Goal: Task Accomplishment & Management: Use online tool/utility

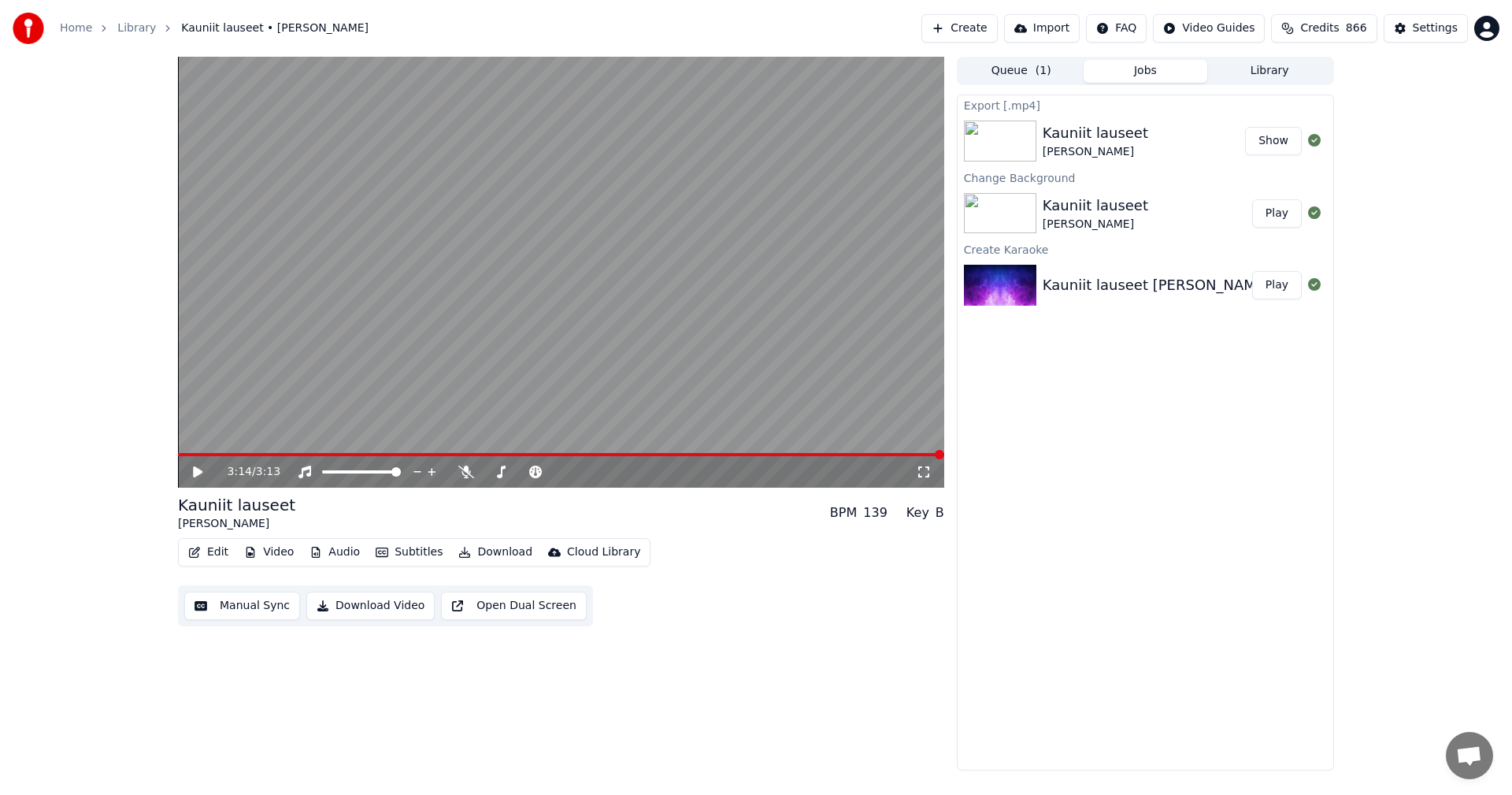
click at [78, 33] on link "Home" at bounding box center [75, 29] width 33 height 16
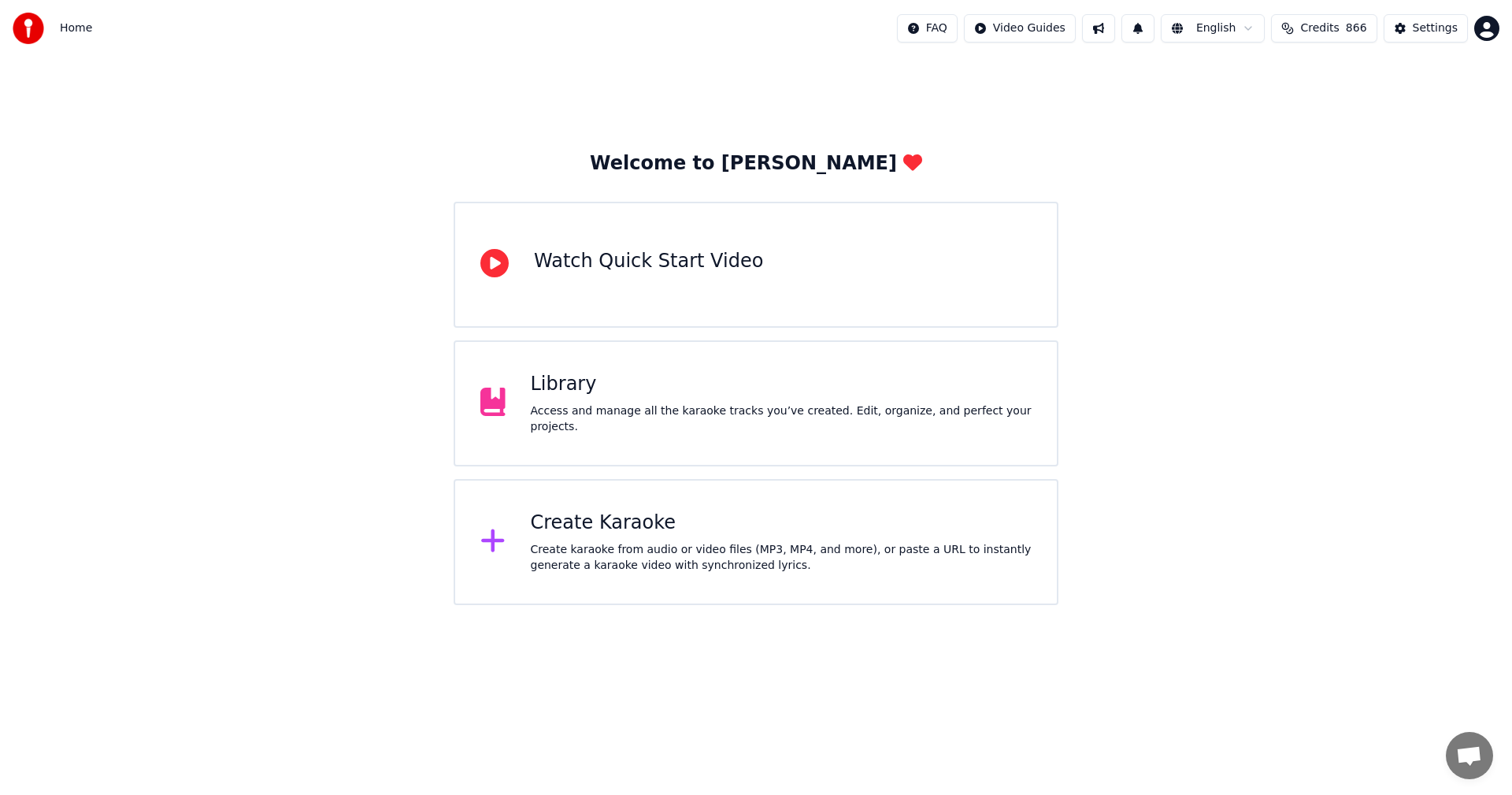
click at [578, 524] on div "Create Karaoke" at bounding box center [781, 522] width 502 height 25
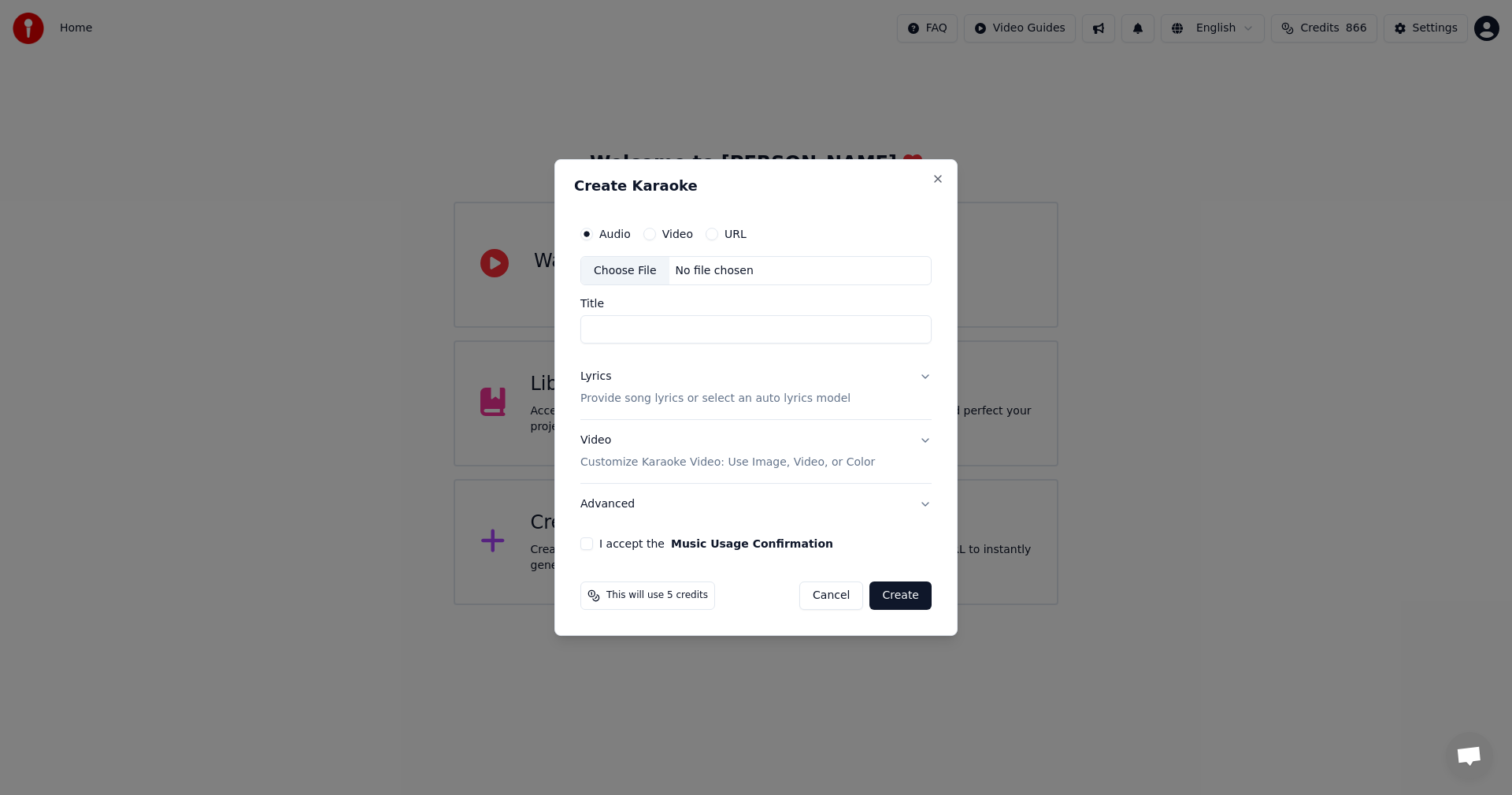
click at [635, 274] on div "Choose File" at bounding box center [625, 271] width 88 height 29
click at [643, 233] on button "Video" at bounding box center [649, 234] width 13 height 13
click at [636, 272] on div "Choose File" at bounding box center [625, 271] width 88 height 29
type input "**********"
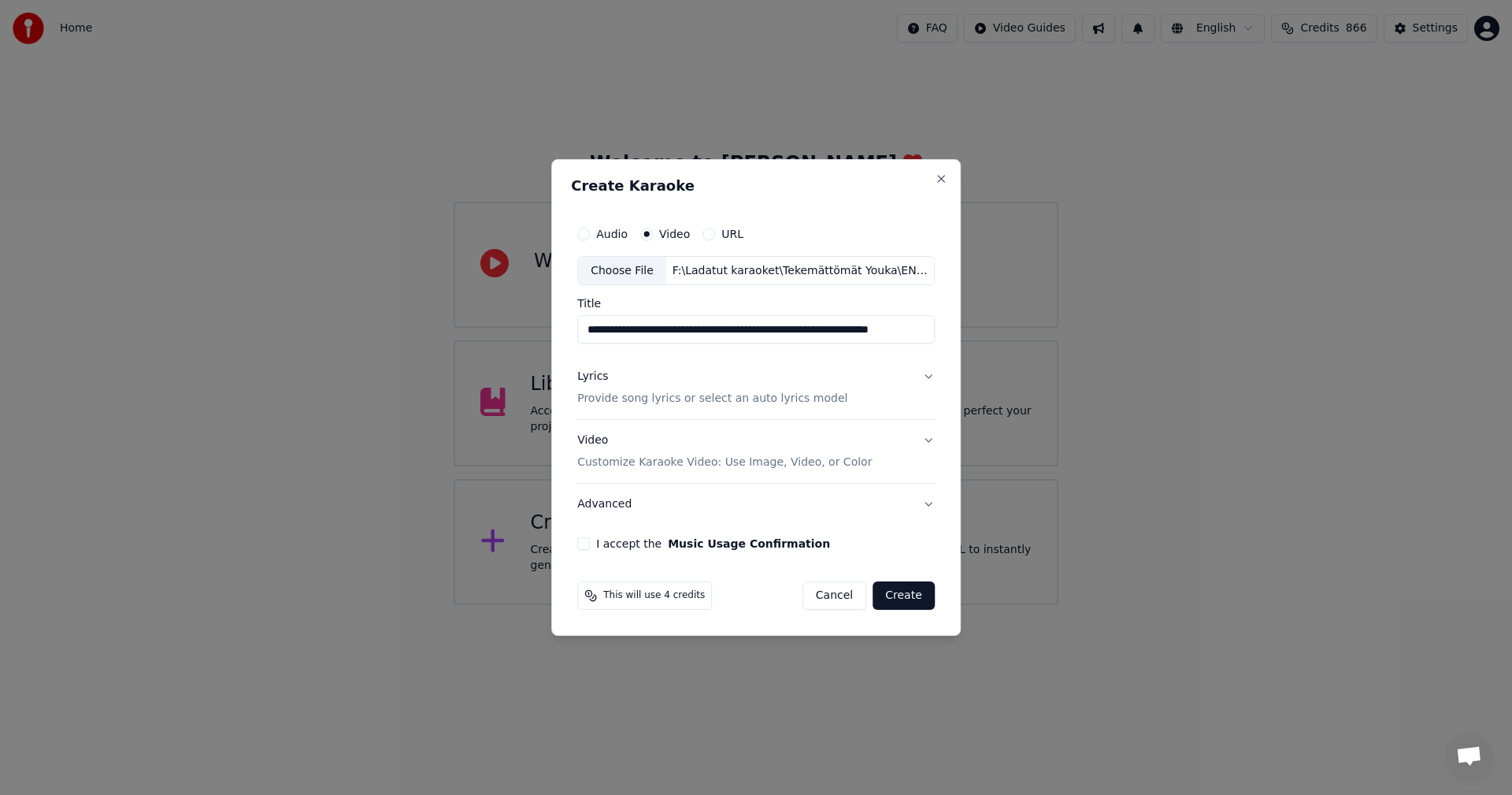
click at [925, 375] on button "Lyrics Provide song lyrics or select an auto lyrics model" at bounding box center [756, 389] width 358 height 63
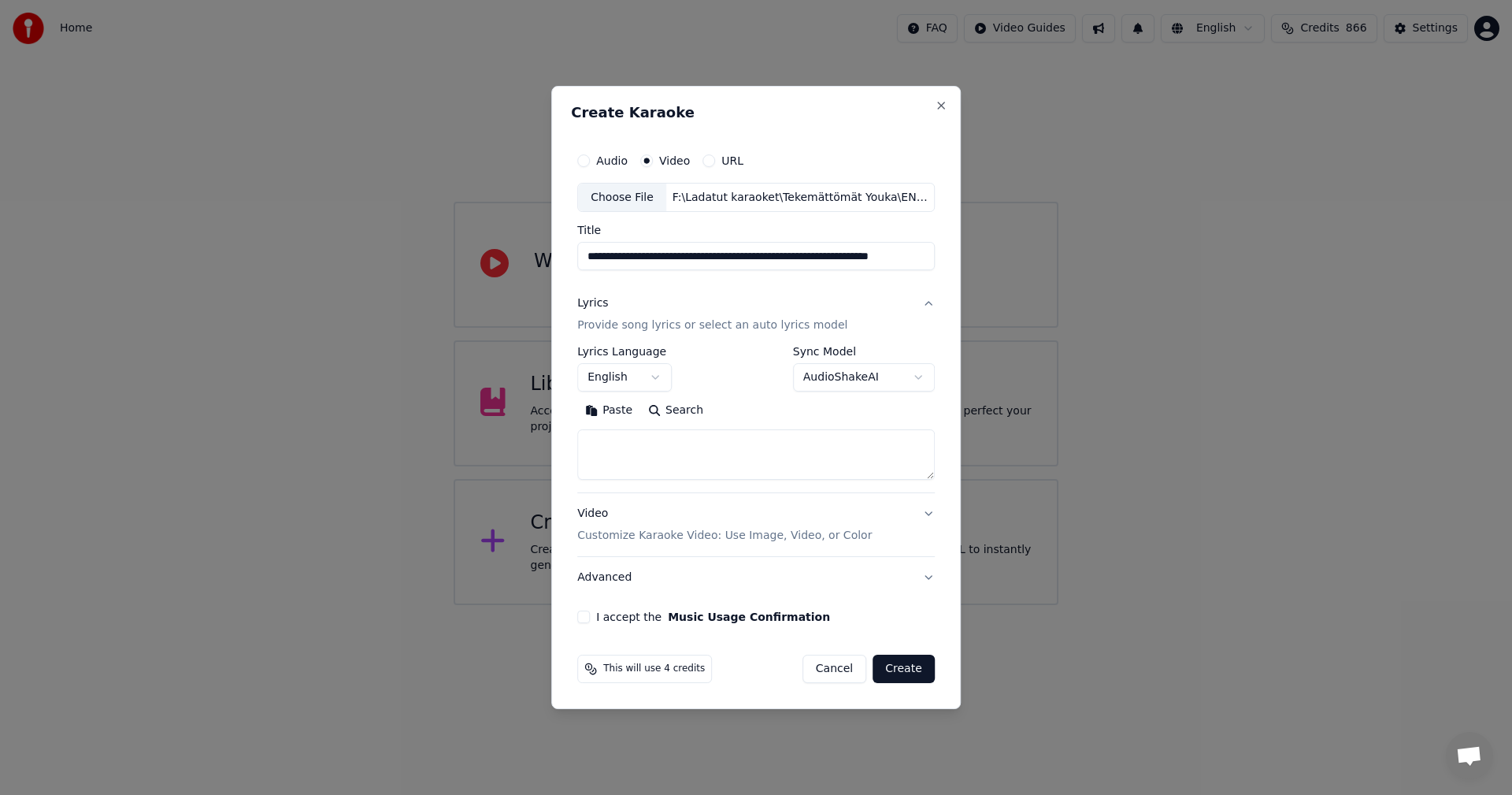
click at [617, 413] on button "Paste" at bounding box center [609, 410] width 63 height 25
click at [658, 377] on body "**********" at bounding box center [756, 302] width 1512 height 605
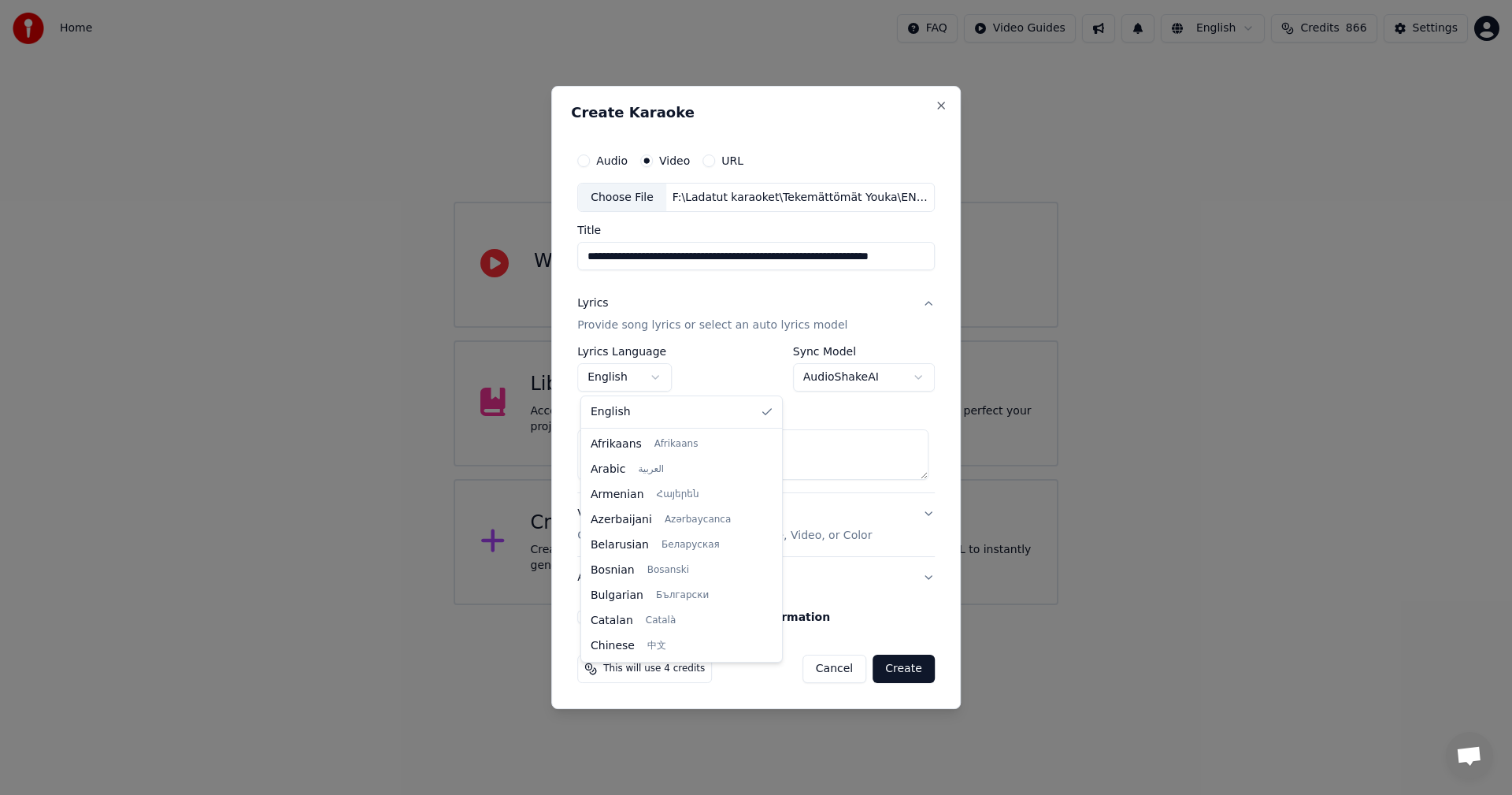
click at [658, 377] on body "**********" at bounding box center [756, 302] width 1512 height 605
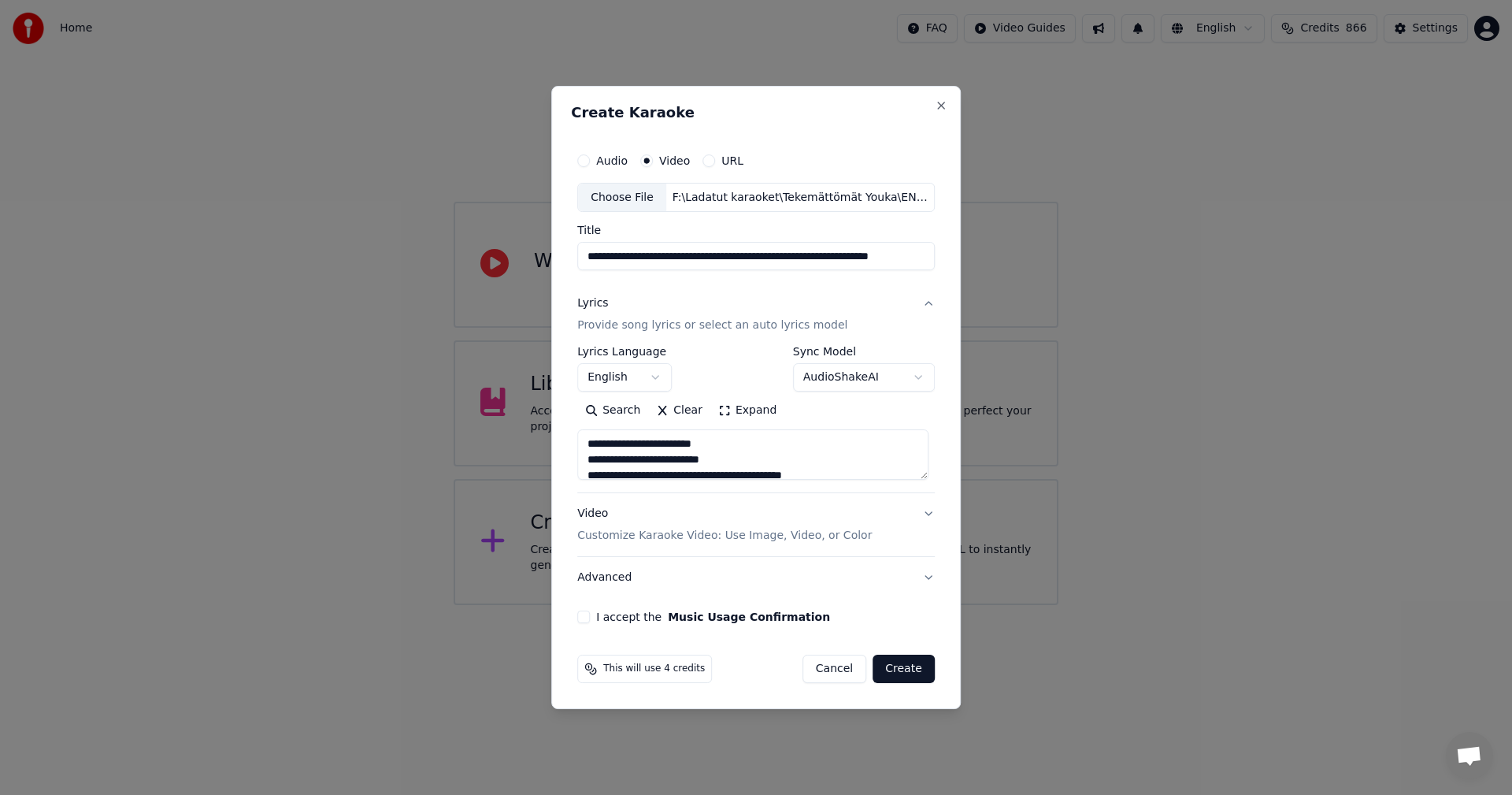
click at [588, 618] on button "I accept the Music Usage Confirmation" at bounding box center [583, 617] width 13 height 13
click at [910, 664] on button "Create" at bounding box center [903, 668] width 62 height 29
type textarea "**********"
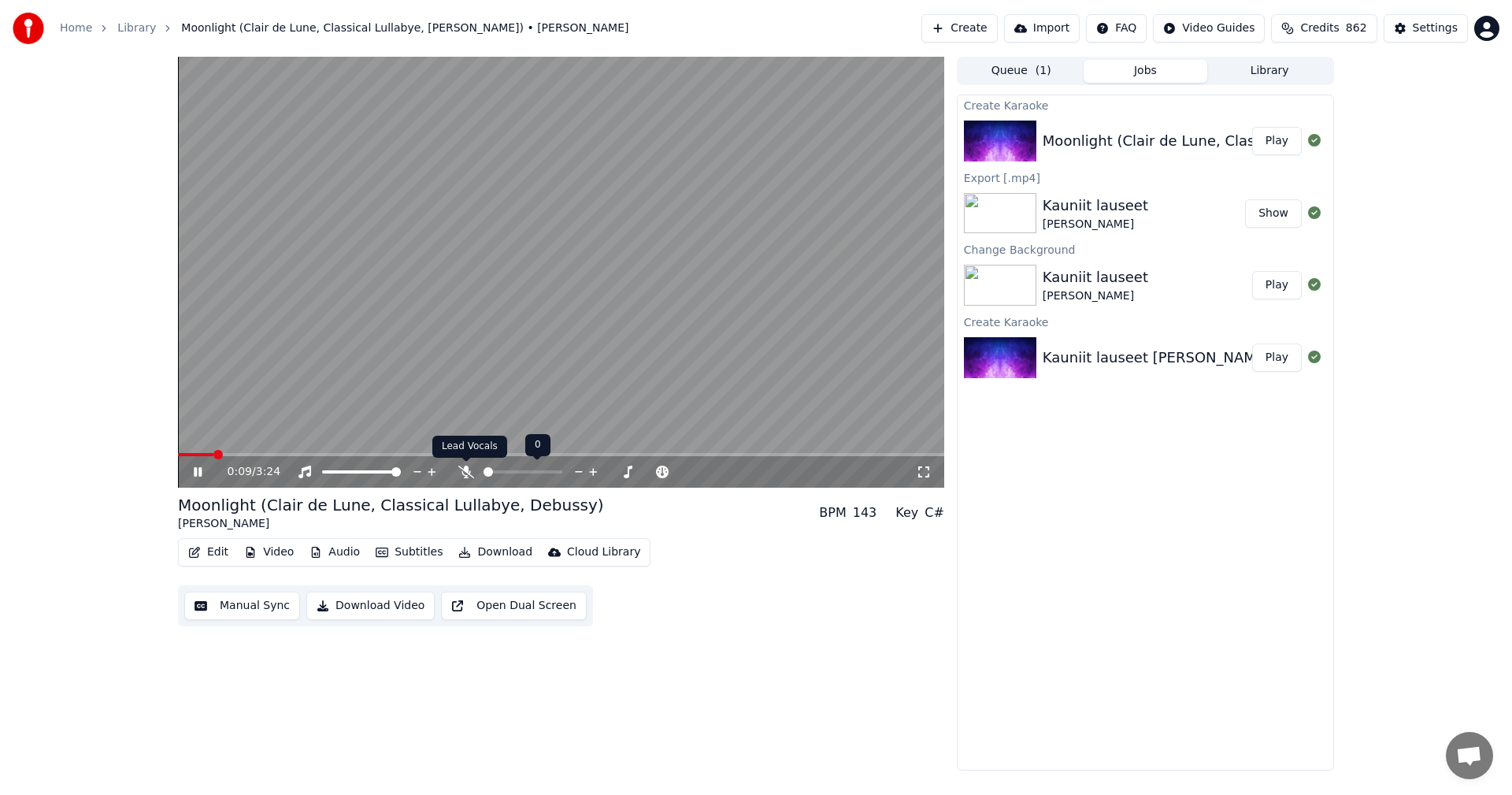
click at [469, 469] on icon at bounding box center [466, 471] width 16 height 13
click at [202, 473] on icon at bounding box center [208, 471] width 37 height 13
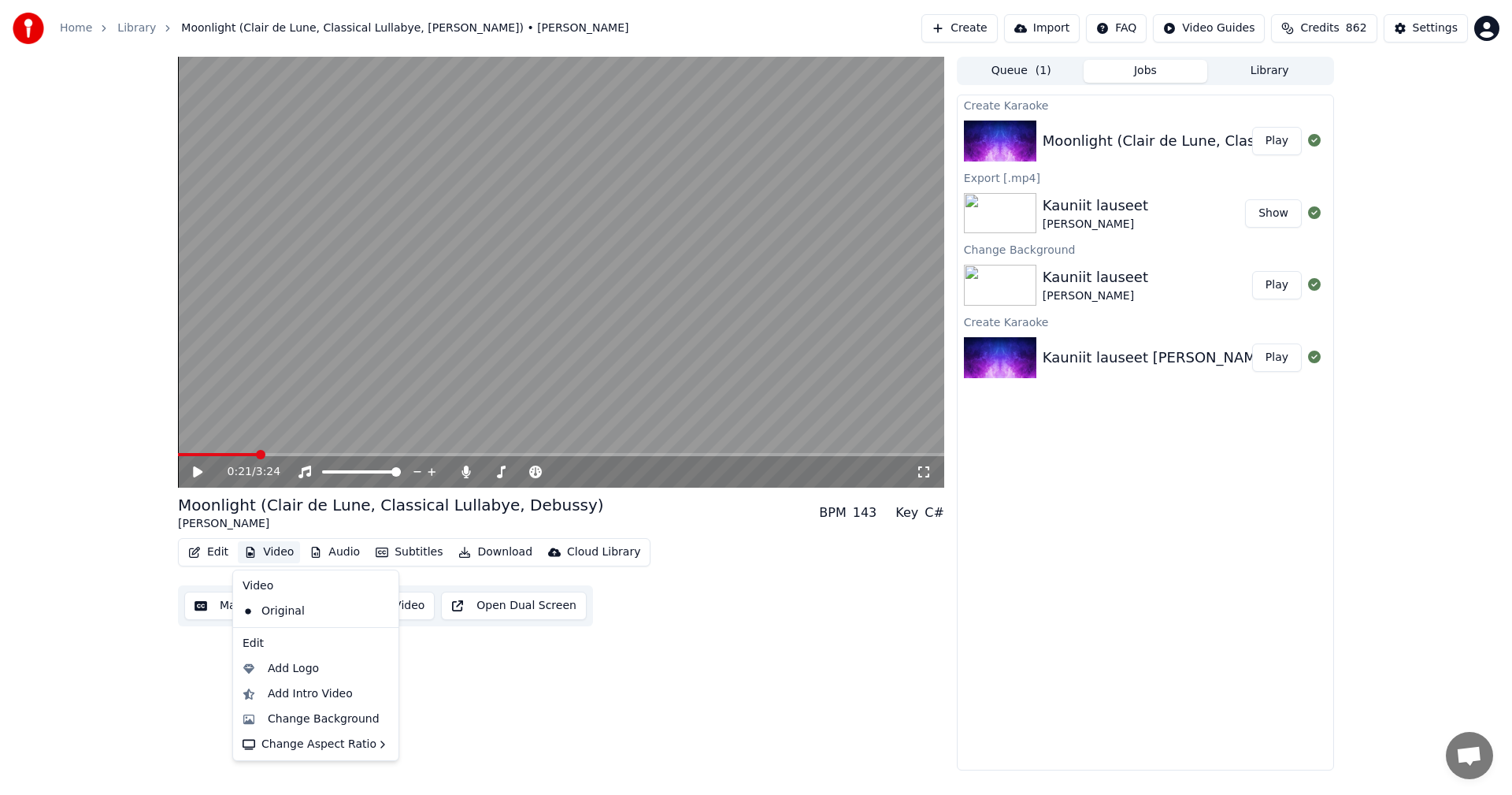
click at [263, 555] on button "Video" at bounding box center [269, 552] width 62 height 22
click at [296, 711] on div "Change Background" at bounding box center [323, 719] width 112 height 16
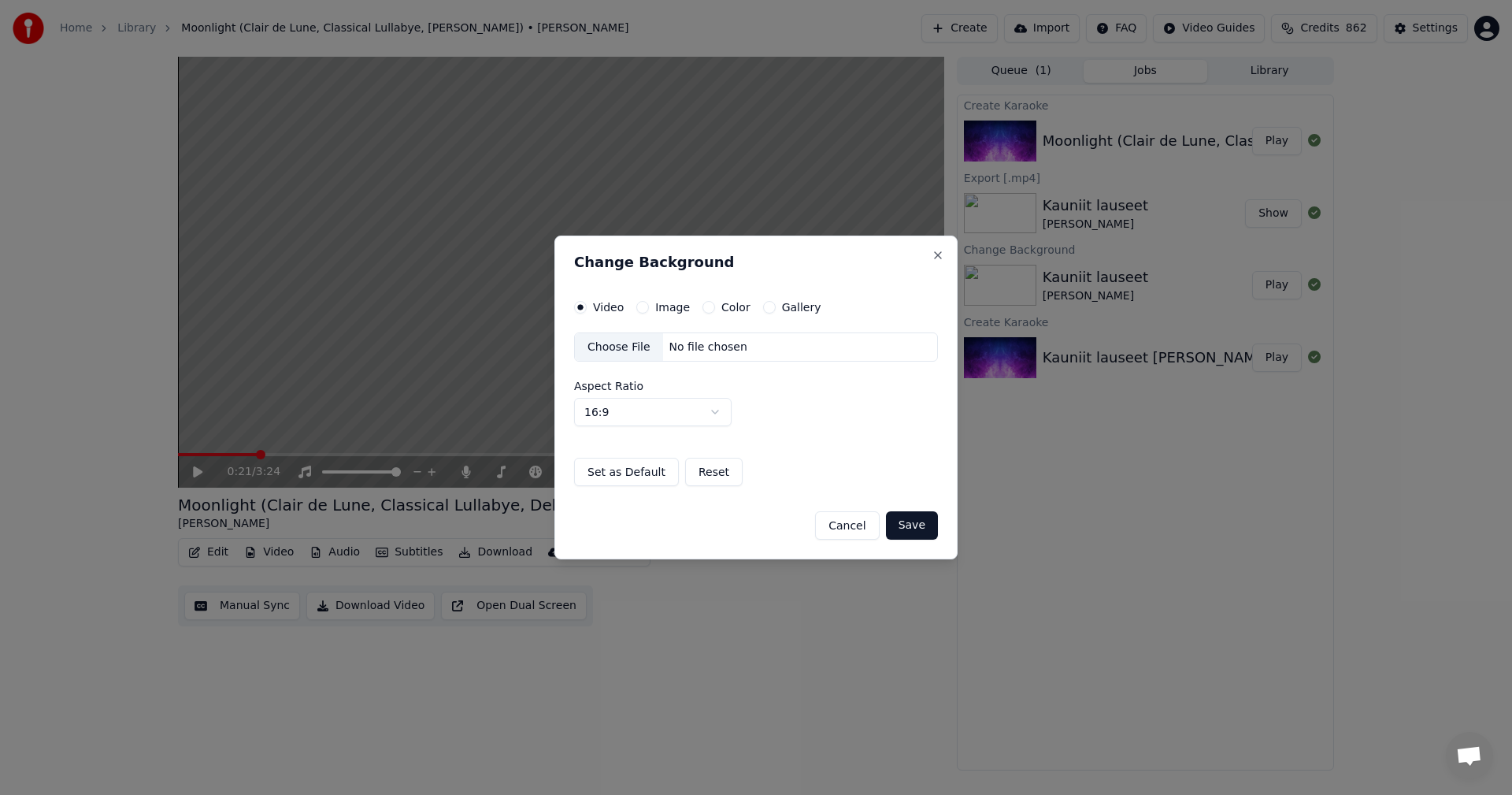
click at [641, 306] on button "Image" at bounding box center [642, 306] width 13 height 13
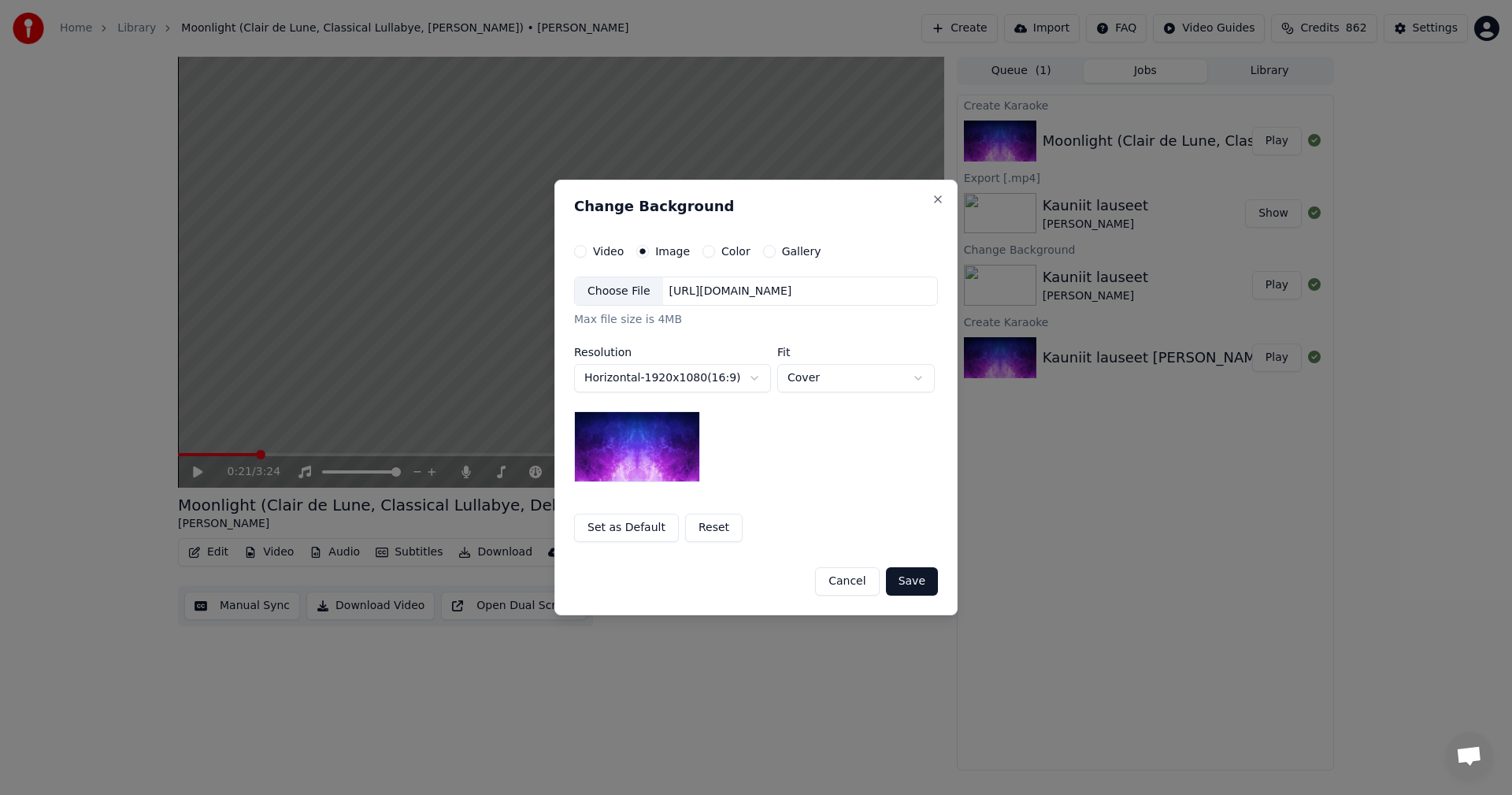
click at [619, 298] on div "Choose File" at bounding box center [619, 291] width 88 height 29
click at [926, 584] on button "Save" at bounding box center [912, 581] width 52 height 29
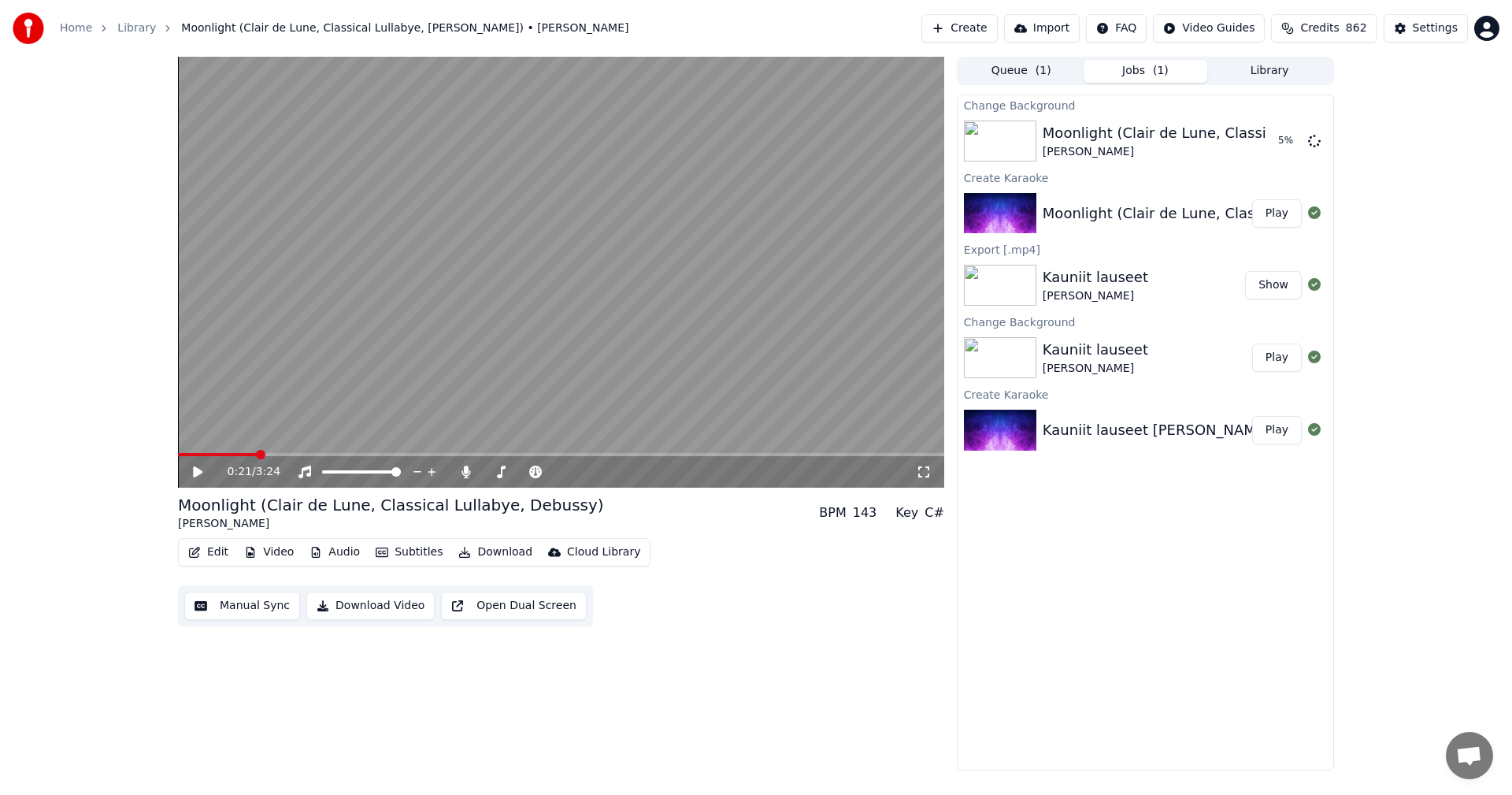
click at [193, 474] on icon at bounding box center [208, 471] width 37 height 13
click at [197, 475] on icon at bounding box center [208, 471] width 37 height 13
click at [1280, 139] on button "Play" at bounding box center [1277, 141] width 50 height 29
click at [924, 471] on icon at bounding box center [924, 471] width 16 height 13
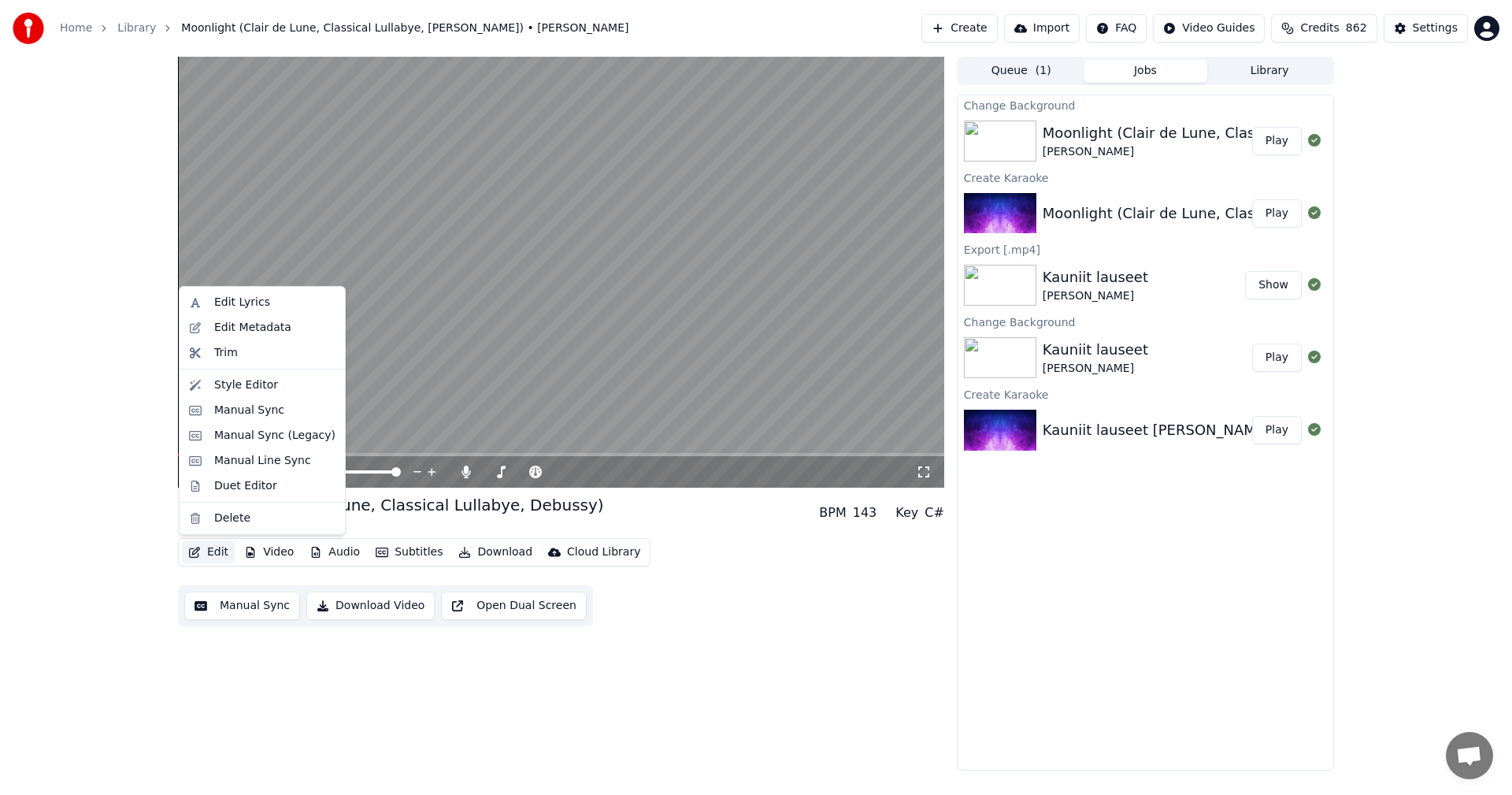
click at [218, 553] on button "Edit" at bounding box center [208, 552] width 53 height 22
click at [270, 434] on div "Manual Sync (Legacy)" at bounding box center [275, 435] width 121 height 16
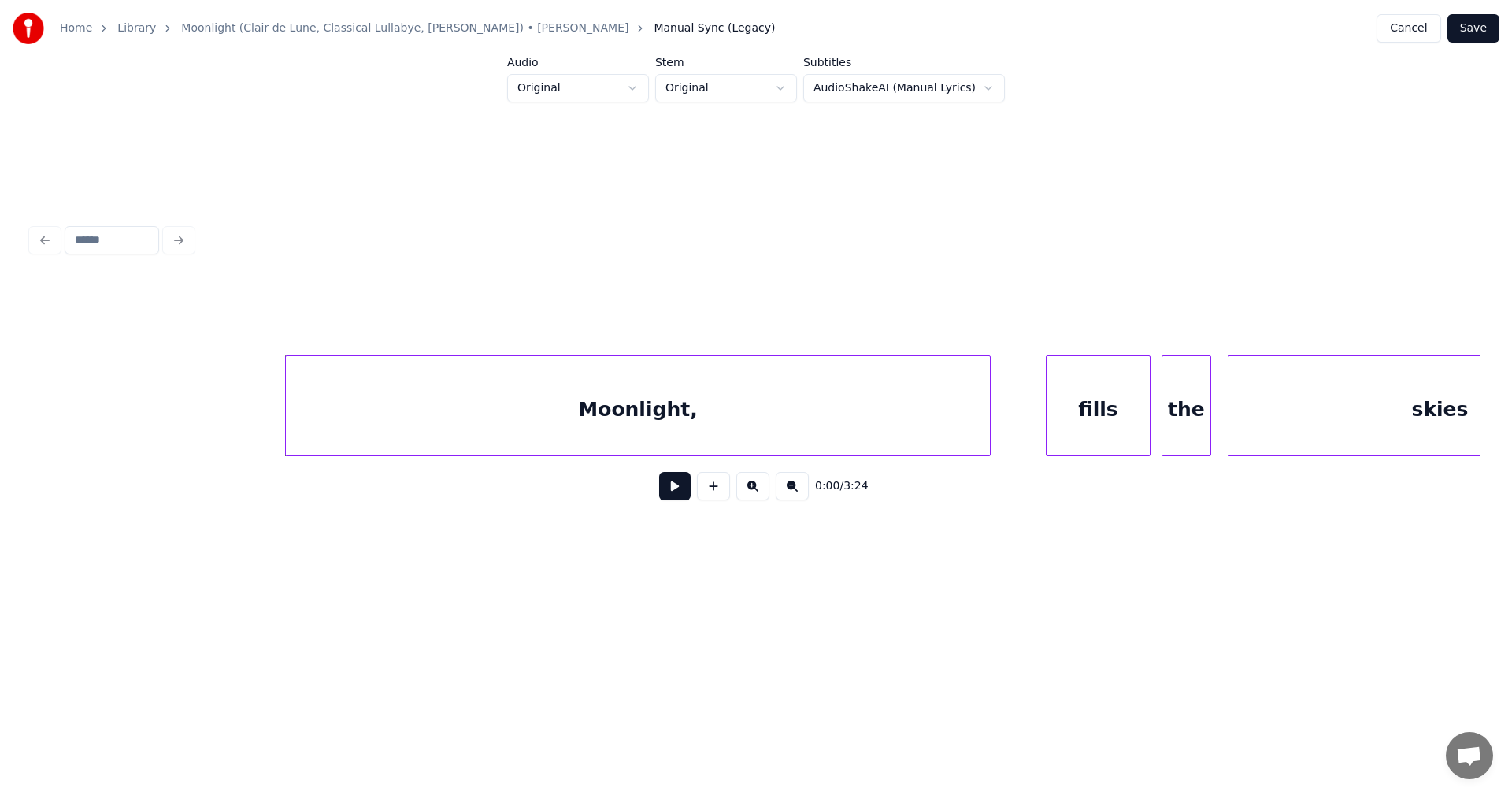
click at [682, 490] on button at bounding box center [675, 486] width 32 height 29
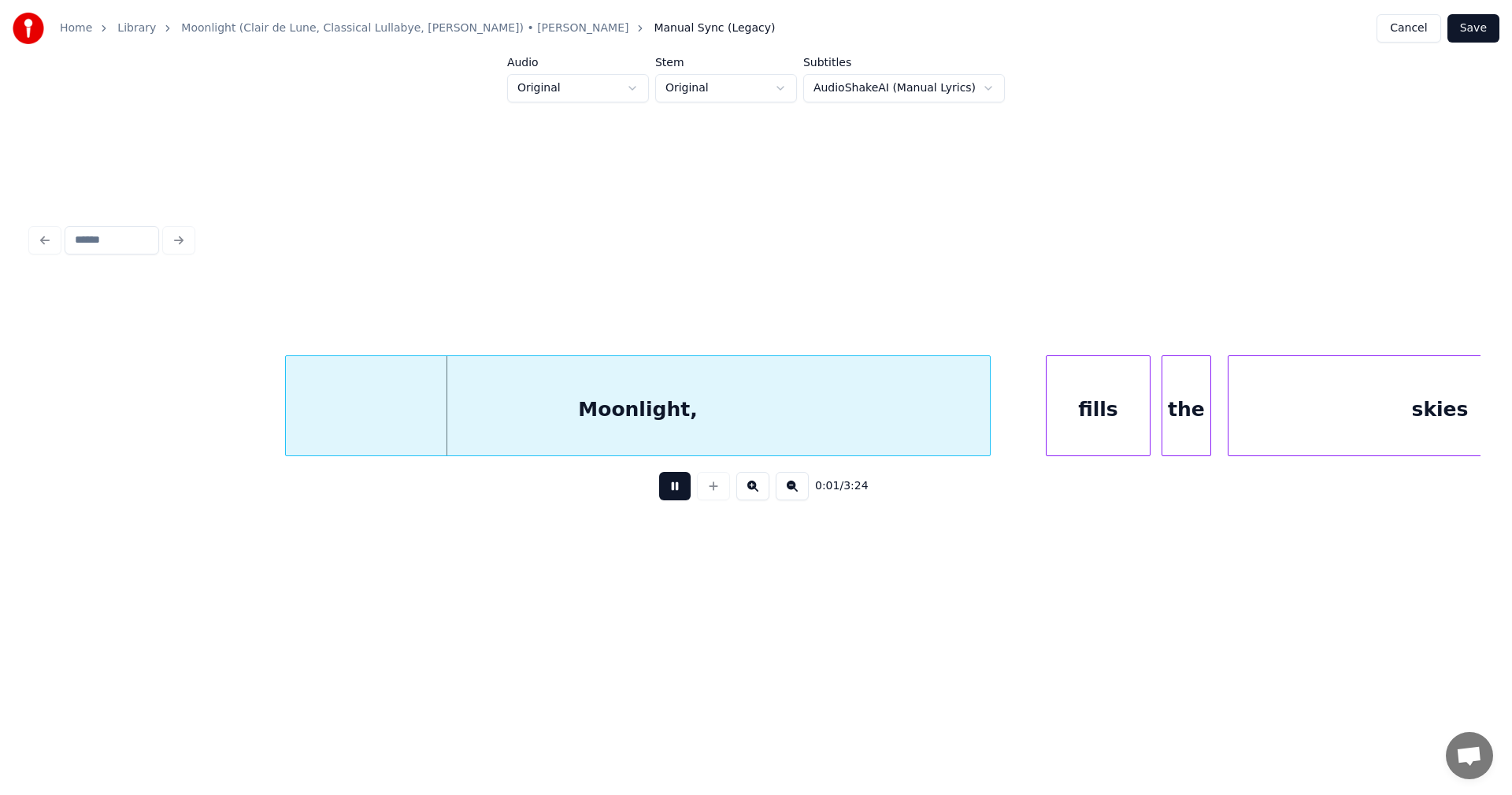
click at [682, 490] on button at bounding box center [675, 486] width 32 height 29
click at [267, 423] on div at bounding box center [268, 405] width 5 height 99
click at [672, 491] on button at bounding box center [675, 486] width 32 height 29
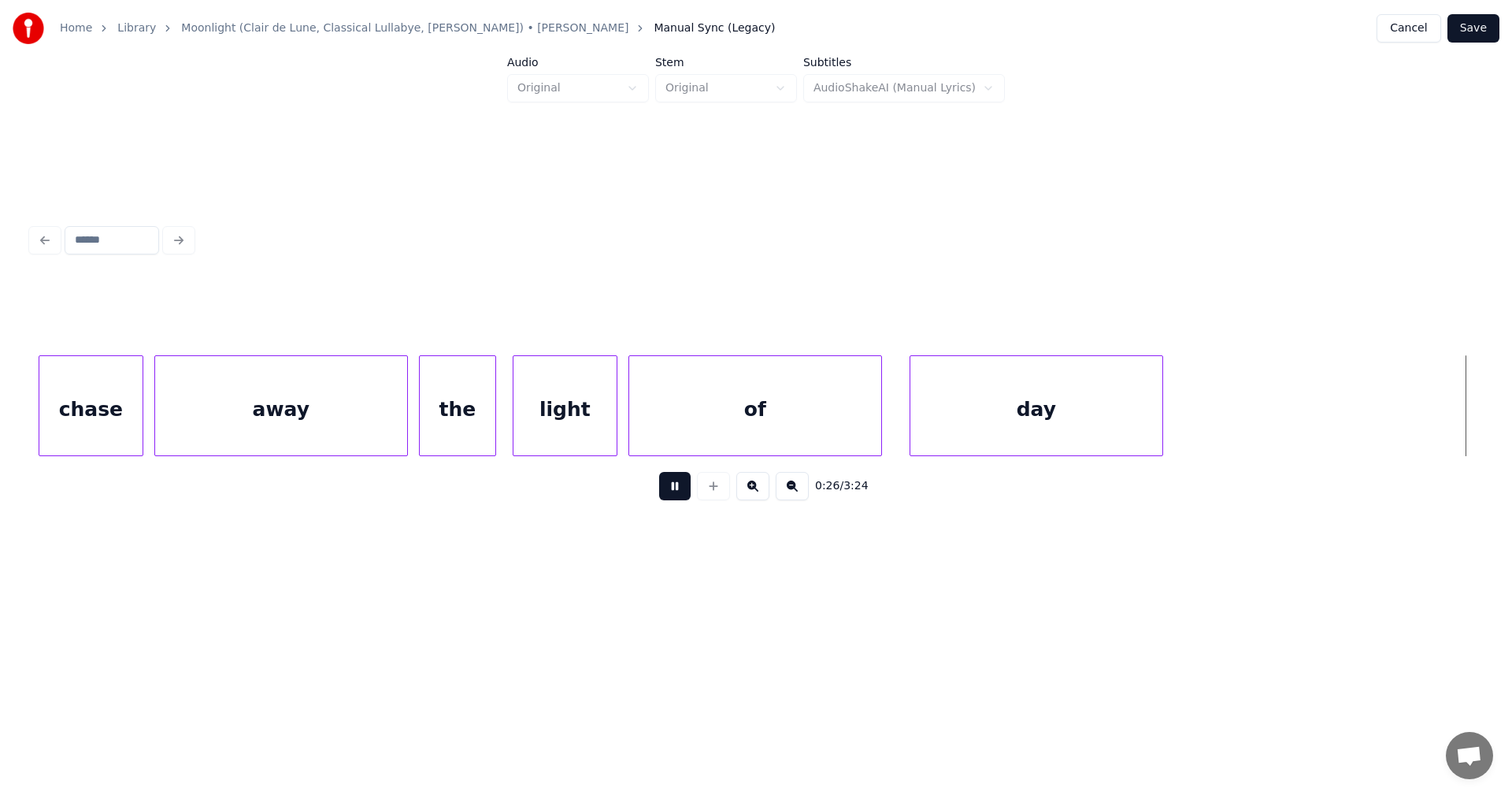
scroll to position [0, 7261]
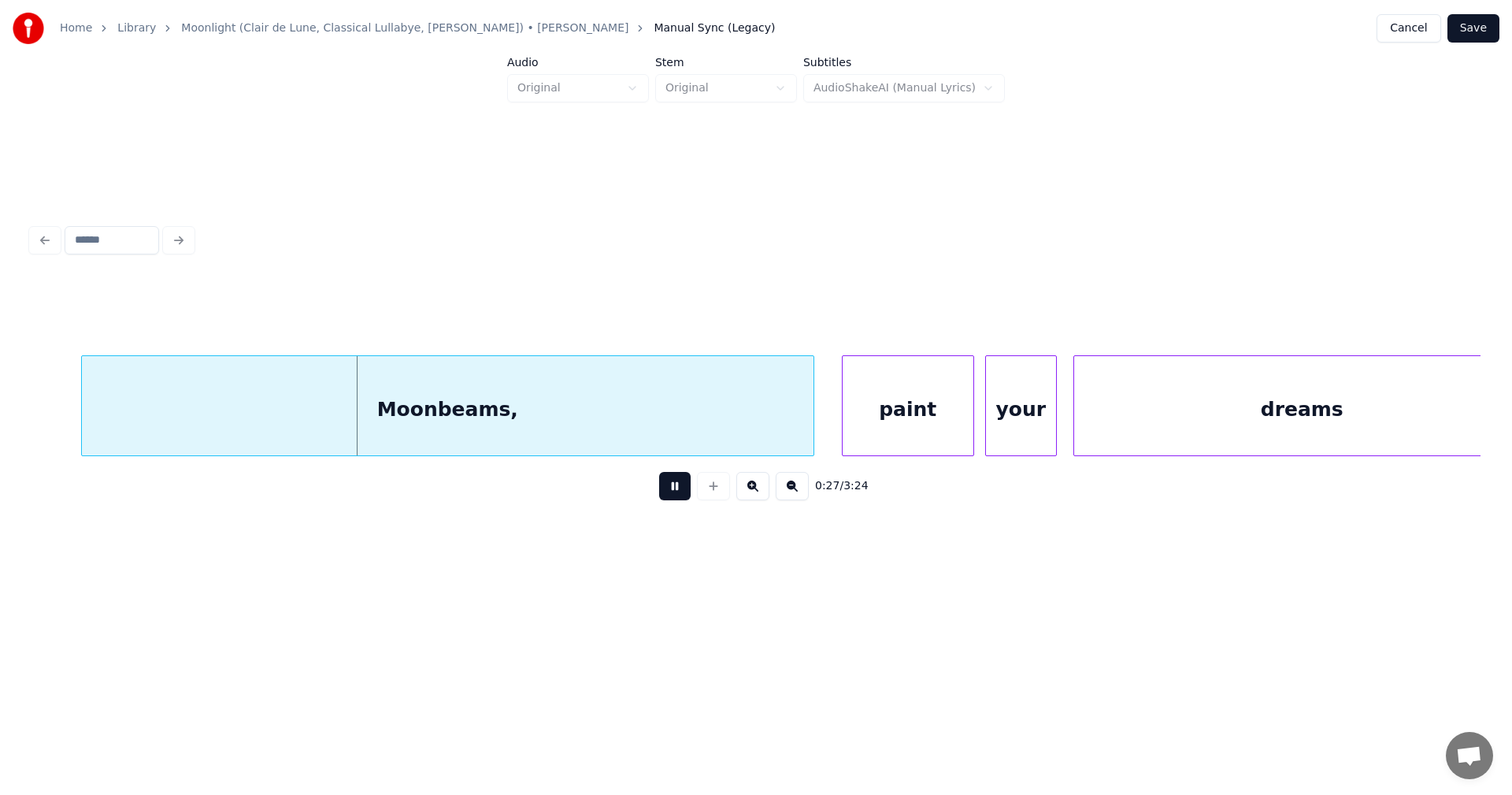
click at [672, 490] on button at bounding box center [675, 486] width 32 height 29
click at [63, 417] on div at bounding box center [65, 405] width 5 height 99
click at [679, 500] on button at bounding box center [675, 486] width 32 height 29
drag, startPoint x: 679, startPoint y: 496, endPoint x: 362, endPoint y: 490, distance: 317.1
click at [664, 492] on button at bounding box center [675, 486] width 32 height 29
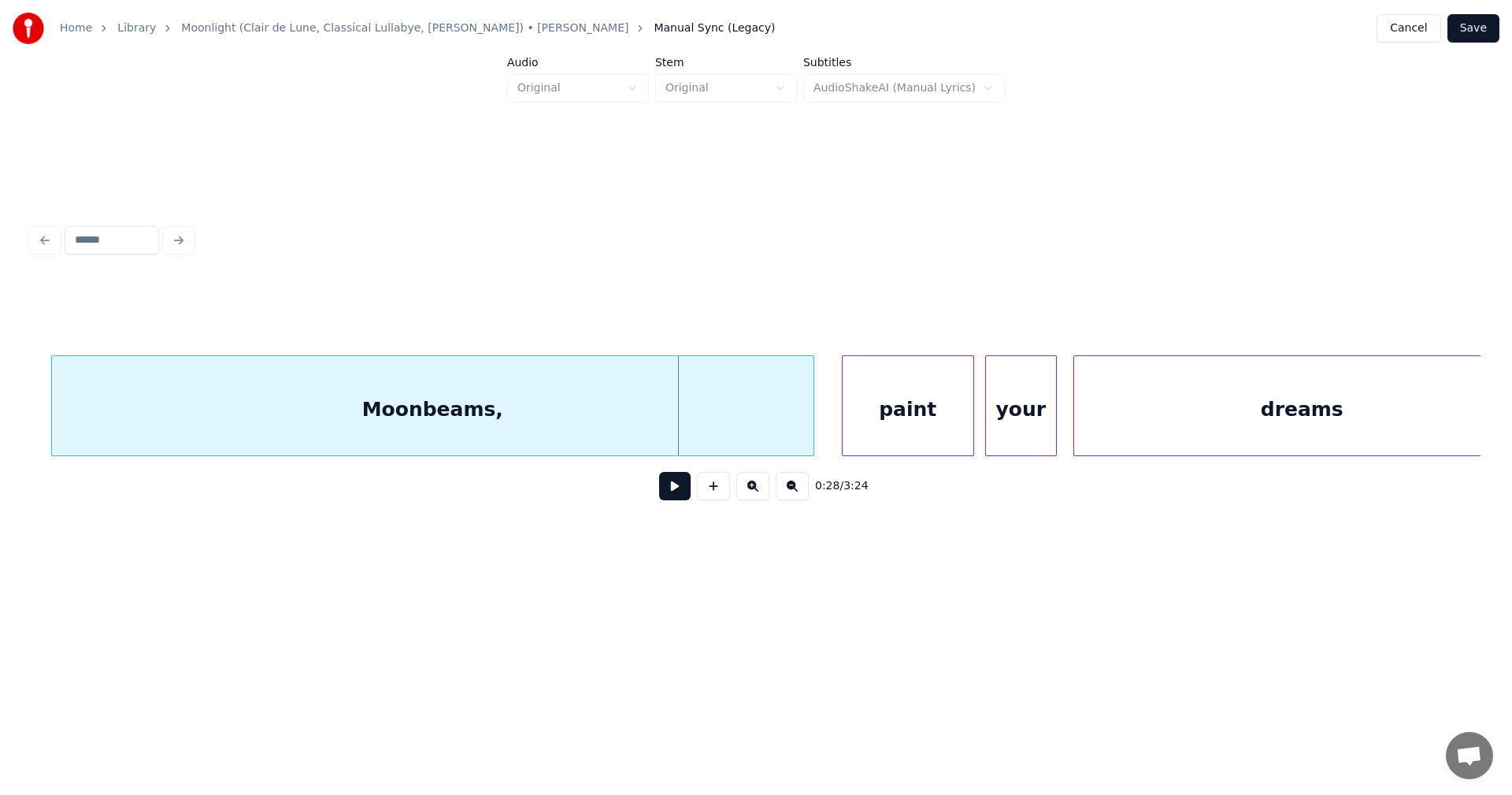
click at [54, 422] on div at bounding box center [54, 405] width 5 height 99
click at [676, 490] on button at bounding box center [675, 486] width 32 height 29
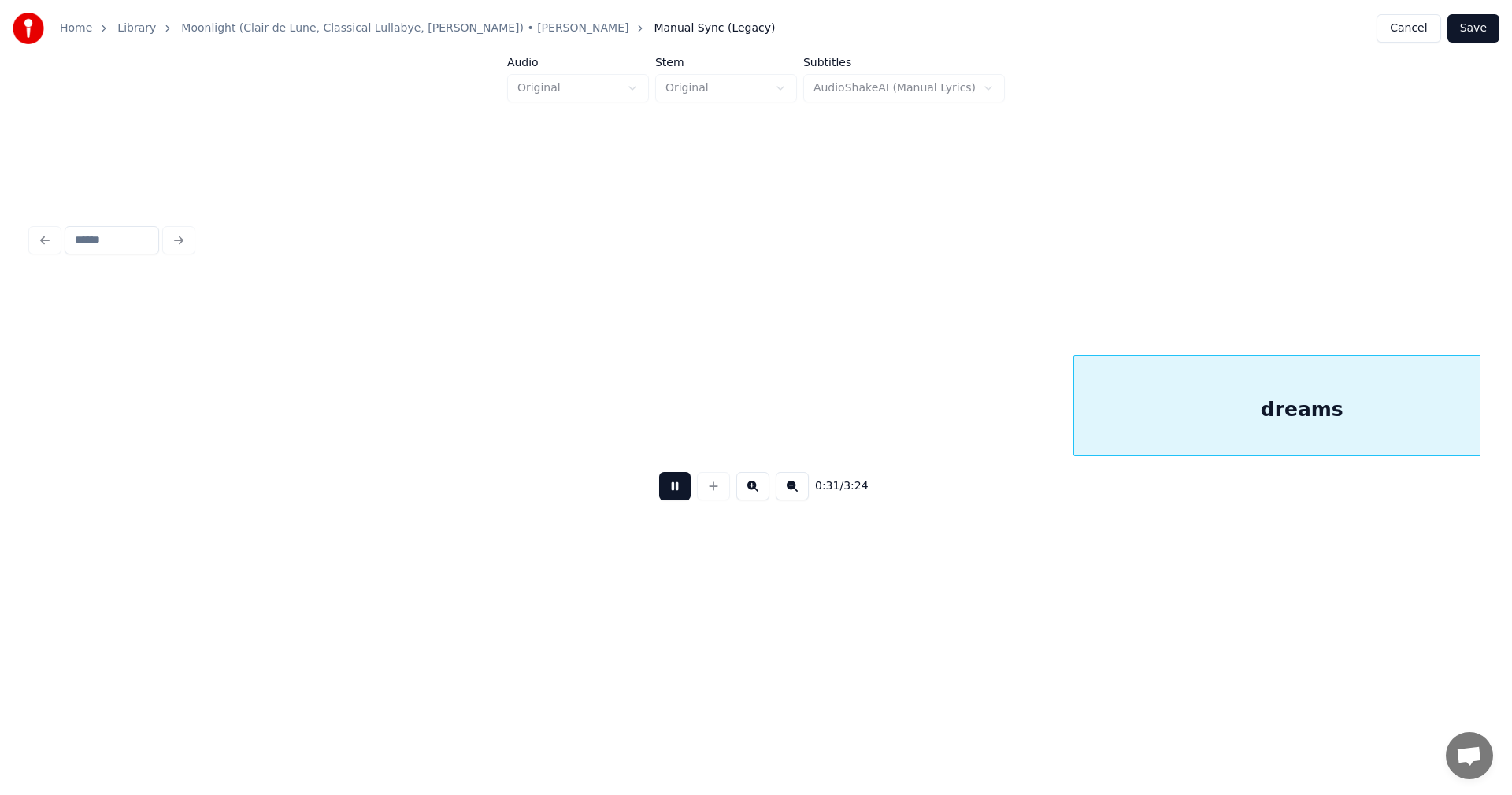
scroll to position [0, 8710]
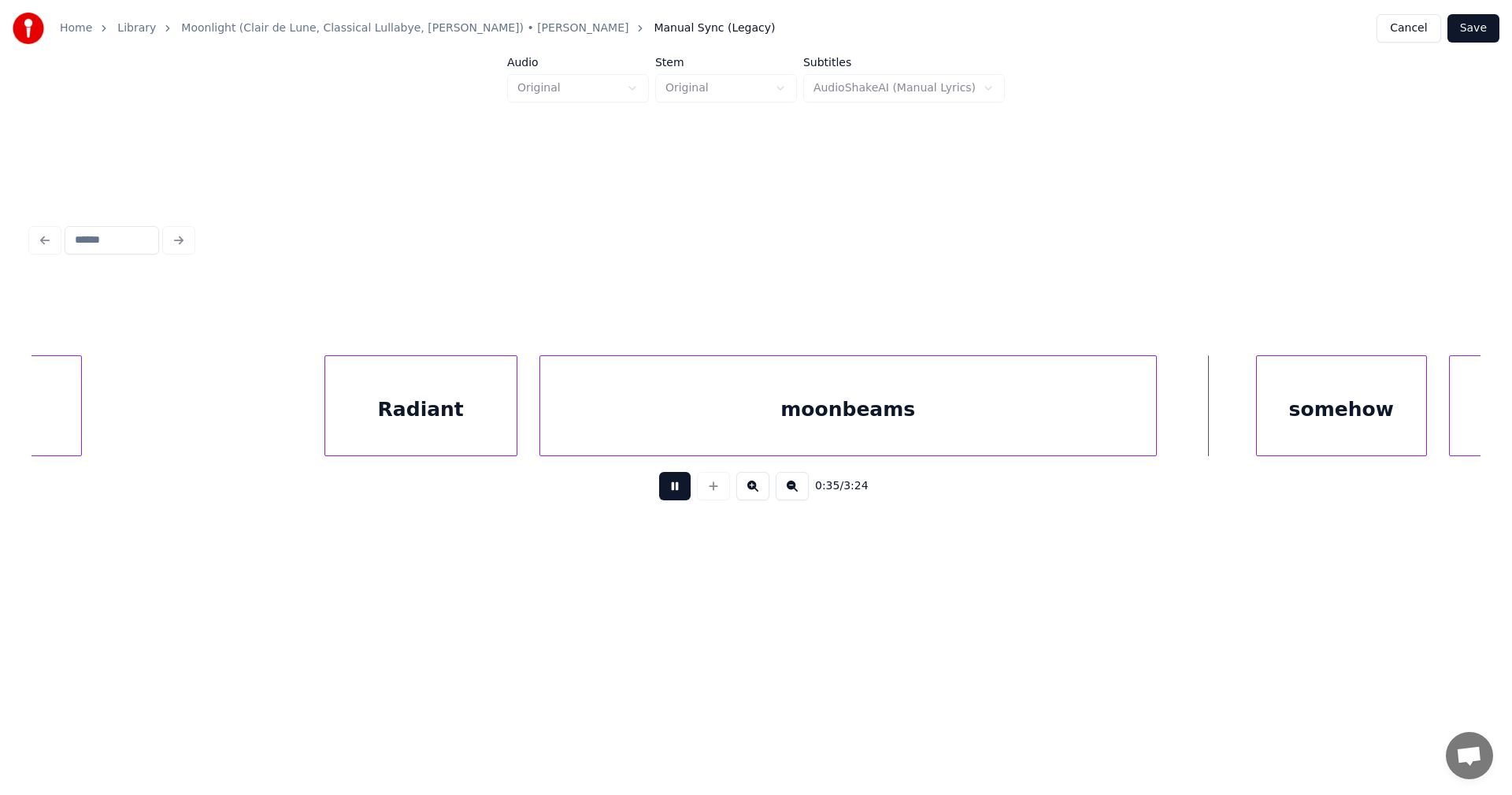
click at [676, 490] on button at bounding box center [675, 486] width 32 height 29
click at [1278, 419] on div "somehow" at bounding box center [1335, 409] width 170 height 107
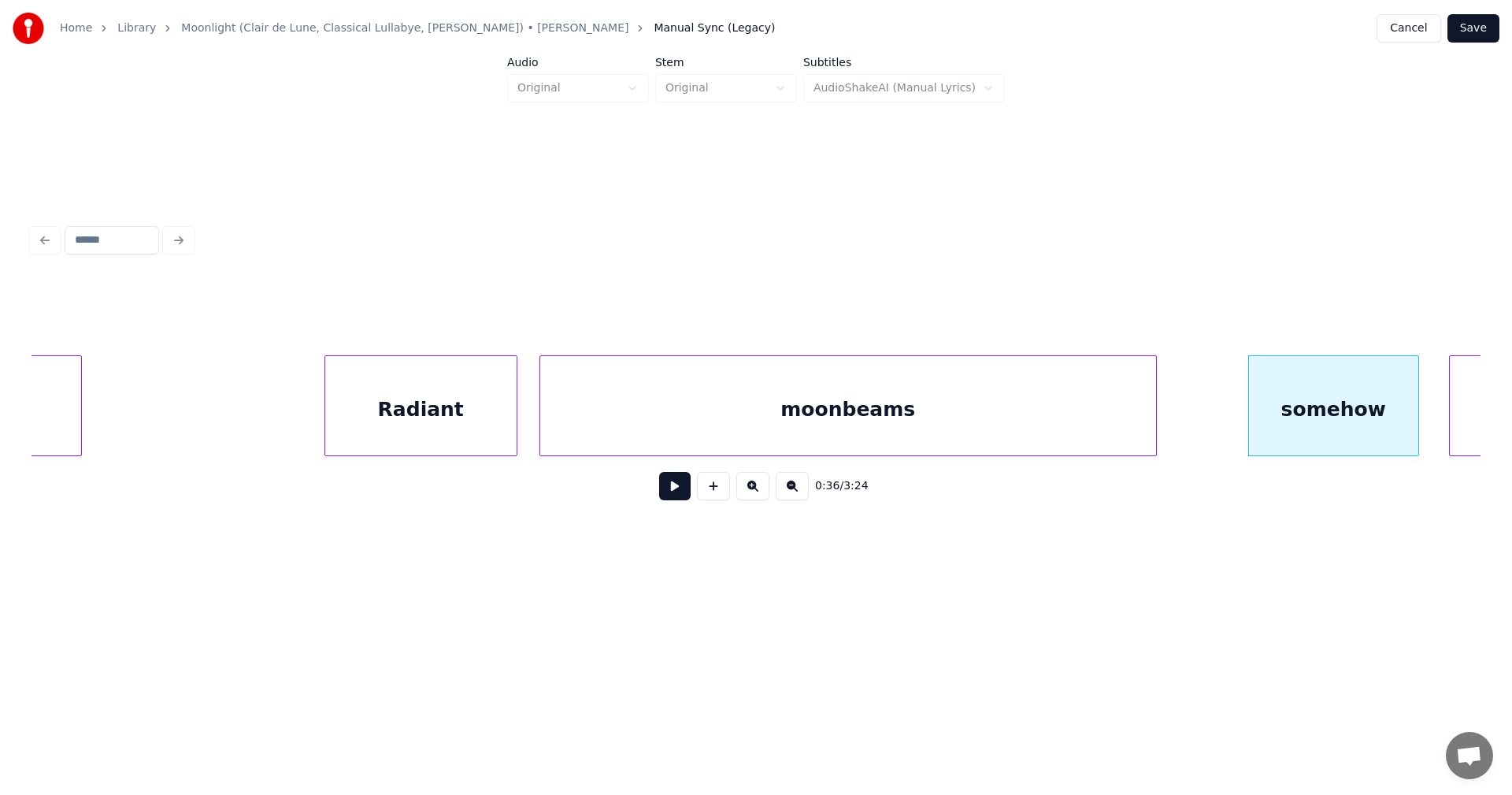
click at [672, 487] on button at bounding box center [675, 486] width 32 height 29
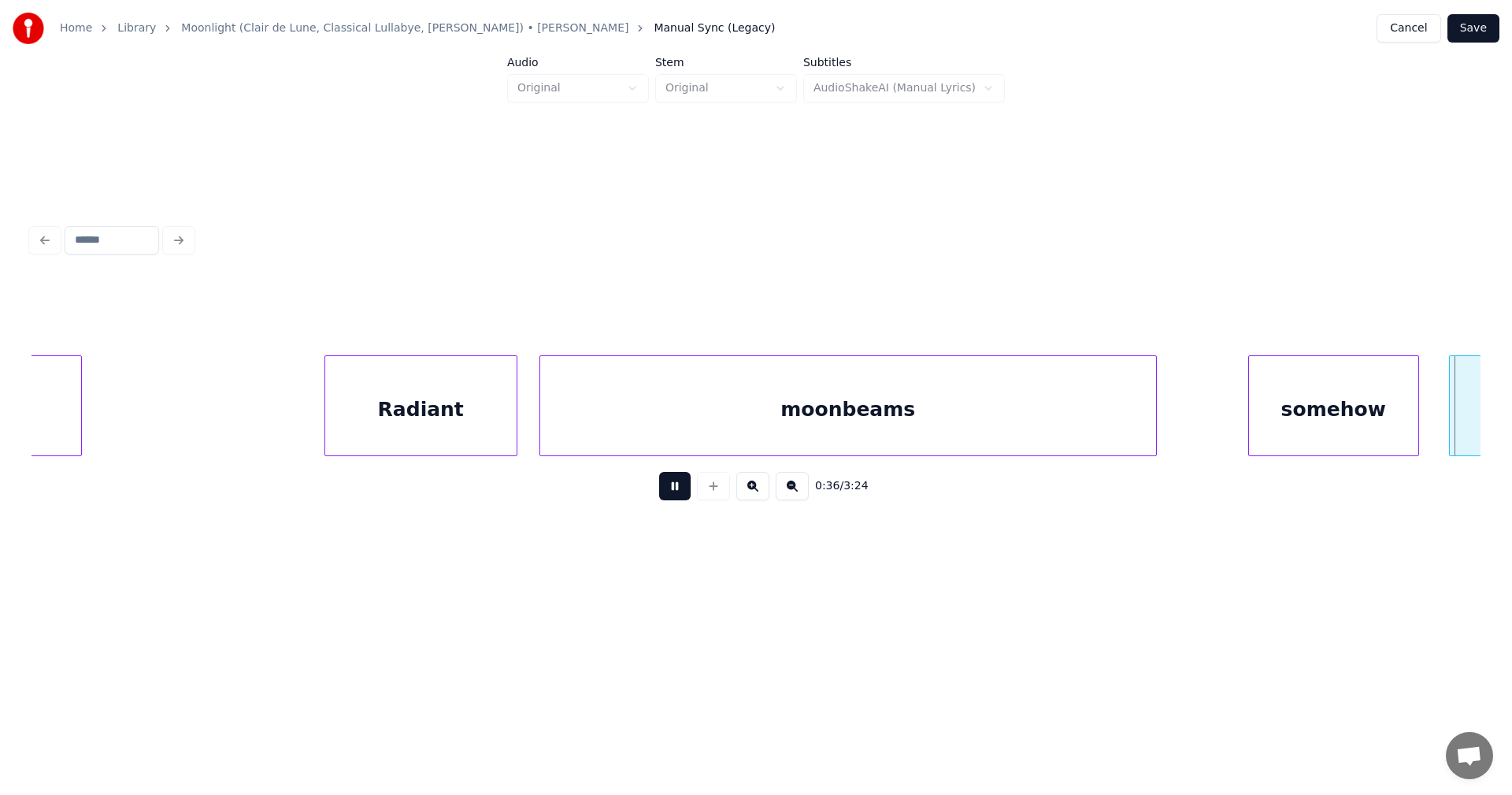
scroll to position [0, 10165]
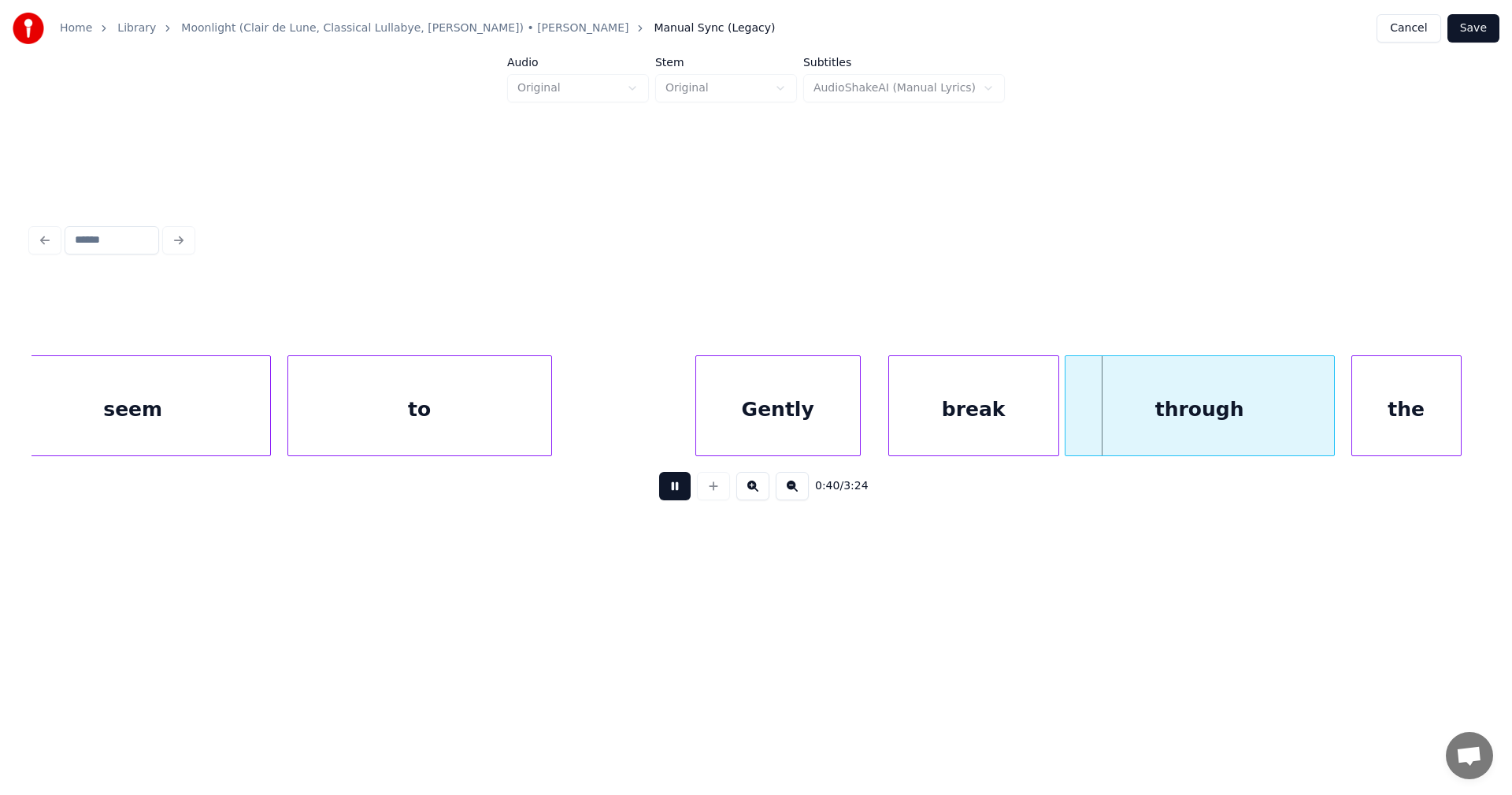
click at [670, 500] on button at bounding box center [675, 486] width 32 height 29
click at [1009, 416] on div "break" at bounding box center [974, 409] width 170 height 107
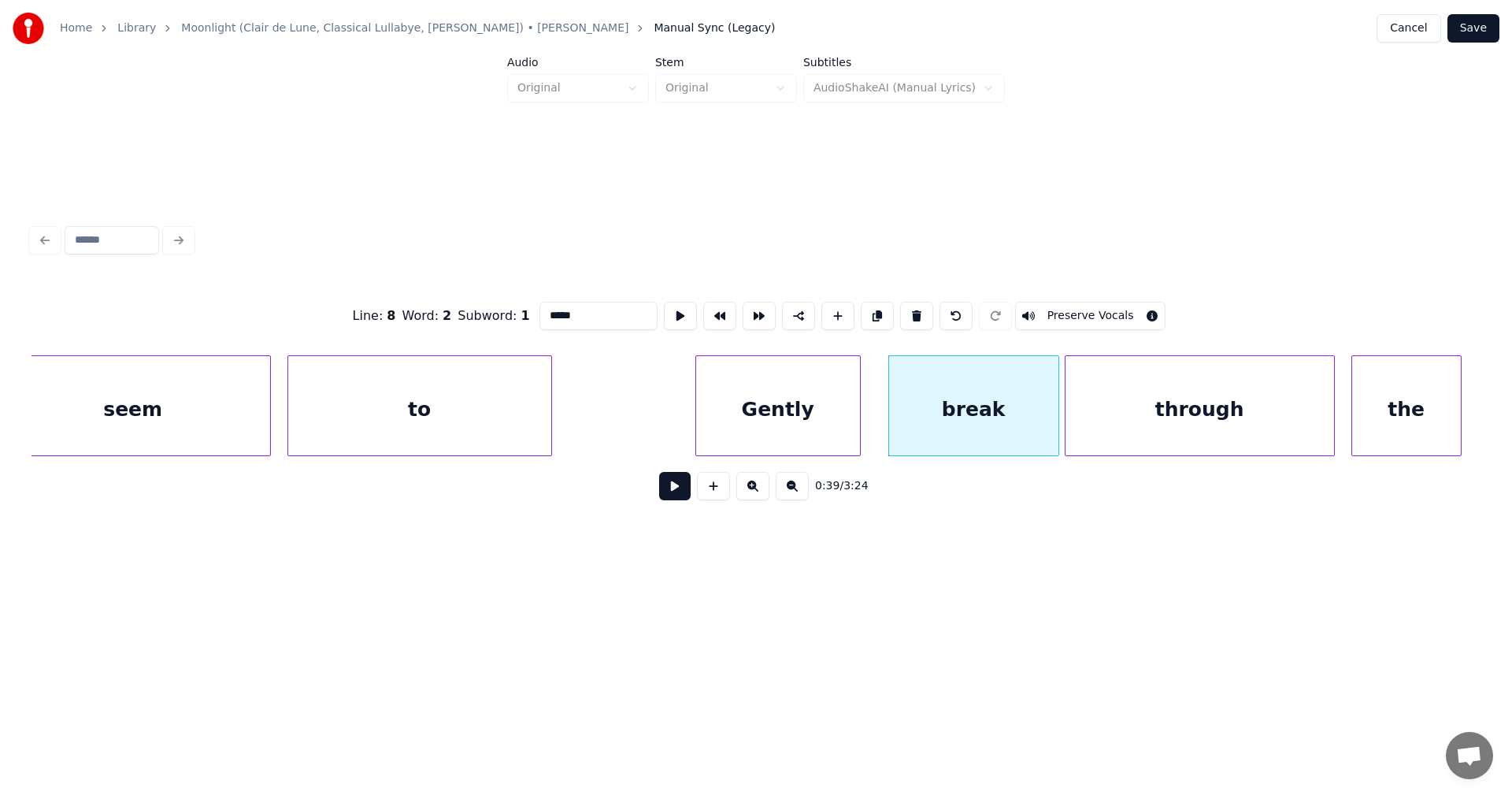
click at [684, 496] on button at bounding box center [675, 486] width 32 height 29
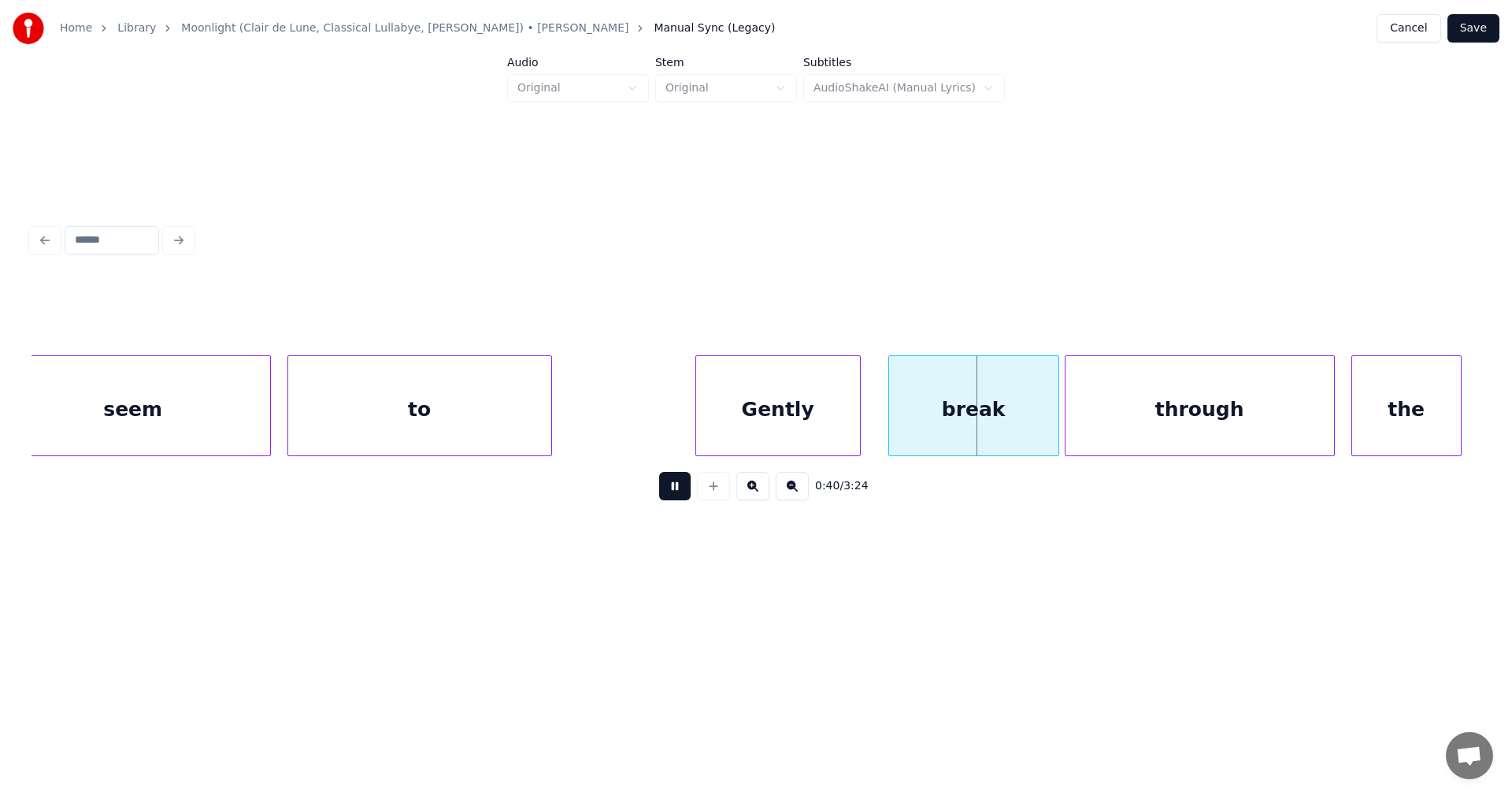
click at [684, 496] on button at bounding box center [675, 486] width 32 height 29
click at [1047, 430] on div at bounding box center [1046, 405] width 5 height 99
click at [676, 492] on button at bounding box center [675, 486] width 32 height 29
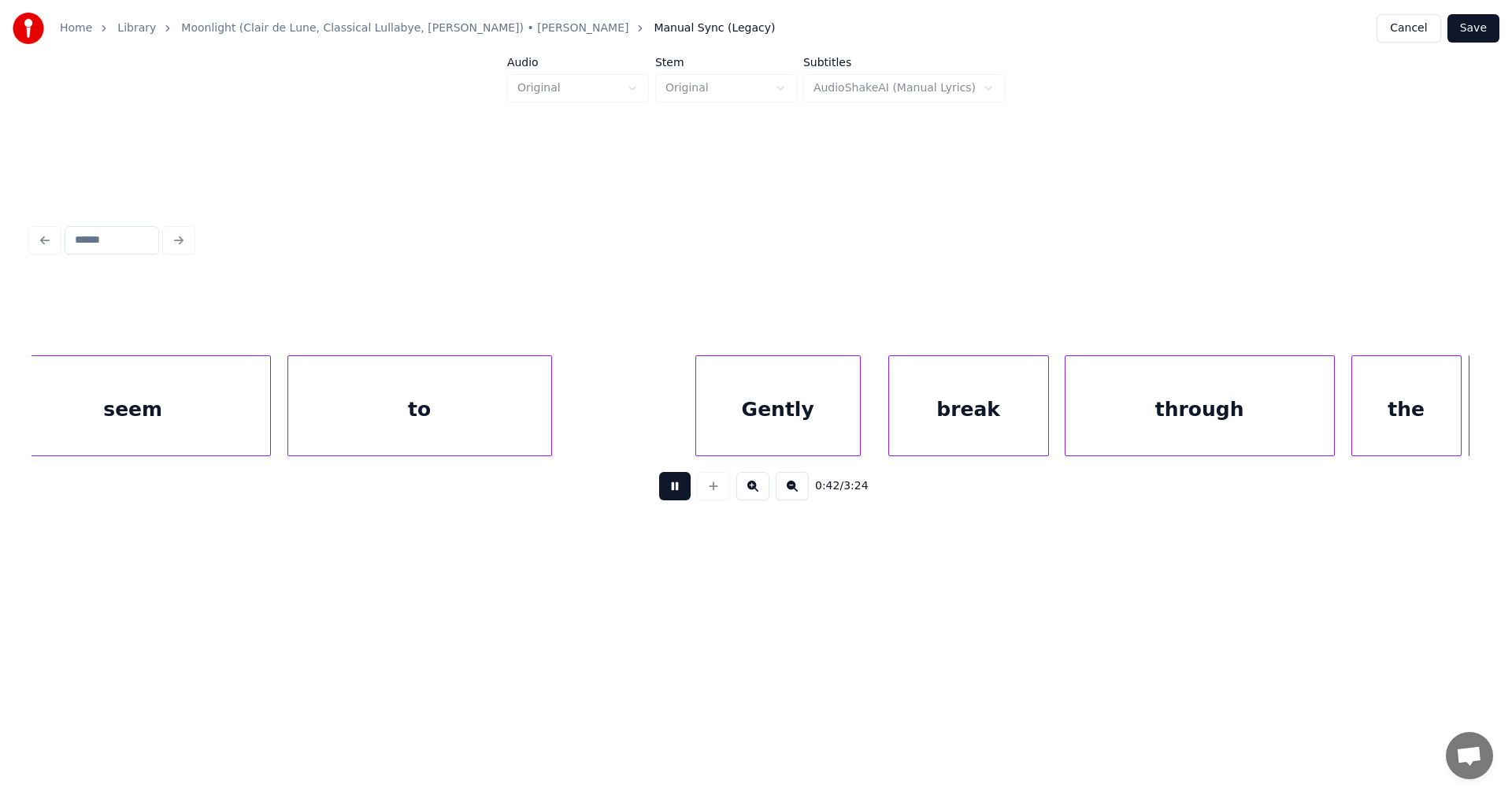
scroll to position [0, 11615]
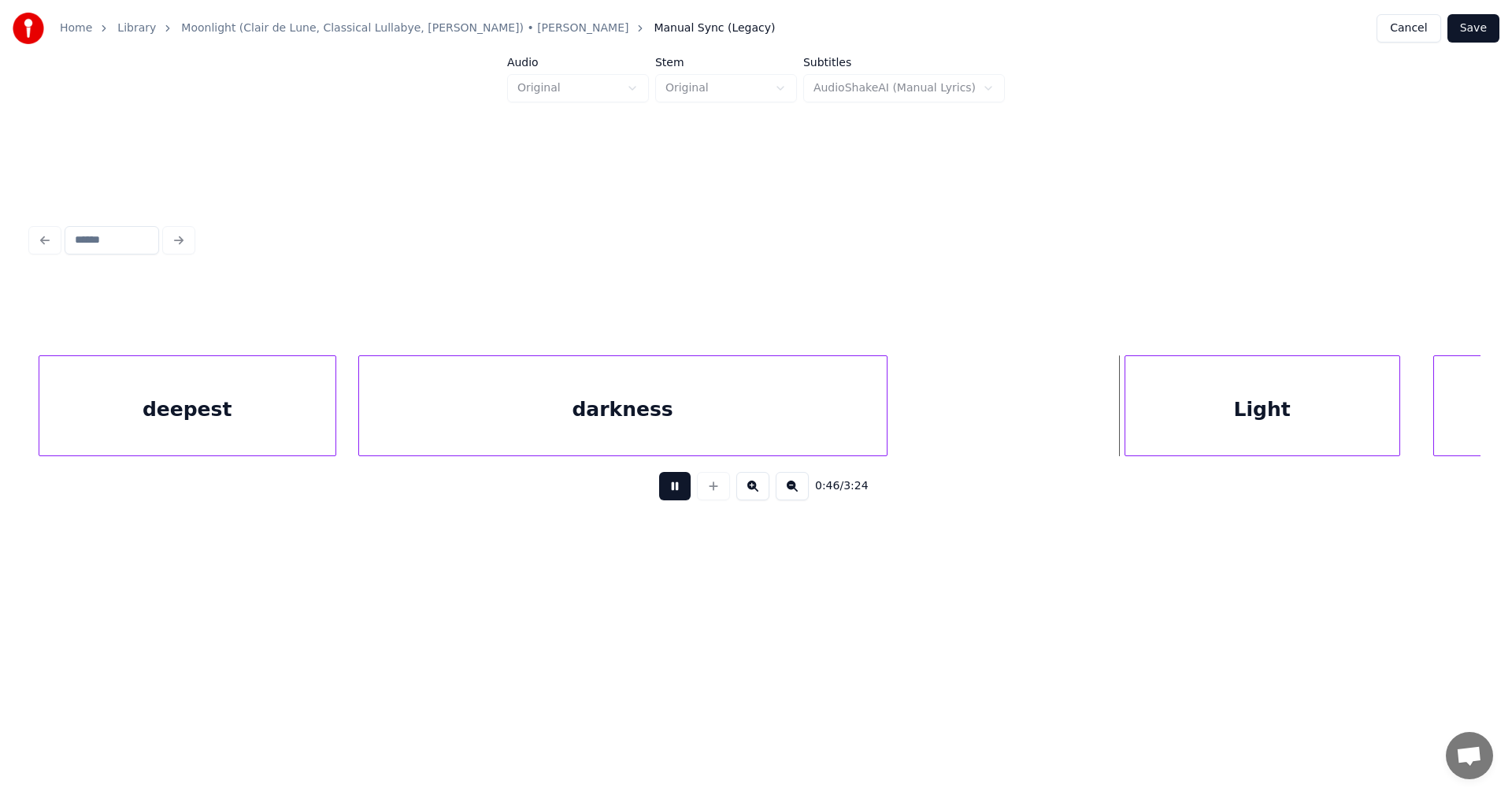
click at [677, 492] on button at bounding box center [675, 486] width 32 height 29
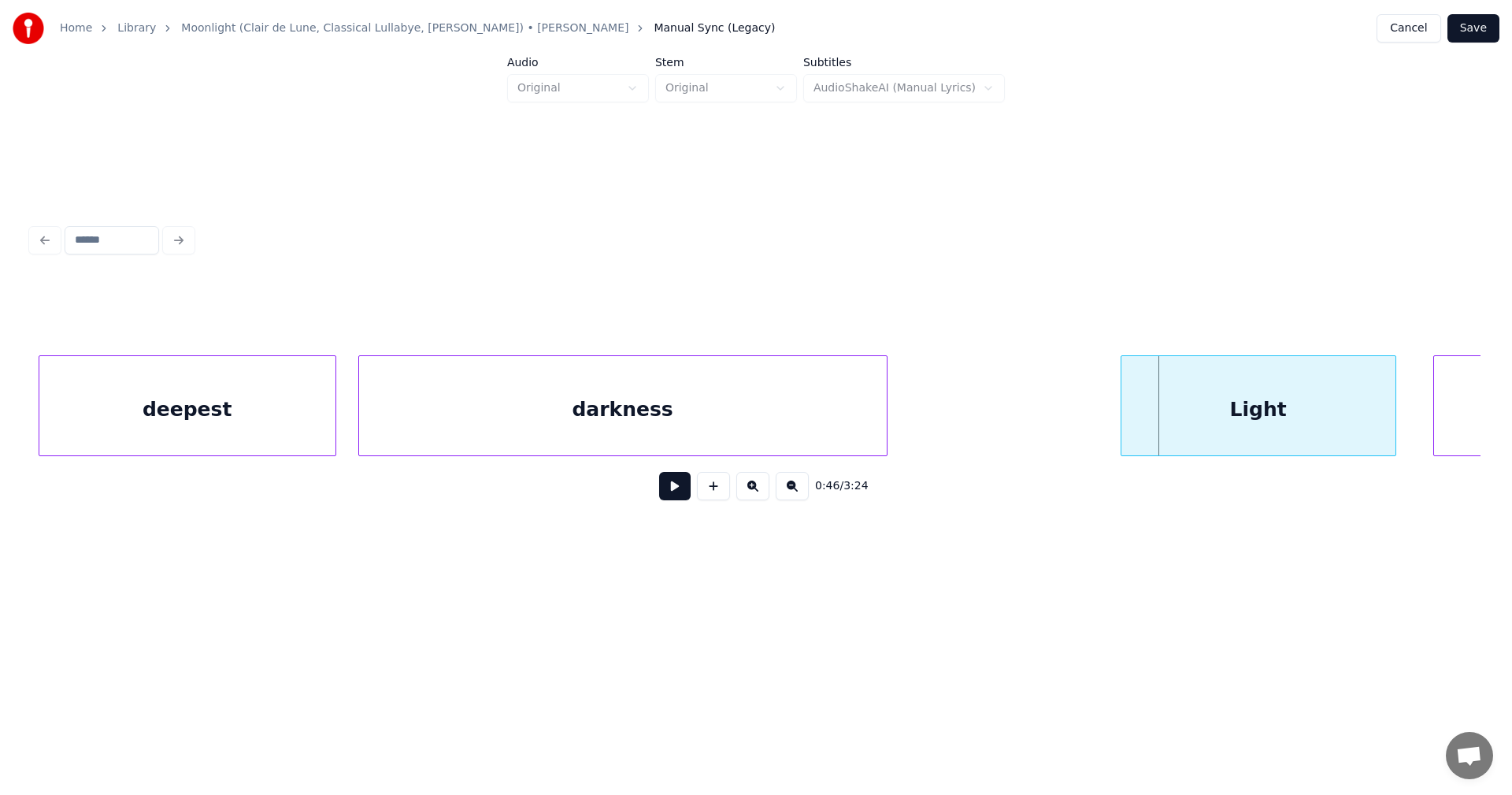
click at [1170, 430] on div "Light" at bounding box center [1258, 409] width 274 height 107
click at [682, 499] on button at bounding box center [675, 486] width 32 height 29
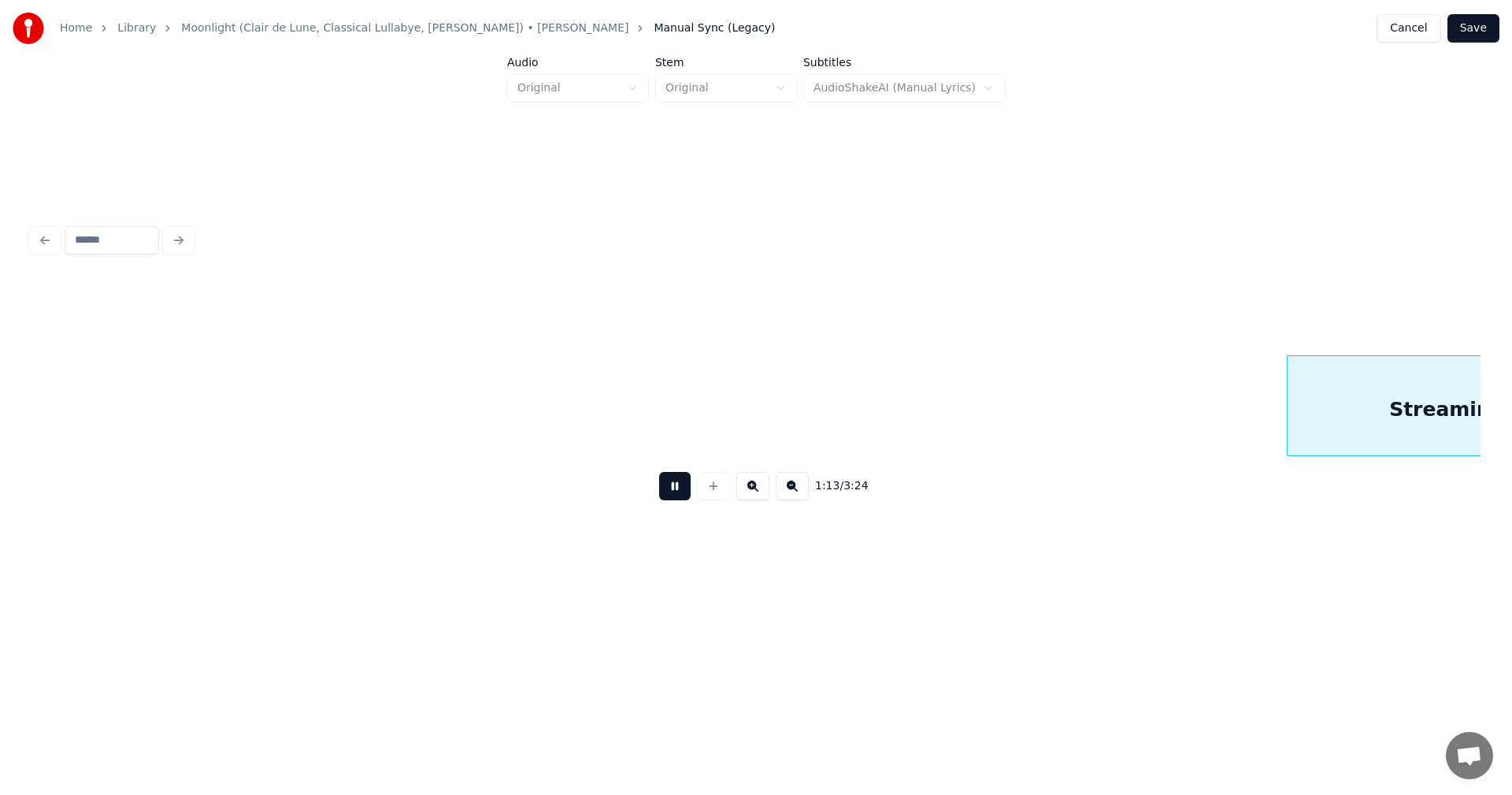
scroll to position [0, 20319]
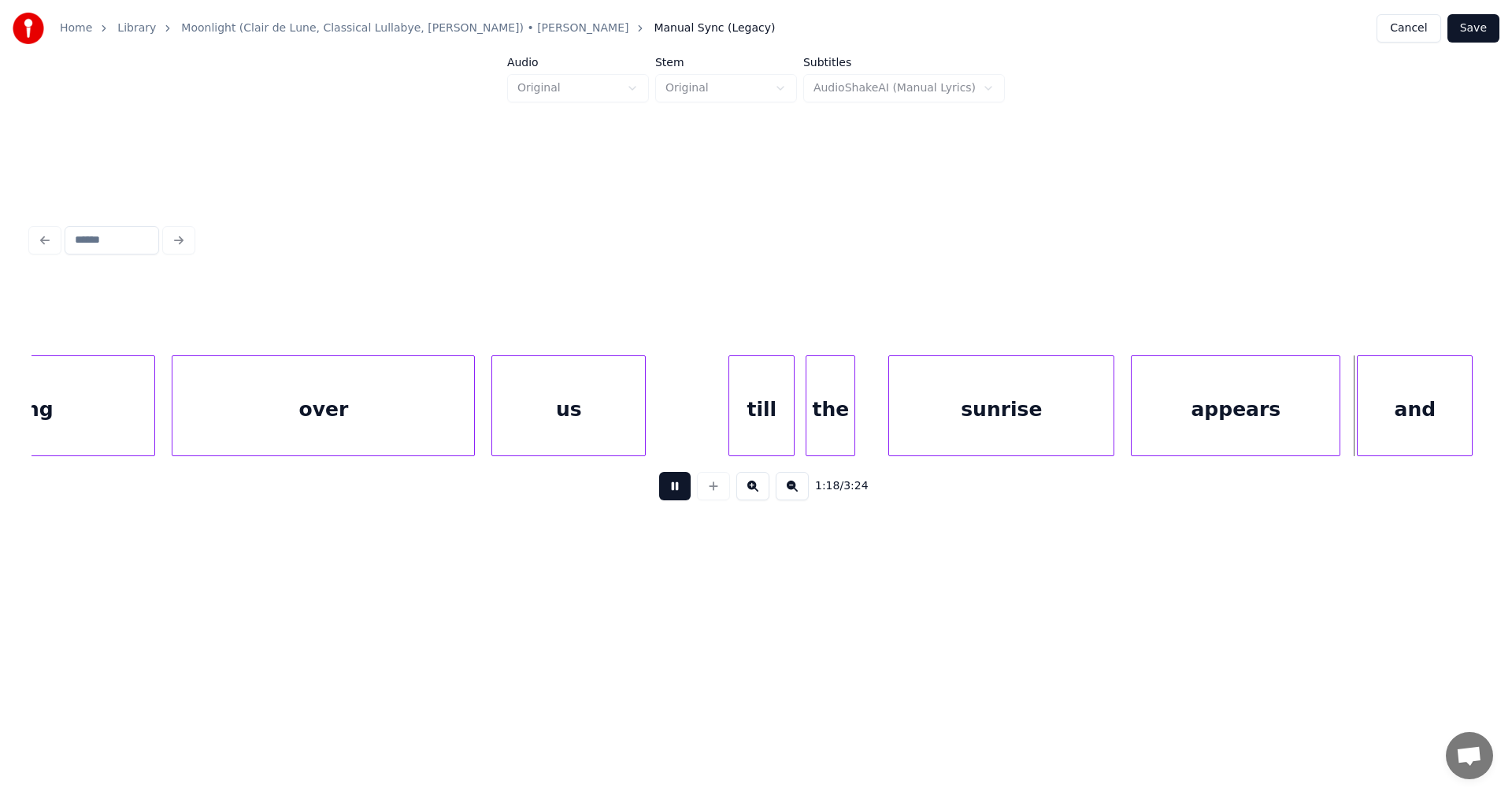
click at [682, 499] on button at bounding box center [675, 486] width 32 height 29
click at [1334, 429] on div at bounding box center [1334, 405] width 5 height 99
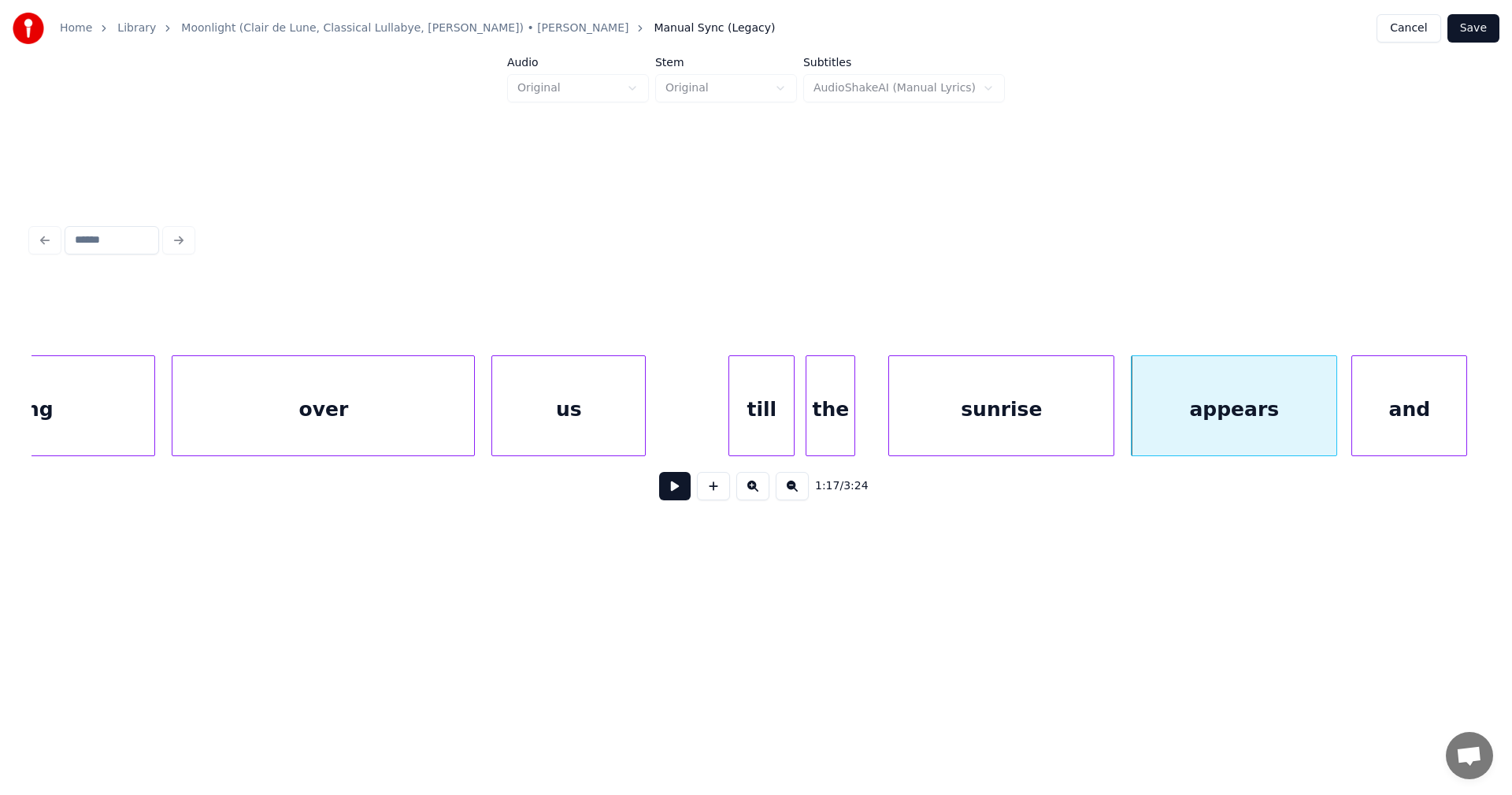
click at [1378, 435] on div "and" at bounding box center [1409, 409] width 114 height 107
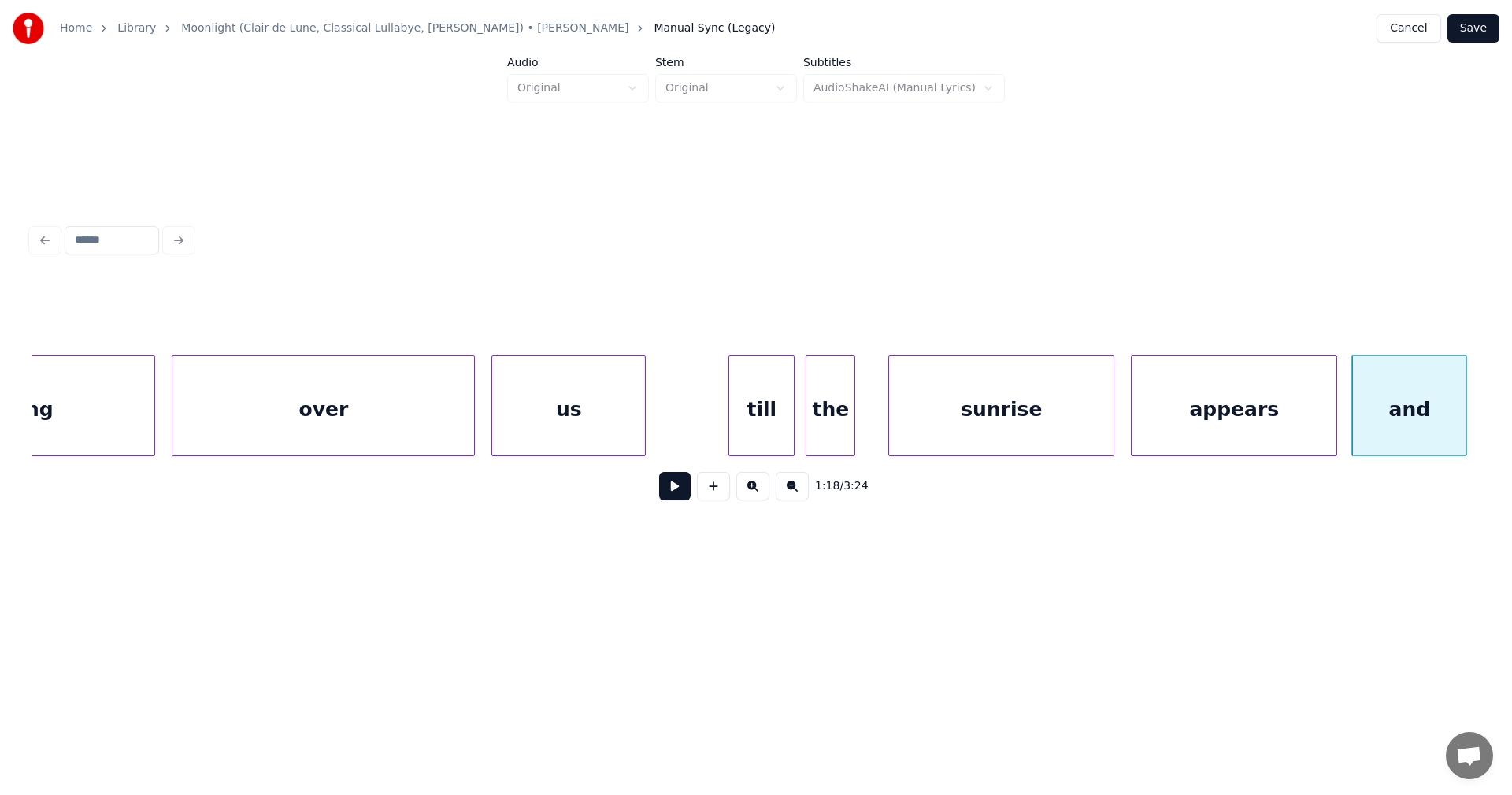
click at [678, 500] on button at bounding box center [675, 486] width 32 height 29
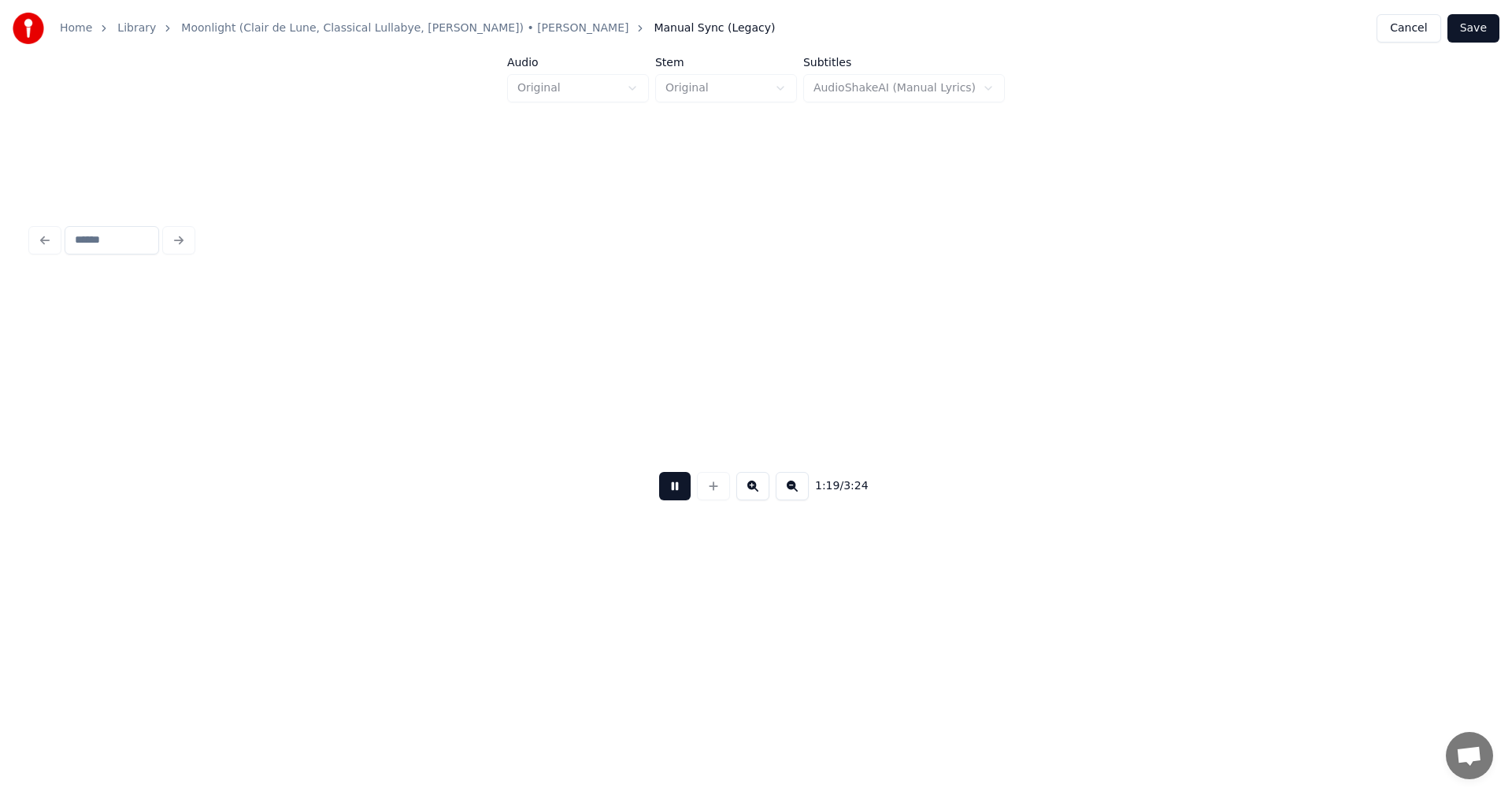
scroll to position [0, 21768]
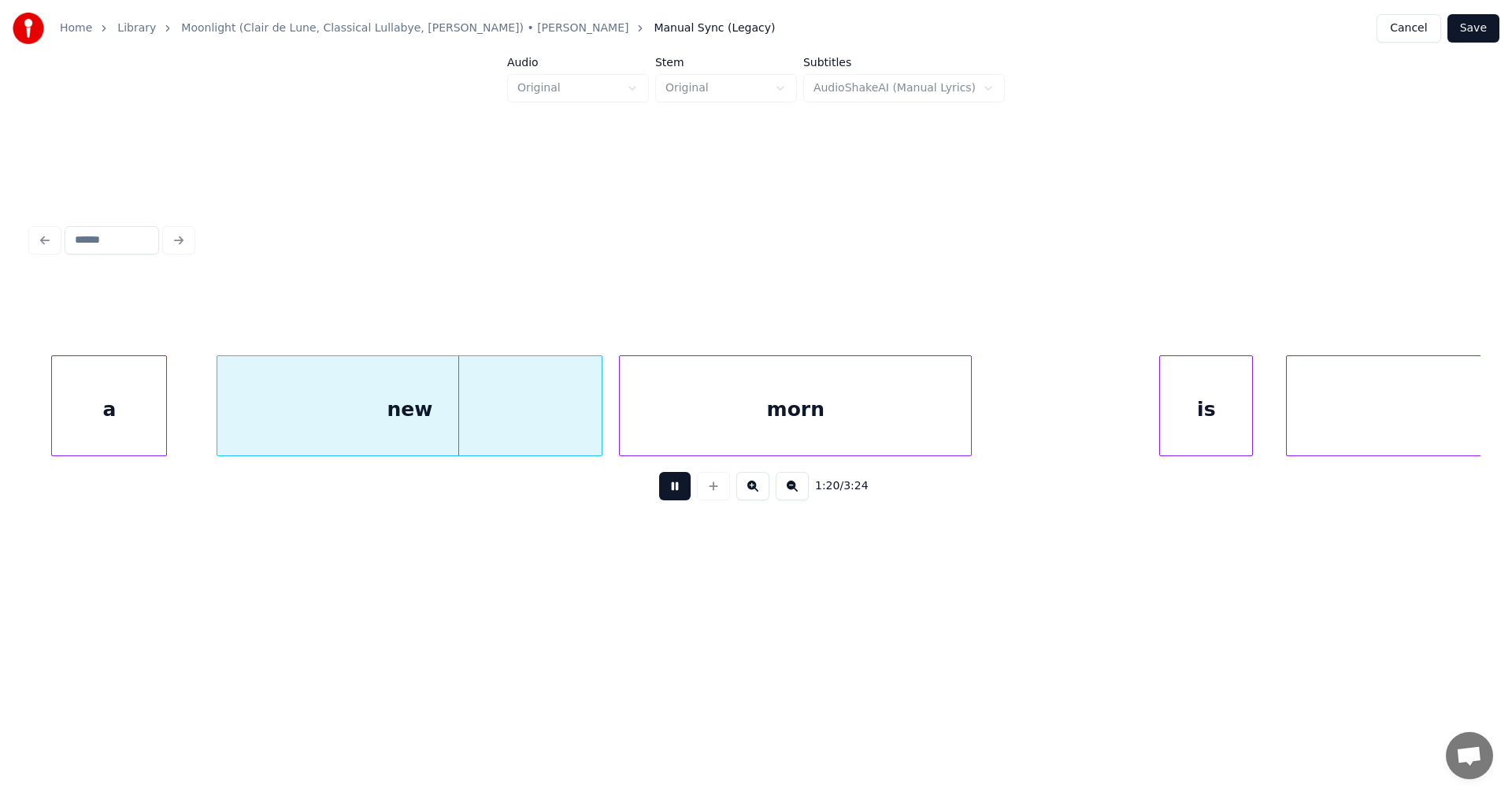
drag, startPoint x: 678, startPoint y: 500, endPoint x: 512, endPoint y: 526, distance: 168.0
click at [673, 500] on button at bounding box center [675, 486] width 32 height 29
click at [101, 433] on div "a" at bounding box center [102, 409] width 114 height 107
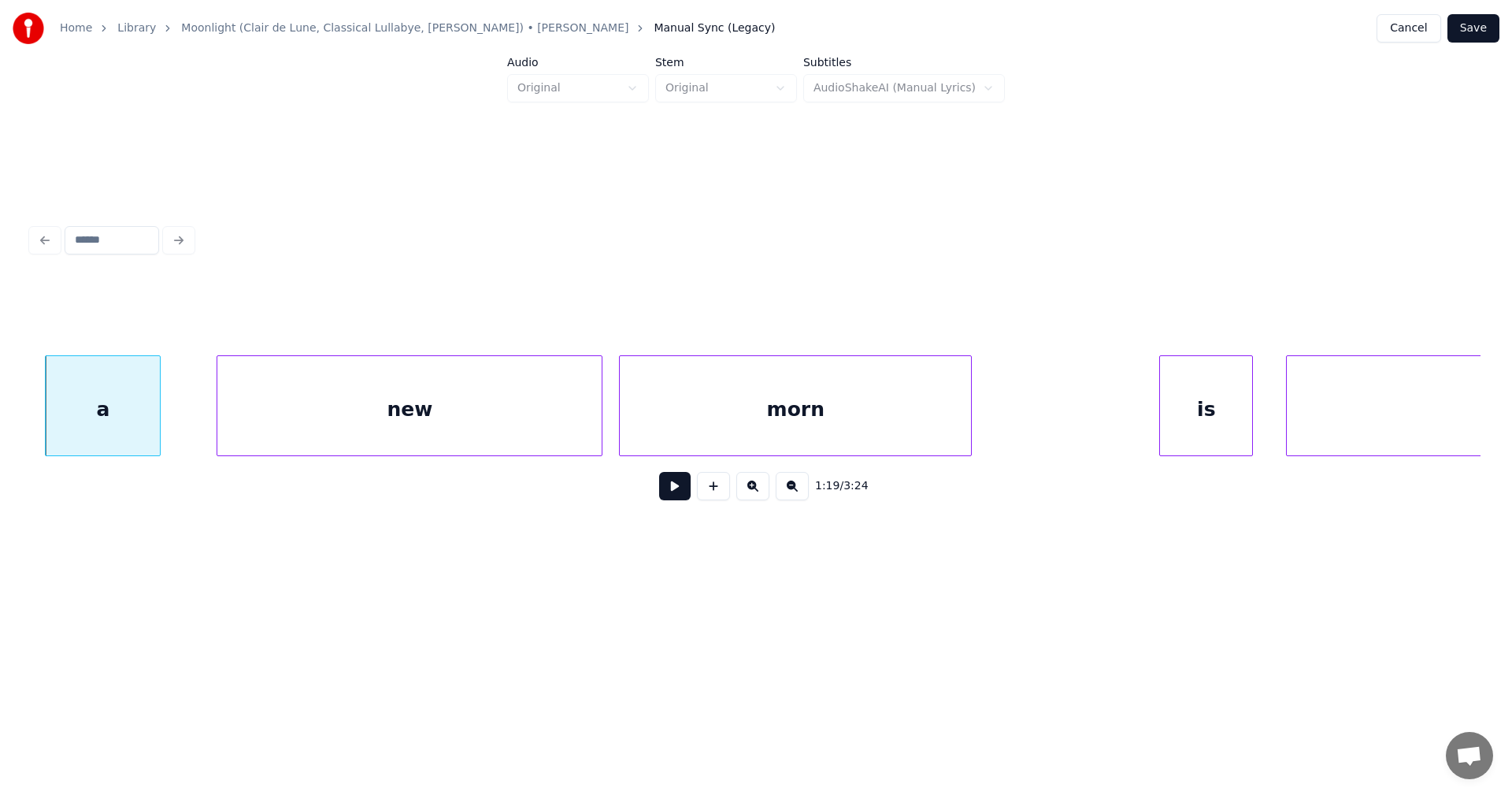
click at [675, 492] on button at bounding box center [675, 486] width 32 height 29
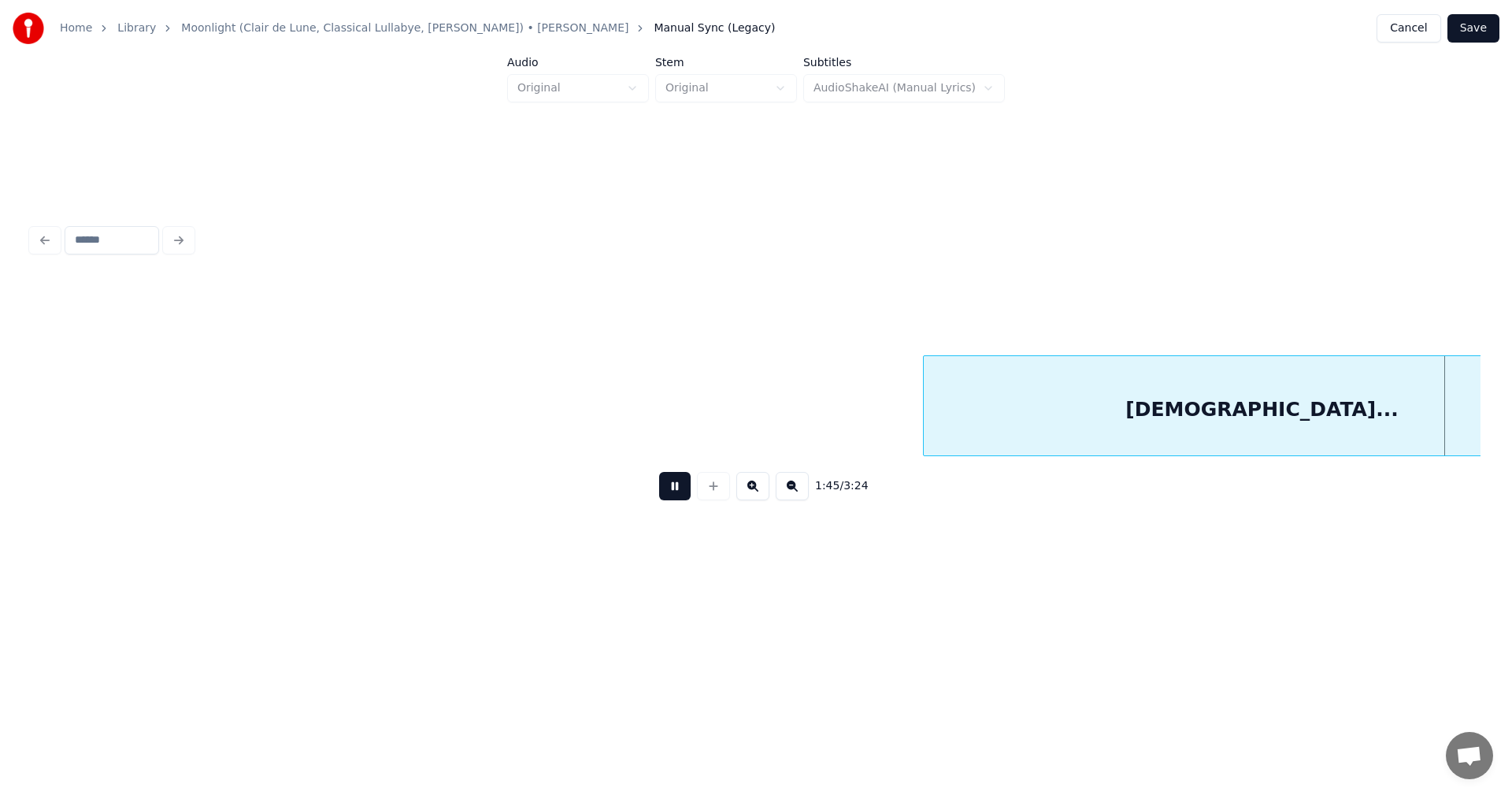
scroll to position [0, 29030]
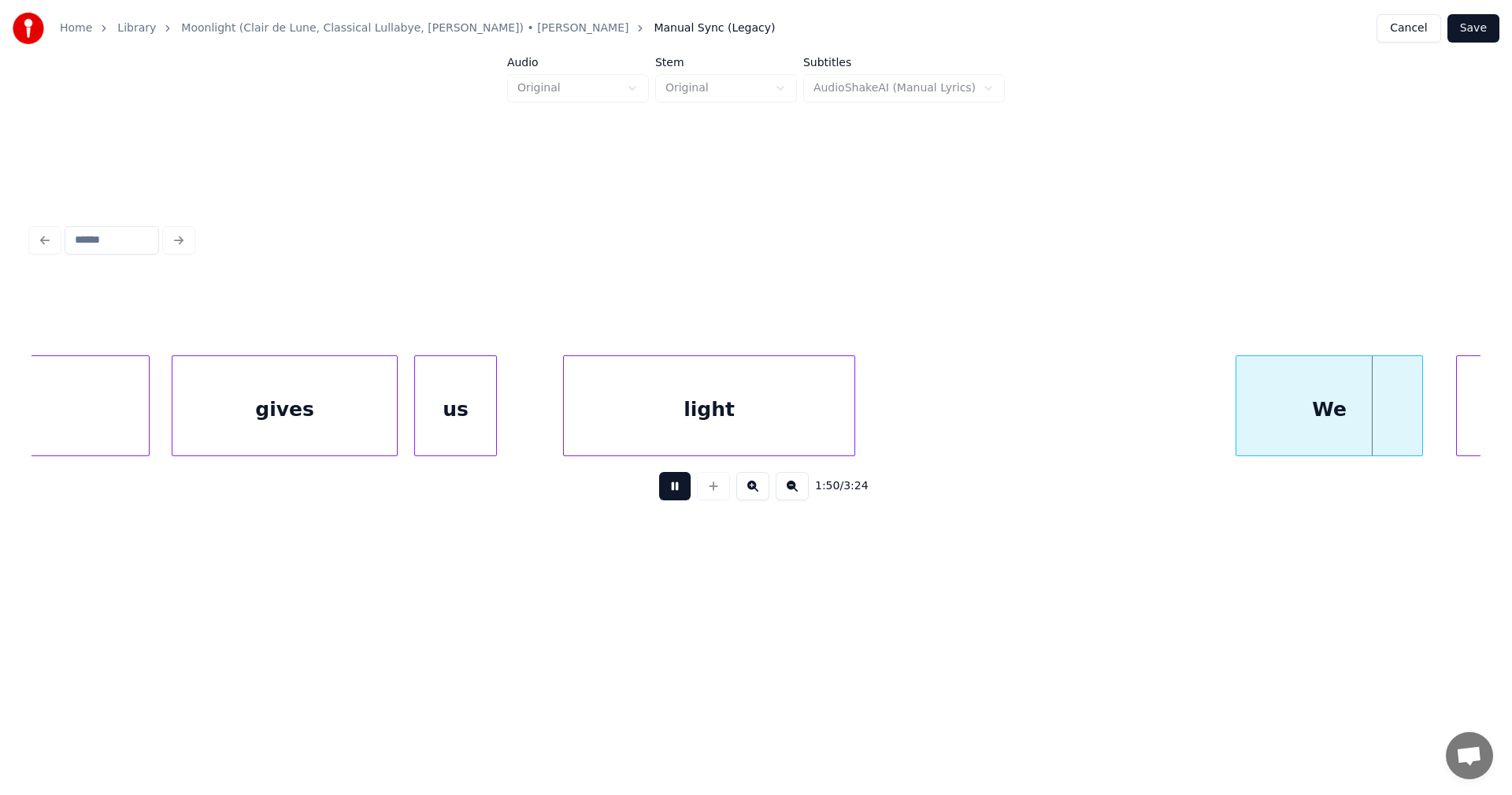
click at [675, 499] on button at bounding box center [675, 486] width 32 height 29
click at [1232, 419] on div at bounding box center [1234, 405] width 5 height 99
click at [681, 498] on button at bounding box center [675, 486] width 32 height 29
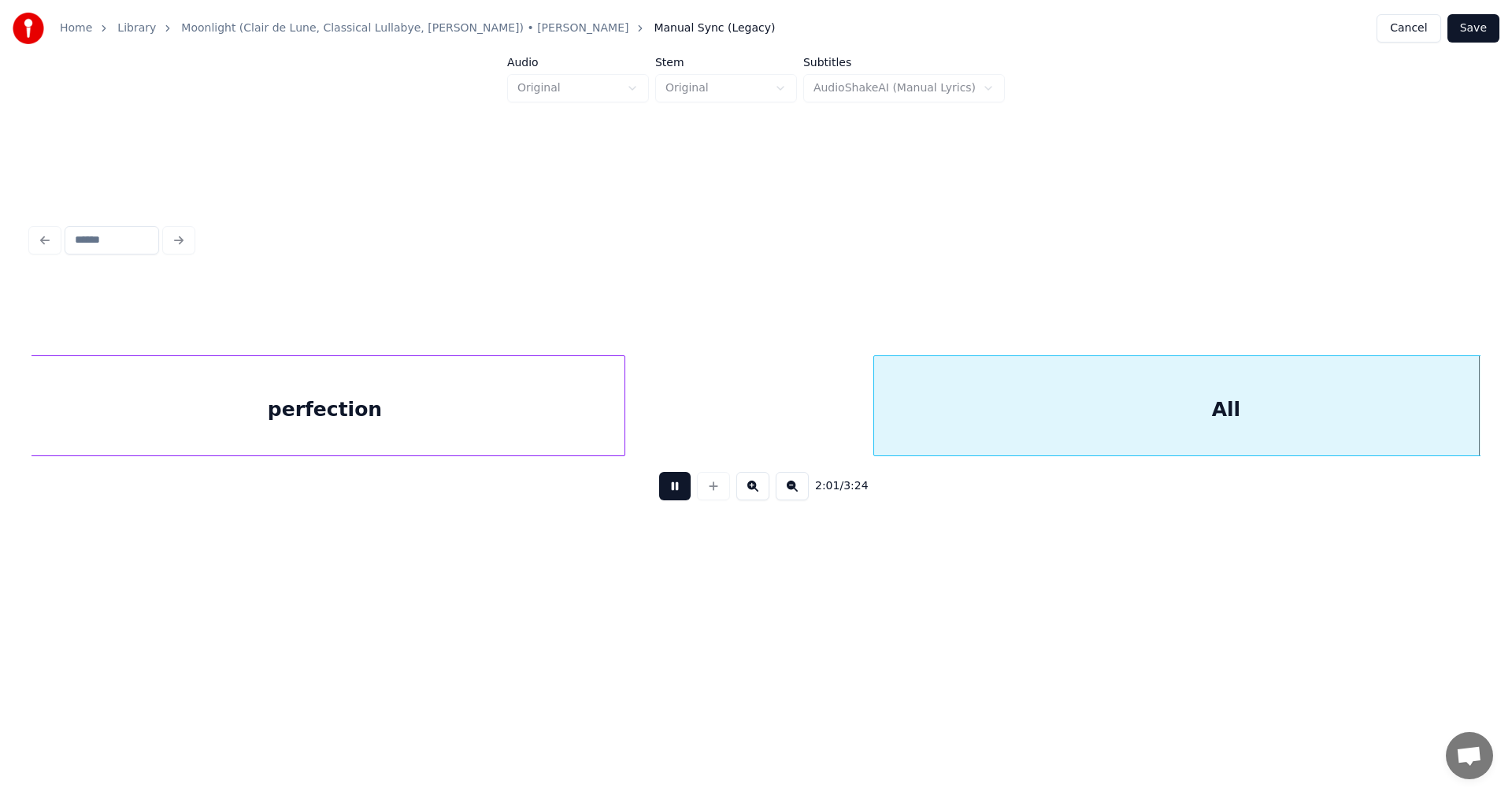
scroll to position [0, 33380]
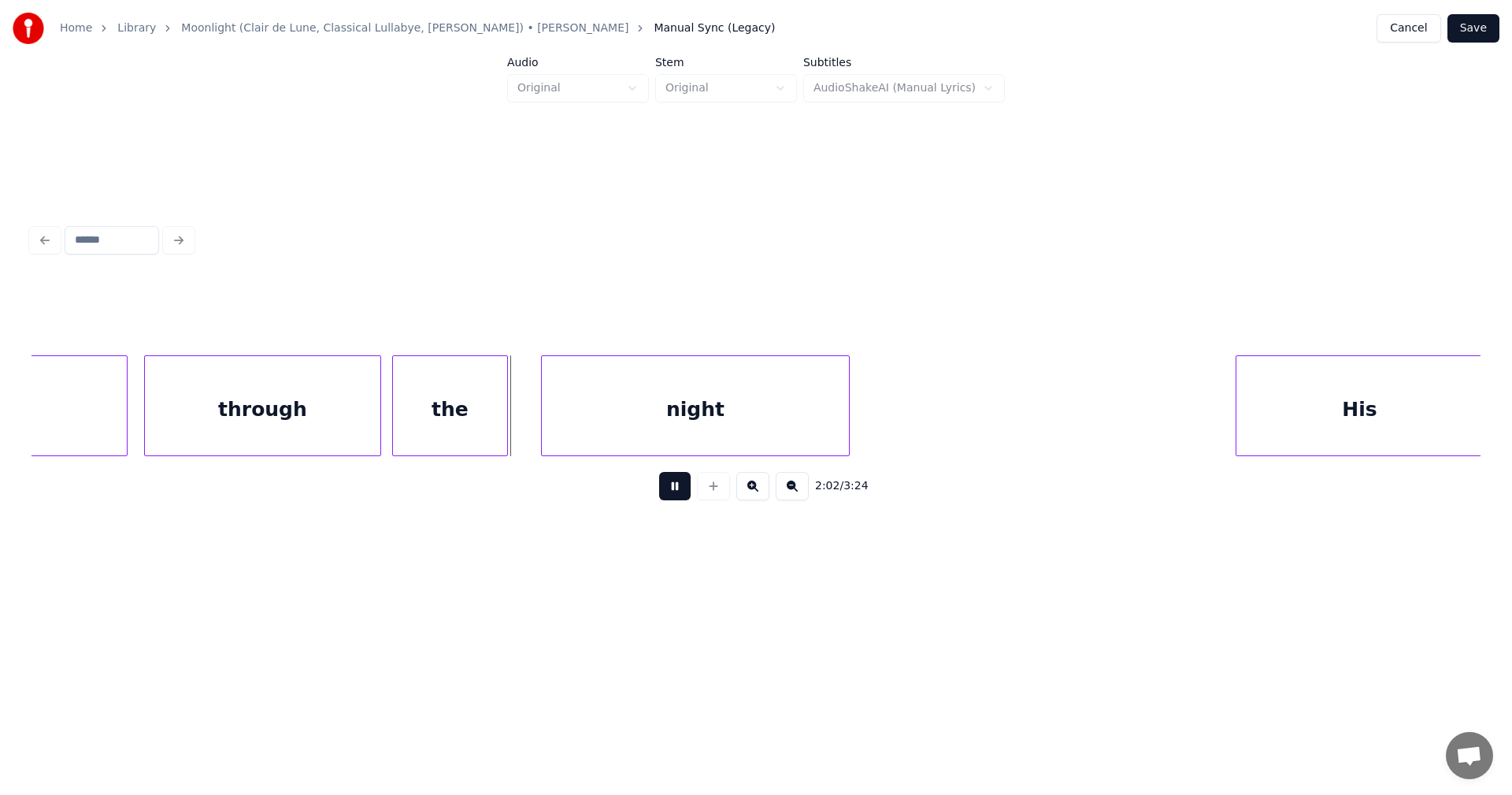
click at [679, 496] on button at bounding box center [675, 486] width 32 height 29
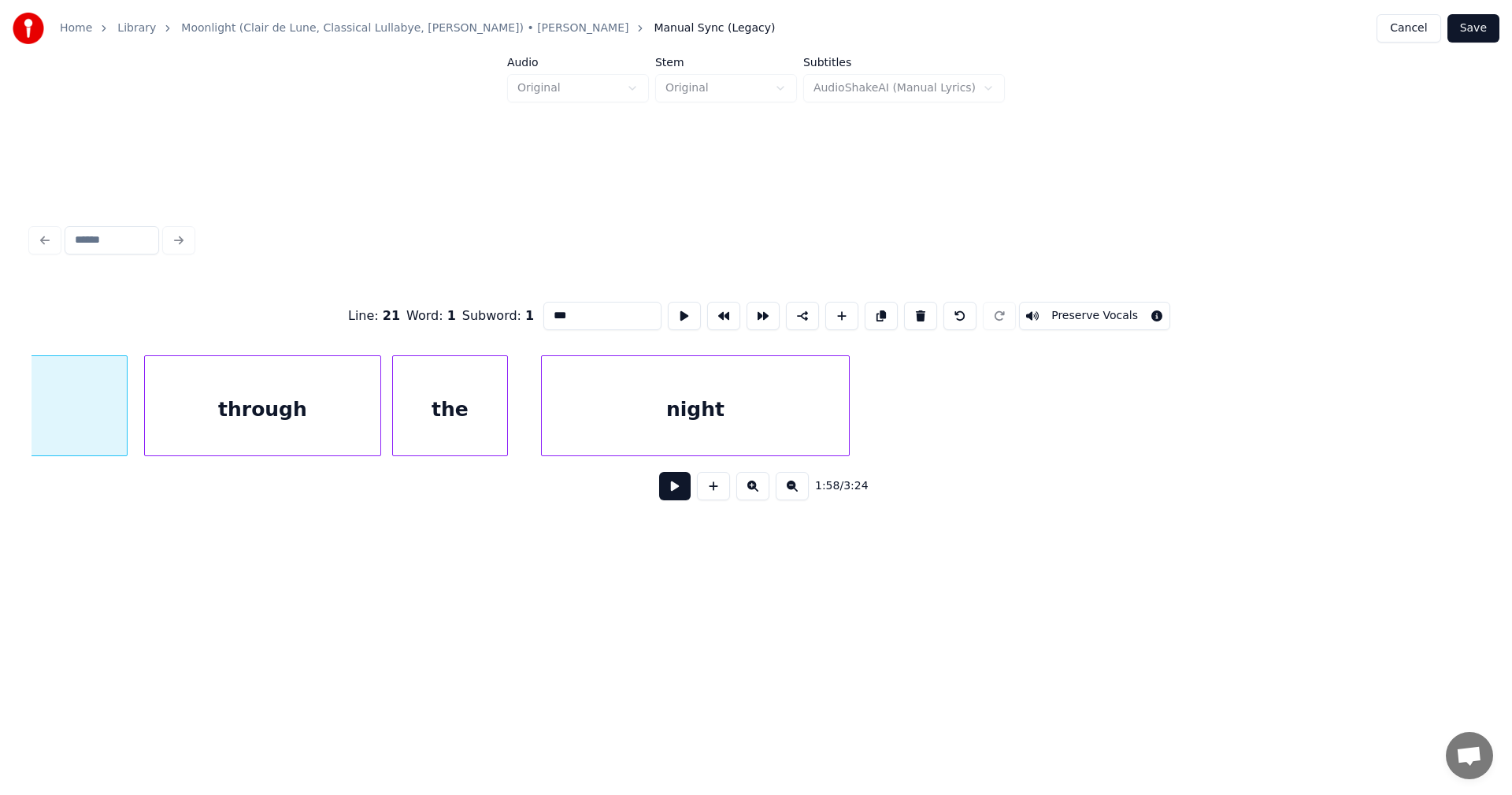
scroll to position [0, 32770]
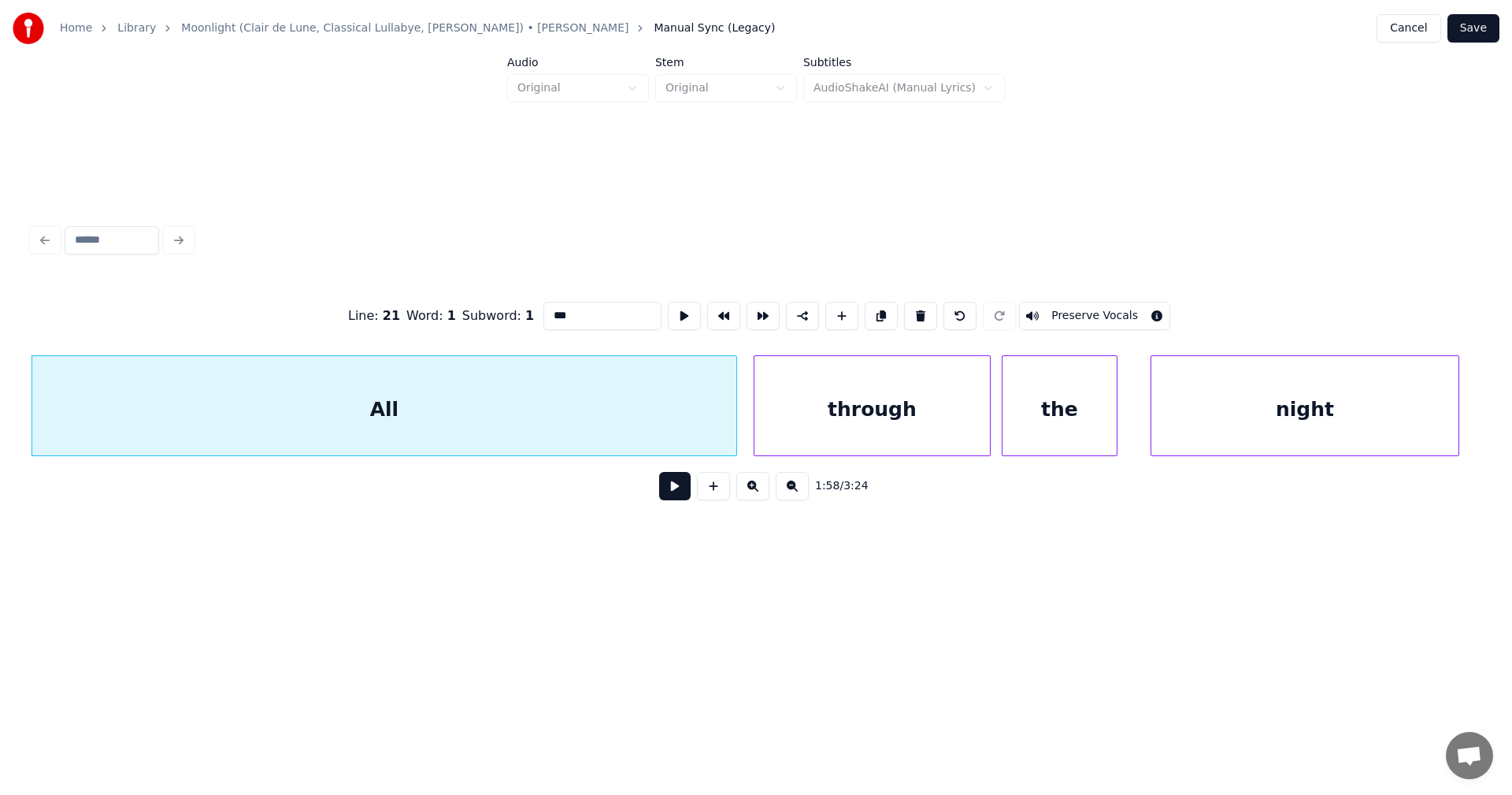
click at [583, 304] on input "***" at bounding box center [602, 315] width 118 height 29
click at [660, 404] on div "All..." at bounding box center [385, 409] width 704 height 107
click at [818, 432] on div "through" at bounding box center [872, 409] width 236 height 107
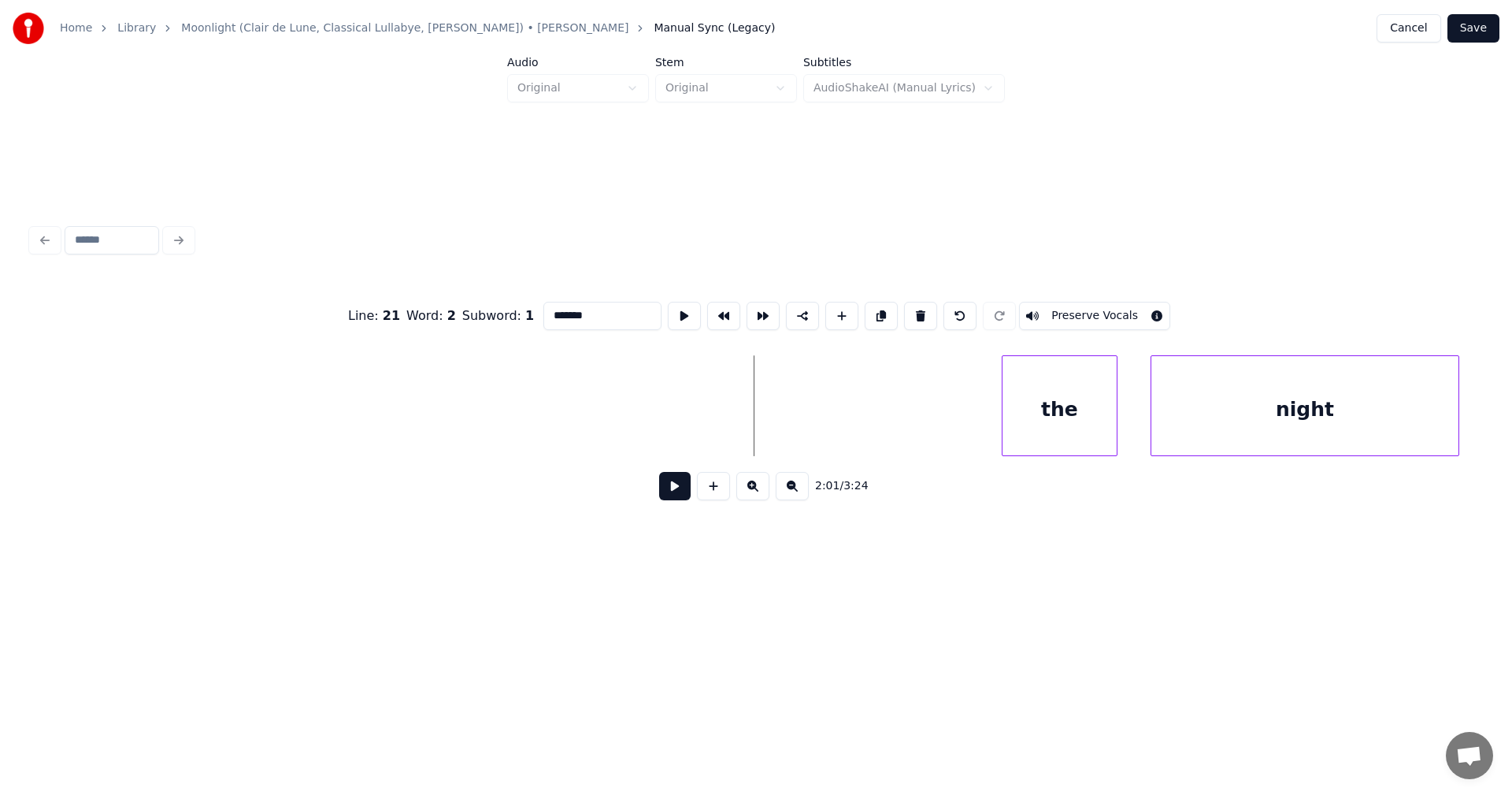
scroll to position [0, 34038]
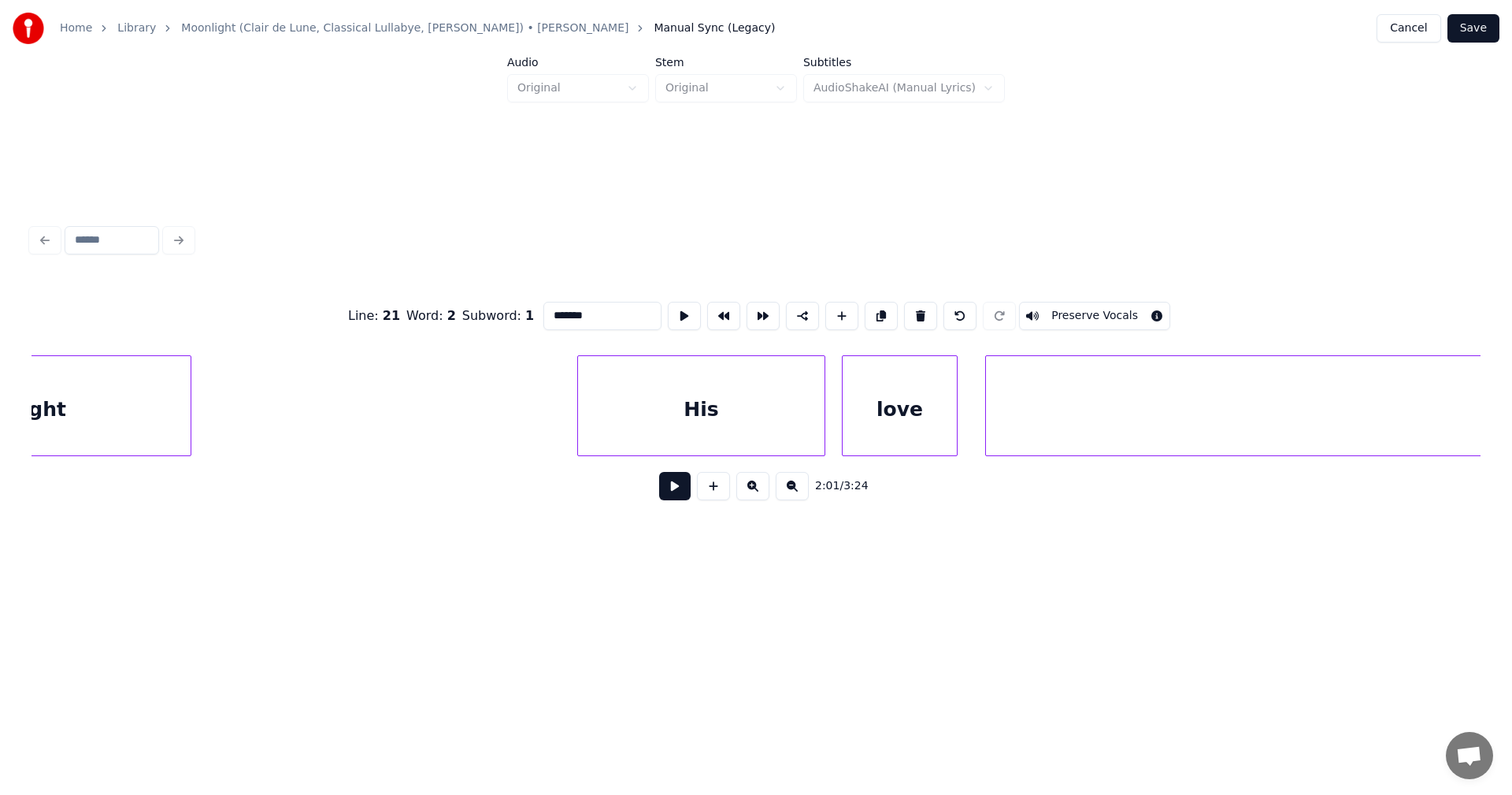
click at [784, 407] on div "His" at bounding box center [701, 409] width 247 height 107
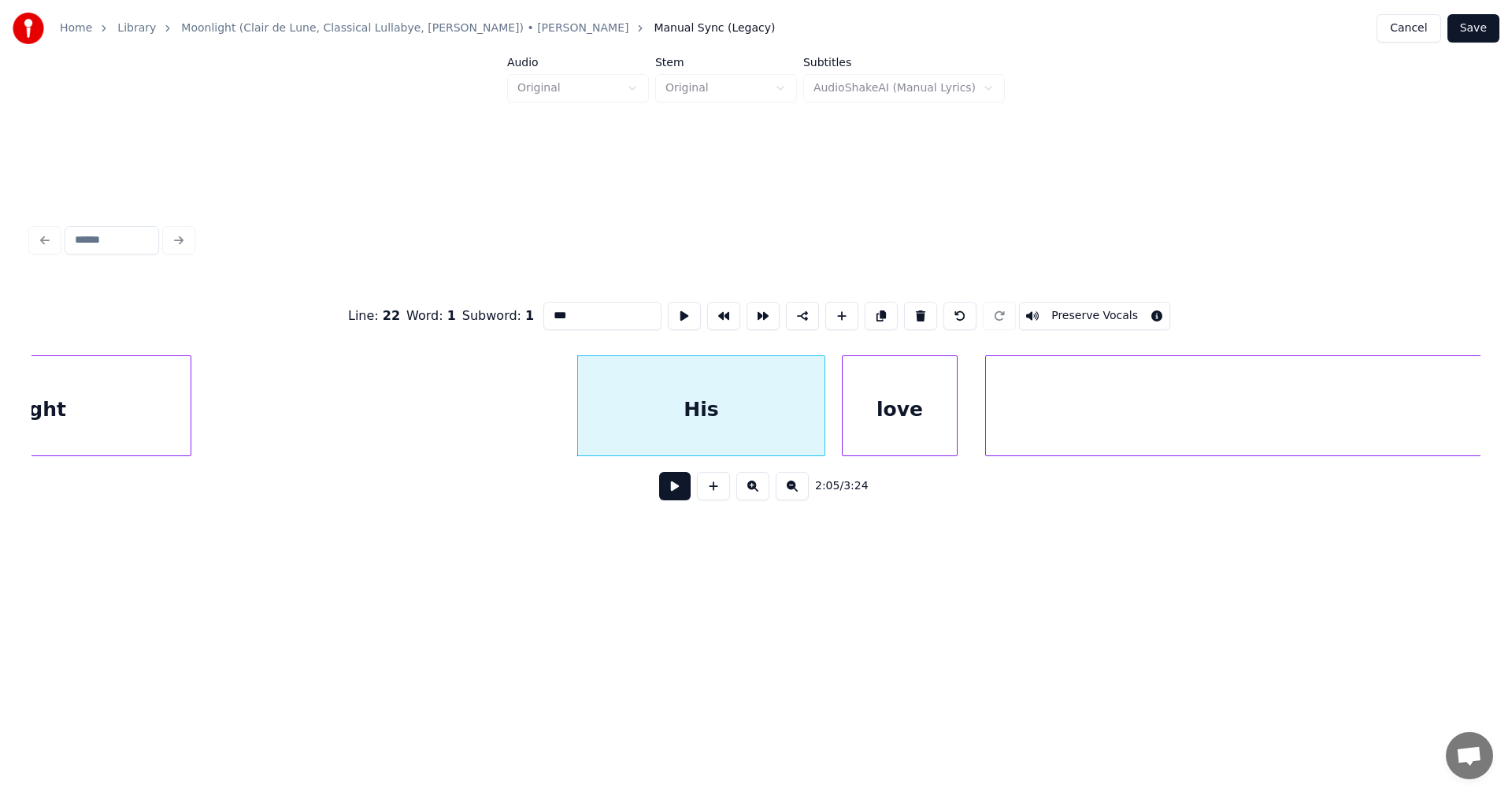
type input "***"
click at [674, 500] on button at bounding box center [675, 486] width 32 height 29
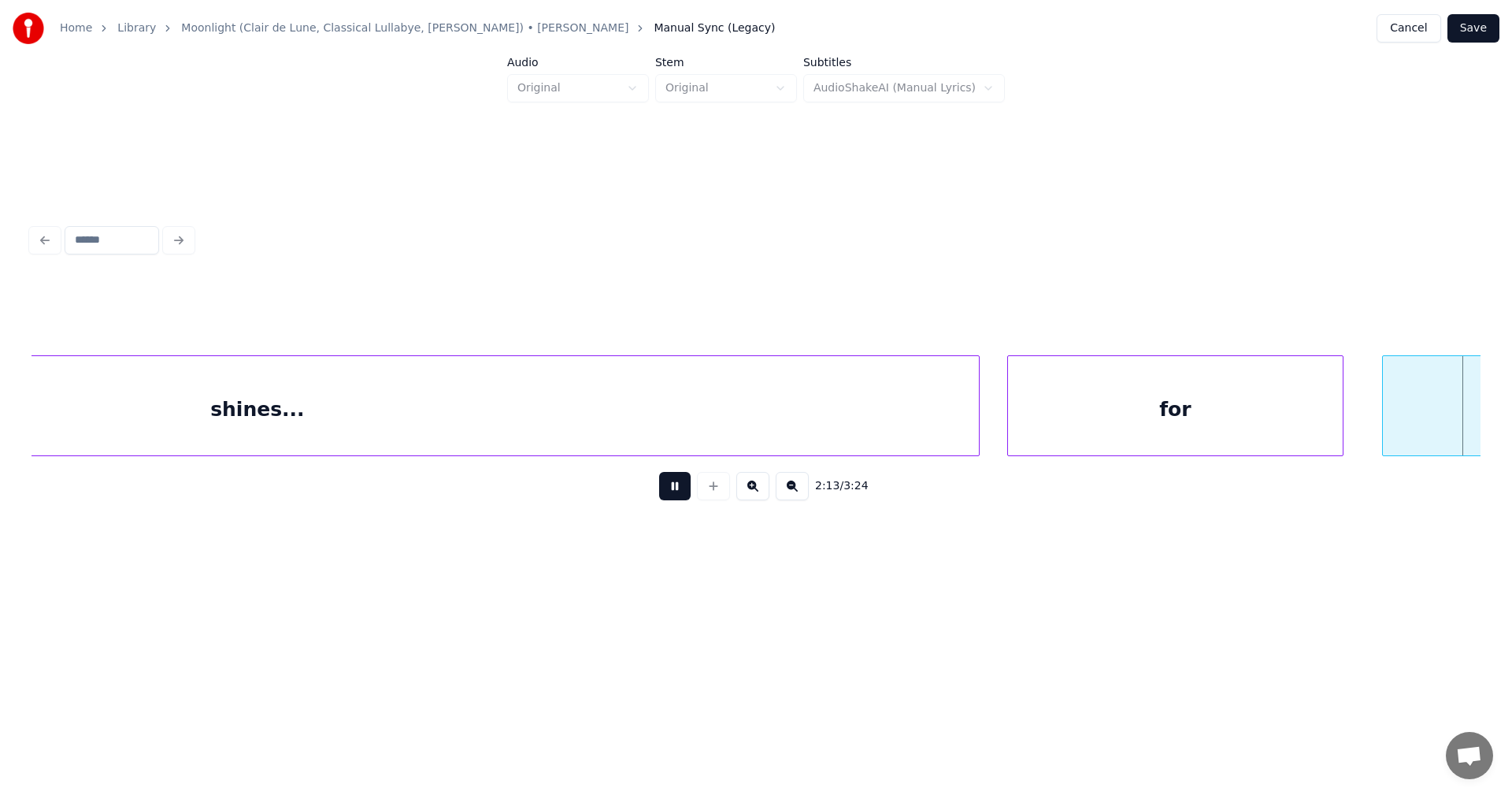
scroll to position [0, 36940]
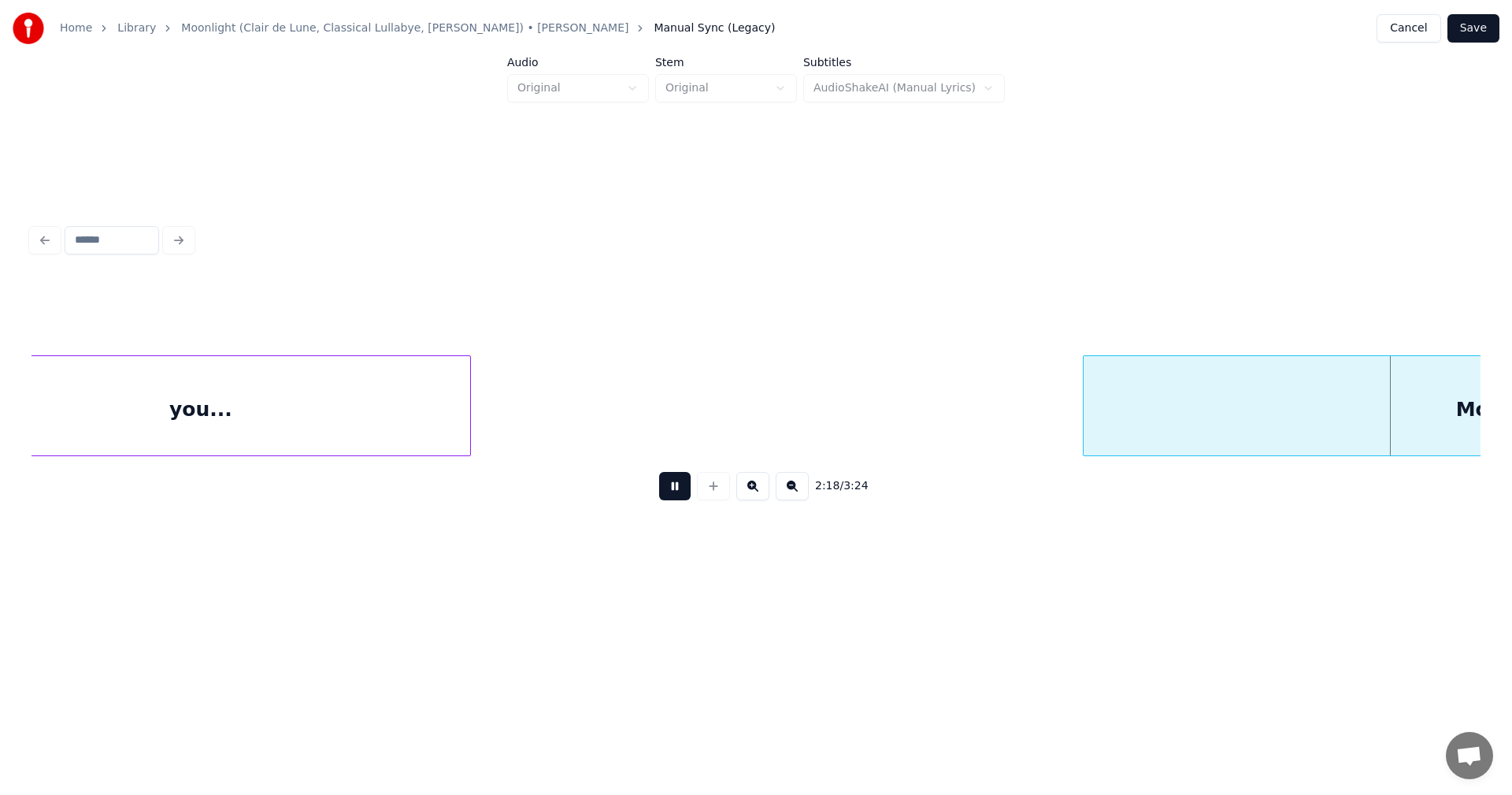
drag, startPoint x: 670, startPoint y: 490, endPoint x: 904, endPoint y: 449, distance: 237.6
click at [671, 490] on button at bounding box center [675, 486] width 32 height 29
click at [1059, 419] on div at bounding box center [1061, 405] width 5 height 99
click at [686, 489] on button at bounding box center [675, 486] width 32 height 29
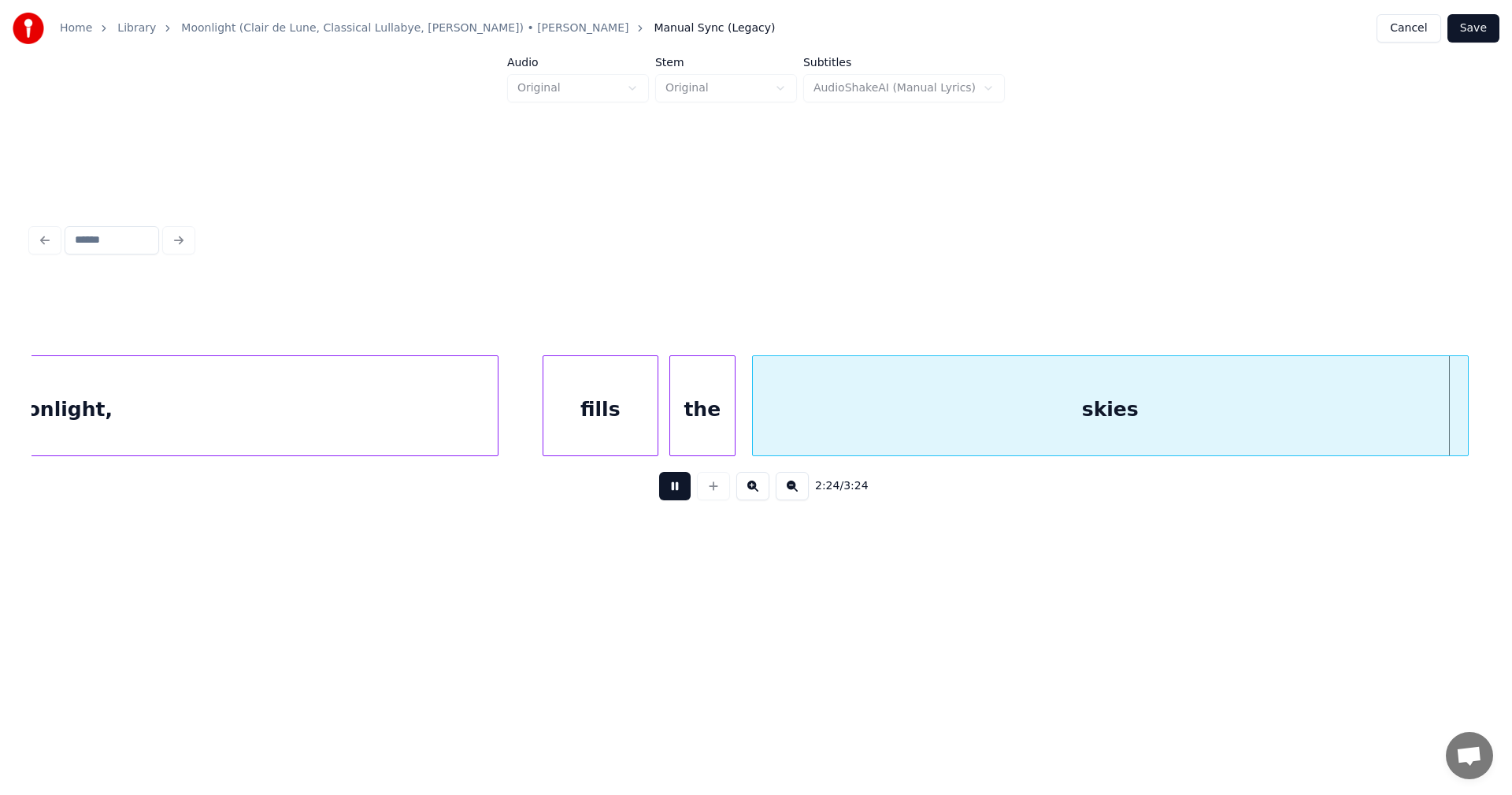
scroll to position [0, 39843]
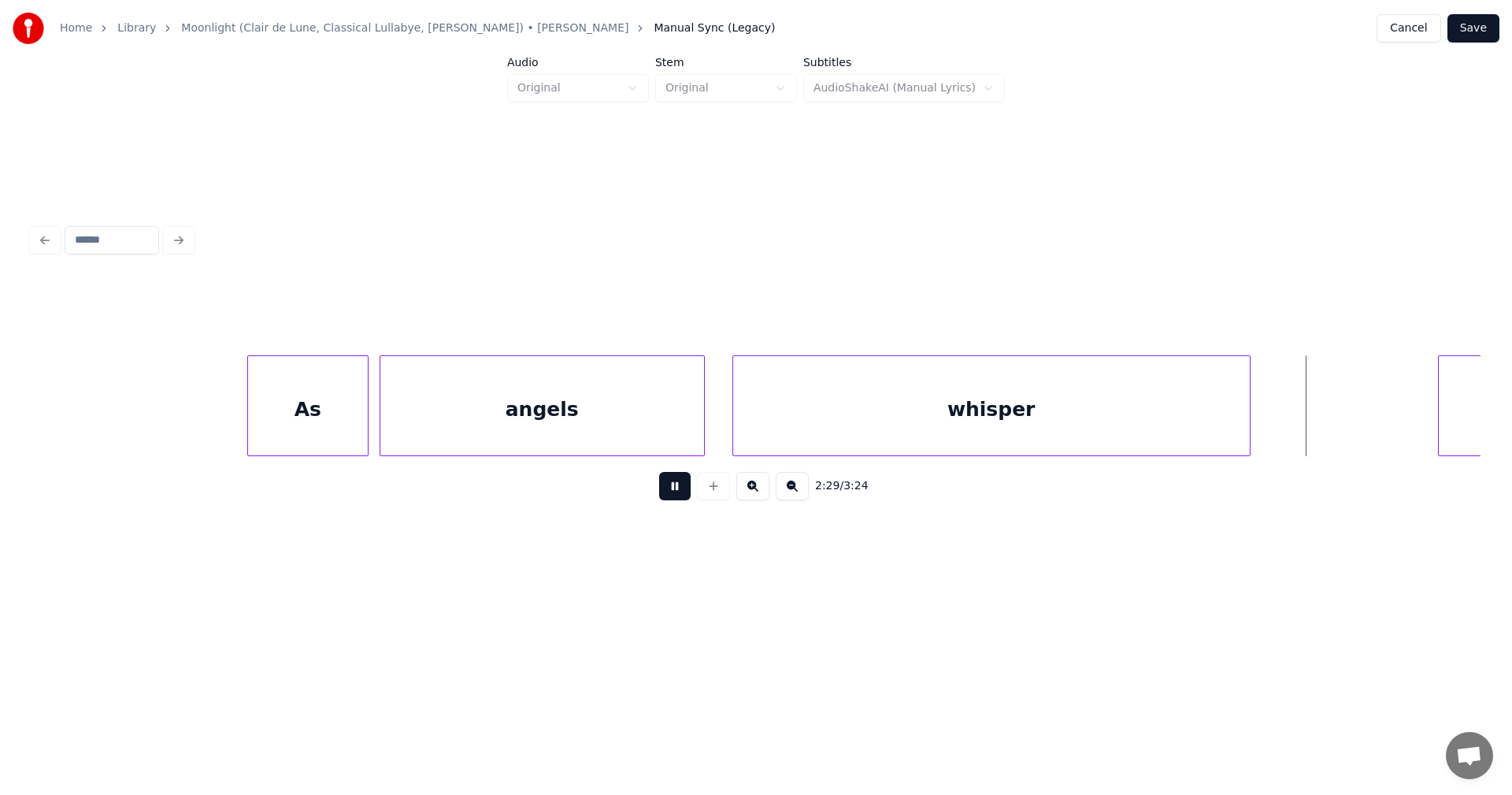
click at [683, 488] on button at bounding box center [675, 486] width 32 height 29
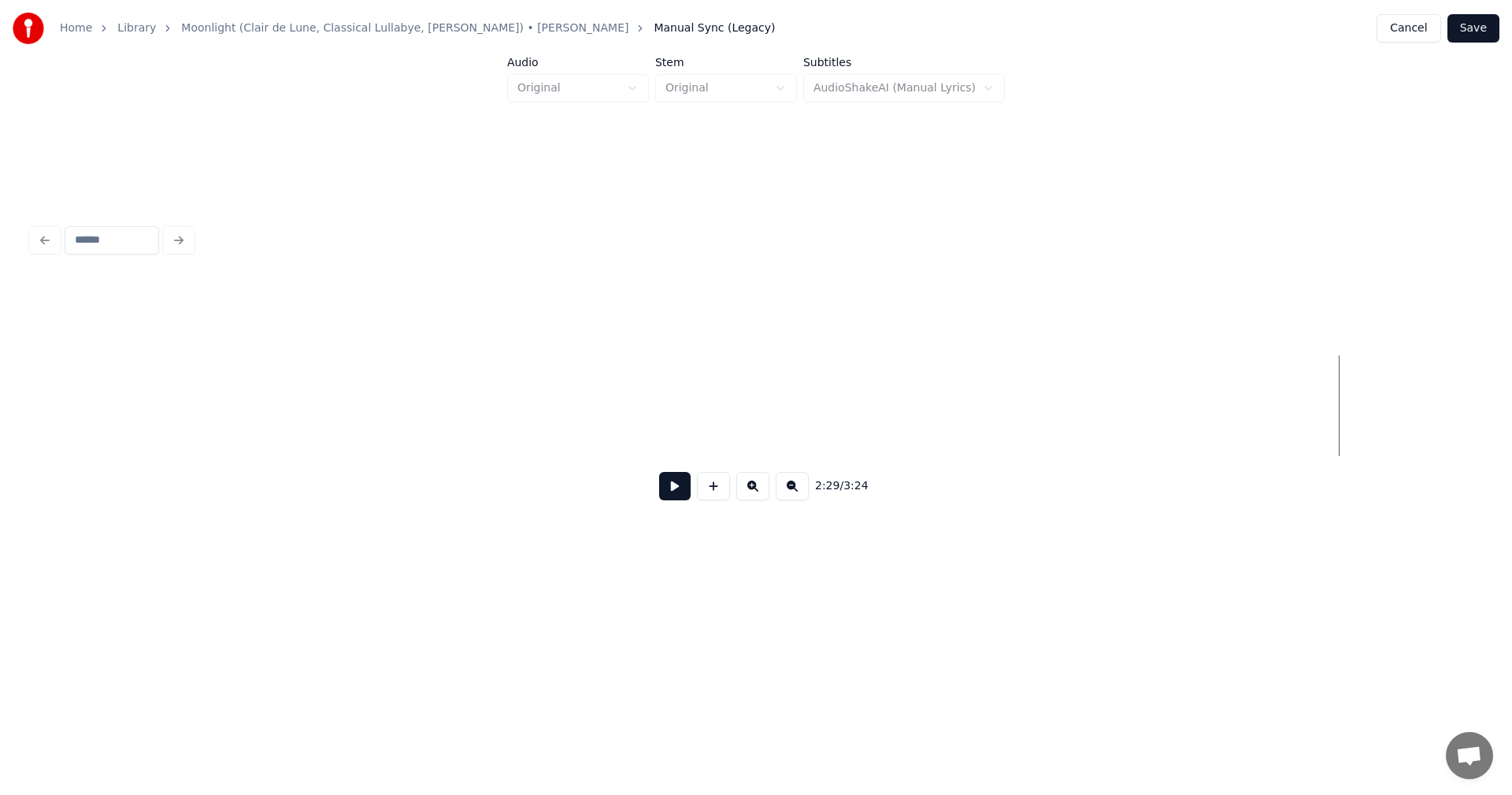
scroll to position [0, 38575]
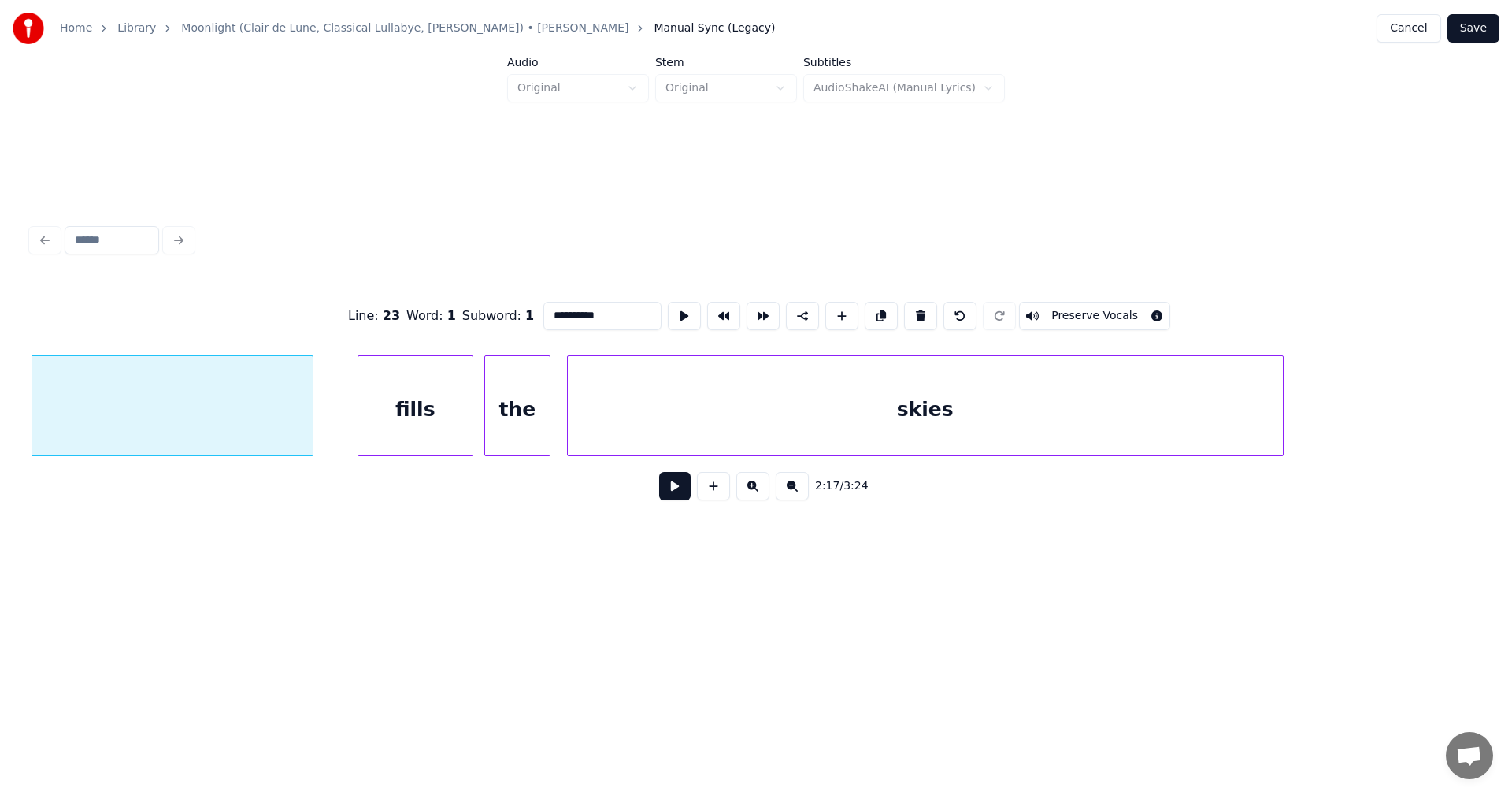
scroll to position [0, 37967]
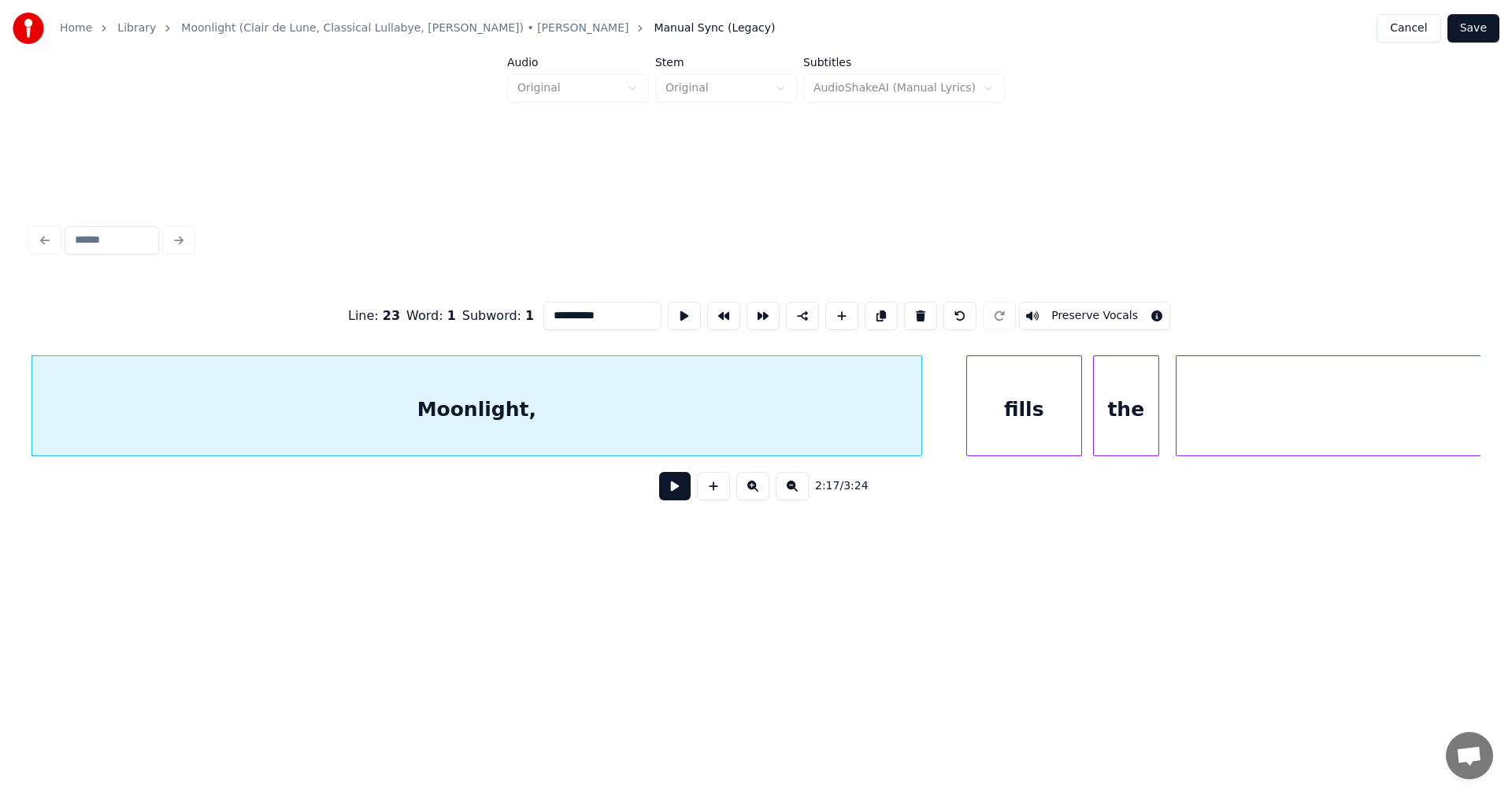
click at [1213, 420] on div "skies" at bounding box center [1534, 409] width 715 height 107
type input "*****"
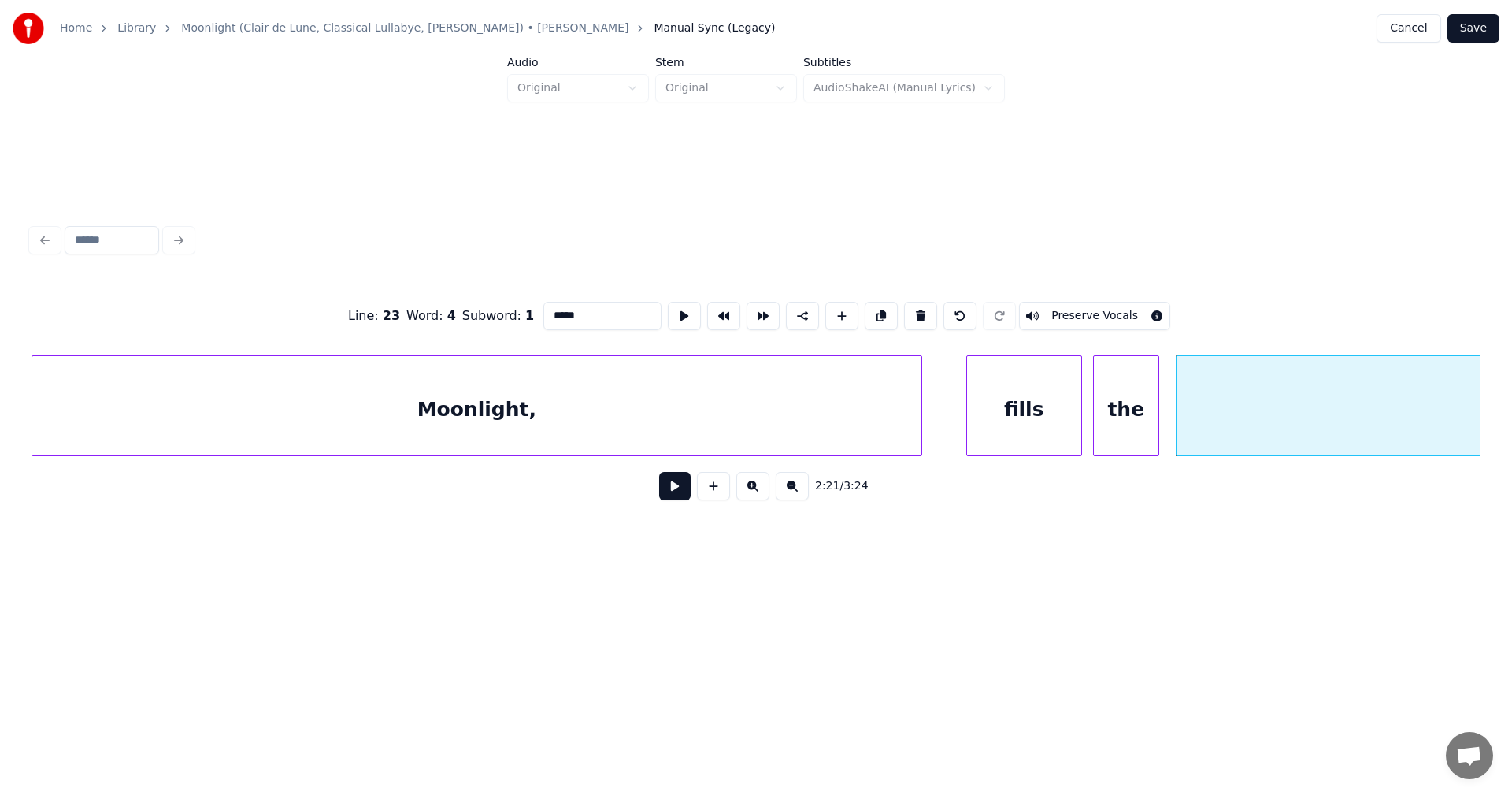
click at [676, 492] on button at bounding box center [675, 486] width 32 height 29
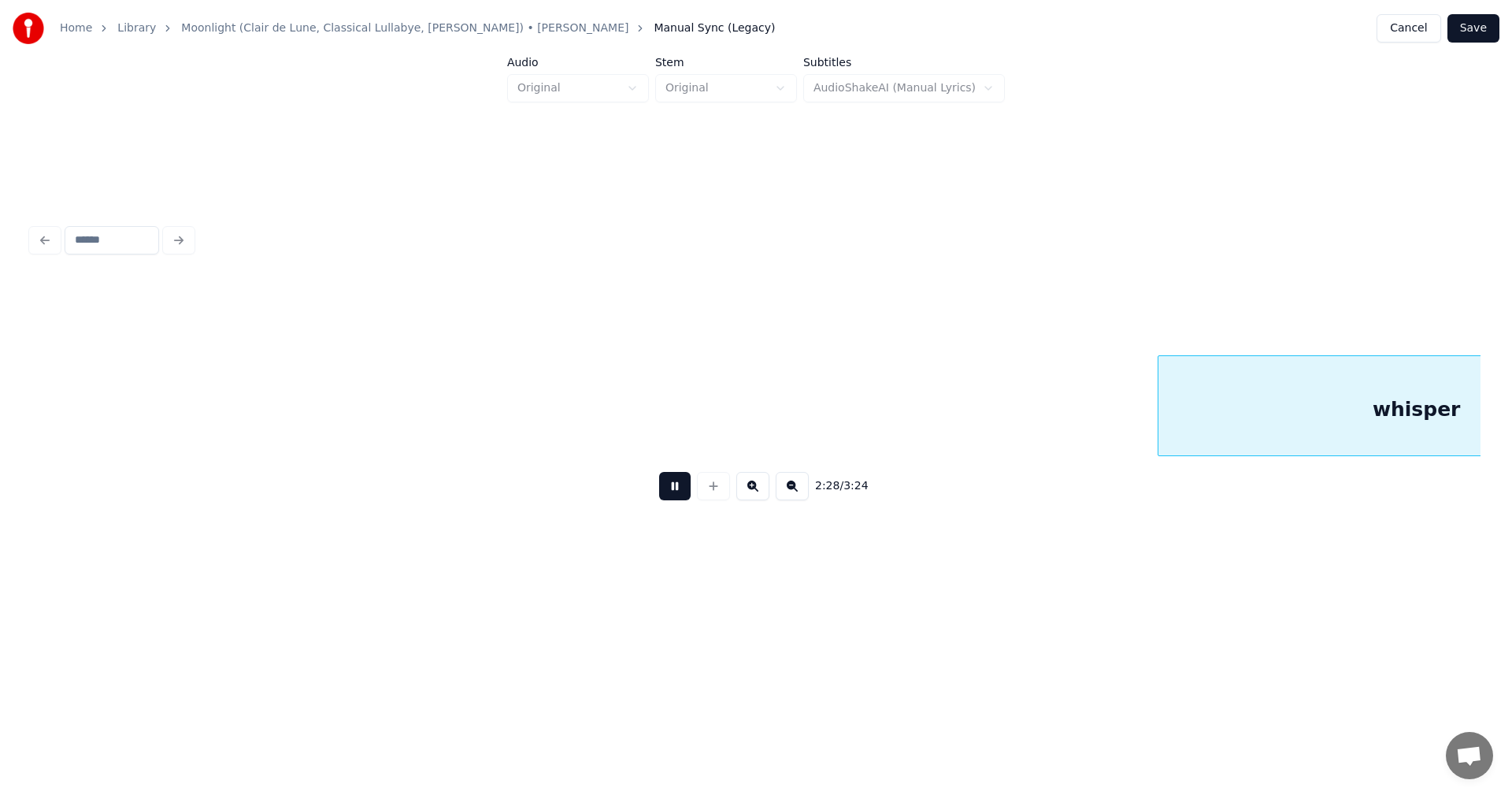
scroll to position [0, 40871]
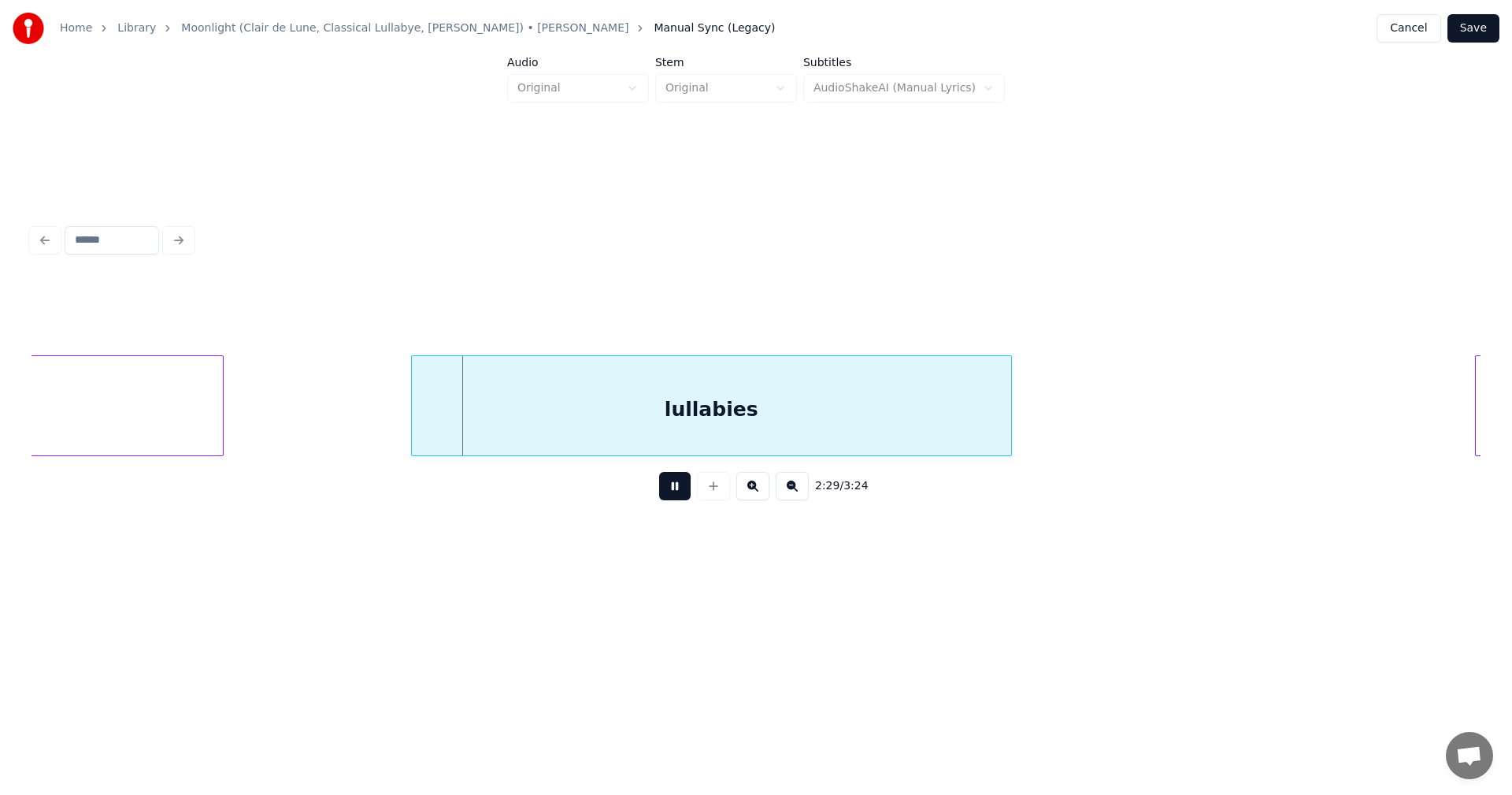
click at [673, 488] on button at bounding box center [675, 486] width 32 height 29
click at [397, 427] on div at bounding box center [399, 405] width 5 height 99
click at [667, 489] on button at bounding box center [675, 486] width 32 height 29
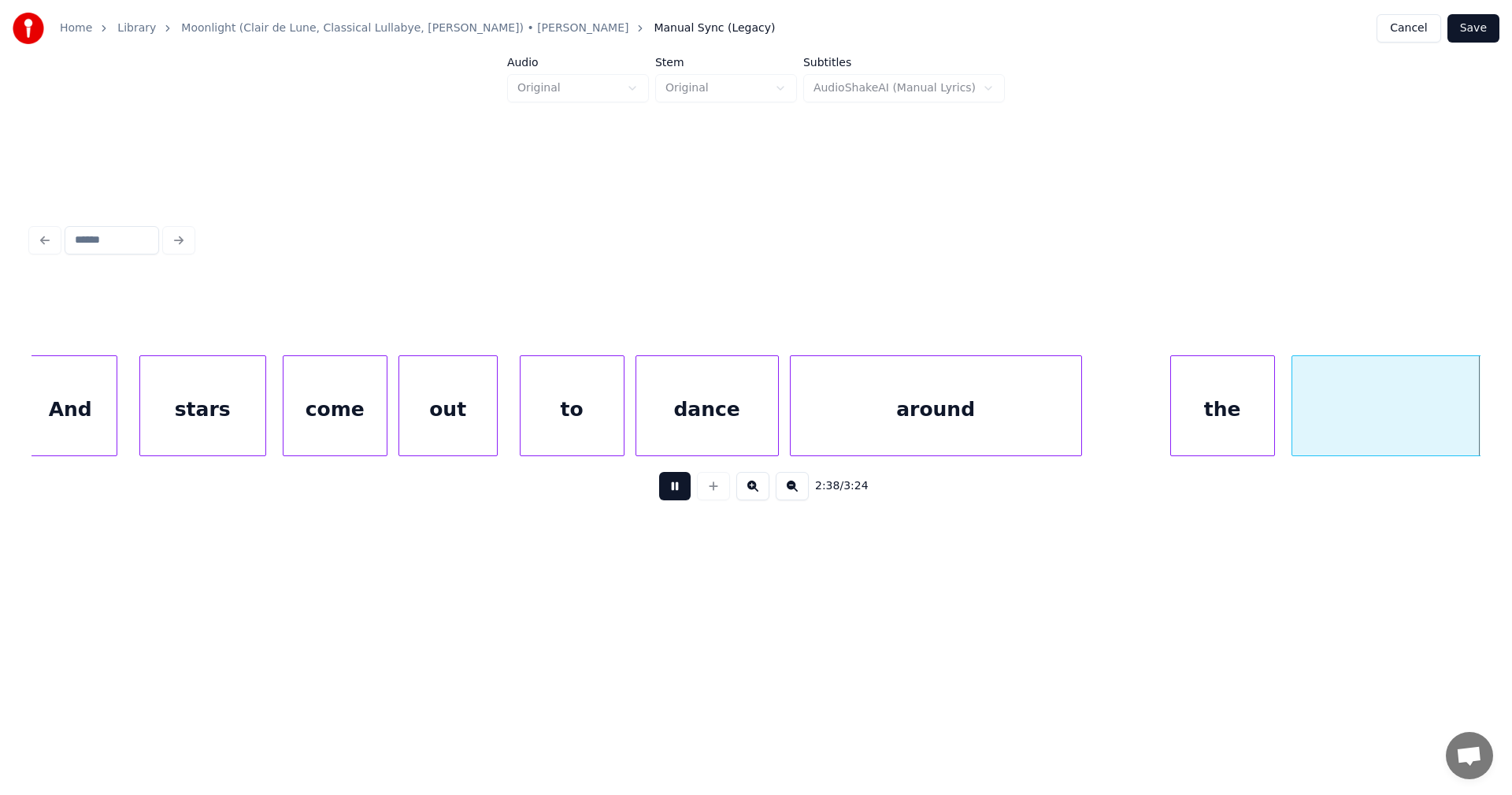
scroll to position [0, 43774]
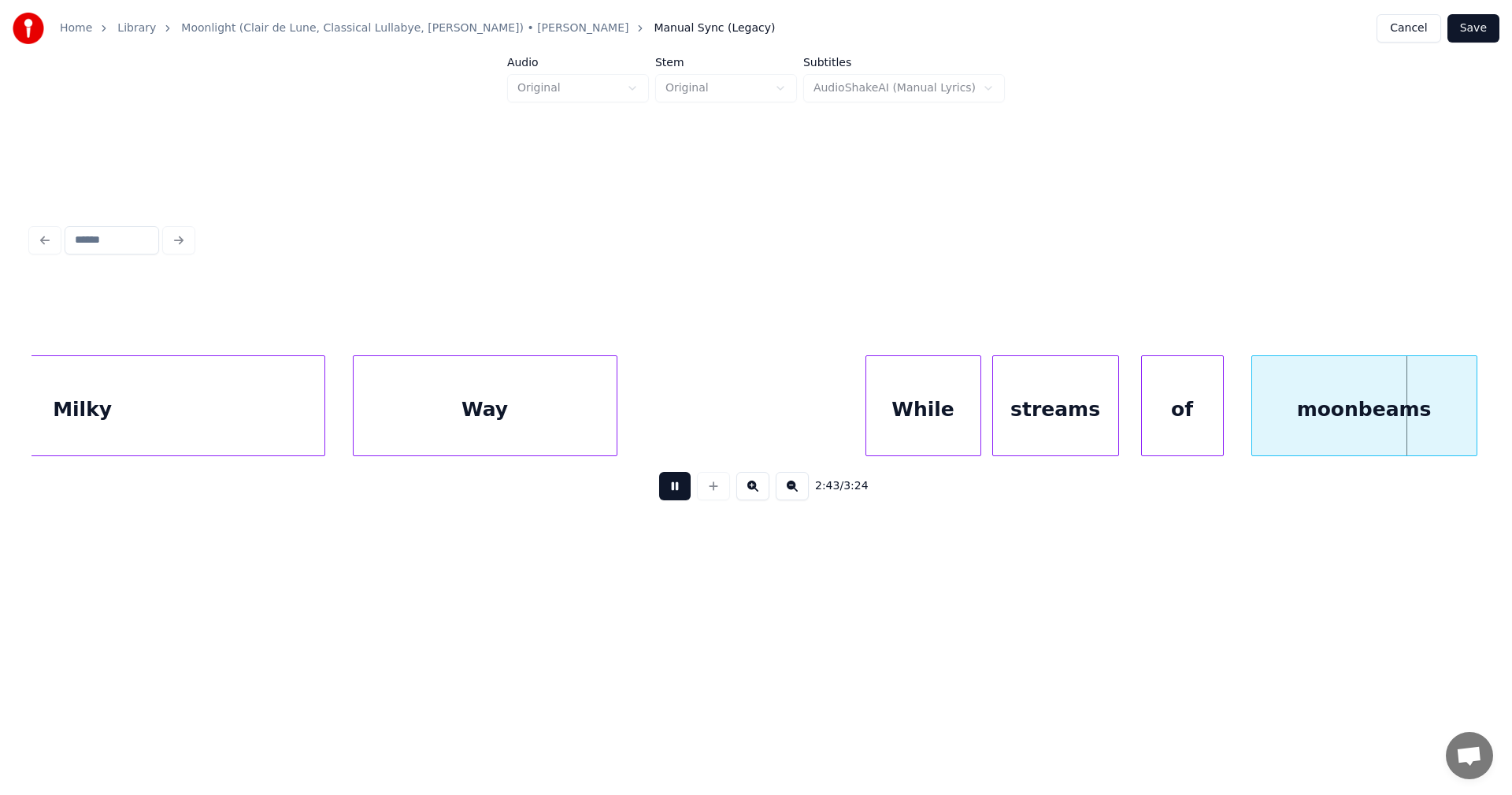
click at [676, 492] on button at bounding box center [675, 486] width 32 height 29
click at [1168, 424] on div "of" at bounding box center [1177, 409] width 81 height 107
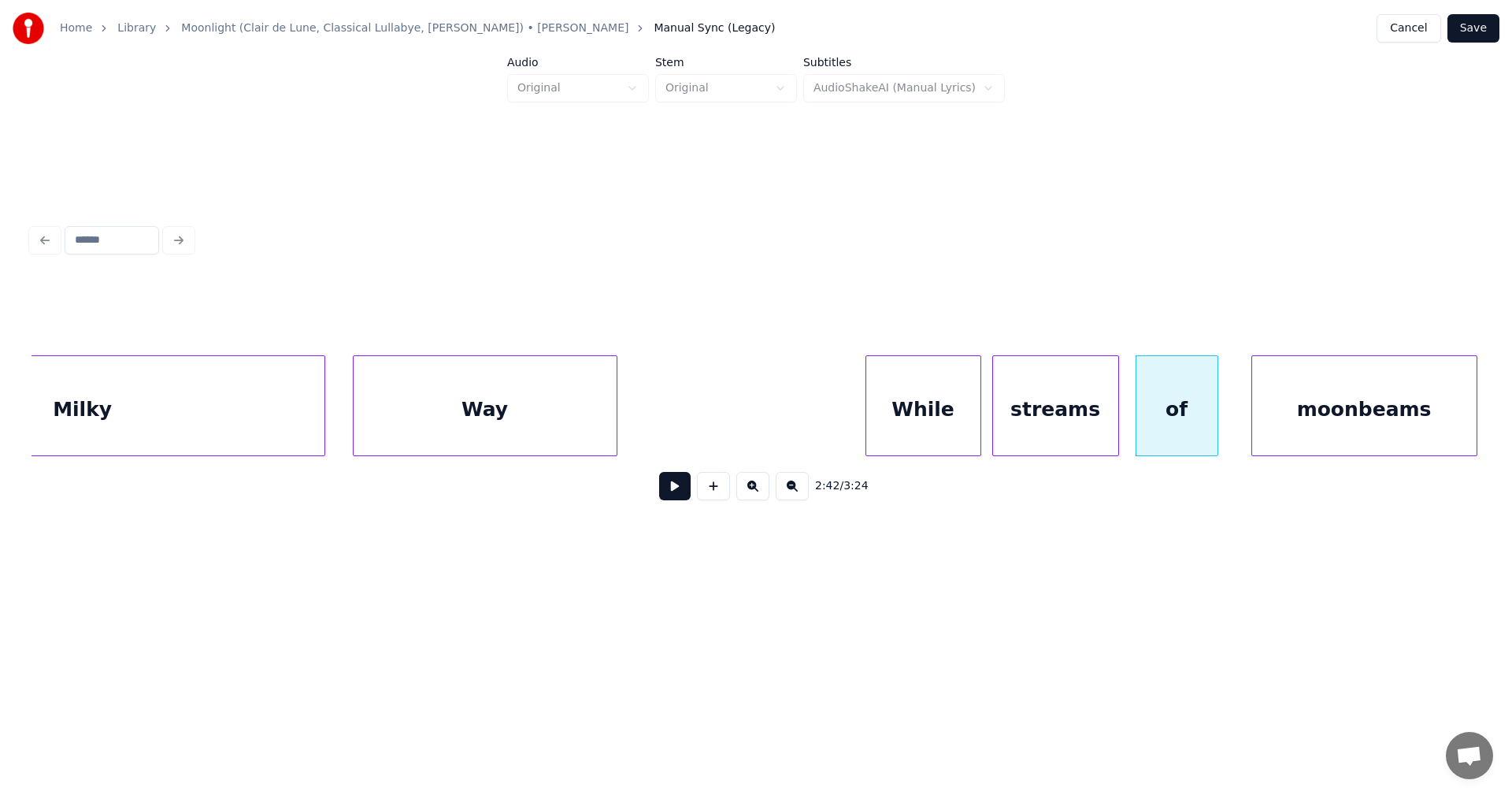
click at [682, 485] on button at bounding box center [675, 486] width 32 height 29
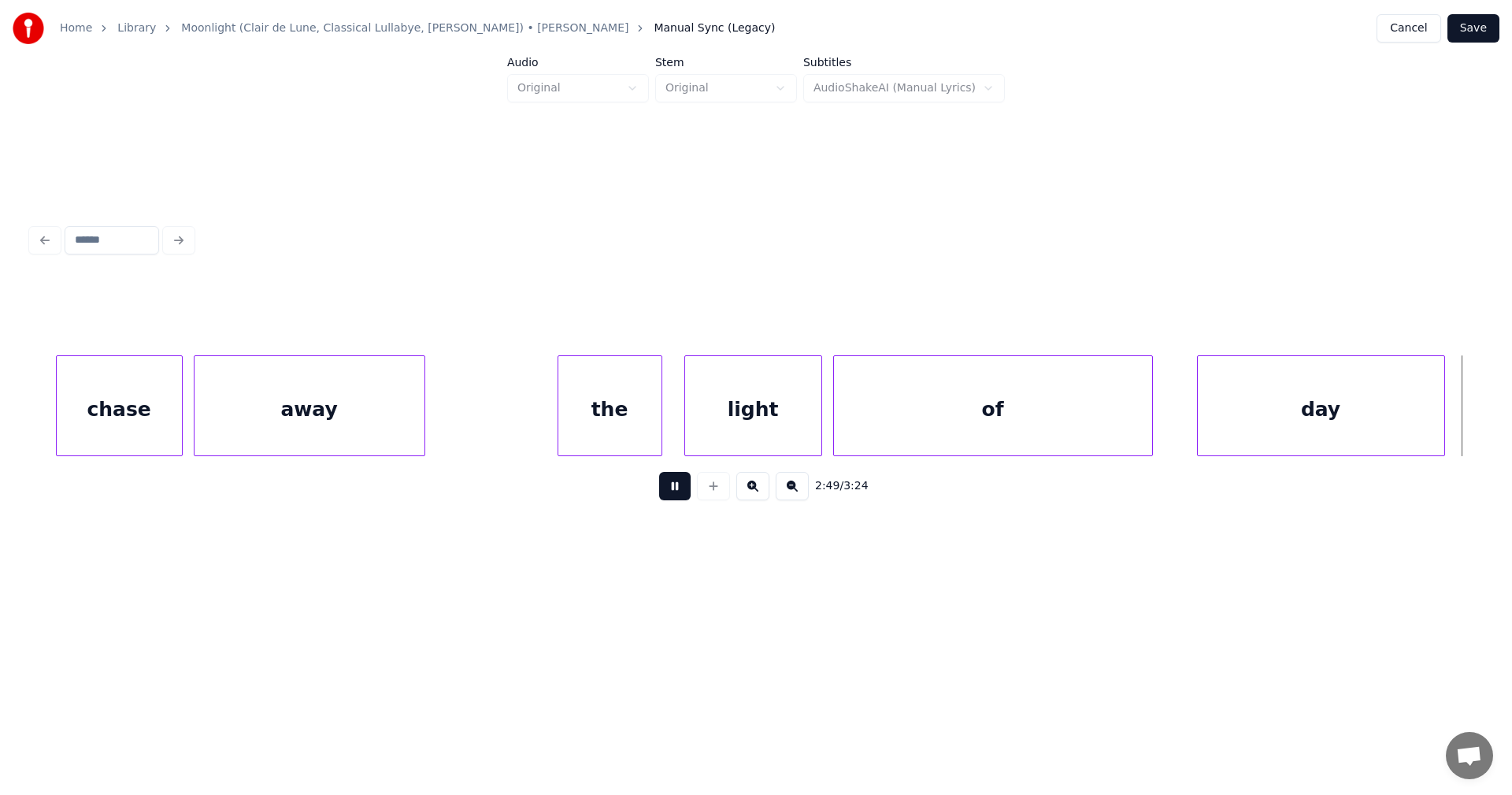
scroll to position [0, 46676]
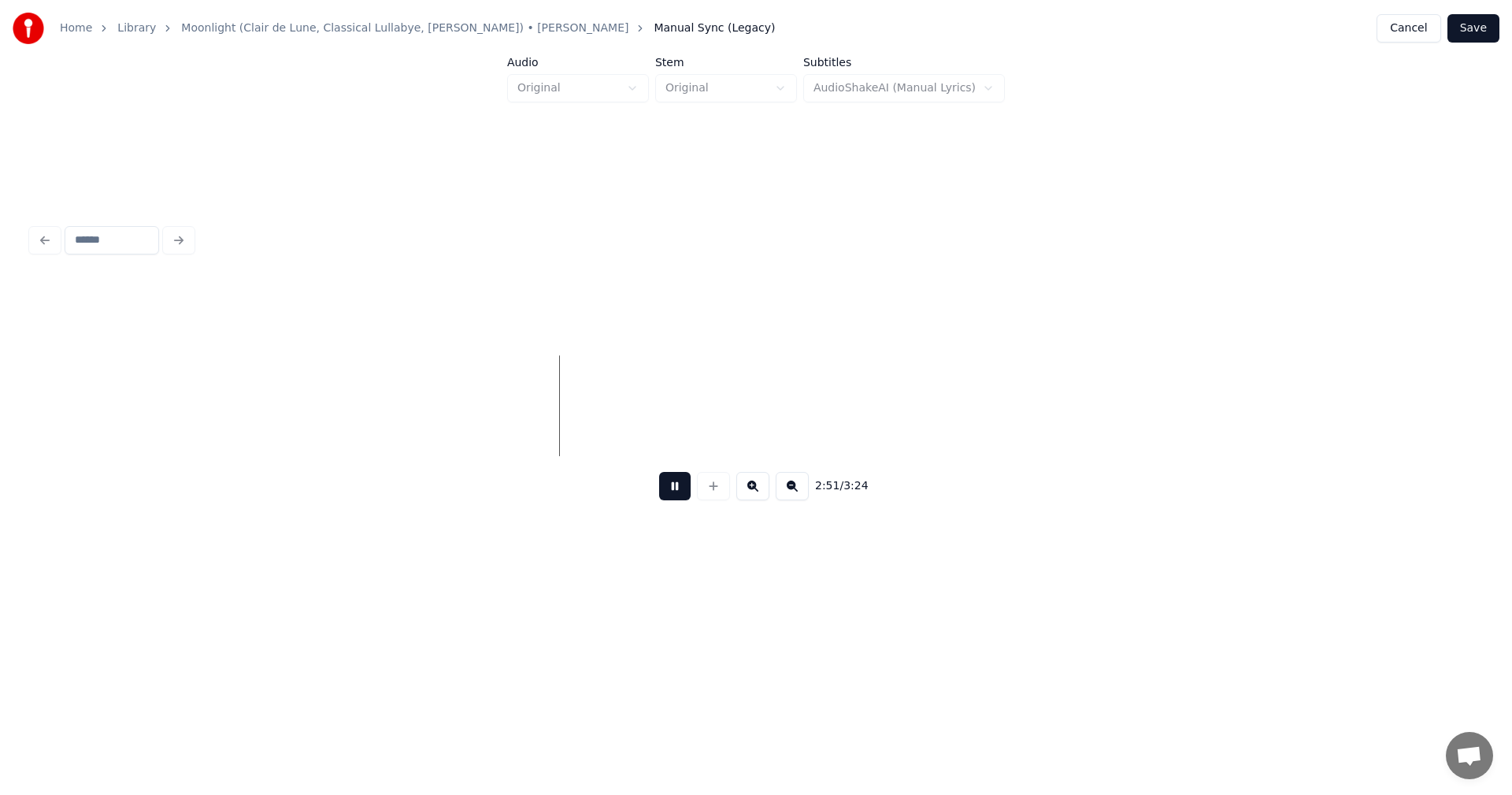
click at [682, 485] on button at bounding box center [675, 486] width 32 height 29
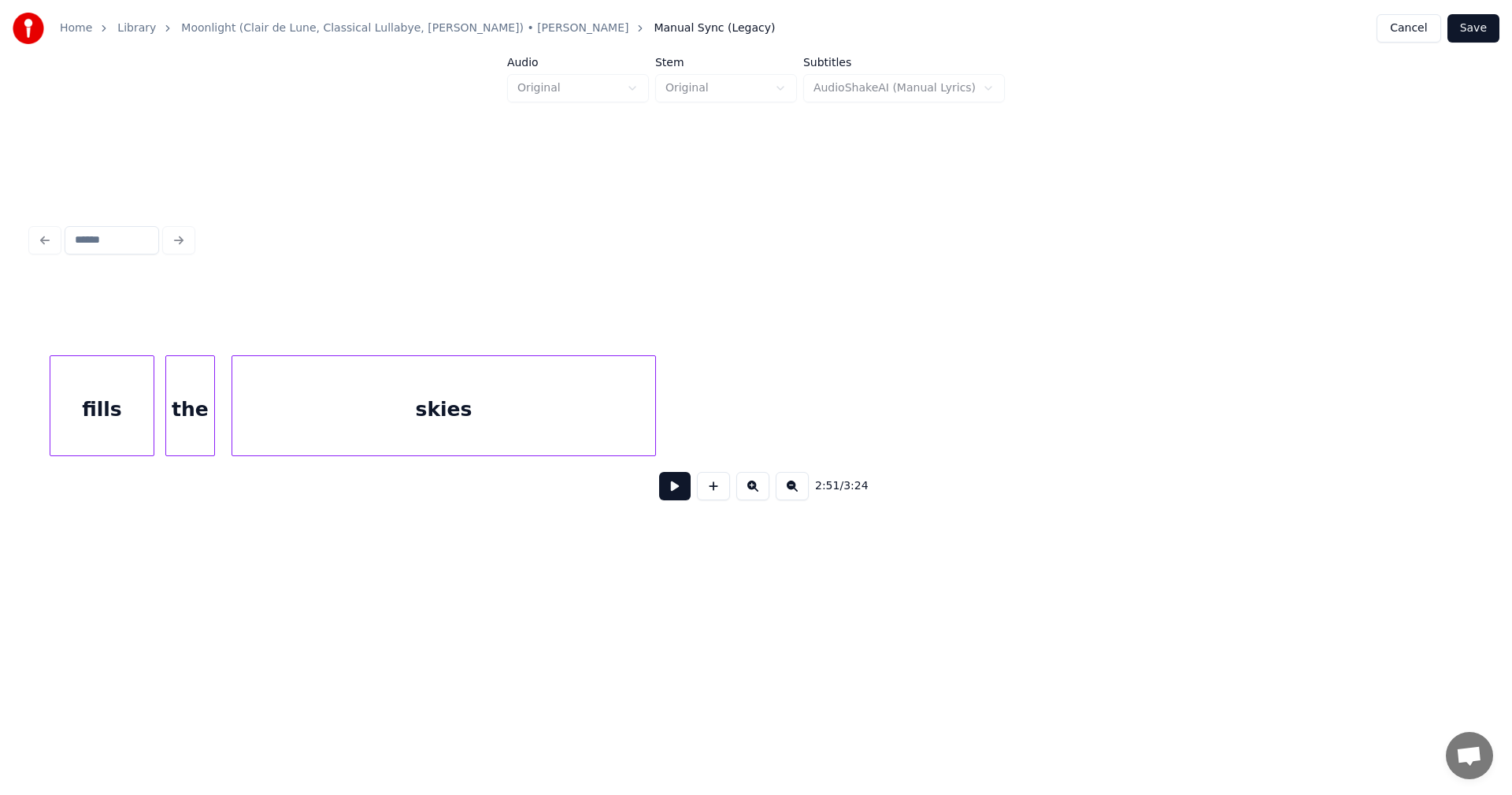
scroll to position [0, 0]
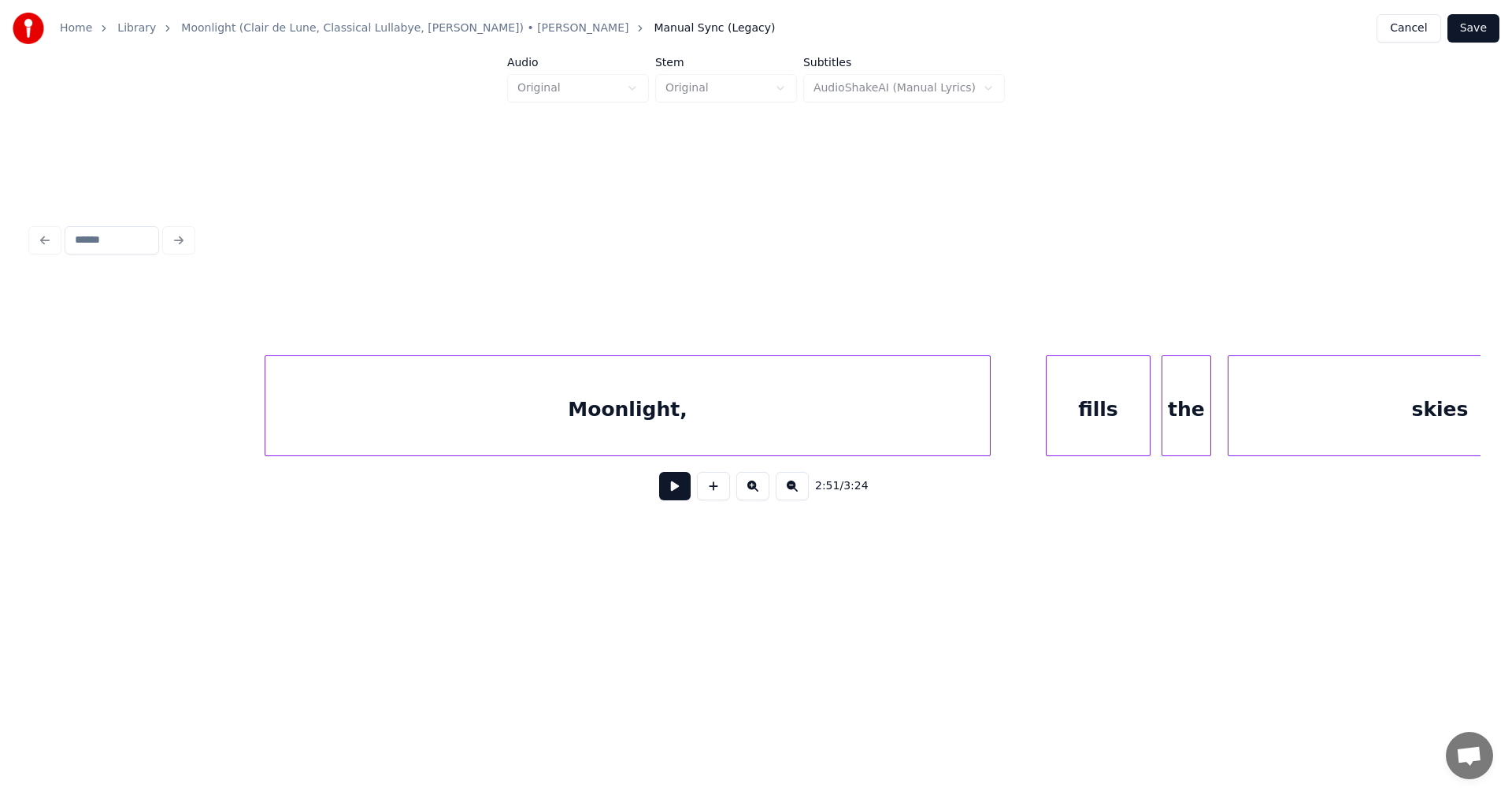
click at [528, 434] on div "Moonlight," at bounding box center [628, 409] width 725 height 107
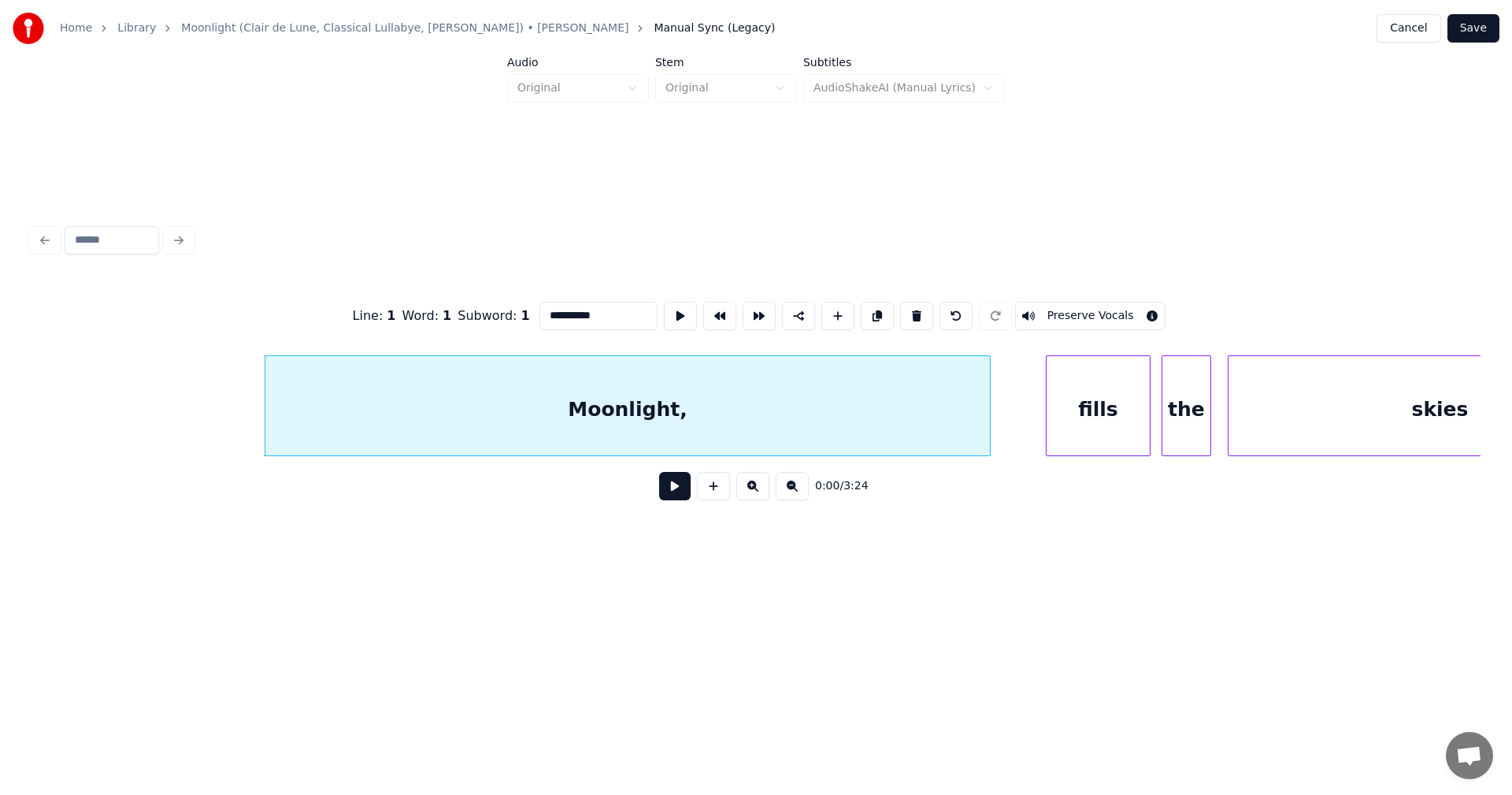
click at [679, 499] on button at bounding box center [675, 486] width 32 height 29
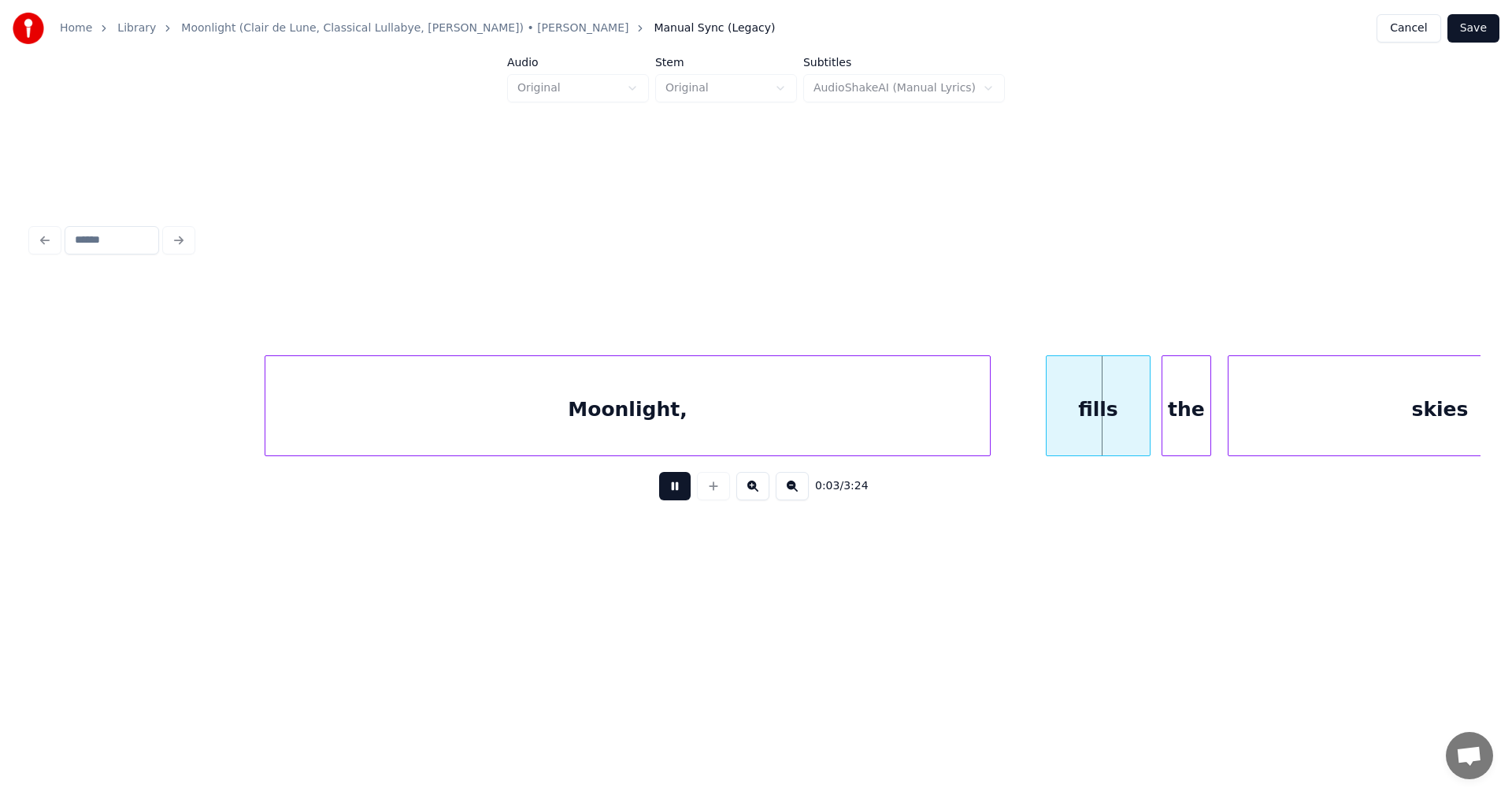
click at [677, 499] on button at bounding box center [675, 486] width 32 height 29
click at [1478, 26] on button "Save" at bounding box center [1473, 28] width 52 height 29
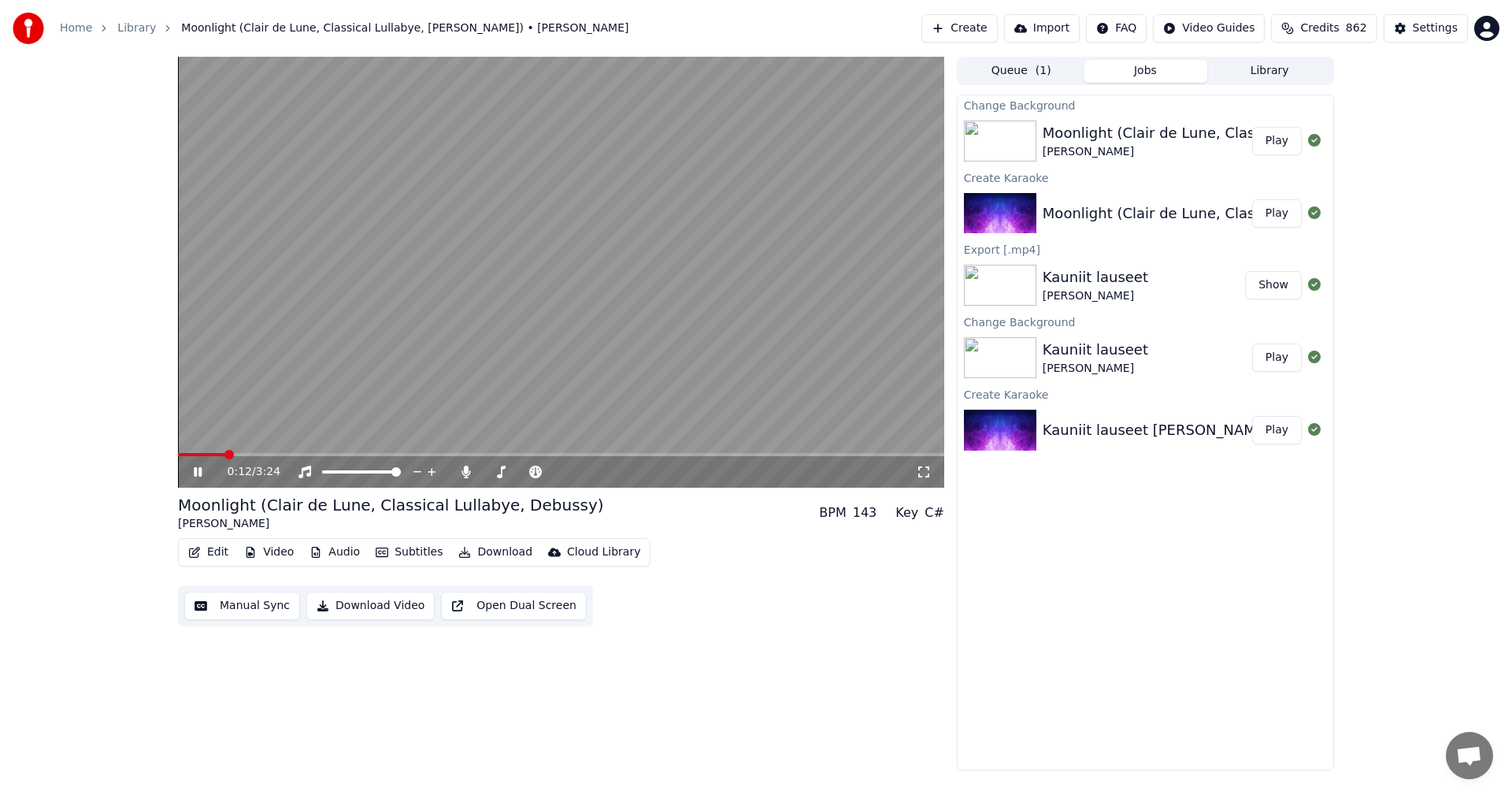
click at [193, 473] on icon at bounding box center [208, 471] width 37 height 13
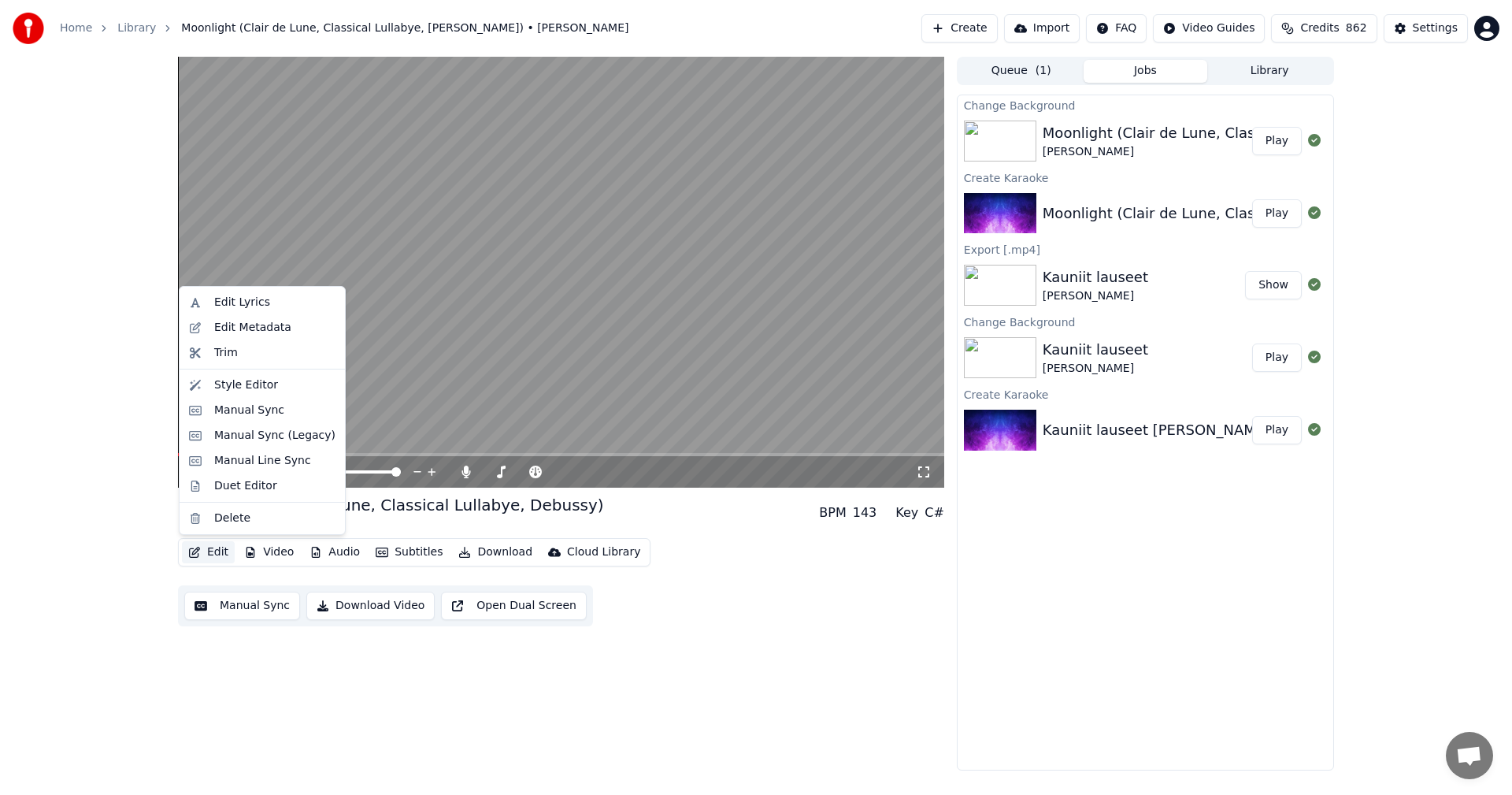
click at [220, 551] on button "Edit" at bounding box center [208, 552] width 53 height 22
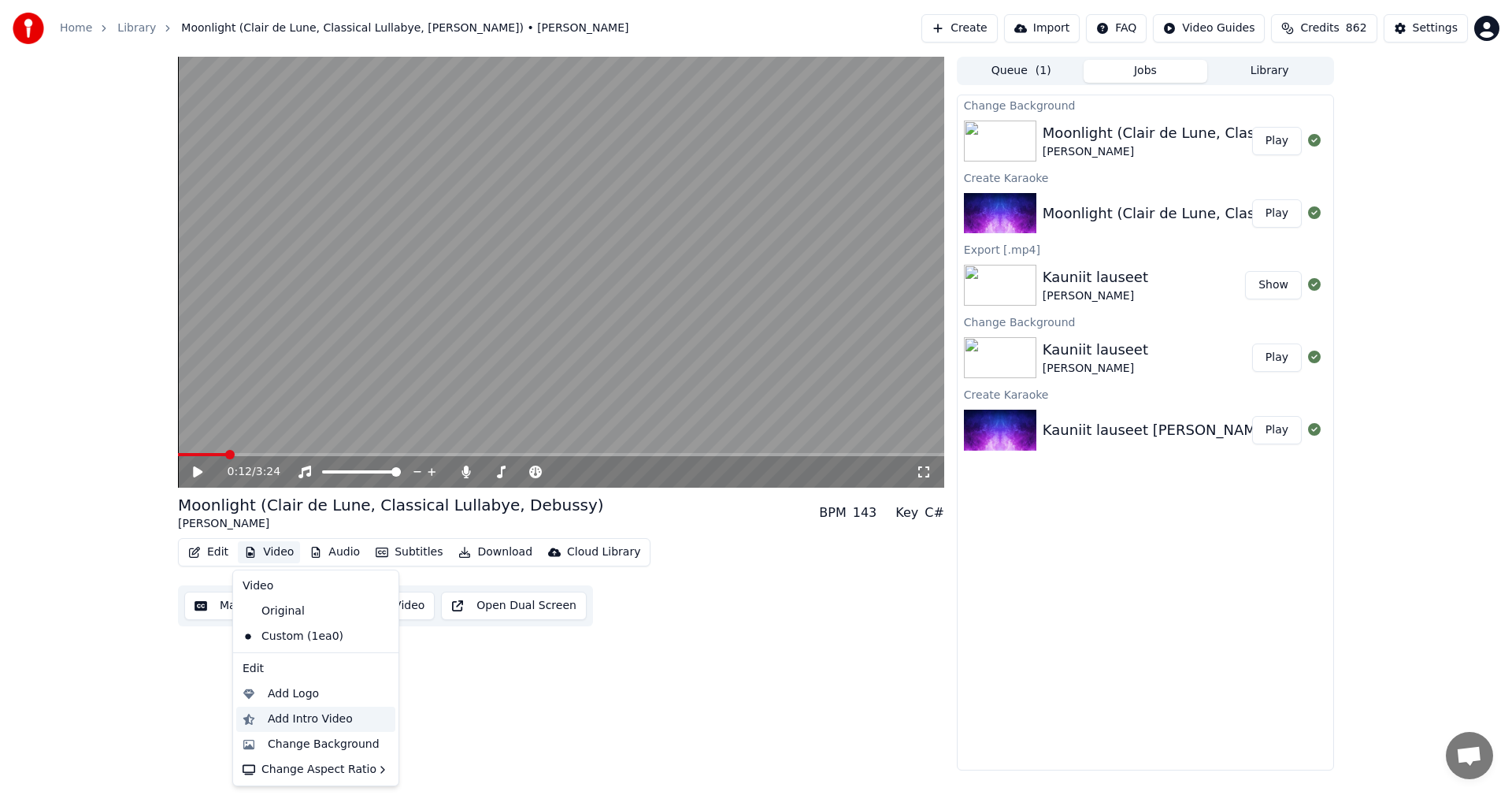
click at [296, 721] on div "Add Intro Video" at bounding box center [310, 719] width 85 height 16
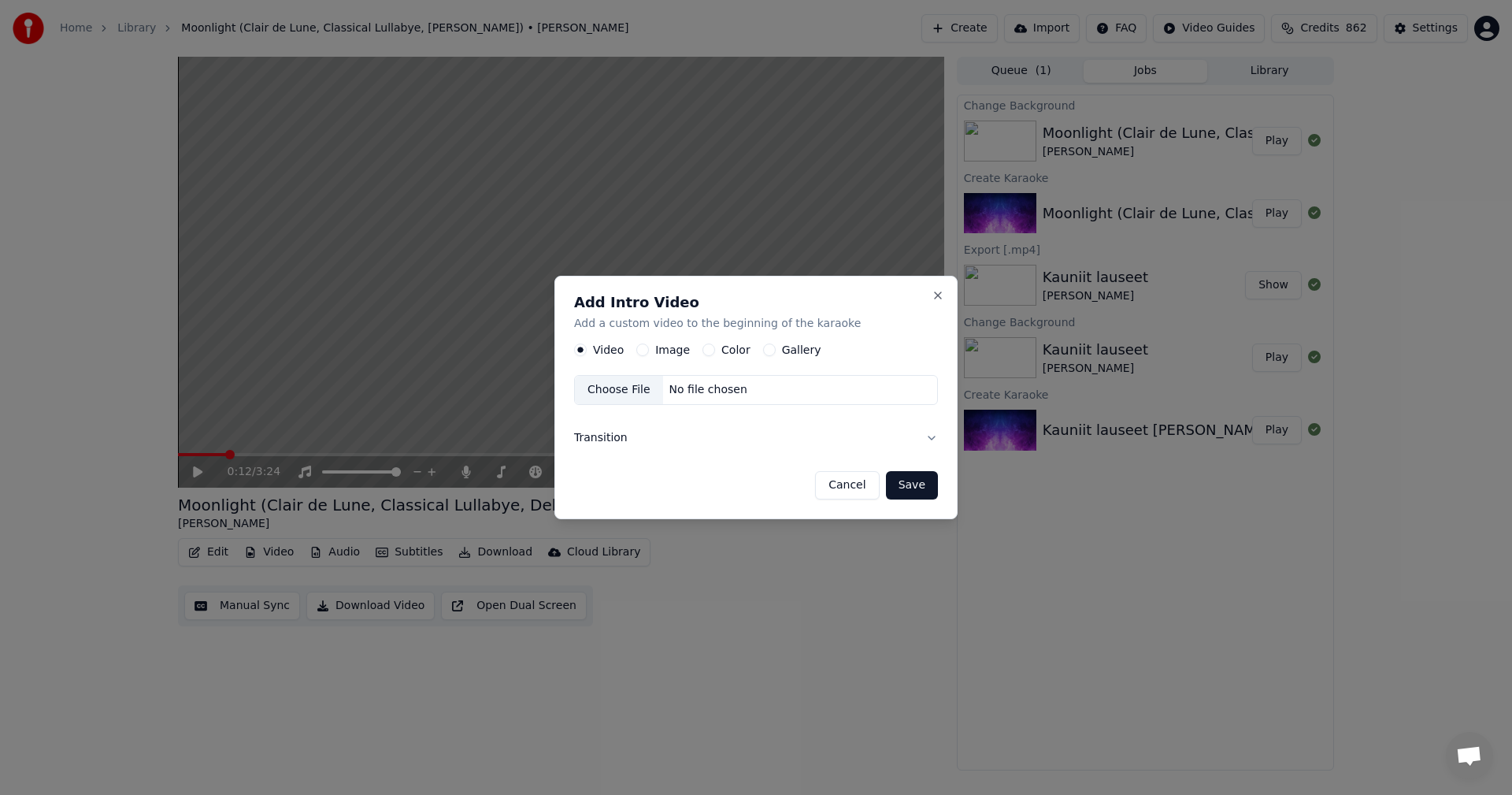
click at [706, 349] on button "Color" at bounding box center [709, 350] width 13 height 13
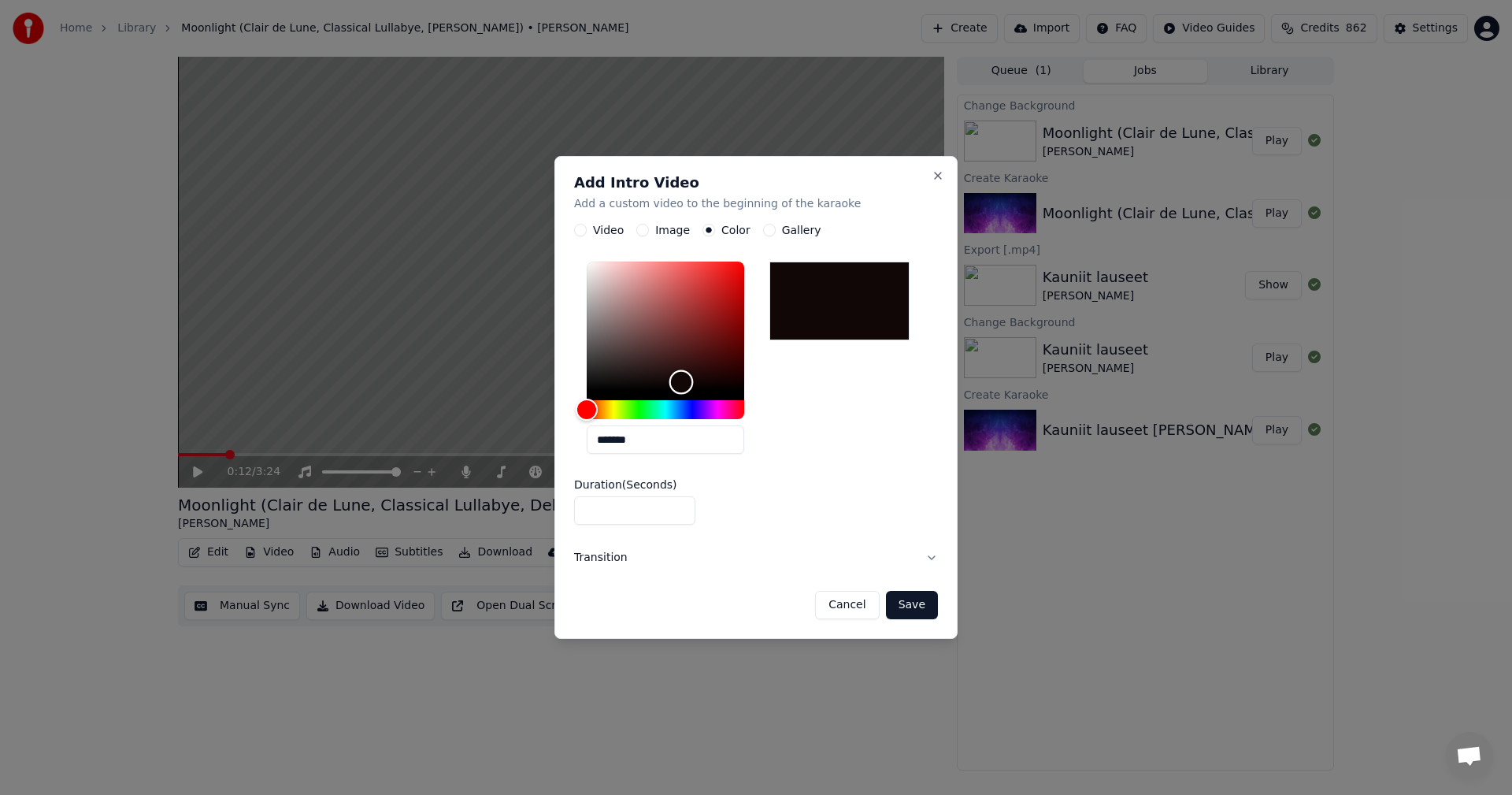
drag, startPoint x: 592, startPoint y: 388, endPoint x: 684, endPoint y: 382, distance: 92.2
click at [684, 382] on div "Color" at bounding box center [681, 382] width 25 height 25
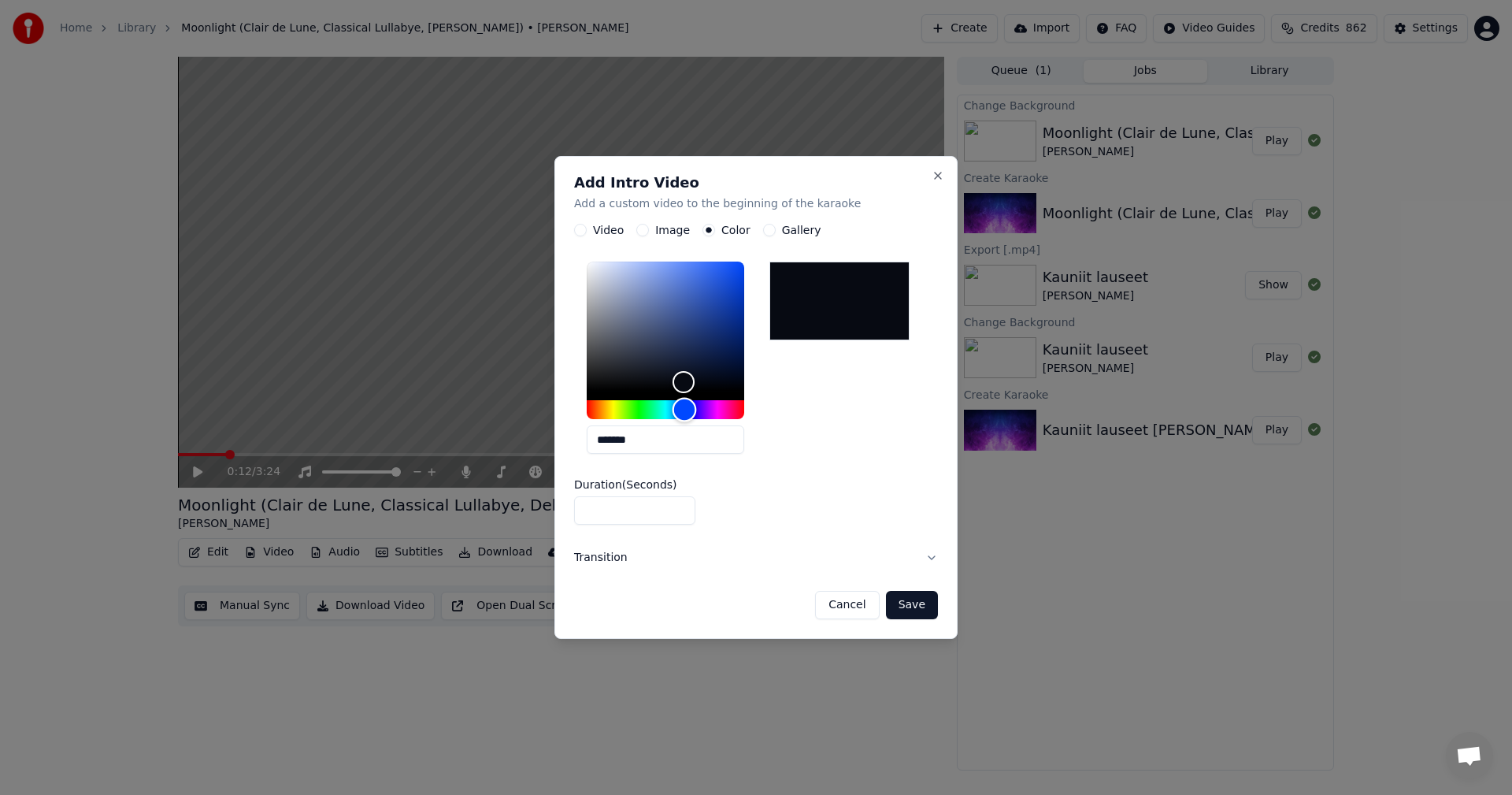
drag, startPoint x: 611, startPoint y: 405, endPoint x: 684, endPoint y: 405, distance: 73.0
click at [684, 405] on div "Hue" at bounding box center [684, 409] width 25 height 25
drag, startPoint x: 689, startPoint y: 362, endPoint x: 682, endPoint y: 315, distance: 47.5
click at [682, 315] on div "Color" at bounding box center [684, 319] width 25 height 25
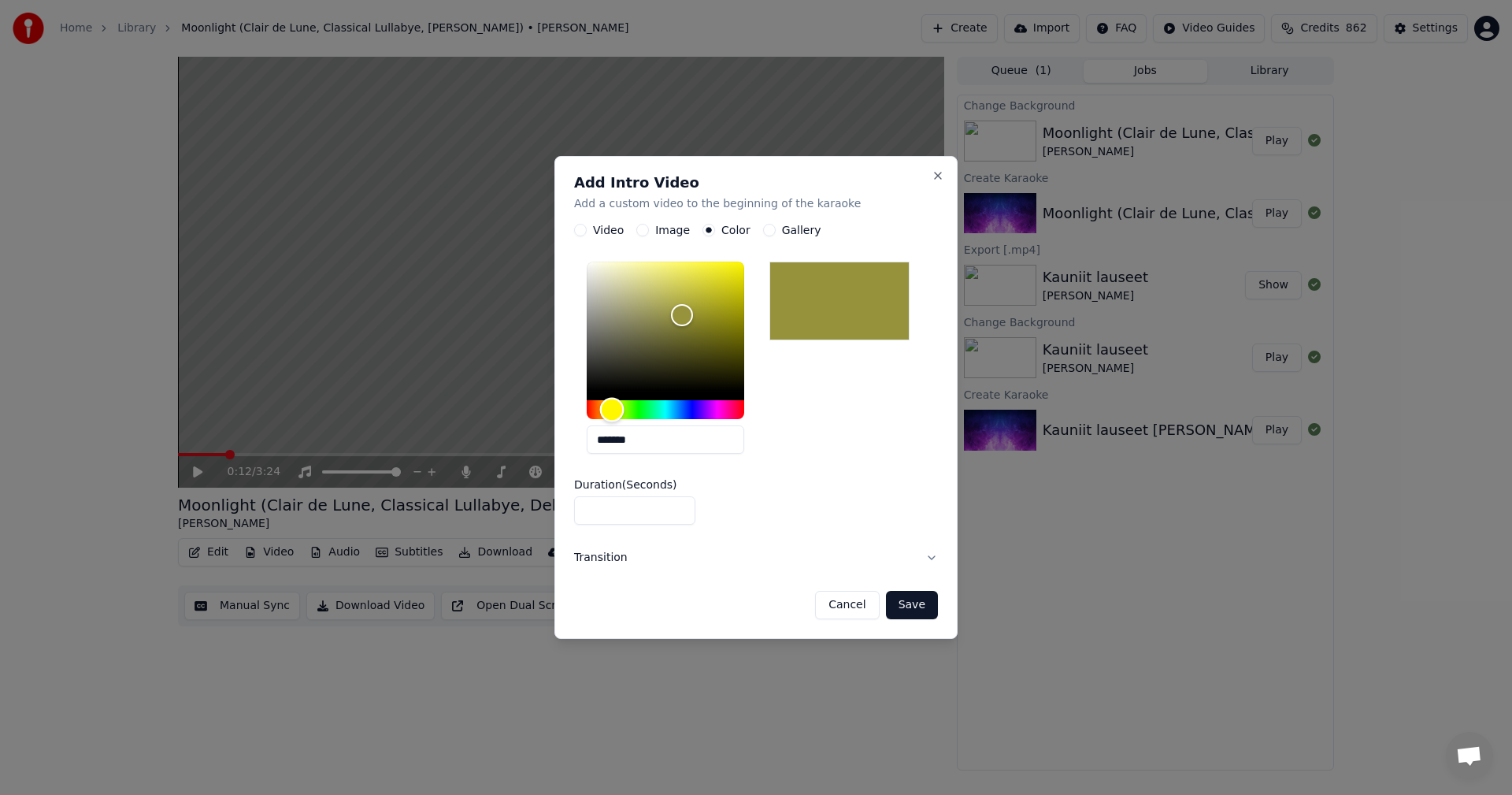
drag, startPoint x: 679, startPoint y: 411, endPoint x: 612, endPoint y: 405, distance: 67.3
click at [612, 405] on div "Hue" at bounding box center [612, 409] width 25 height 25
drag, startPoint x: 684, startPoint y: 315, endPoint x: 645, endPoint y: 304, distance: 40.5
click at [645, 304] on div "Color" at bounding box center [645, 303] width 25 height 25
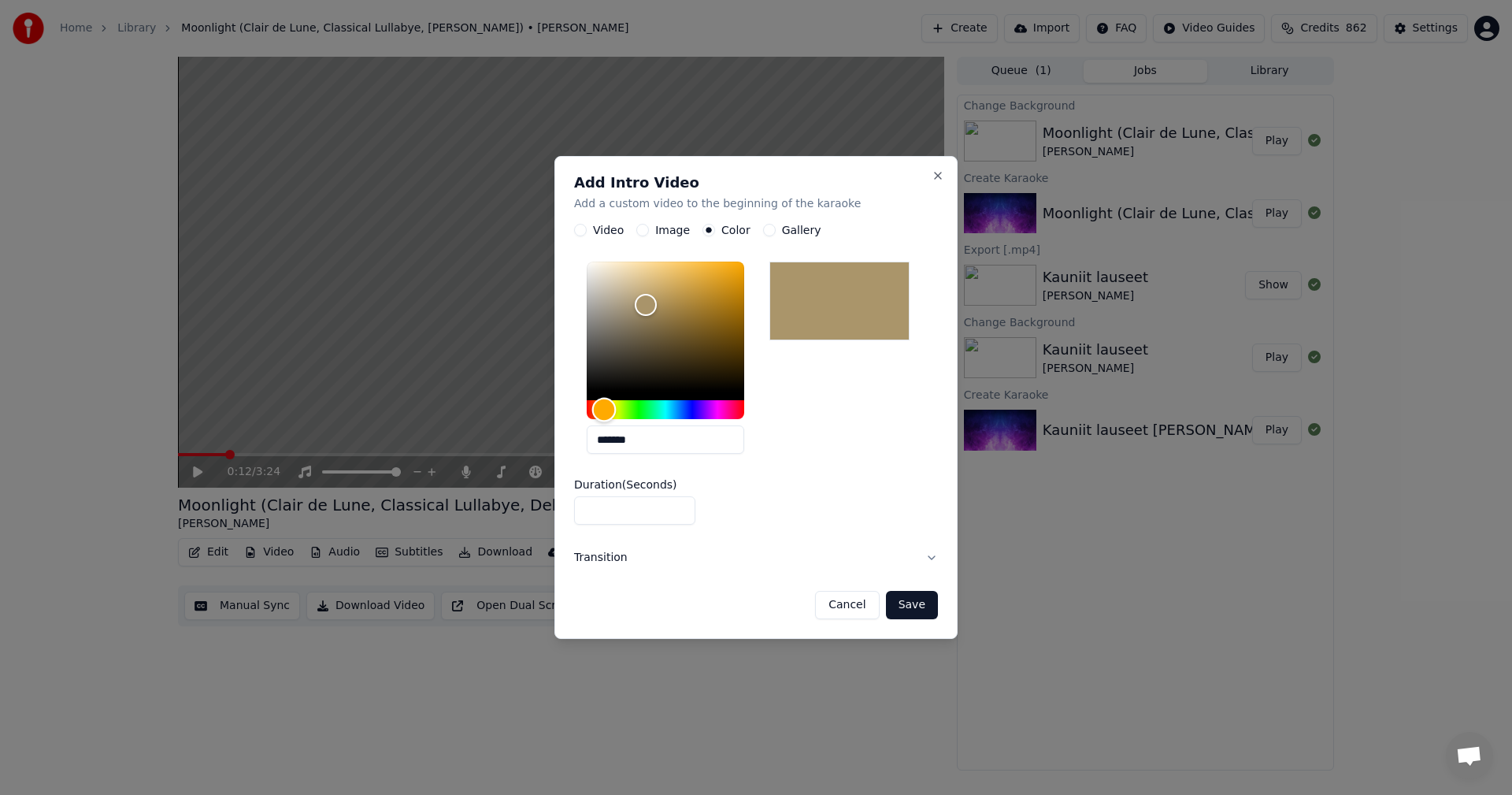
click at [604, 407] on div "Hue" at bounding box center [604, 409] width 25 height 25
drag, startPoint x: 649, startPoint y: 307, endPoint x: 623, endPoint y: 289, distance: 31.6
click at [623, 289] on div "Color" at bounding box center [623, 289] width 25 height 25
type input "*******"
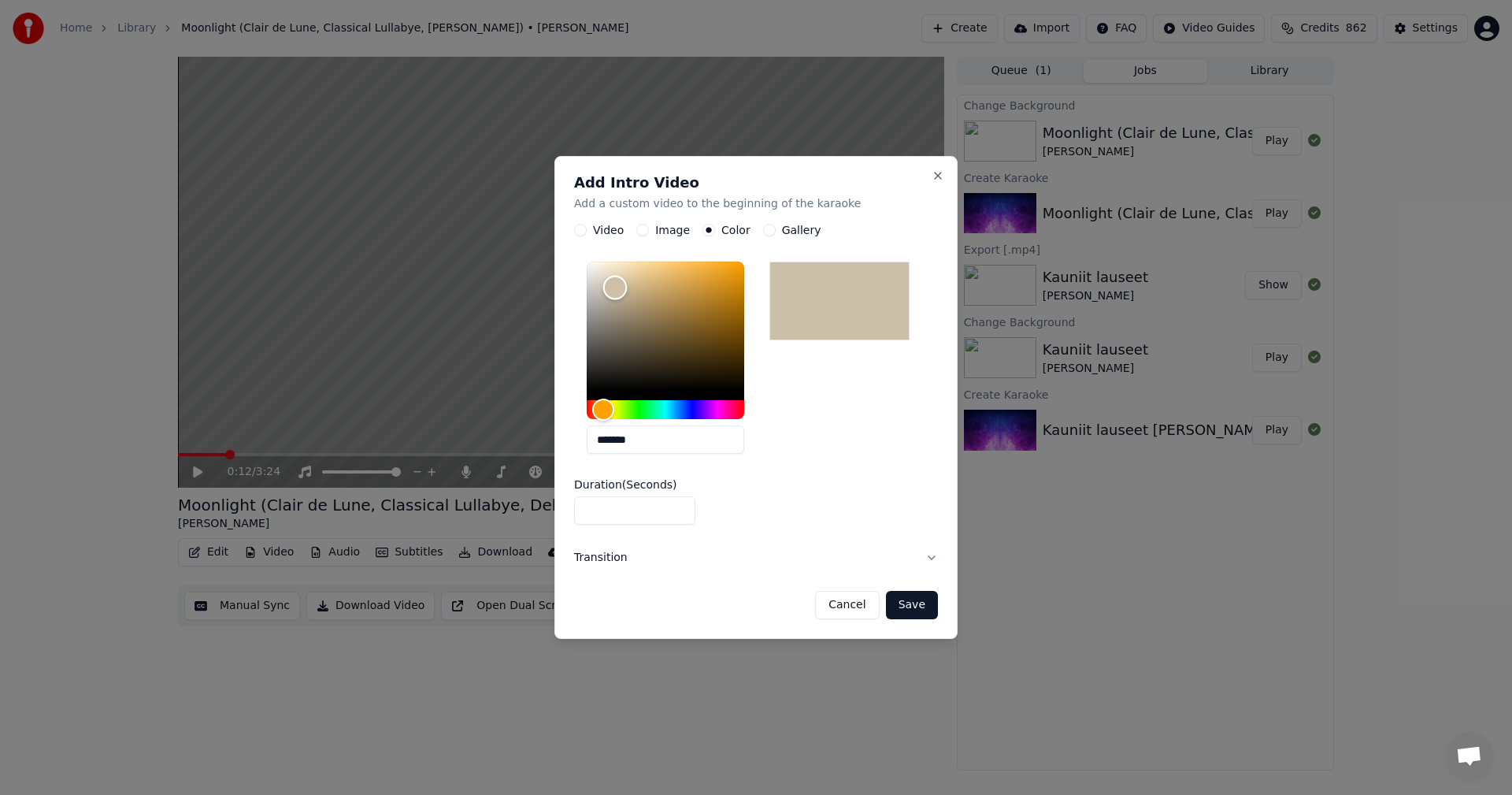
drag, startPoint x: 627, startPoint y: 294, endPoint x: 615, endPoint y: 287, distance: 13.9
click at [615, 287] on div "Color" at bounding box center [616, 287] width 25 height 25
click at [677, 508] on input "*" at bounding box center [635, 511] width 121 height 29
type input "*"
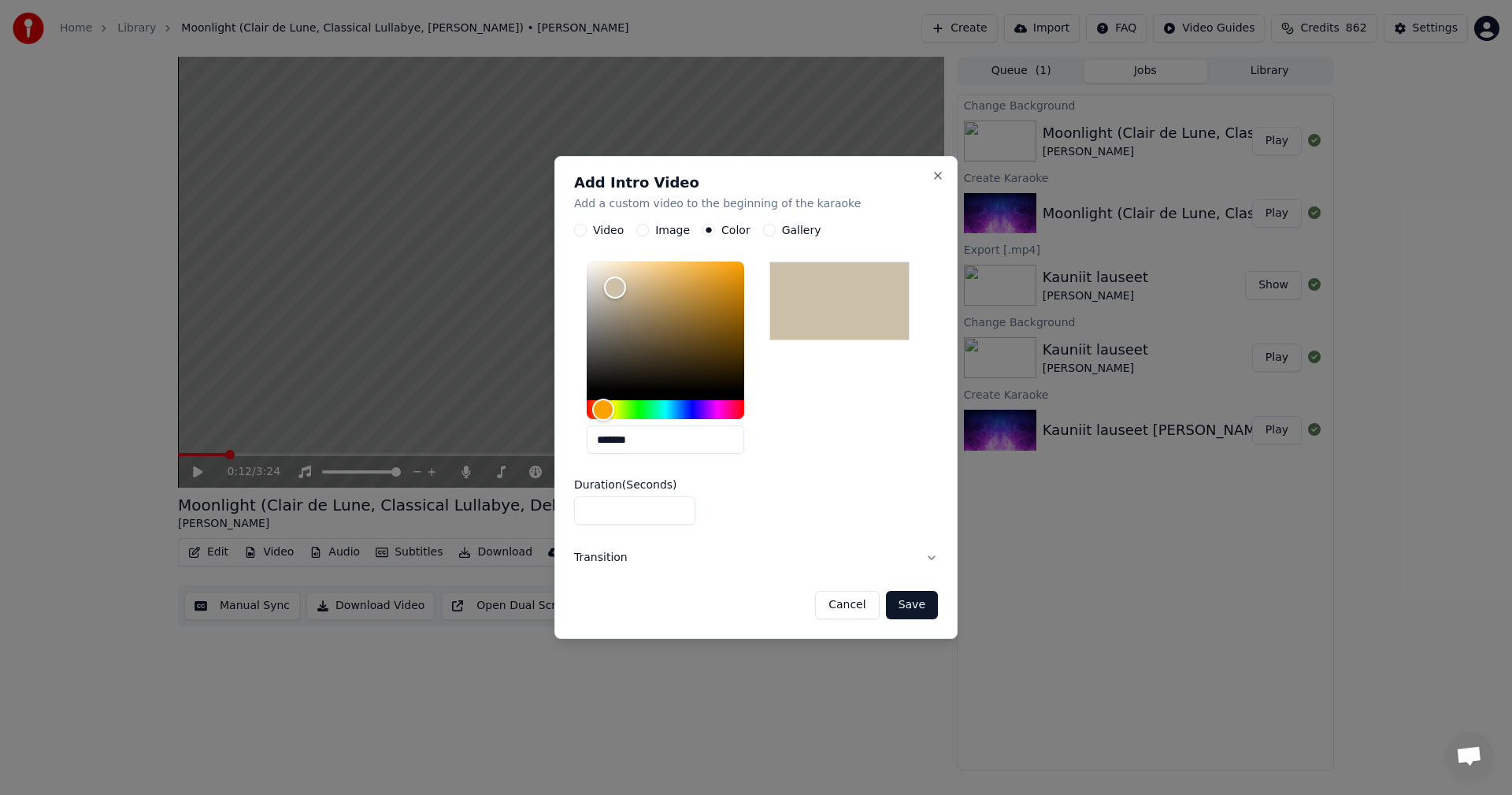
click at [678, 508] on input "*" at bounding box center [635, 511] width 121 height 29
click at [906, 607] on button "Save" at bounding box center [912, 605] width 52 height 29
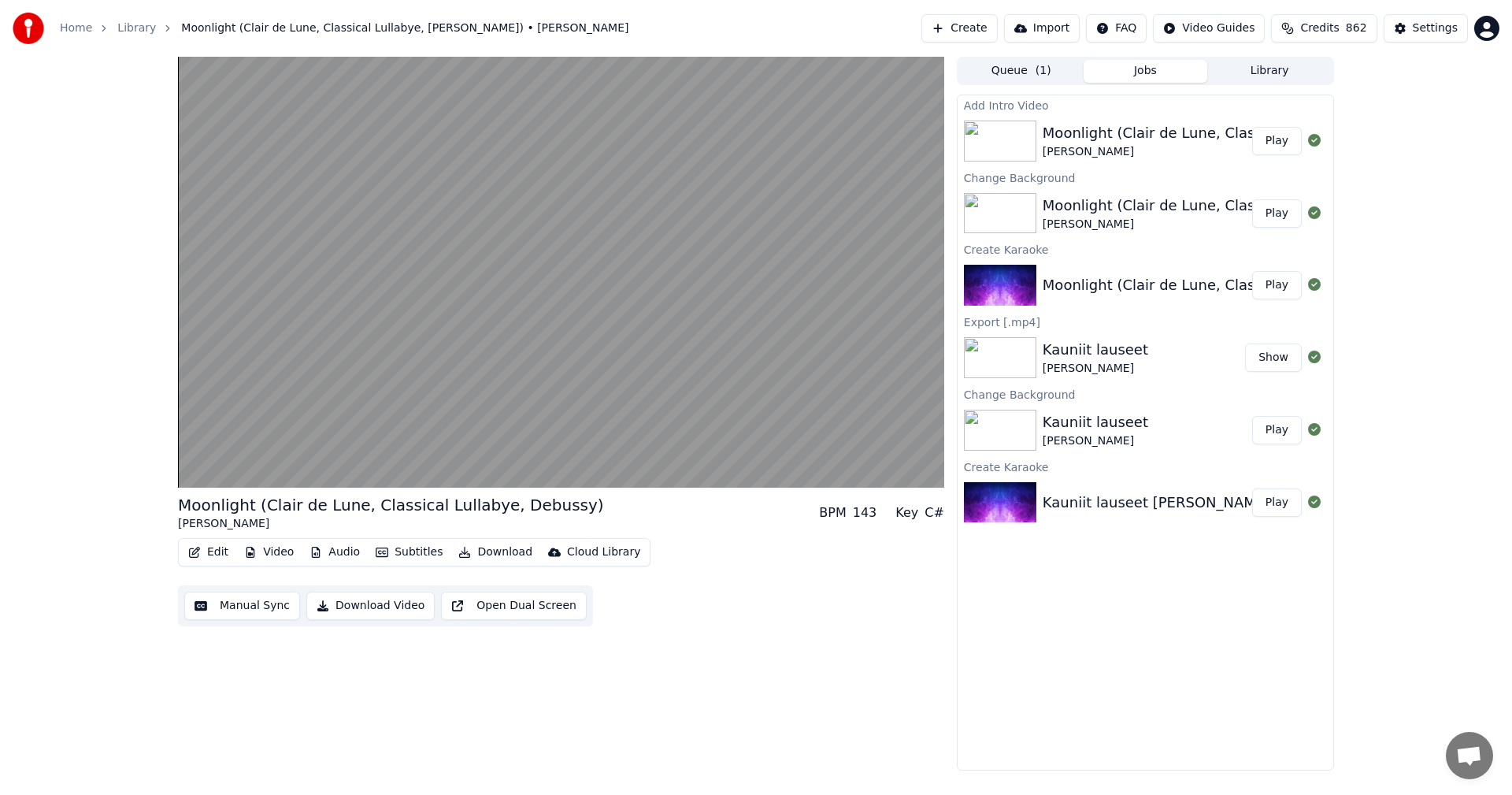
click at [1274, 144] on button "Play" at bounding box center [1277, 141] width 50 height 29
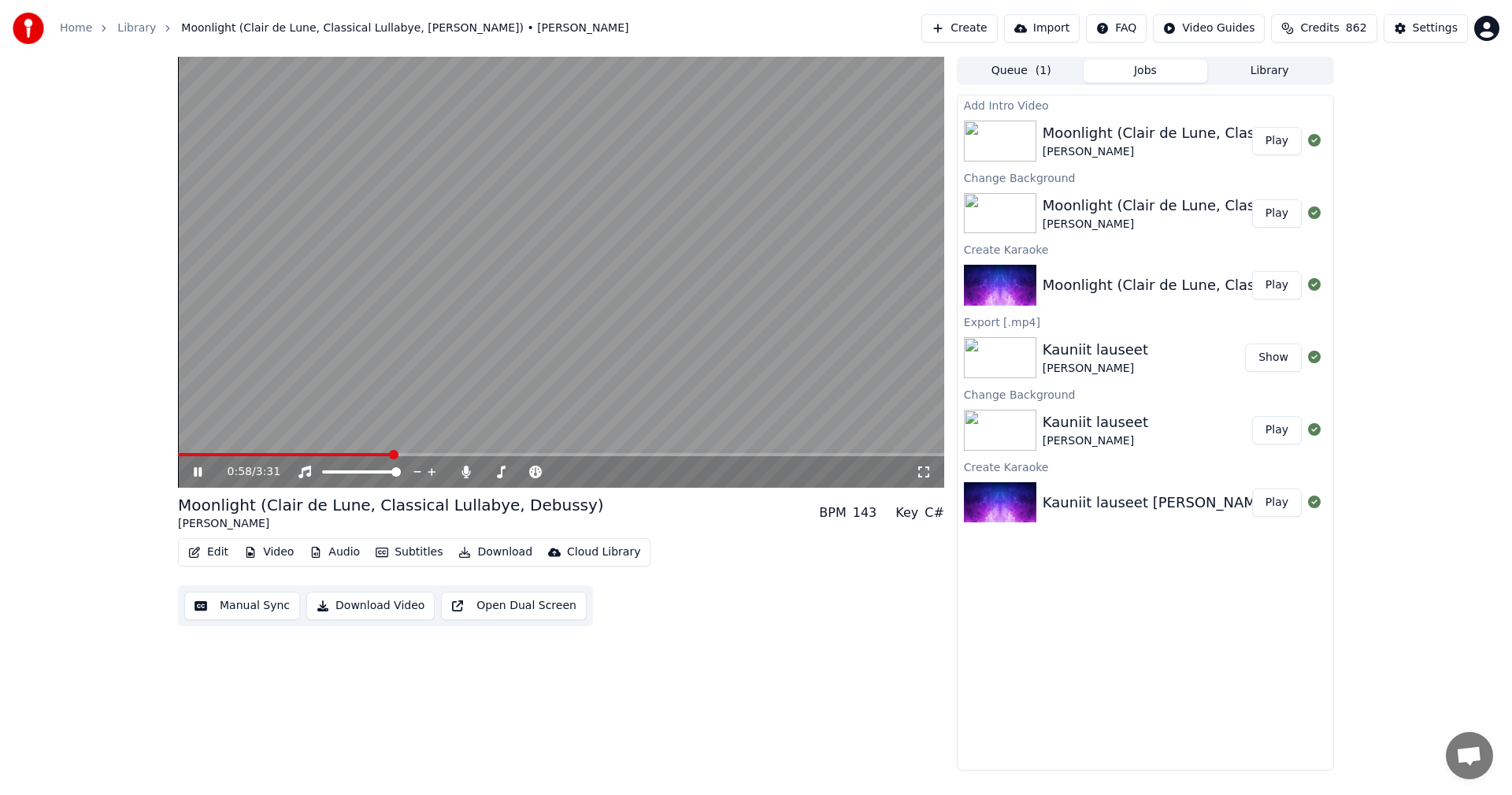
click at [914, 469] on div "0:58 / 3:31" at bounding box center [572, 472] width 688 height 16
click at [921, 467] on icon at bounding box center [923, 471] width 11 height 11
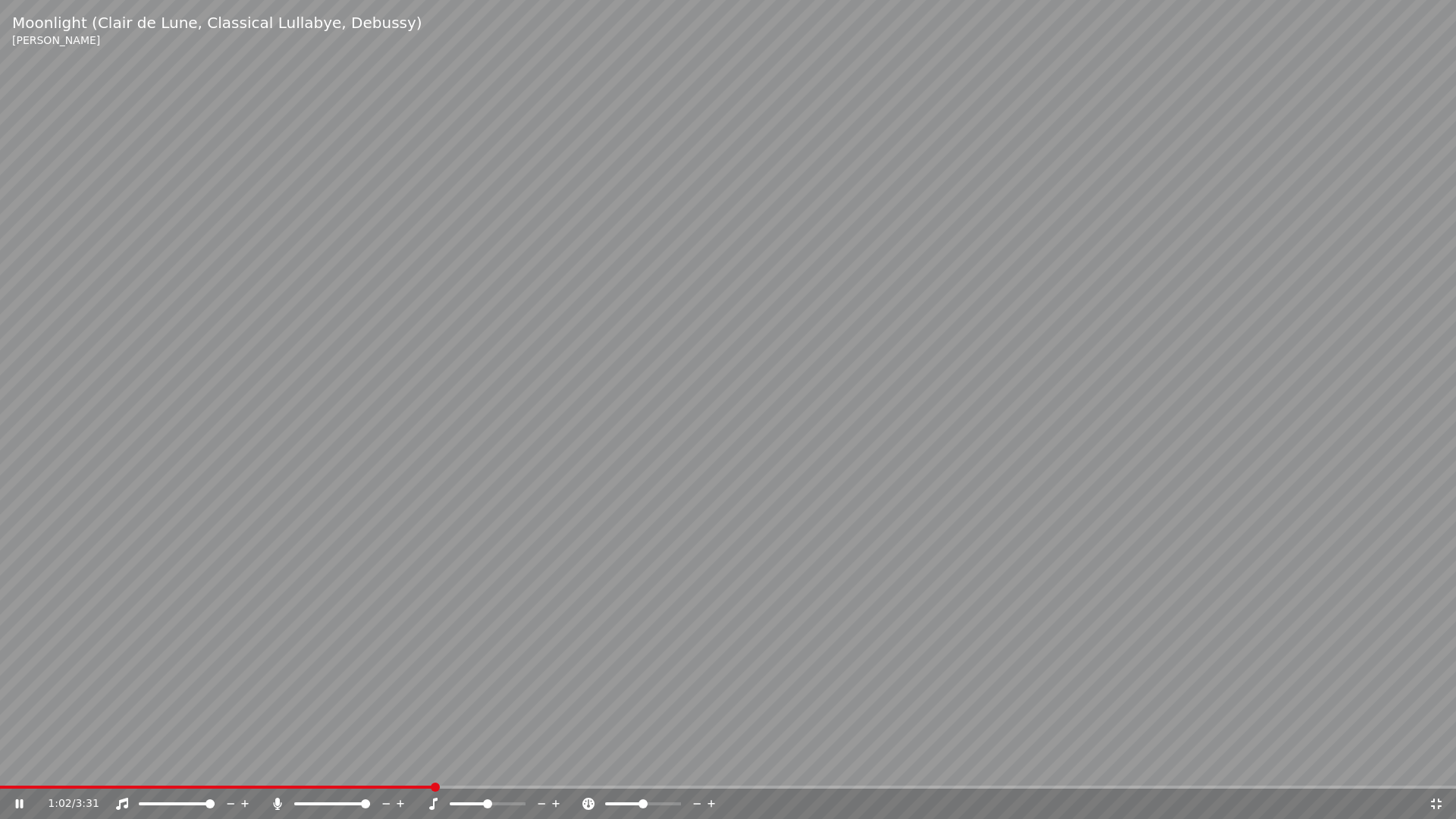
click at [391, 765] on video at bounding box center [728, 410] width 1456 height 819
click at [27, 765] on icon at bounding box center [30, 804] width 35 height 12
click at [404, 765] on span at bounding box center [223, 787] width 448 height 3
click at [20, 765] on div "1:01 / 3:31" at bounding box center [728, 804] width 1445 height 15
click at [1436, 765] on icon at bounding box center [1437, 804] width 15 height 12
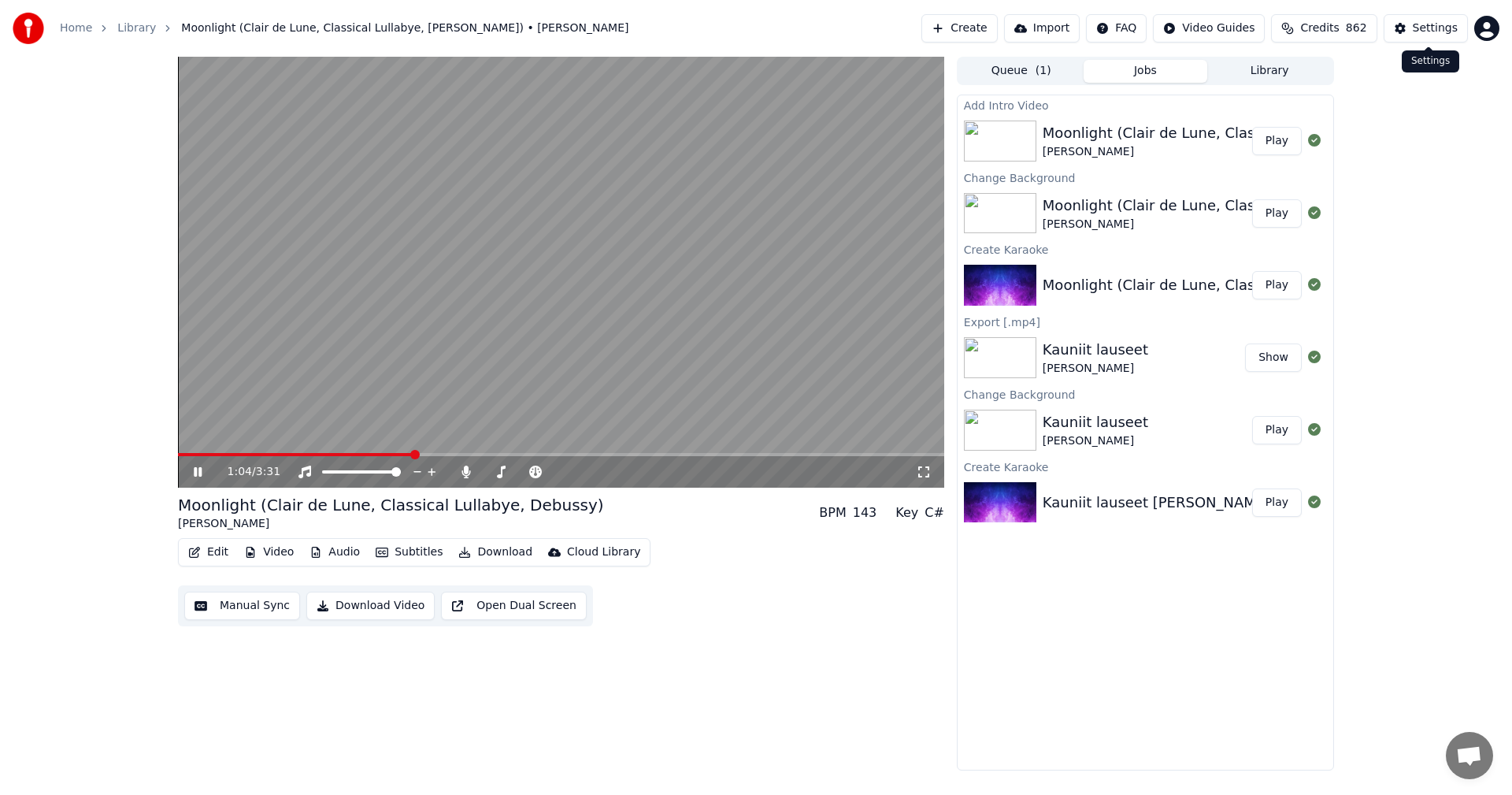
click at [1443, 29] on div "Settings" at bounding box center [1435, 29] width 45 height 16
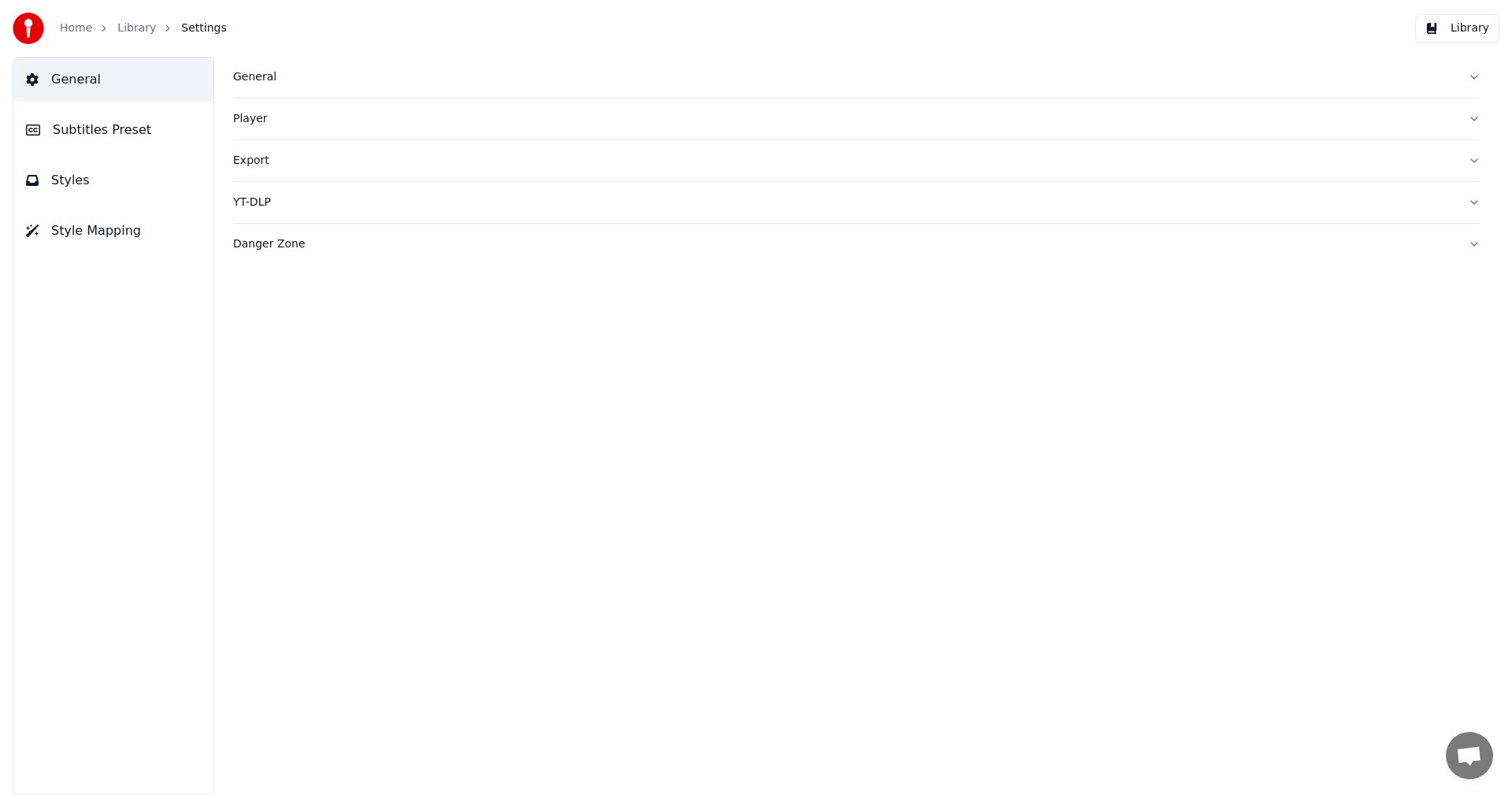
click at [120, 132] on span "Subtitles Preset" at bounding box center [101, 130] width 98 height 19
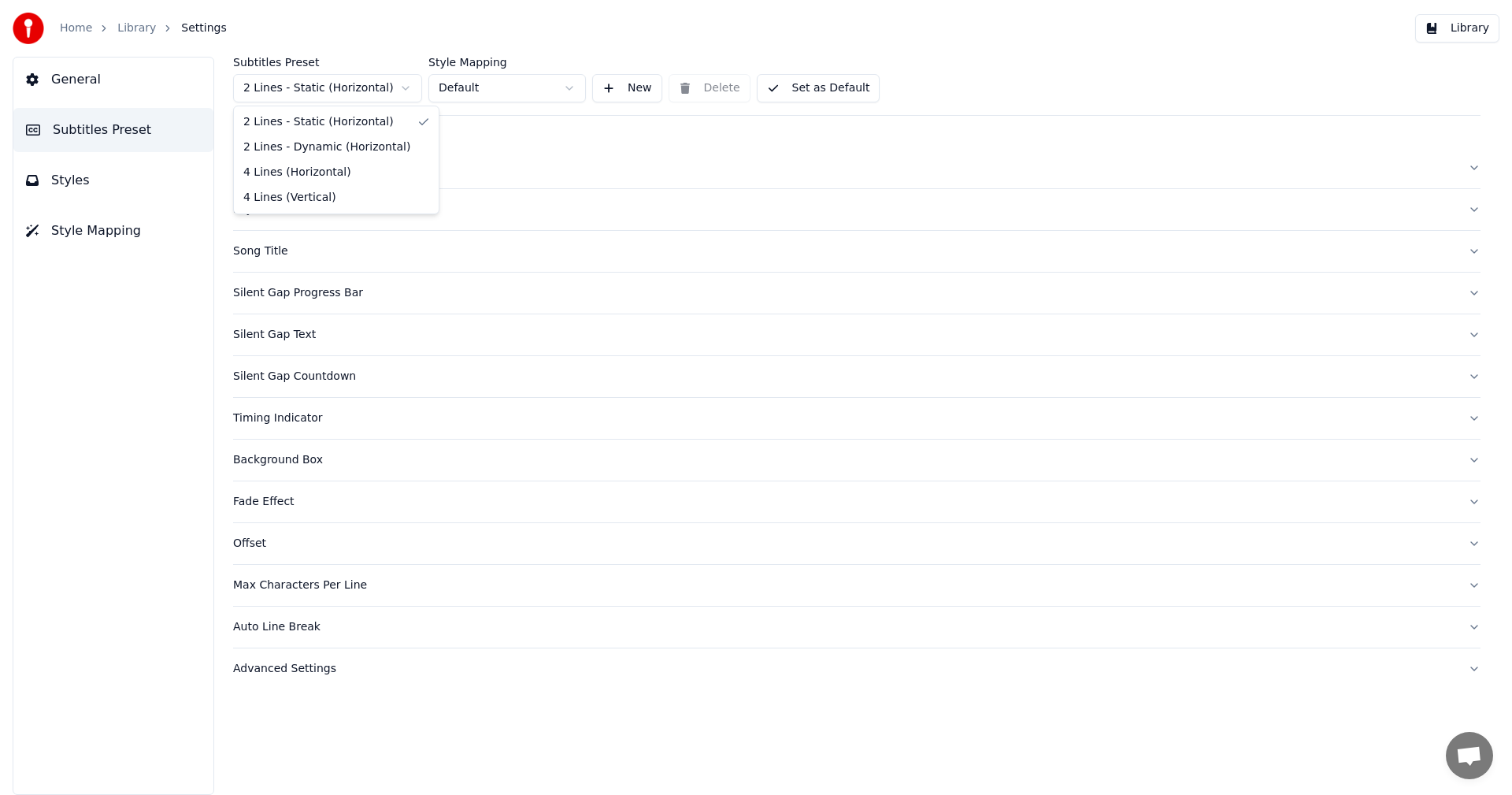
click at [366, 89] on html "Home Library Settings Library General Subtitles Preset Styles Style Mapping Sub…" at bounding box center [756, 398] width 1512 height 795
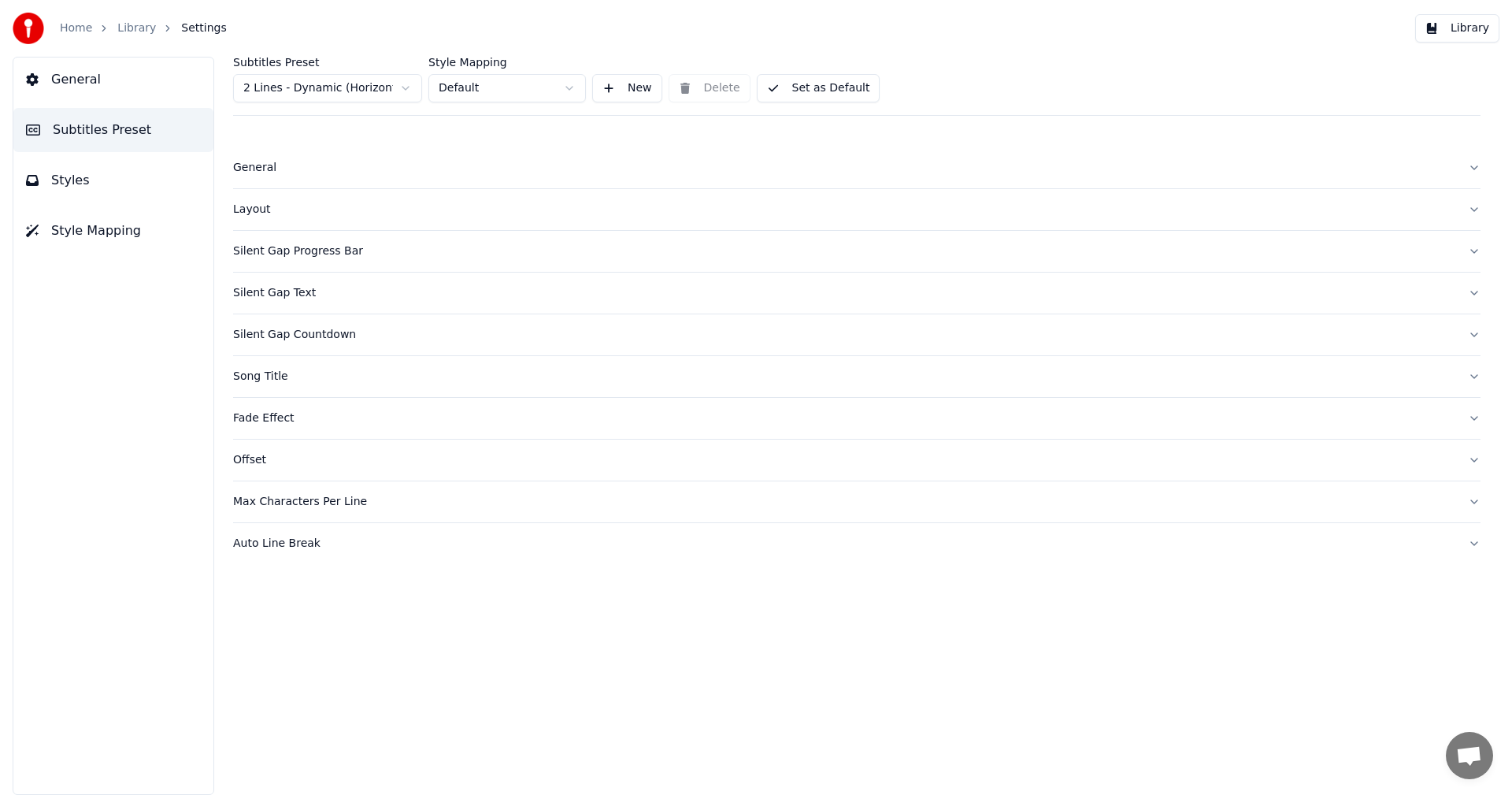
click at [128, 191] on button "Styles" at bounding box center [114, 180] width 200 height 44
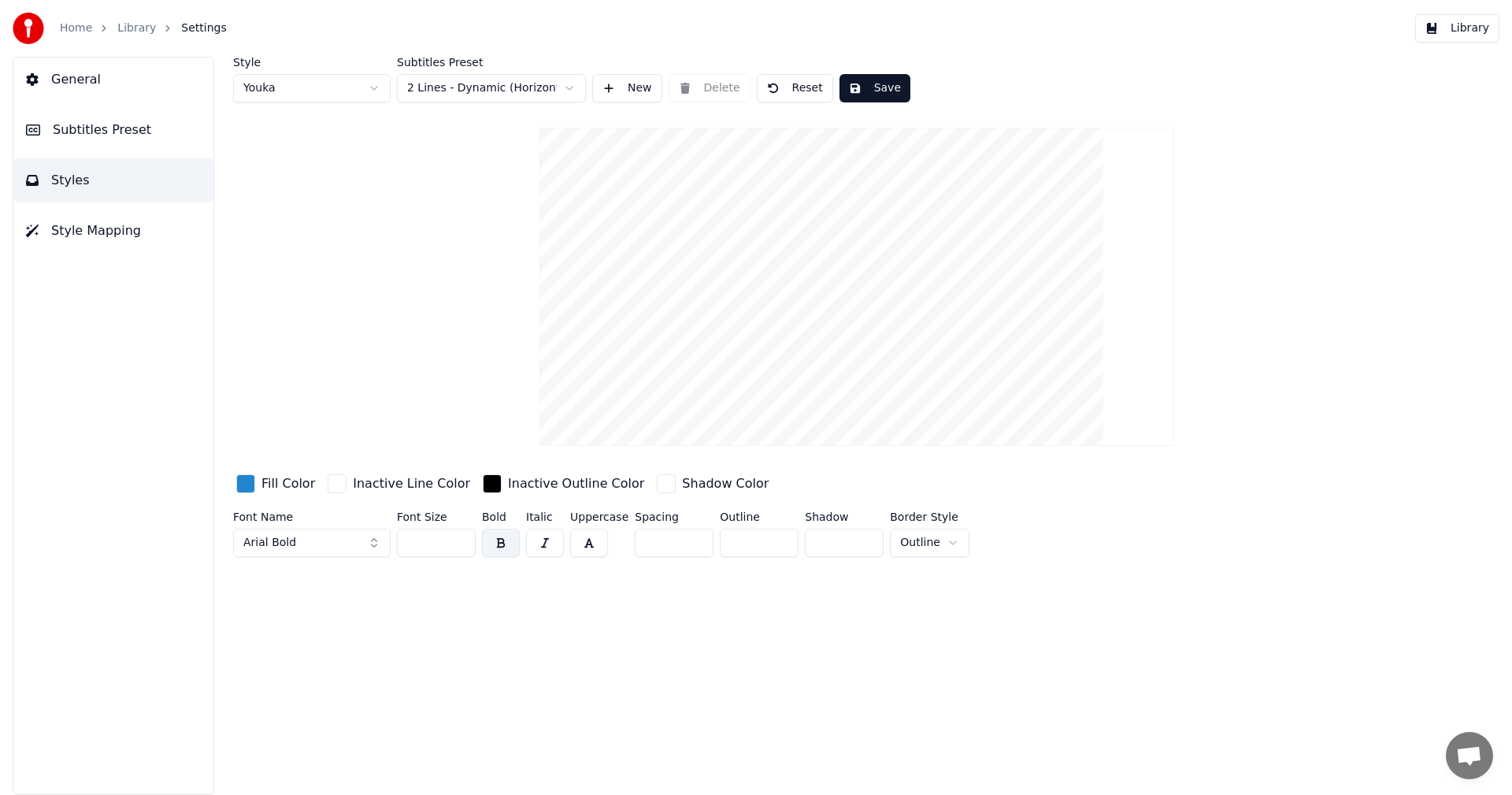
click at [458, 545] on input "**" at bounding box center [435, 542] width 78 height 29
type input "**"
click at [458, 545] on input "**" at bounding box center [435, 542] width 78 height 29
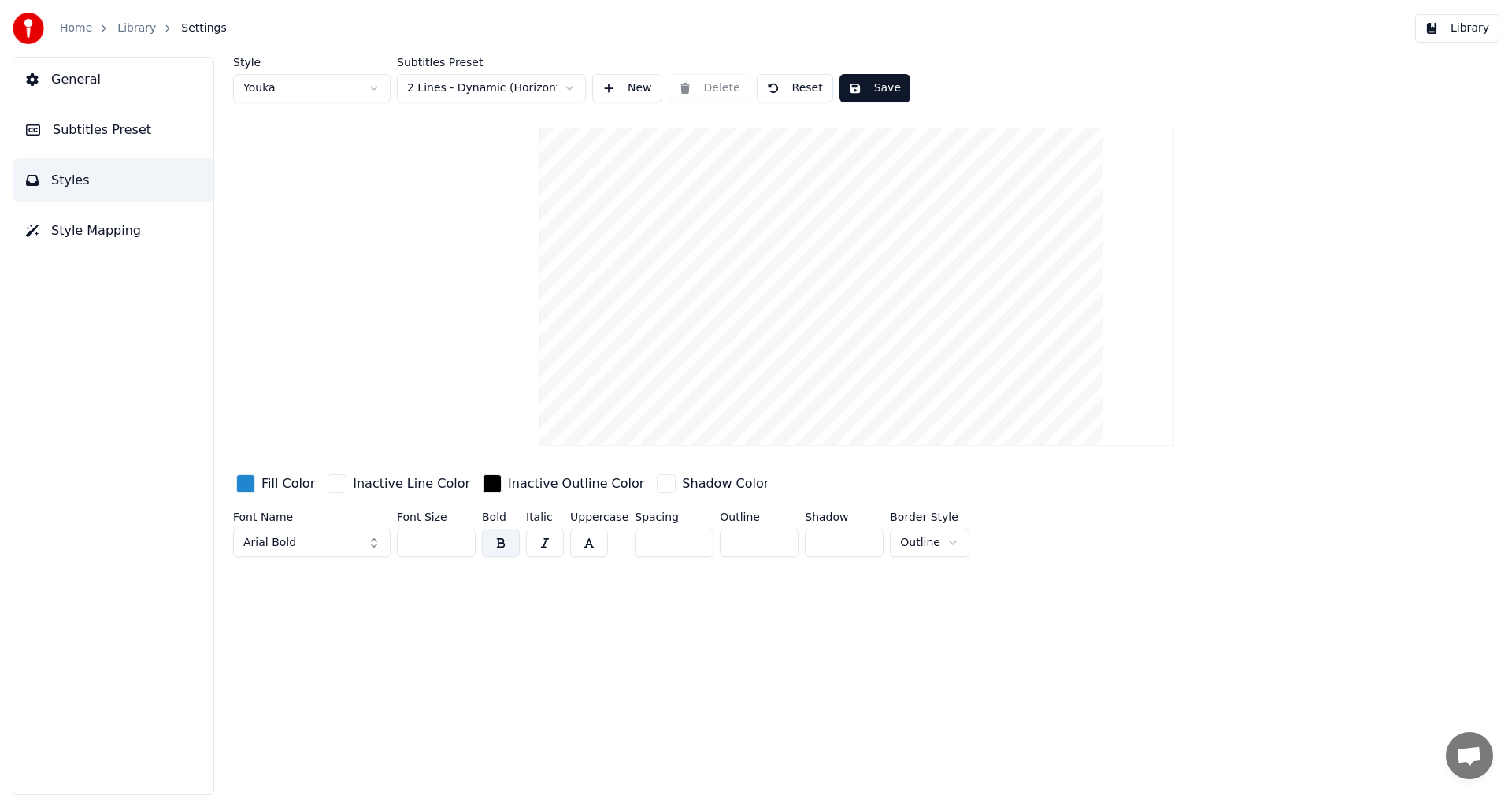
click at [872, 86] on button "Save" at bounding box center [874, 88] width 70 height 29
click at [1476, 37] on button "Library" at bounding box center [1457, 28] width 84 height 29
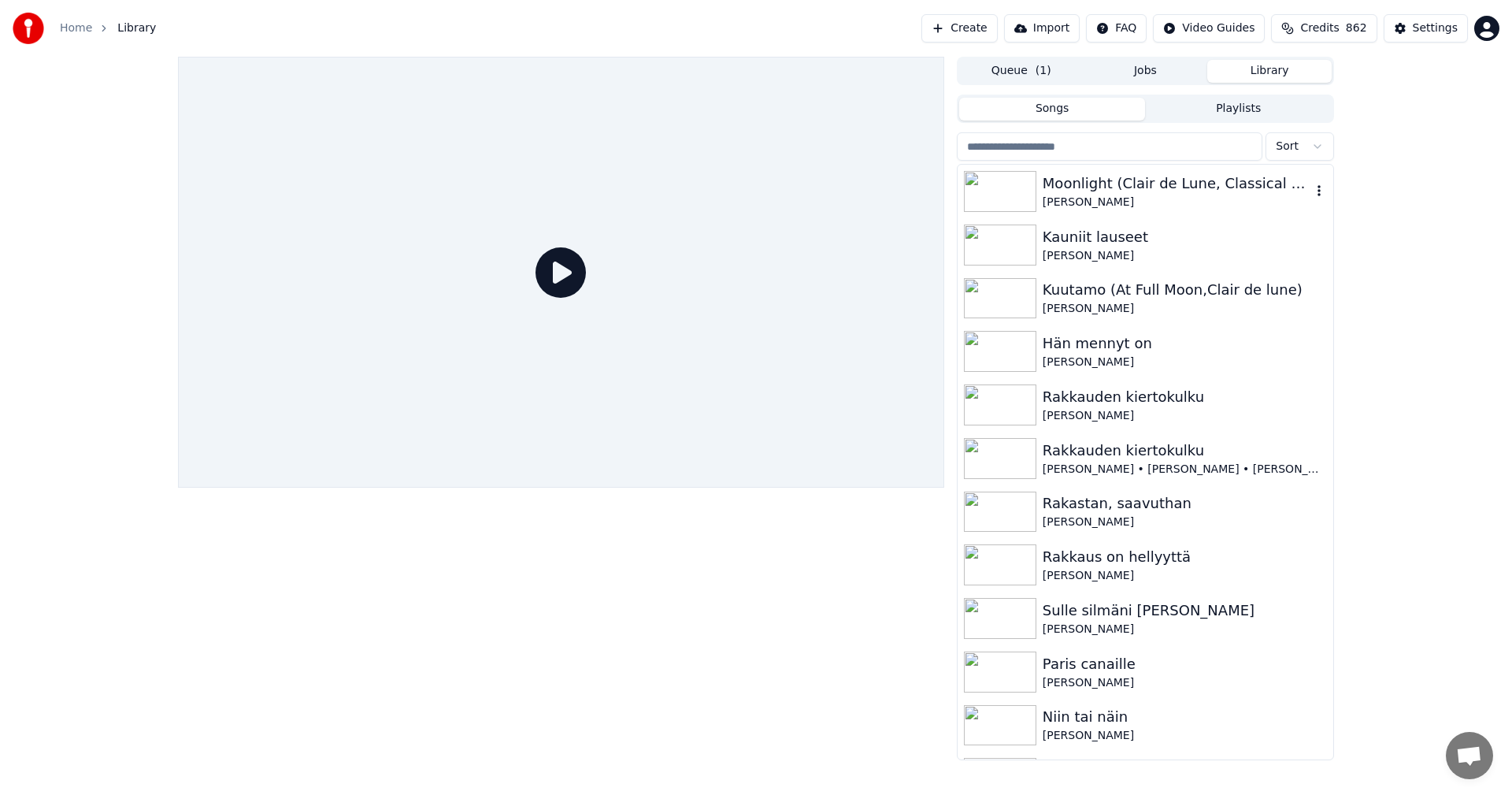
click at [999, 192] on img at bounding box center [999, 190] width 72 height 41
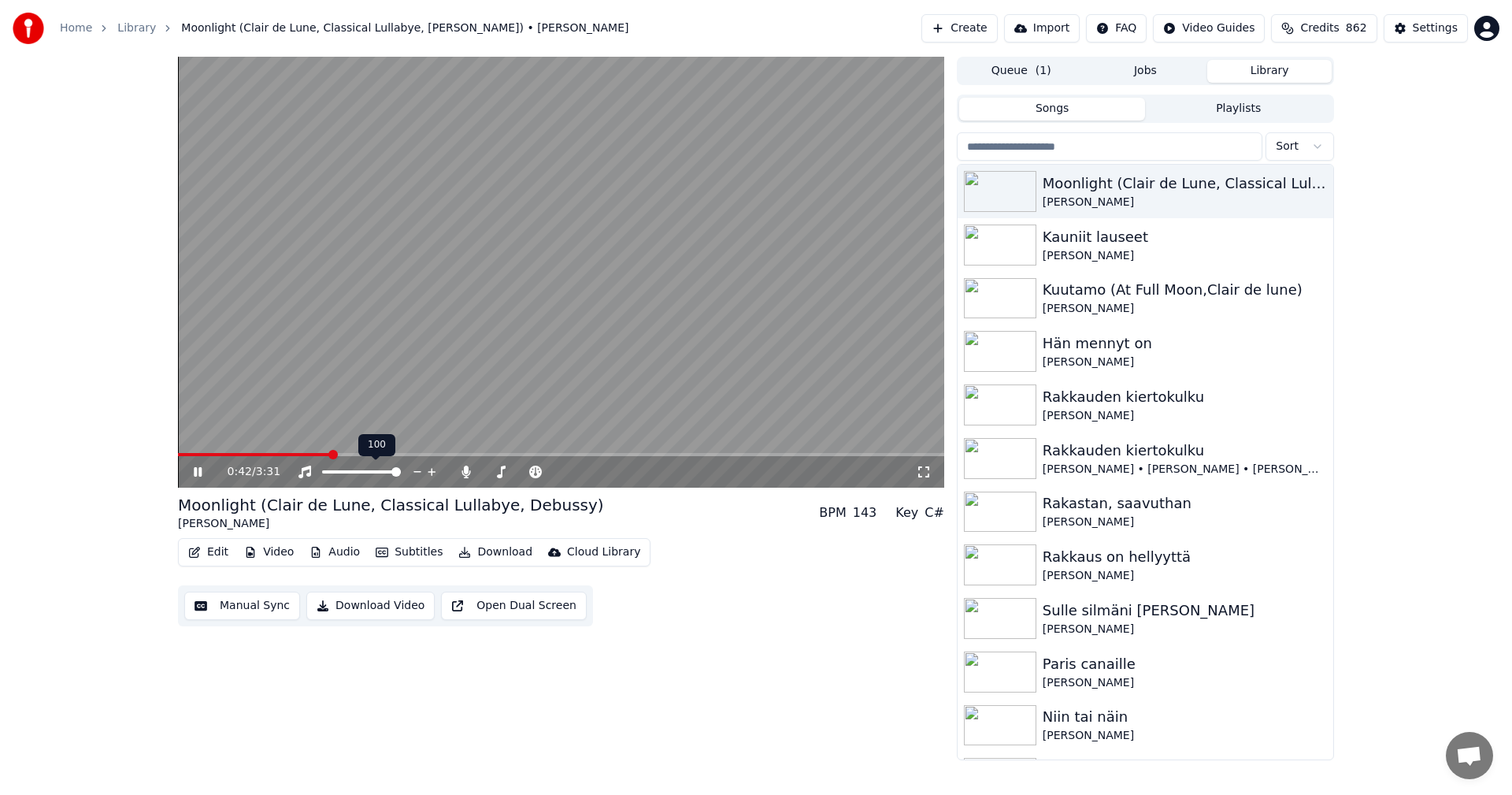
click at [330, 456] on span at bounding box center [561, 454] width 766 height 3
click at [589, 453] on span at bounding box center [561, 454] width 766 height 3
click at [565, 453] on span at bounding box center [385, 454] width 413 height 3
click at [202, 468] on icon at bounding box center [208, 471] width 37 height 13
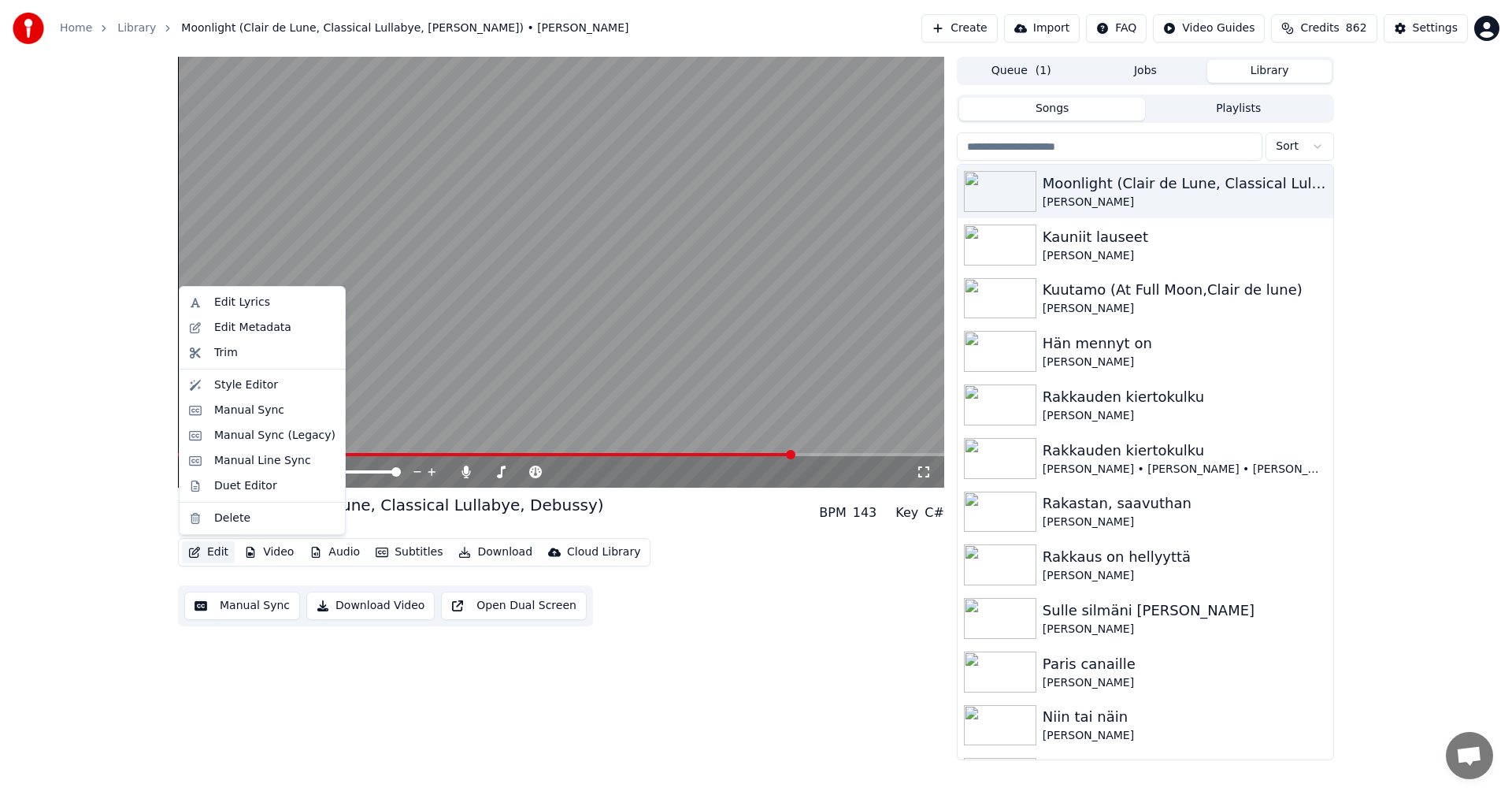
click at [220, 556] on button "Edit" at bounding box center [208, 552] width 53 height 22
click at [267, 446] on div "Manual Sync (Legacy)" at bounding box center [262, 435] width 159 height 25
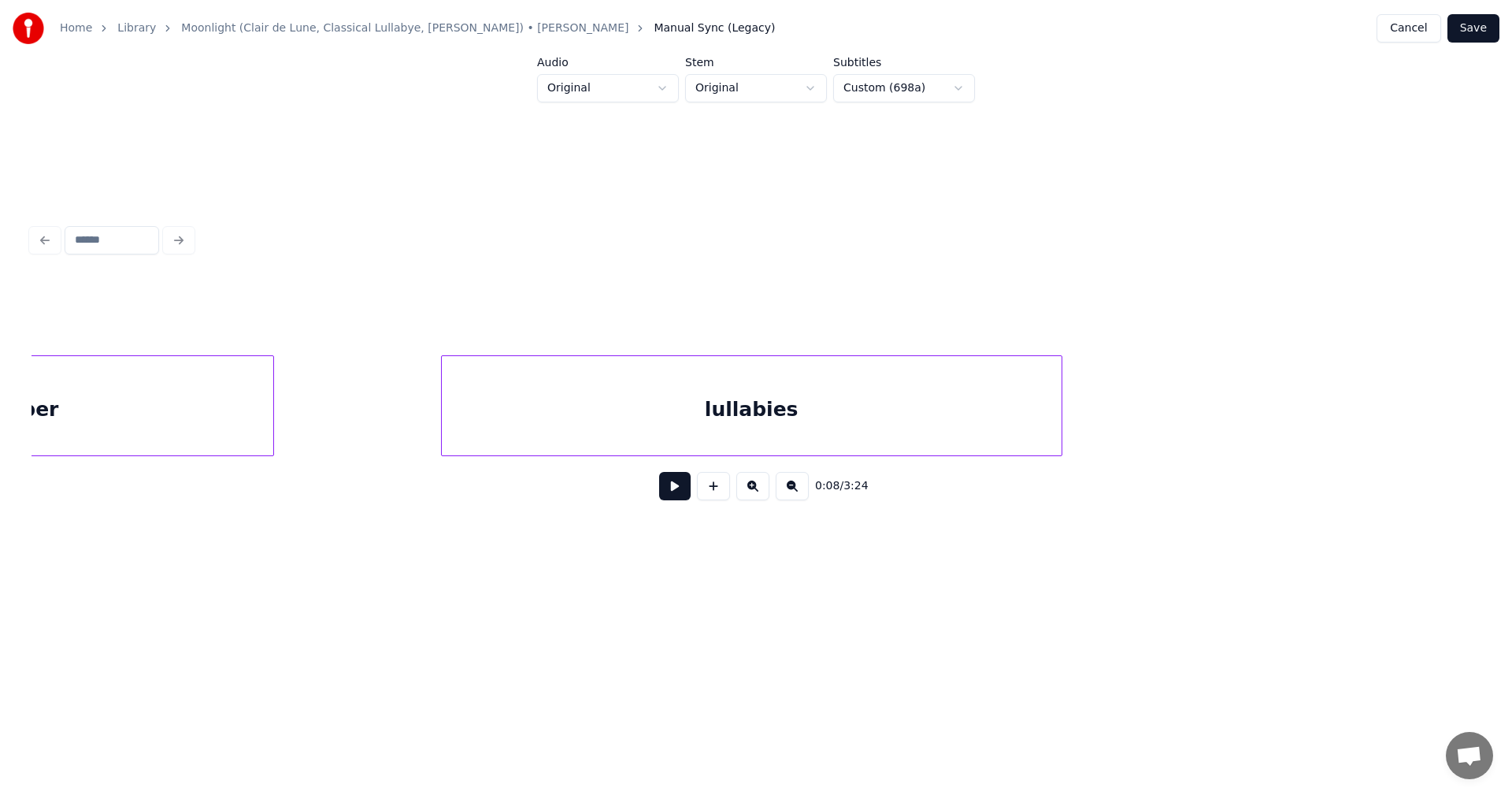
scroll to position [0, 43089]
click at [887, 402] on div "lullabies" at bounding box center [688, 409] width 620 height 107
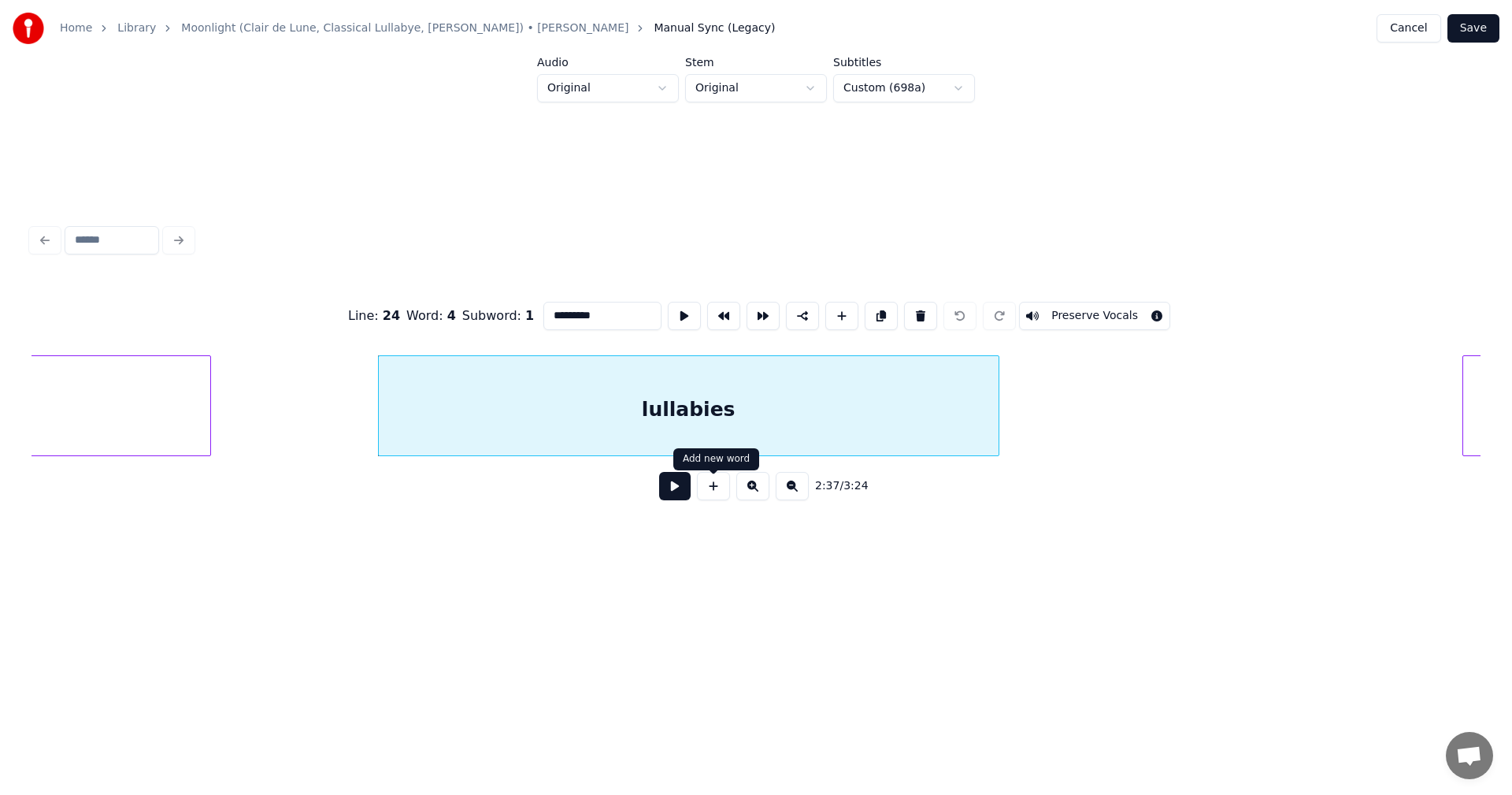
click at [676, 489] on button at bounding box center [675, 486] width 32 height 29
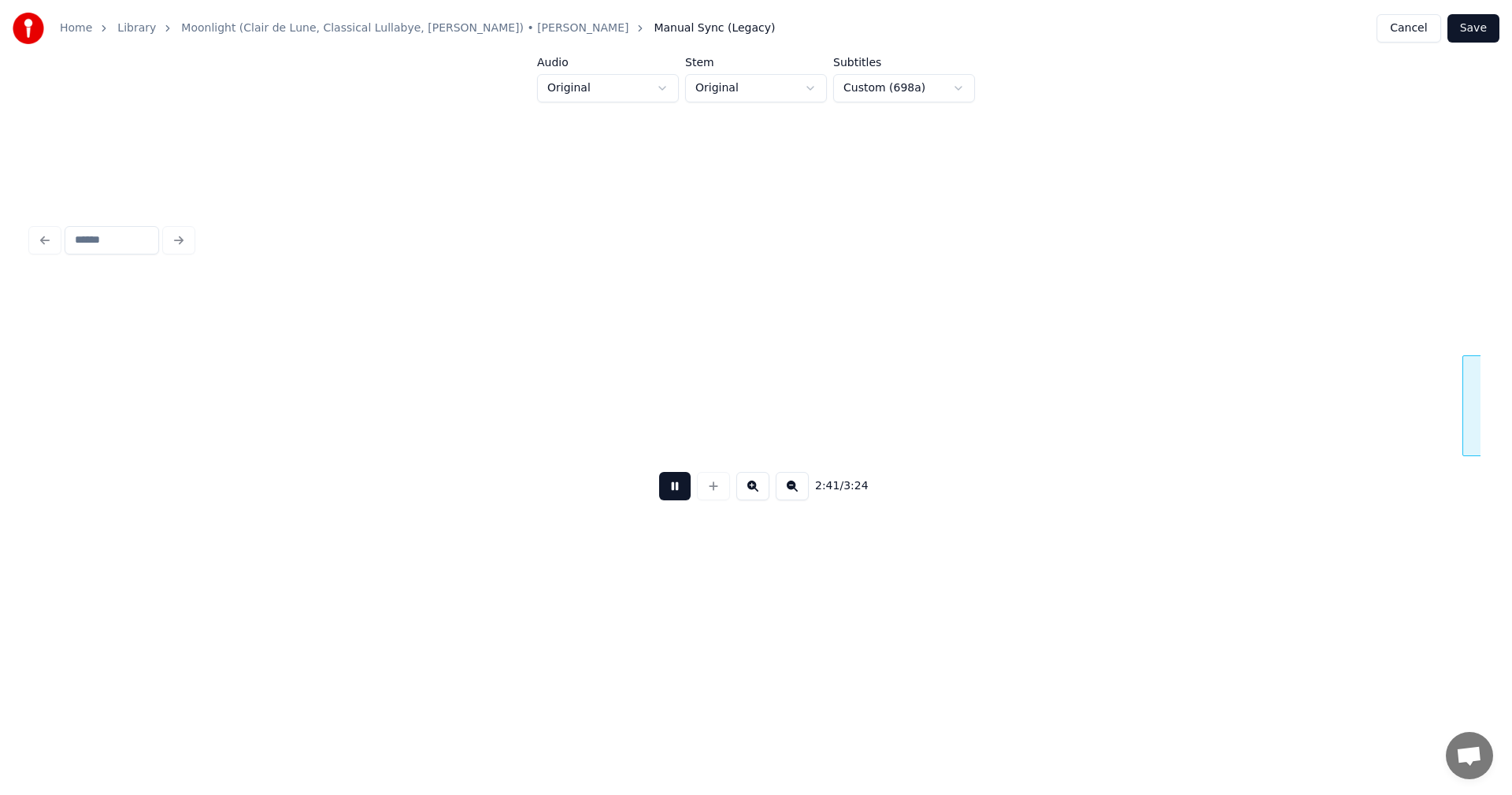
scroll to position [0, 44540]
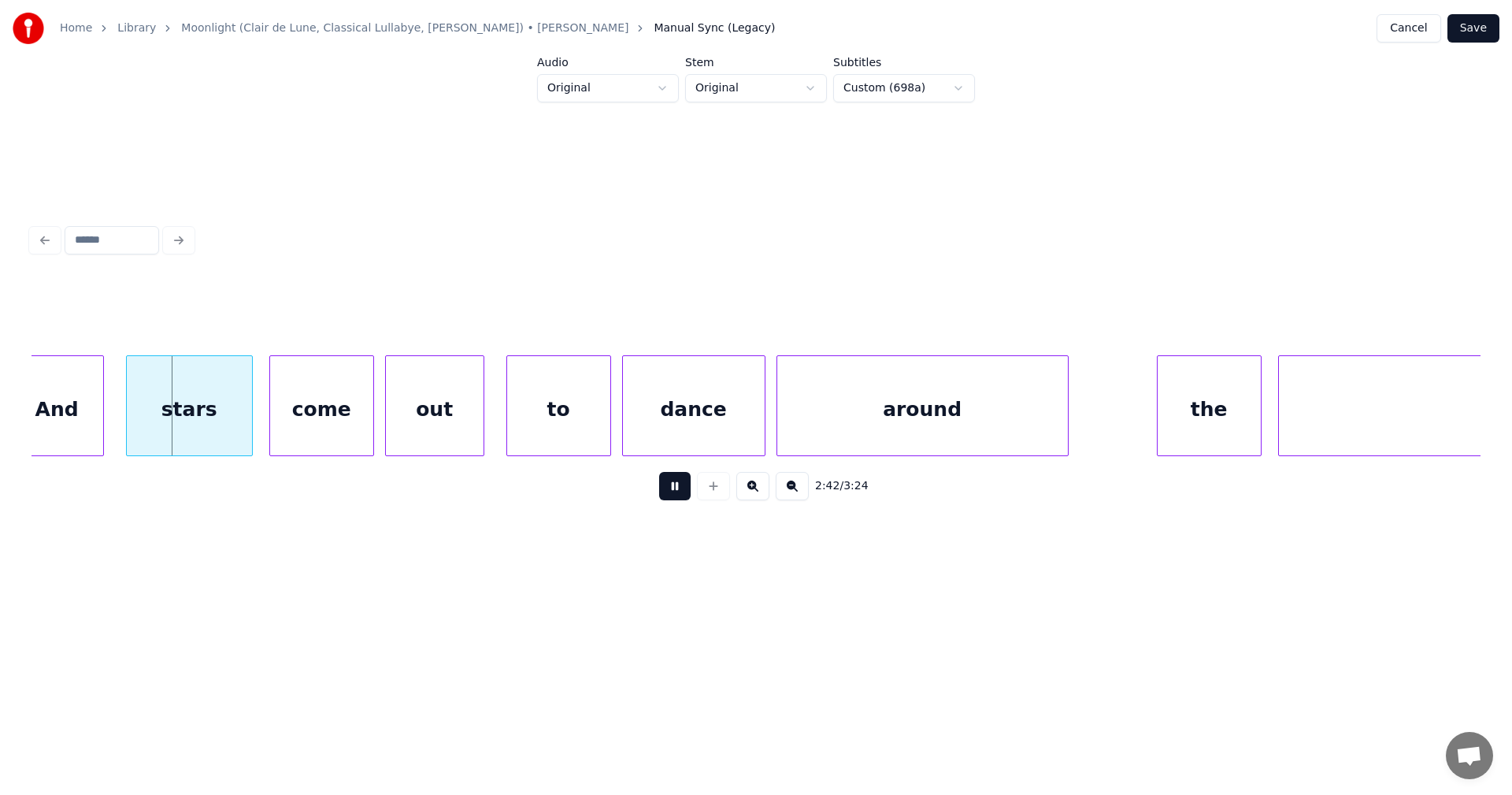
click at [680, 487] on button at bounding box center [675, 486] width 32 height 29
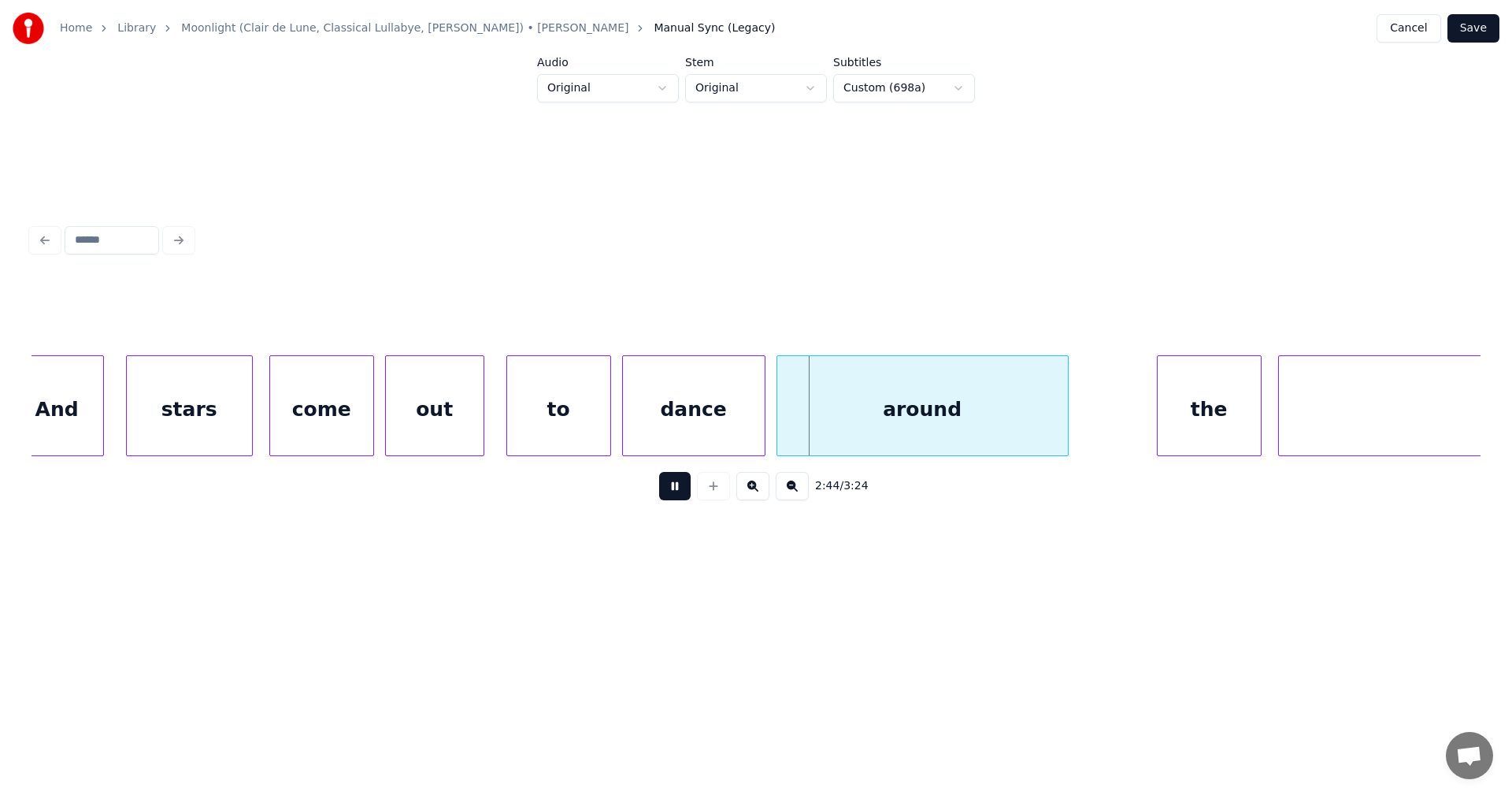
drag, startPoint x: 682, startPoint y: 486, endPoint x: 832, endPoint y: 427, distance: 161.2
click at [683, 486] on button at bounding box center [675, 486] width 32 height 29
click at [1416, 33] on button "Cancel" at bounding box center [1409, 28] width 63 height 29
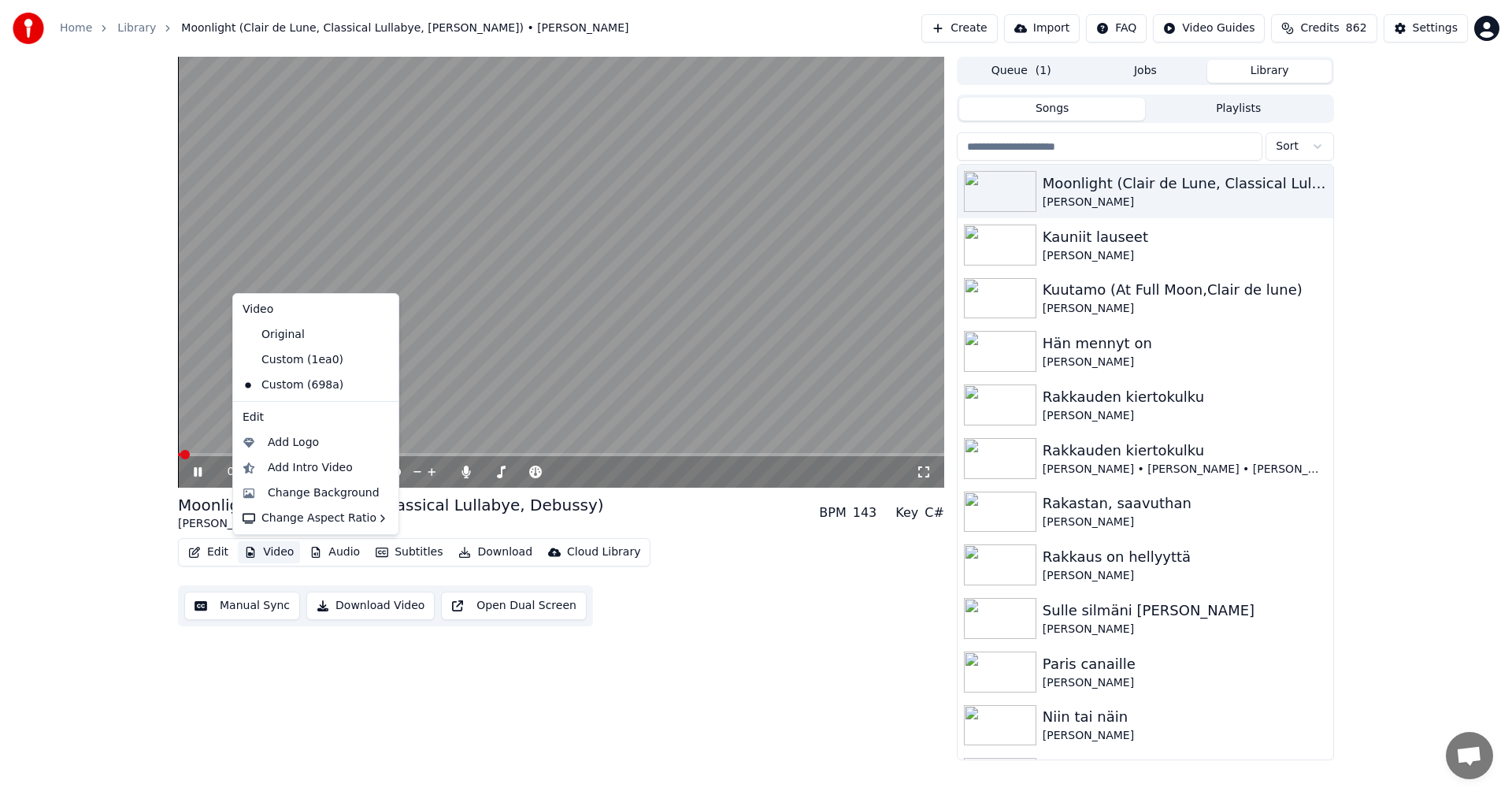
click at [260, 553] on button "Video" at bounding box center [269, 552] width 62 height 22
click at [330, 354] on div "Custom (1ea0)" at bounding box center [303, 359] width 136 height 25
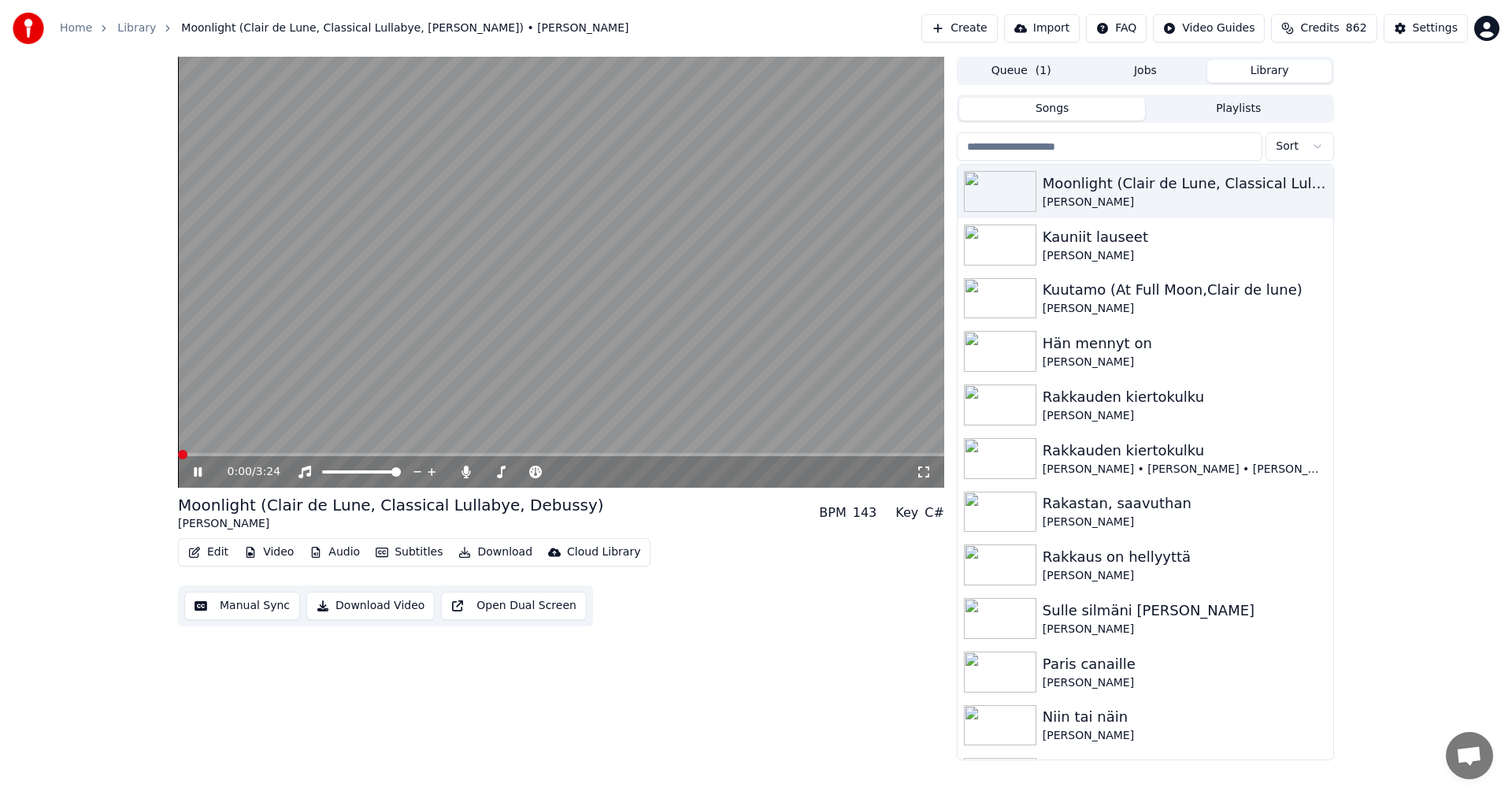
click at [222, 552] on button "Edit" at bounding box center [208, 552] width 53 height 22
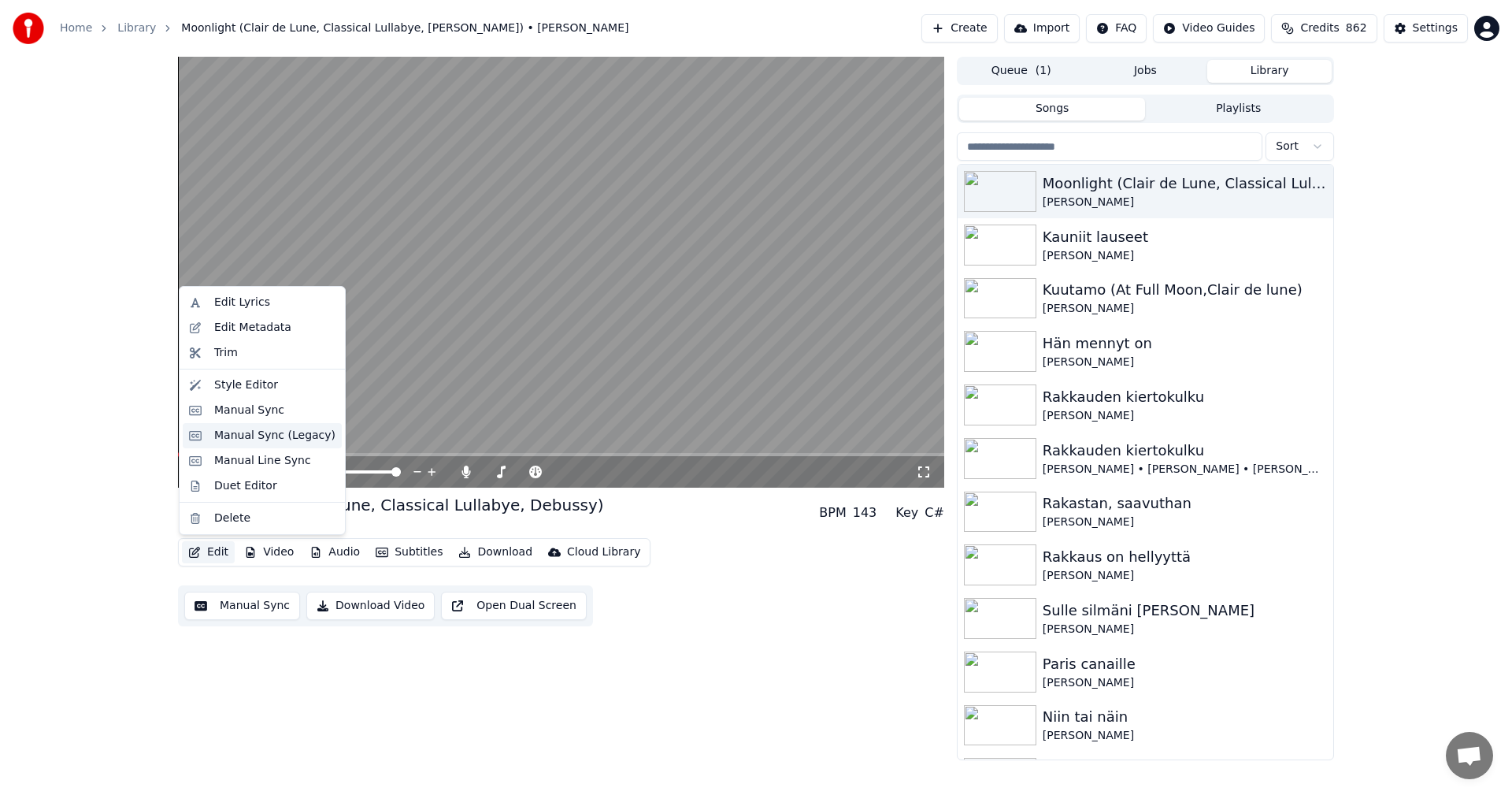
click at [293, 442] on div "Manual Sync (Legacy)" at bounding box center [275, 435] width 121 height 16
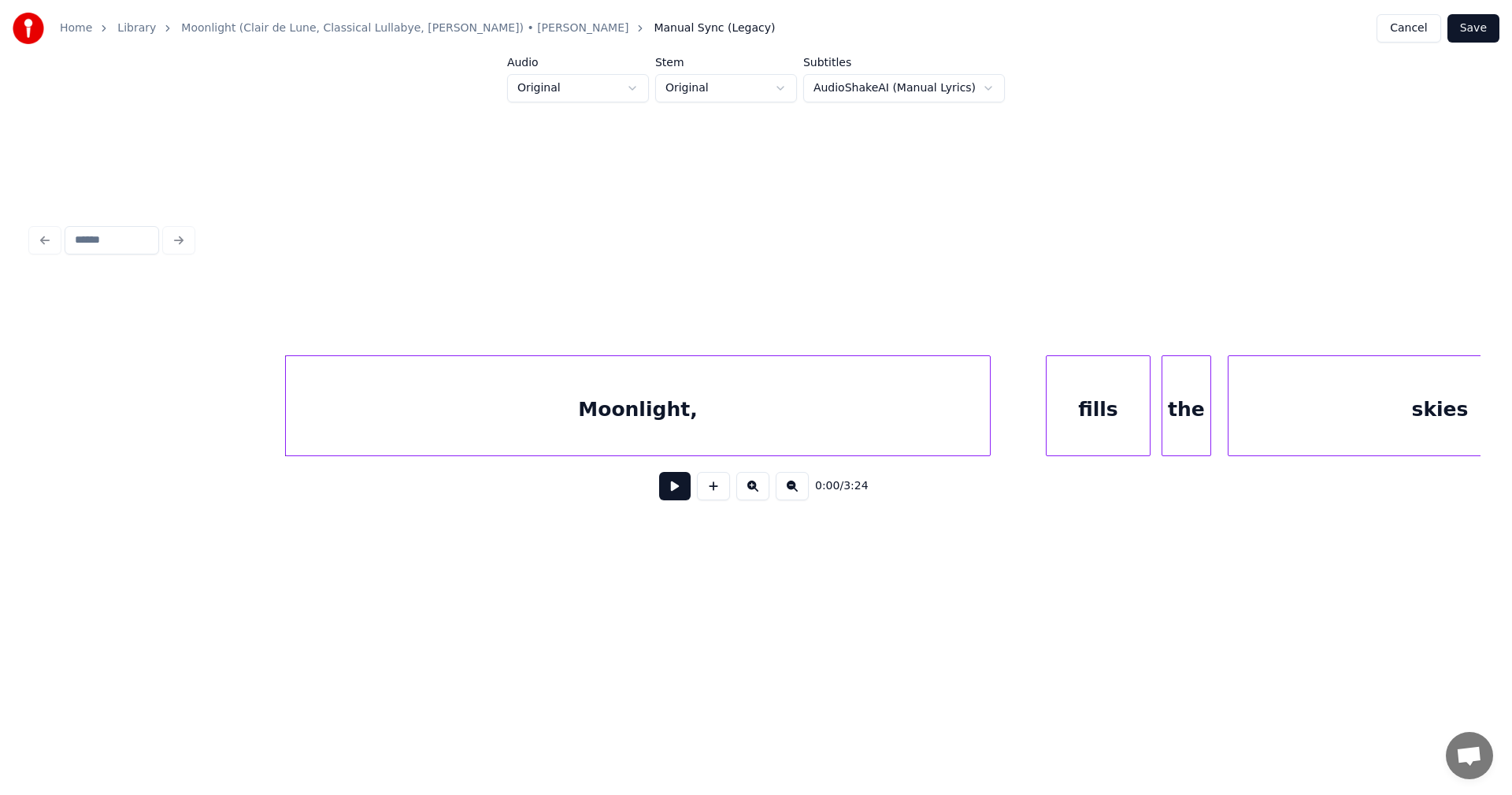
click at [484, 445] on div "Moonlight," at bounding box center [638, 409] width 704 height 107
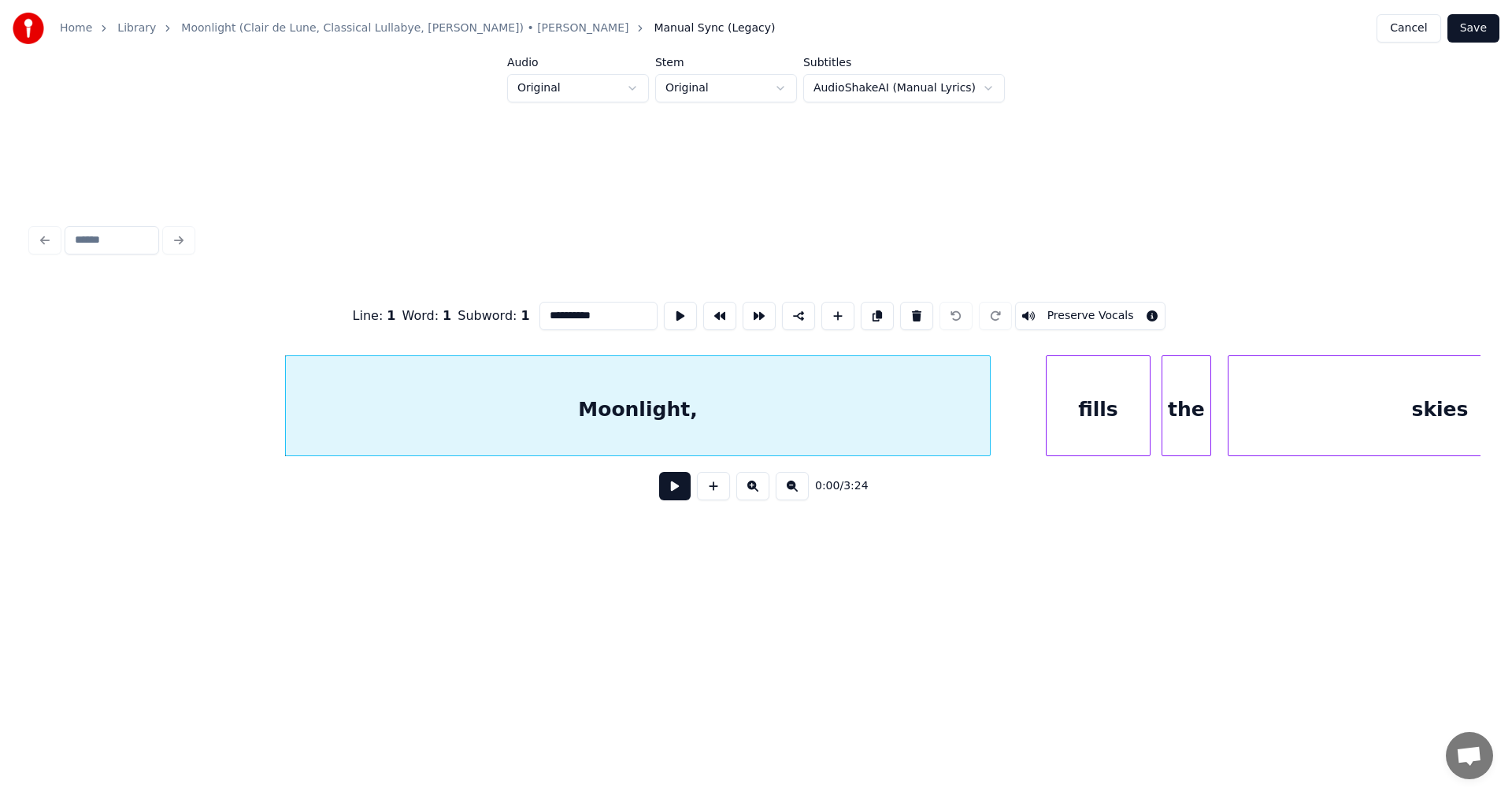
click at [678, 499] on button at bounding box center [675, 486] width 32 height 29
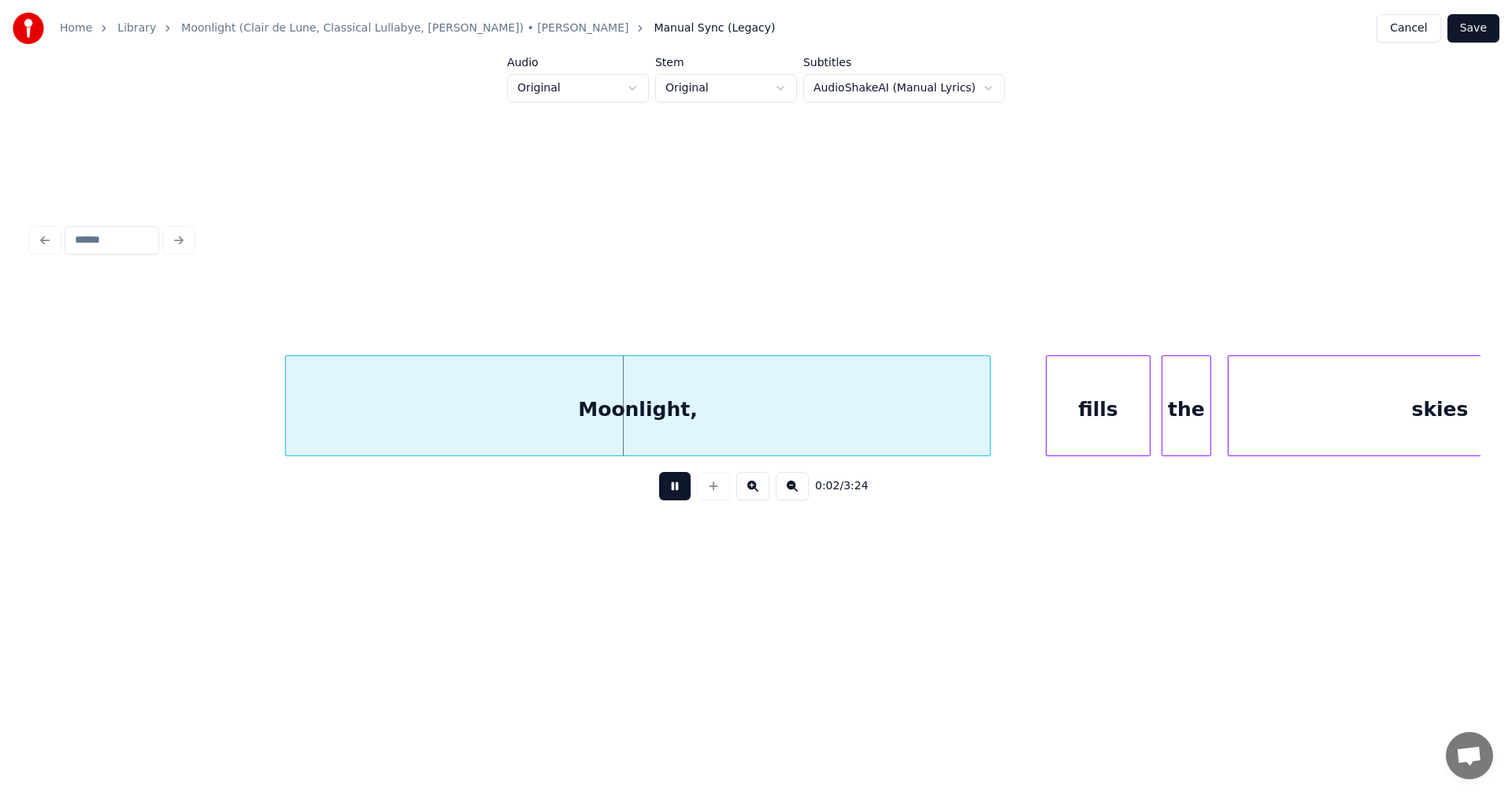
click at [678, 497] on button at bounding box center [675, 486] width 32 height 29
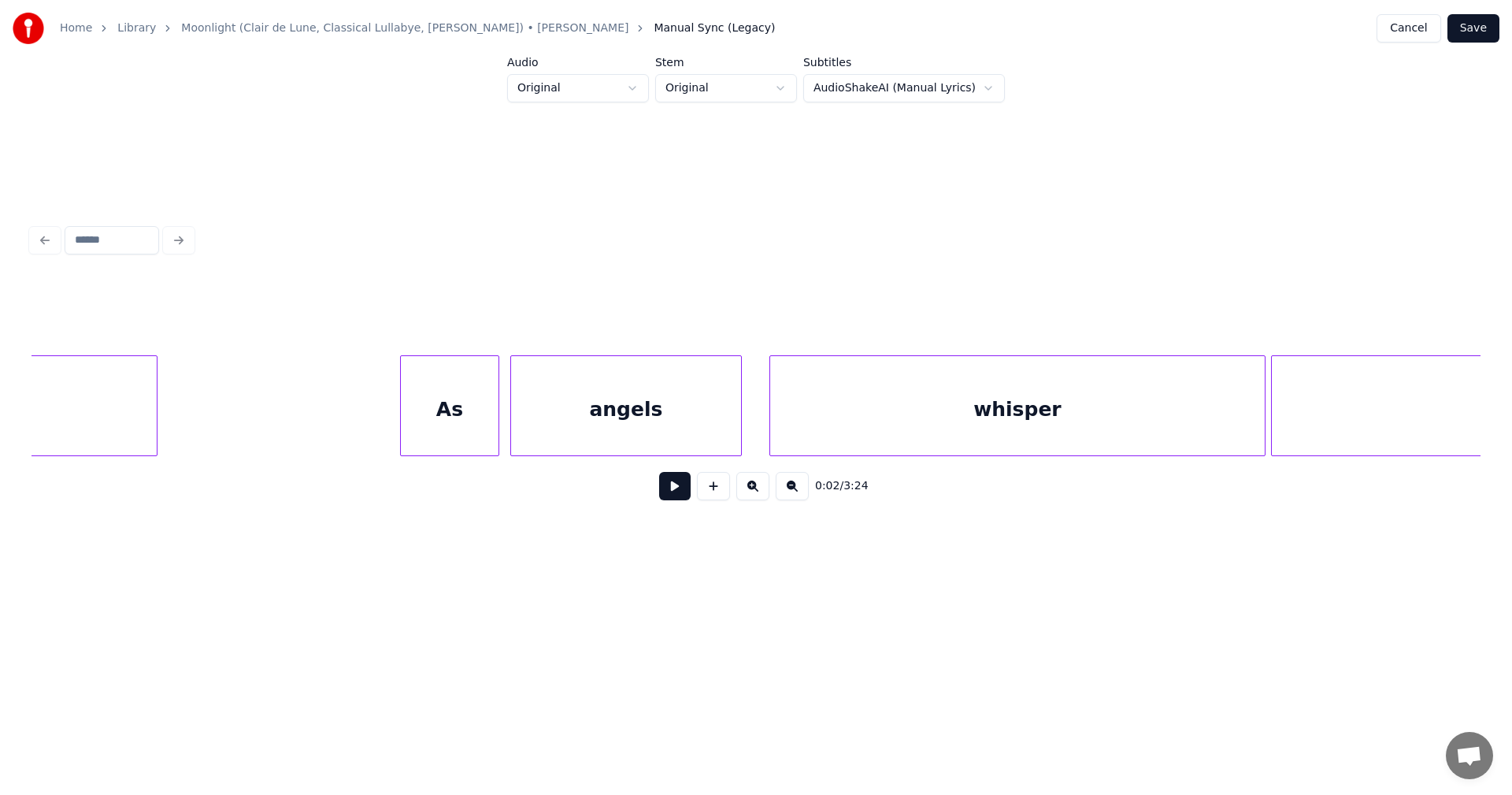
scroll to position [0, 1558]
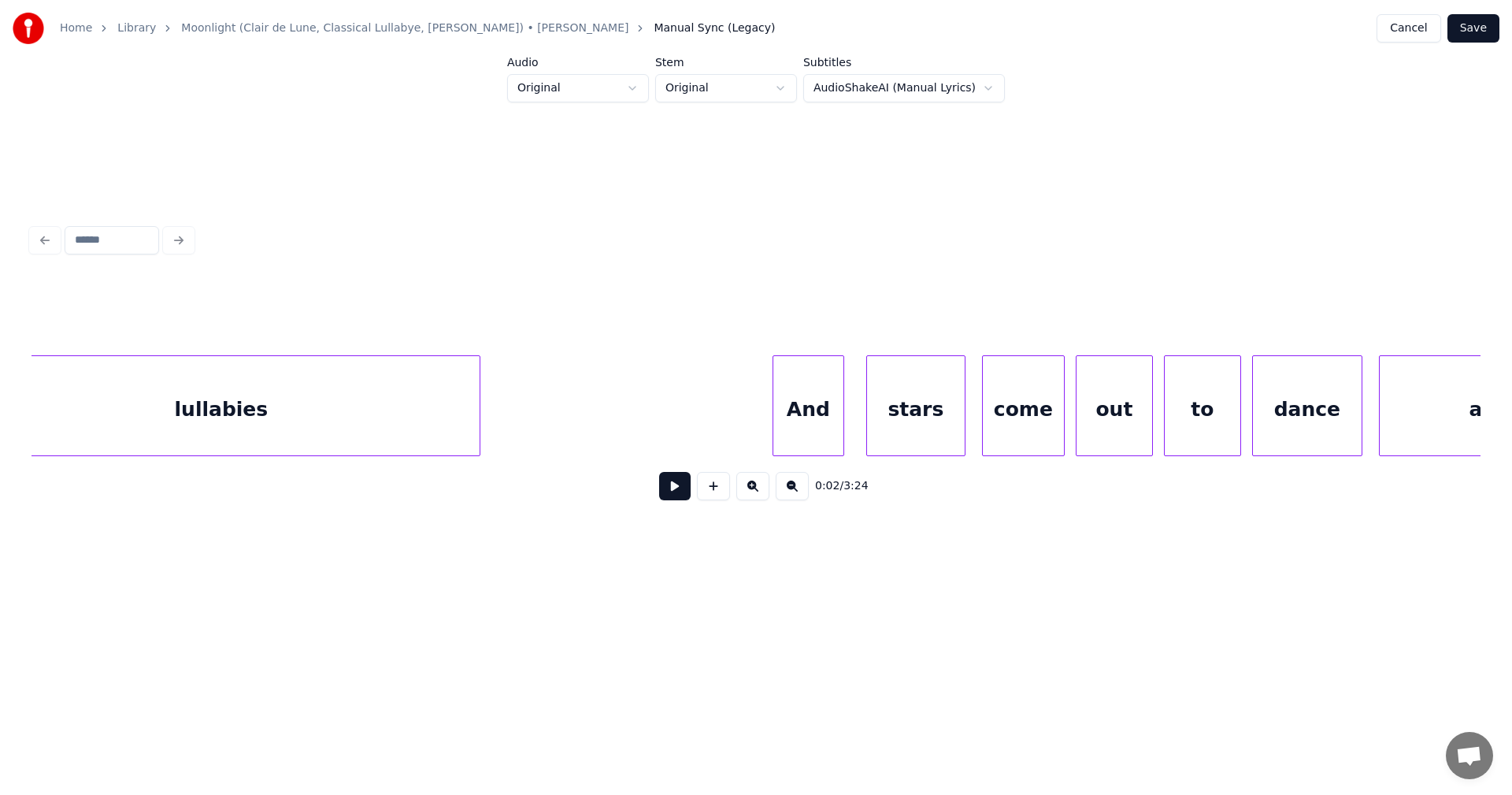
click at [237, 410] on div "lullabies" at bounding box center [221, 409] width 517 height 107
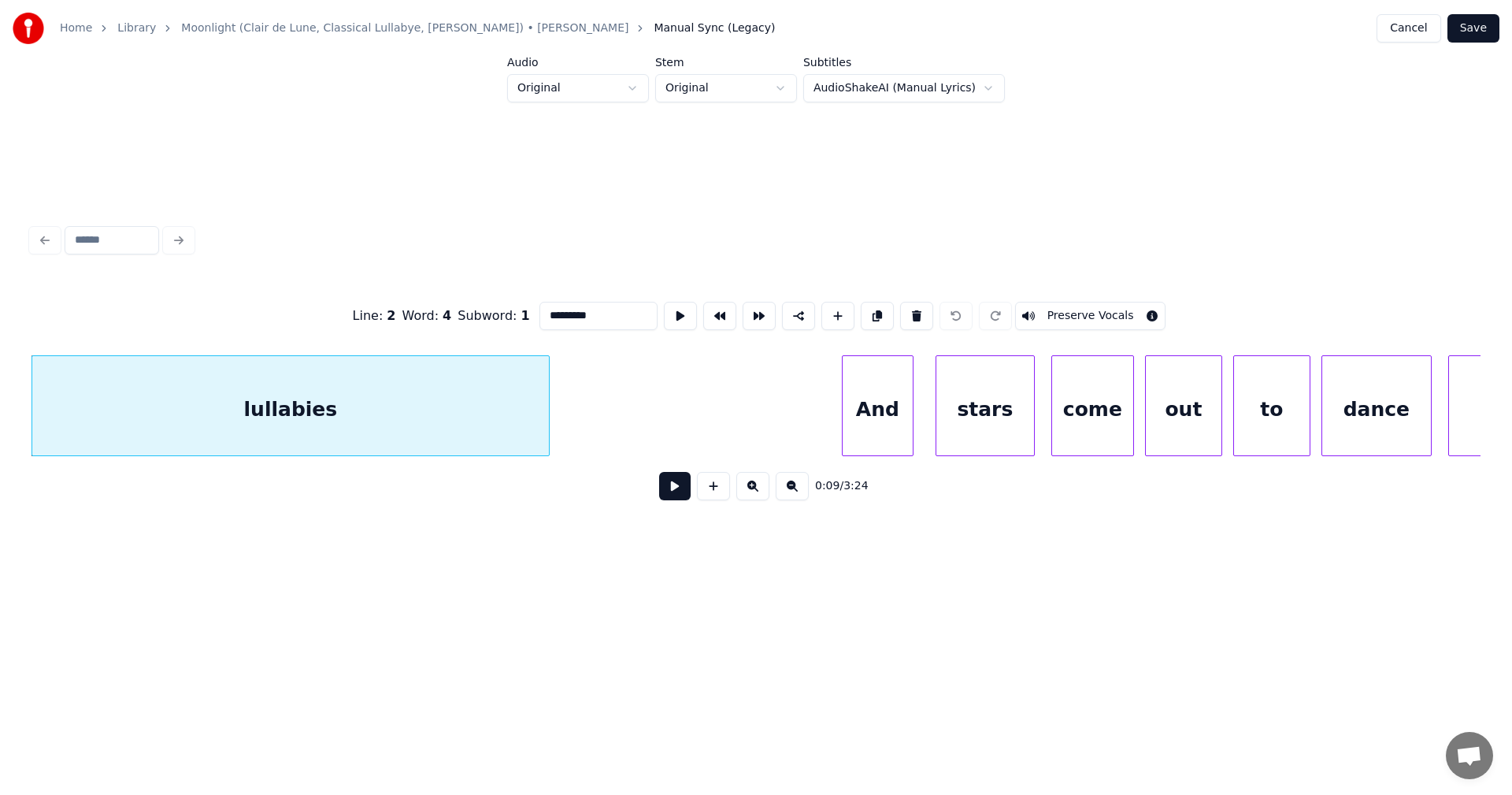
click at [666, 496] on button at bounding box center [675, 486] width 32 height 29
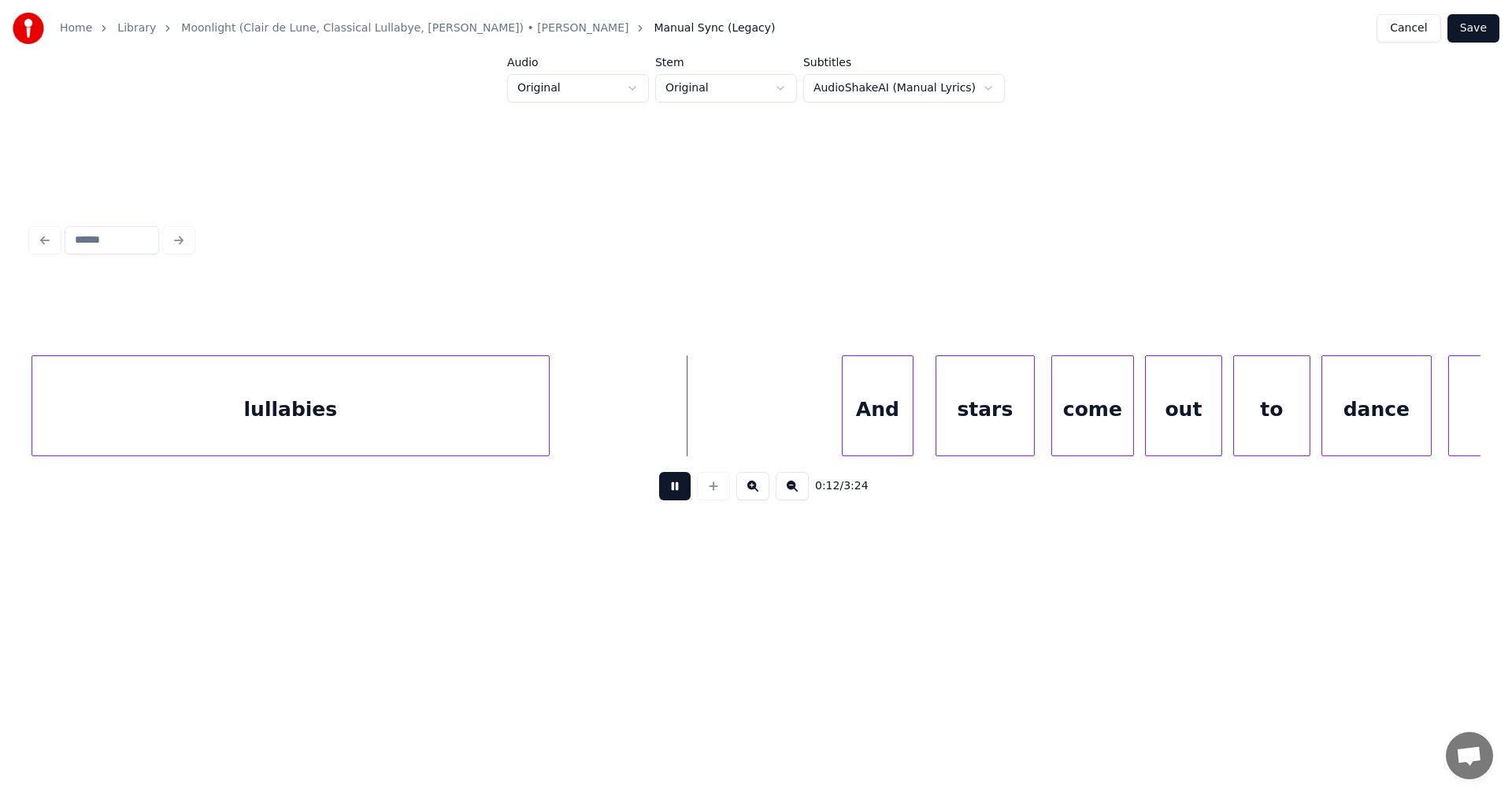
click at [668, 496] on button at bounding box center [675, 486] width 32 height 29
click at [542, 430] on div "lullabies" at bounding box center [291, 409] width 517 height 107
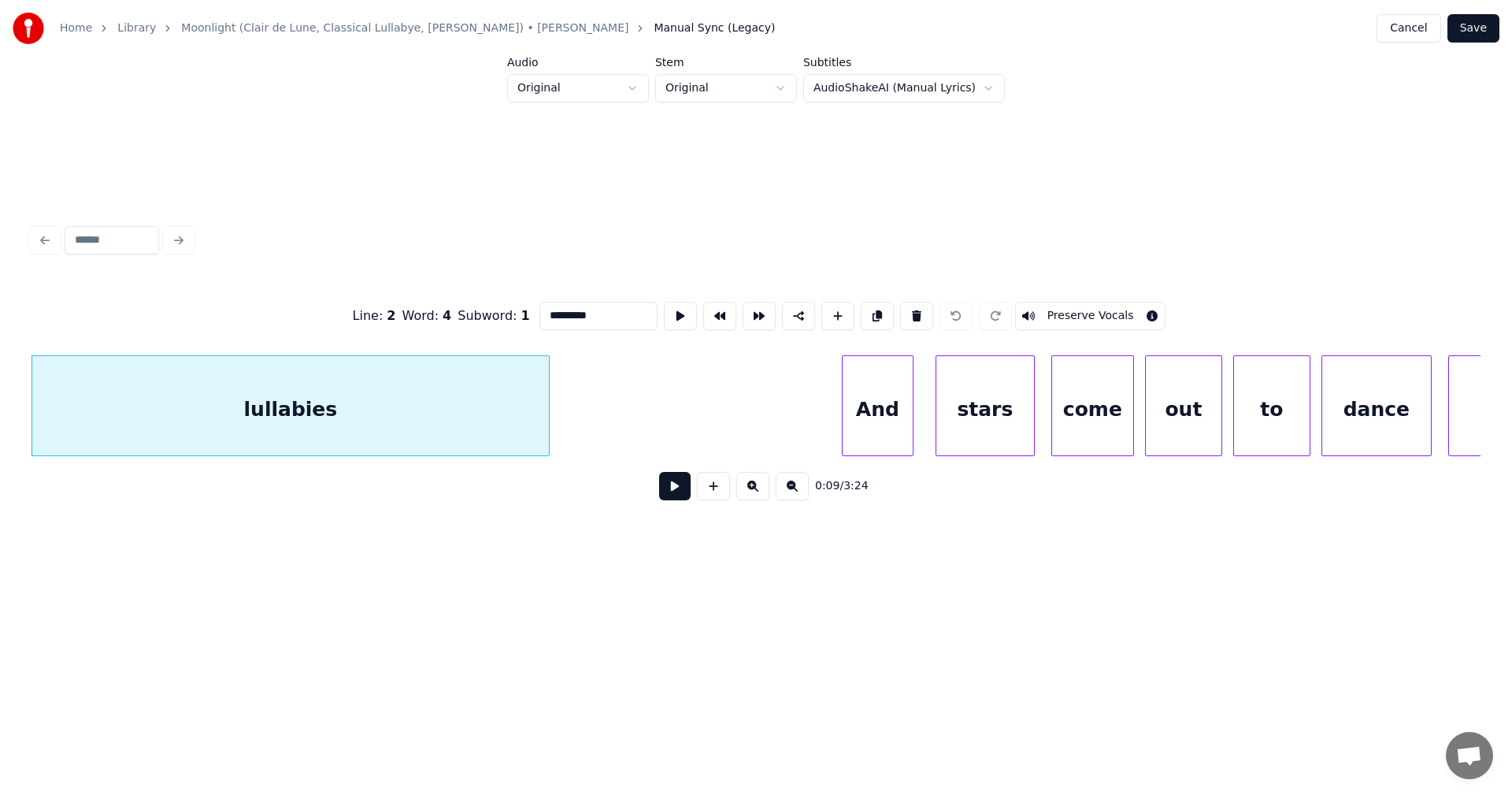
click at [594, 311] on input "*********" at bounding box center [598, 315] width 118 height 29
click at [442, 400] on div "lullaby" at bounding box center [291, 409] width 517 height 107
type input "*******"
click at [681, 499] on button at bounding box center [675, 486] width 32 height 29
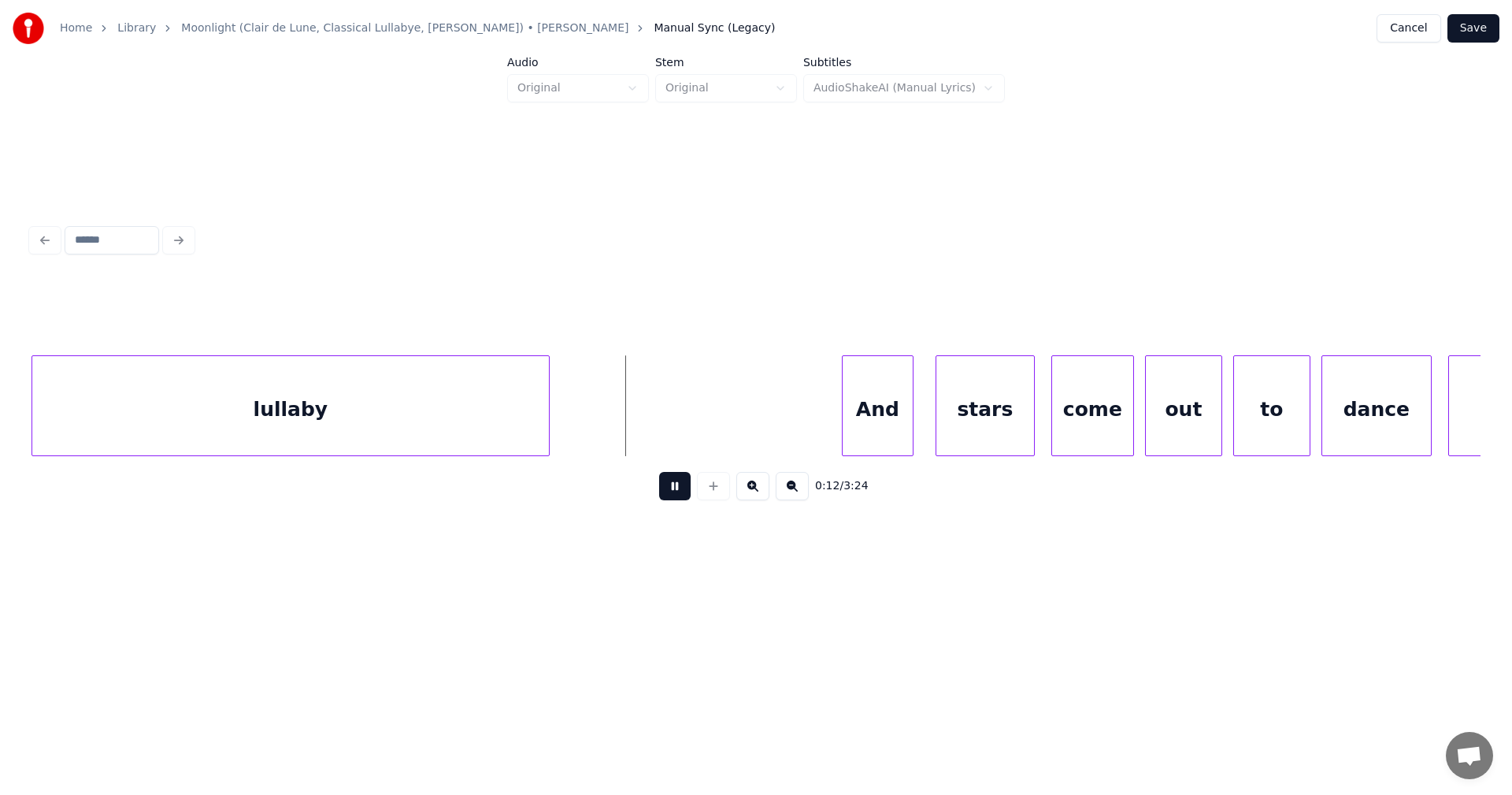
click at [677, 496] on button at bounding box center [675, 486] width 32 height 29
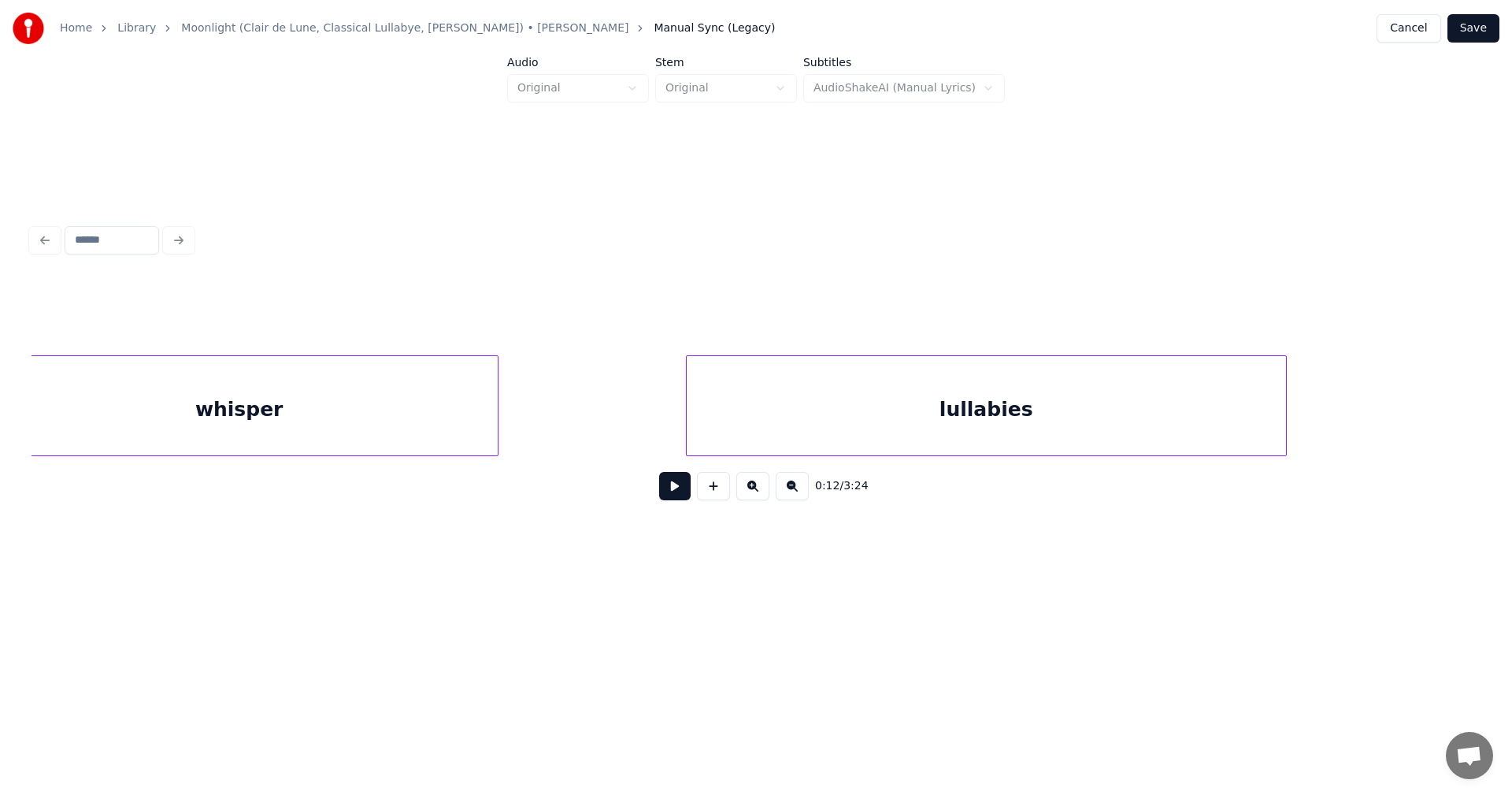
scroll to position [0, 40657]
click at [1052, 427] on div "lullabies" at bounding box center [924, 409] width 600 height 107
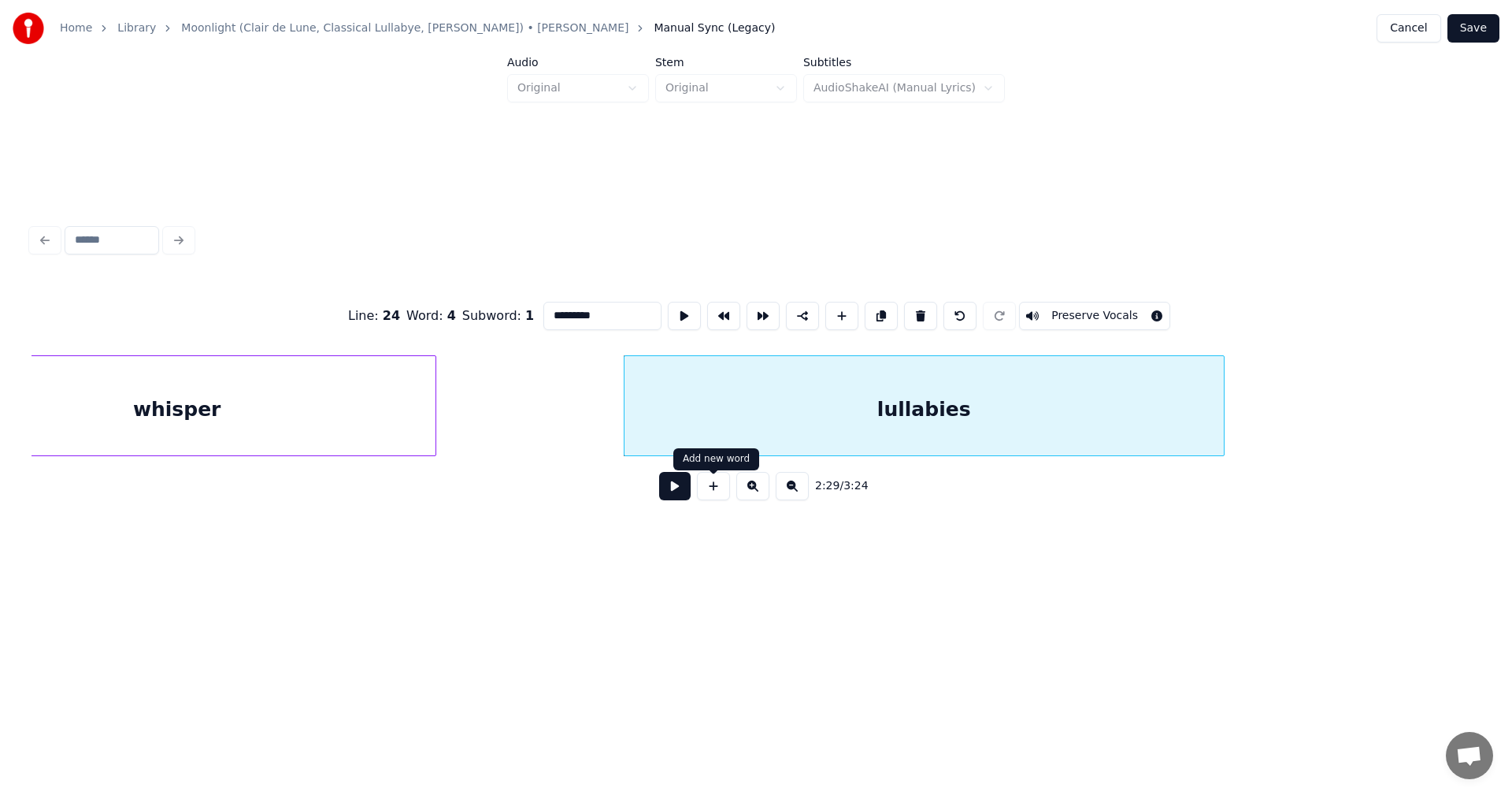
click at [680, 494] on button at bounding box center [675, 486] width 32 height 29
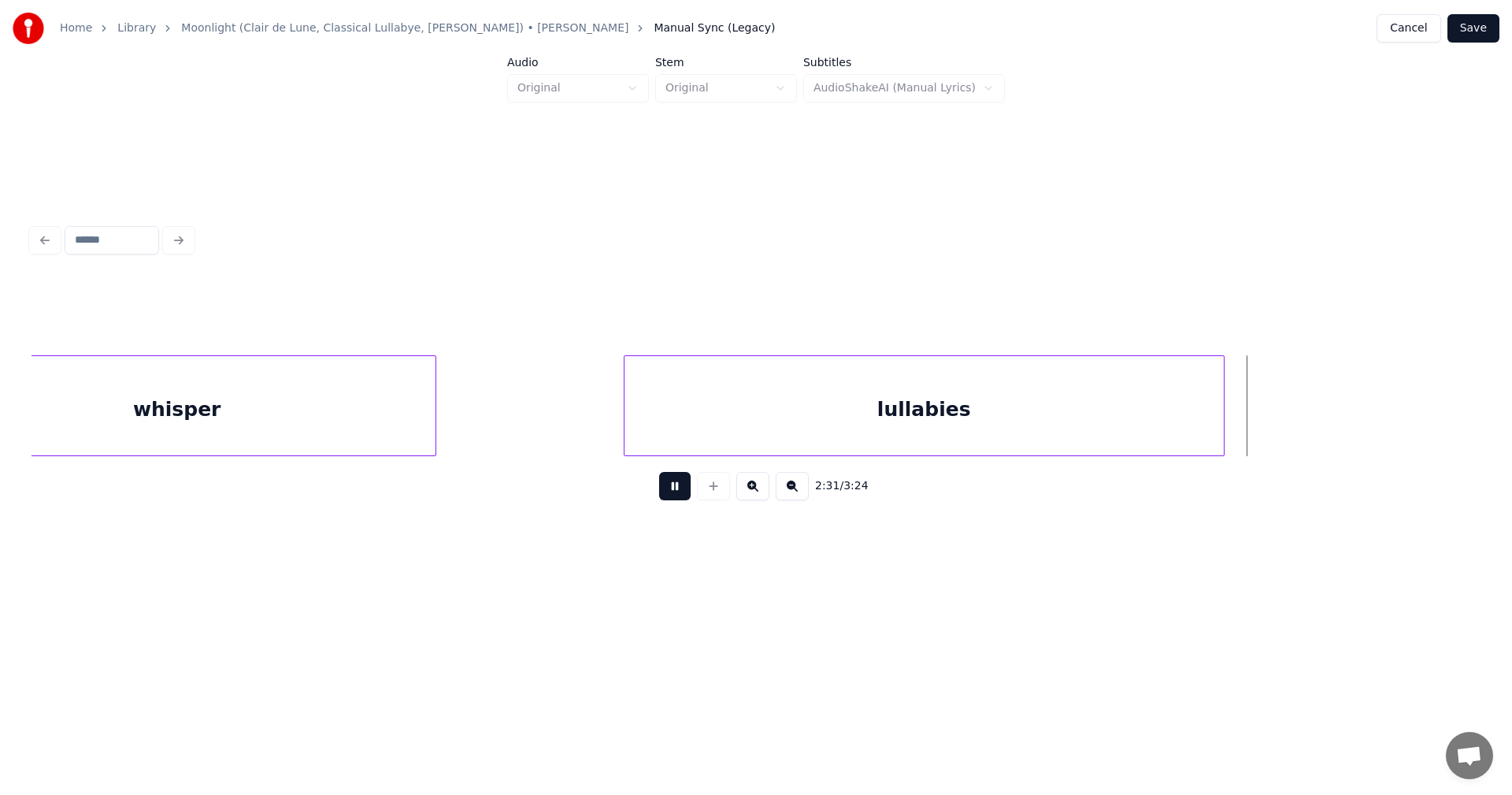
drag, startPoint x: 680, startPoint y: 494, endPoint x: 809, endPoint y: 439, distance: 140.2
click at [682, 494] on button at bounding box center [675, 486] width 32 height 29
click at [835, 431] on div "lullabies" at bounding box center [924, 409] width 600 height 107
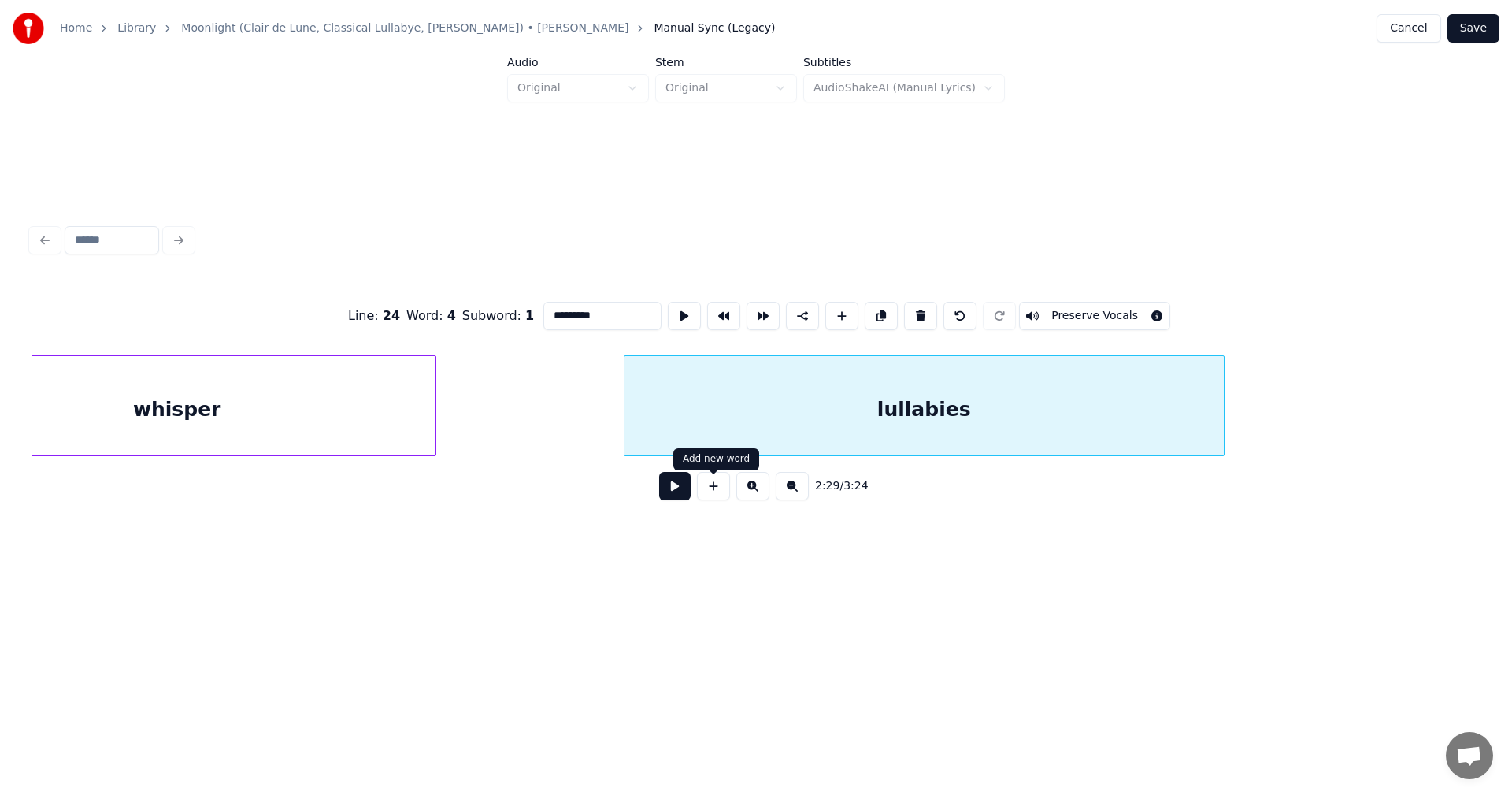
click at [684, 491] on button at bounding box center [675, 486] width 32 height 29
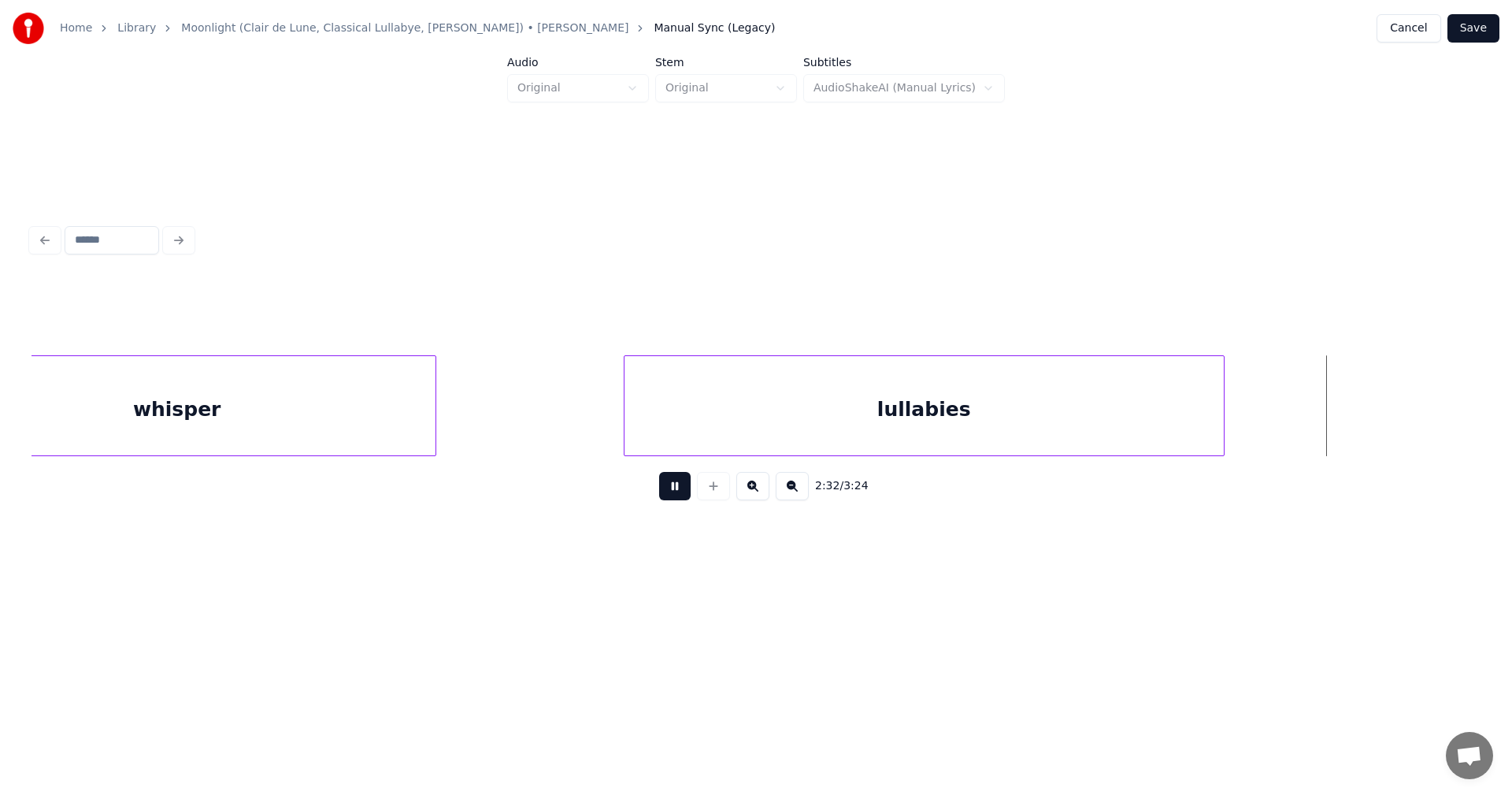
click at [688, 490] on button at bounding box center [675, 486] width 32 height 29
click at [774, 422] on div "lullabies" at bounding box center [924, 409] width 600 height 107
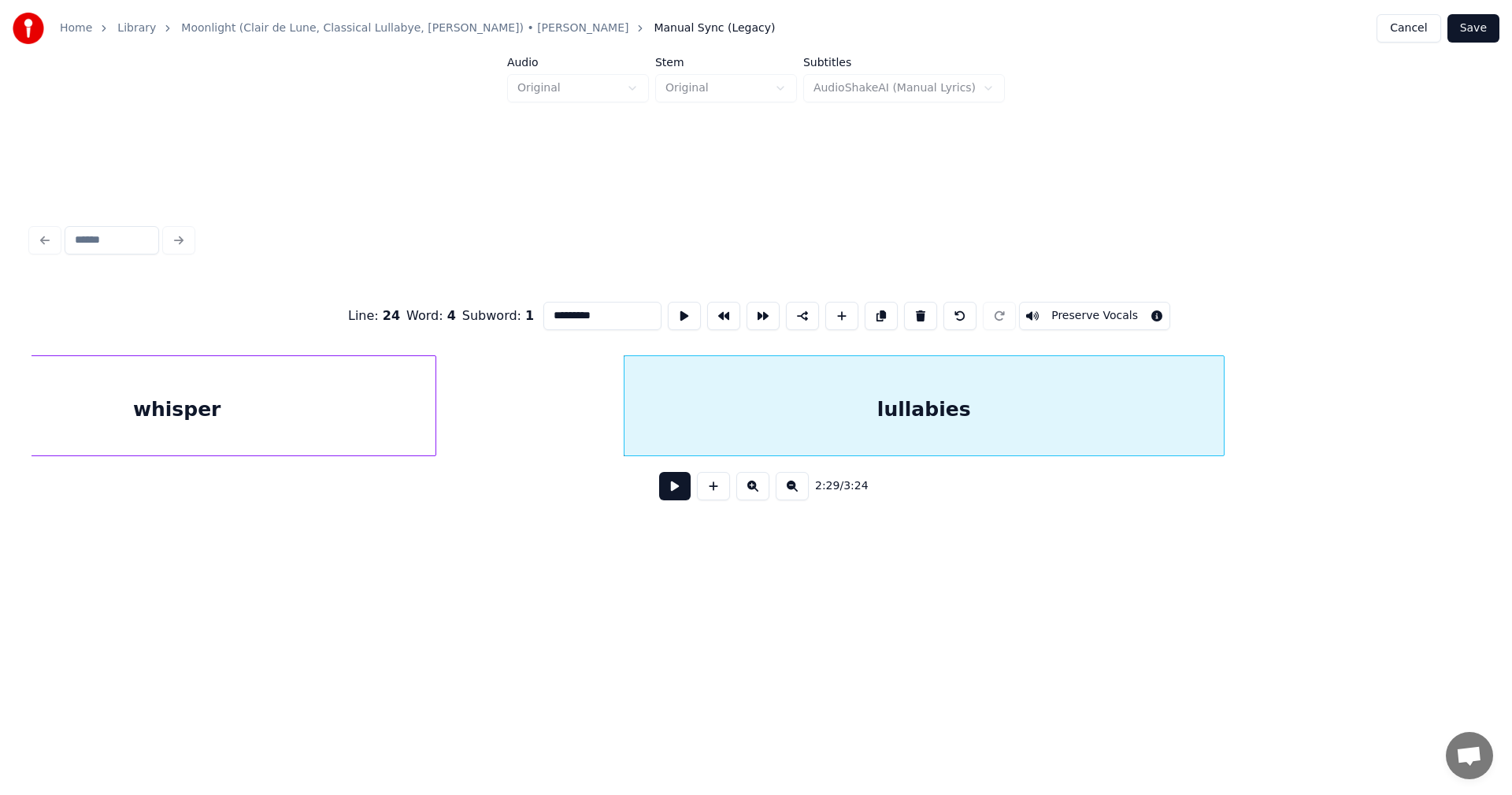
drag, startPoint x: 595, startPoint y: 304, endPoint x: 604, endPoint y: 309, distance: 10.3
click at [596, 304] on input "*********" at bounding box center [602, 315] width 118 height 29
type input "*******"
click at [1481, 31] on button "Save" at bounding box center [1473, 28] width 52 height 29
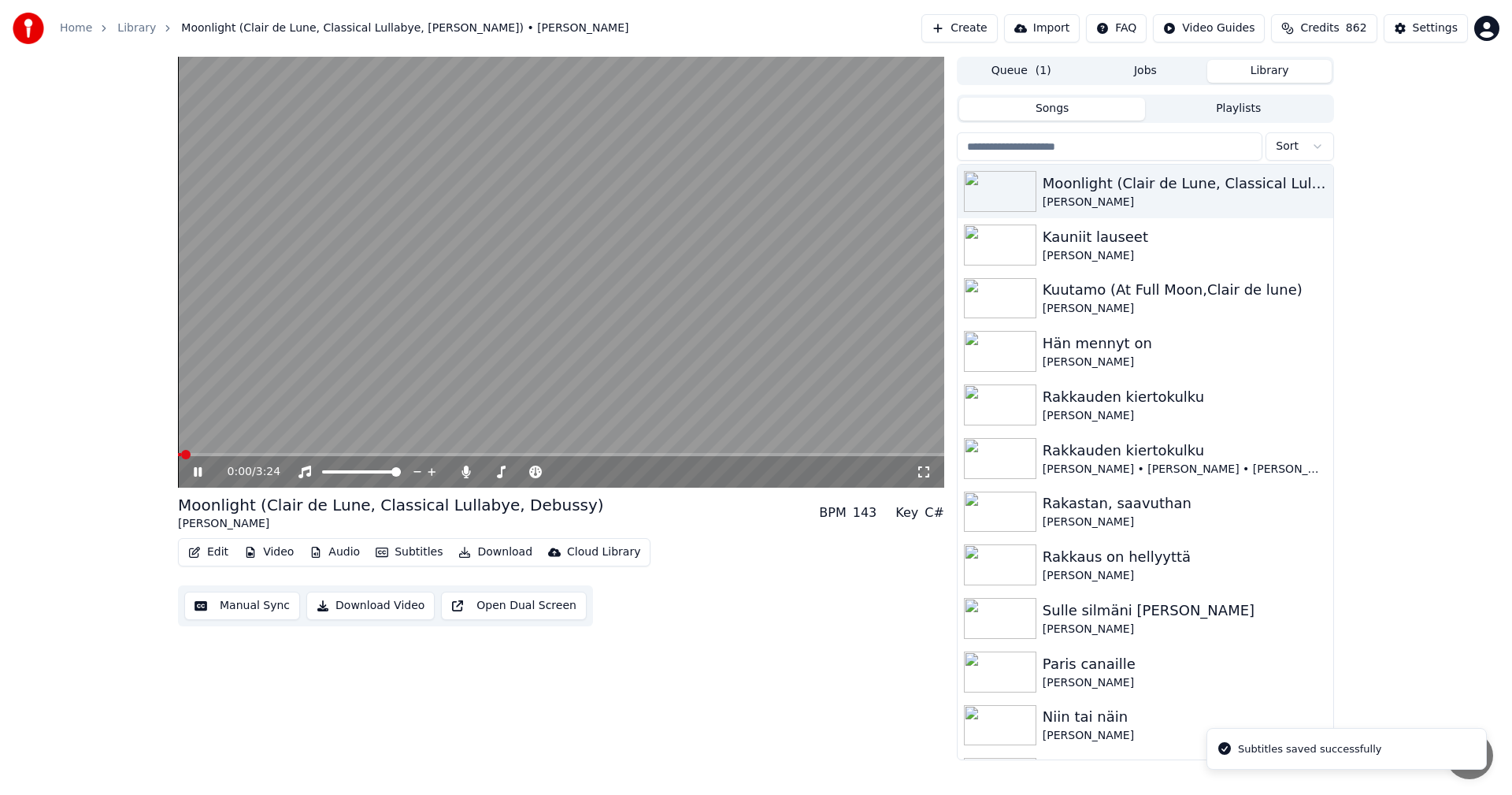
click at [224, 557] on button "Edit" at bounding box center [208, 552] width 53 height 22
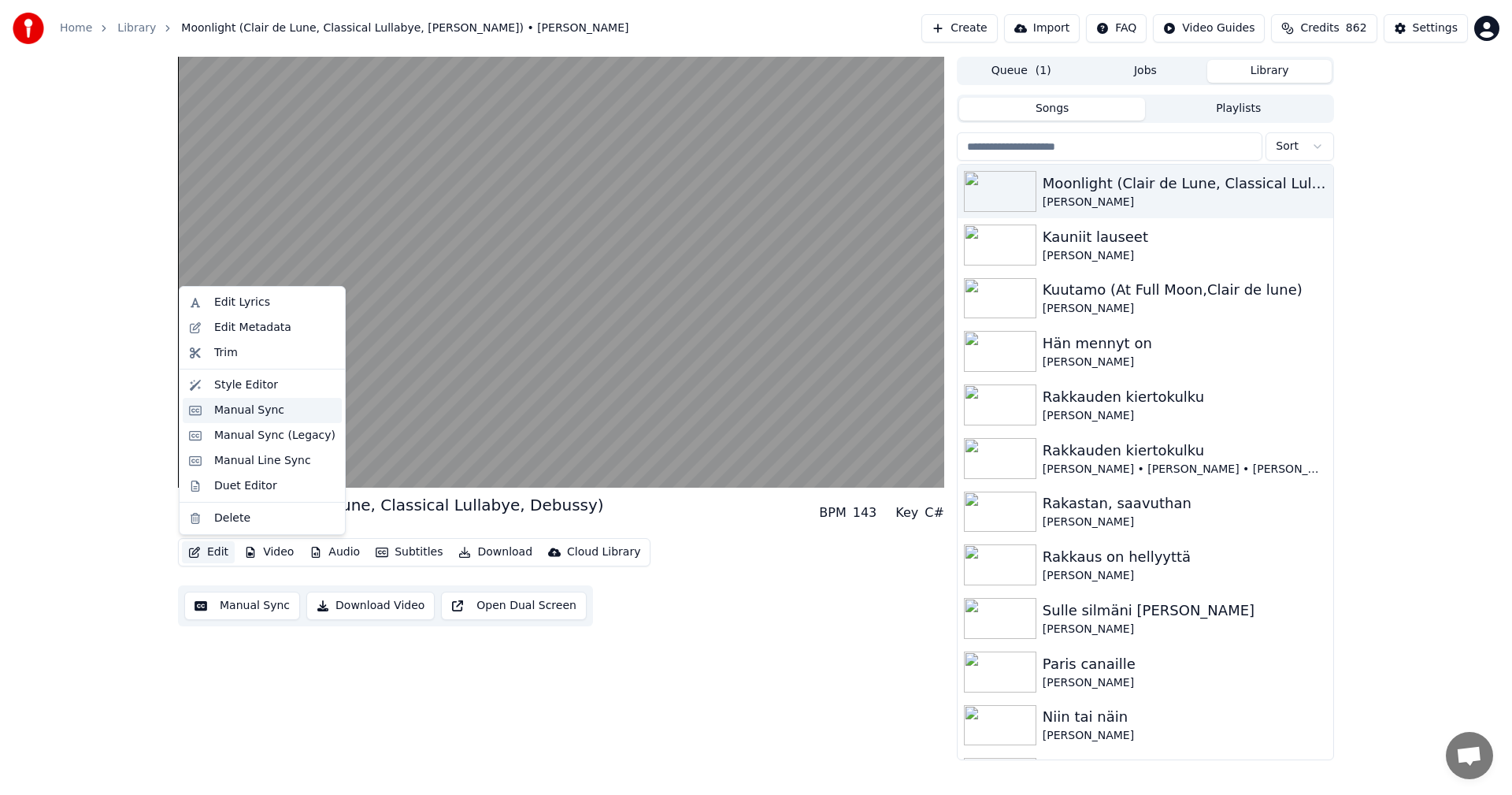
click at [274, 410] on div "Manual Sync" at bounding box center [249, 410] width 70 height 16
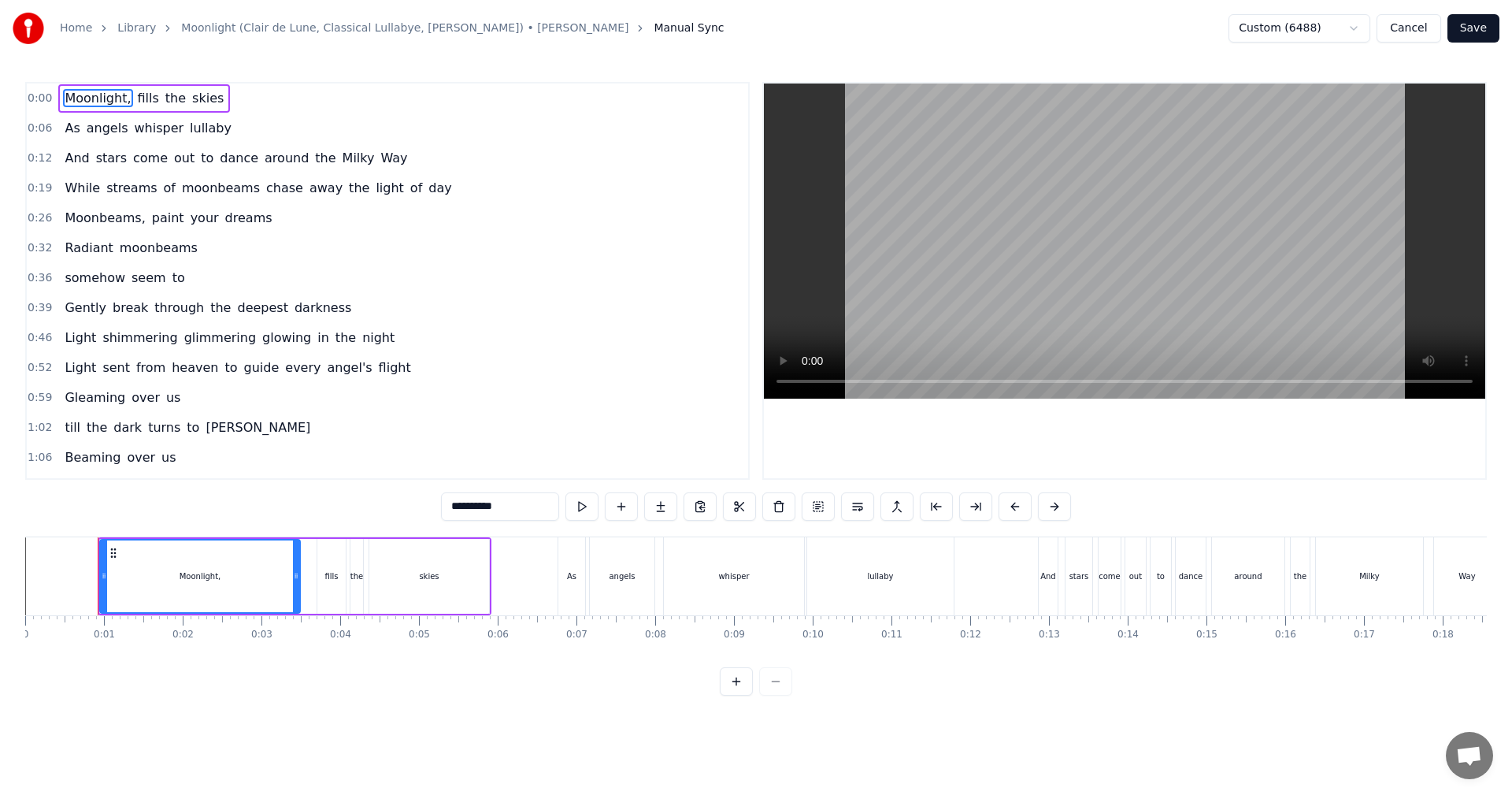
click at [1417, 26] on button "Cancel" at bounding box center [1409, 28] width 63 height 29
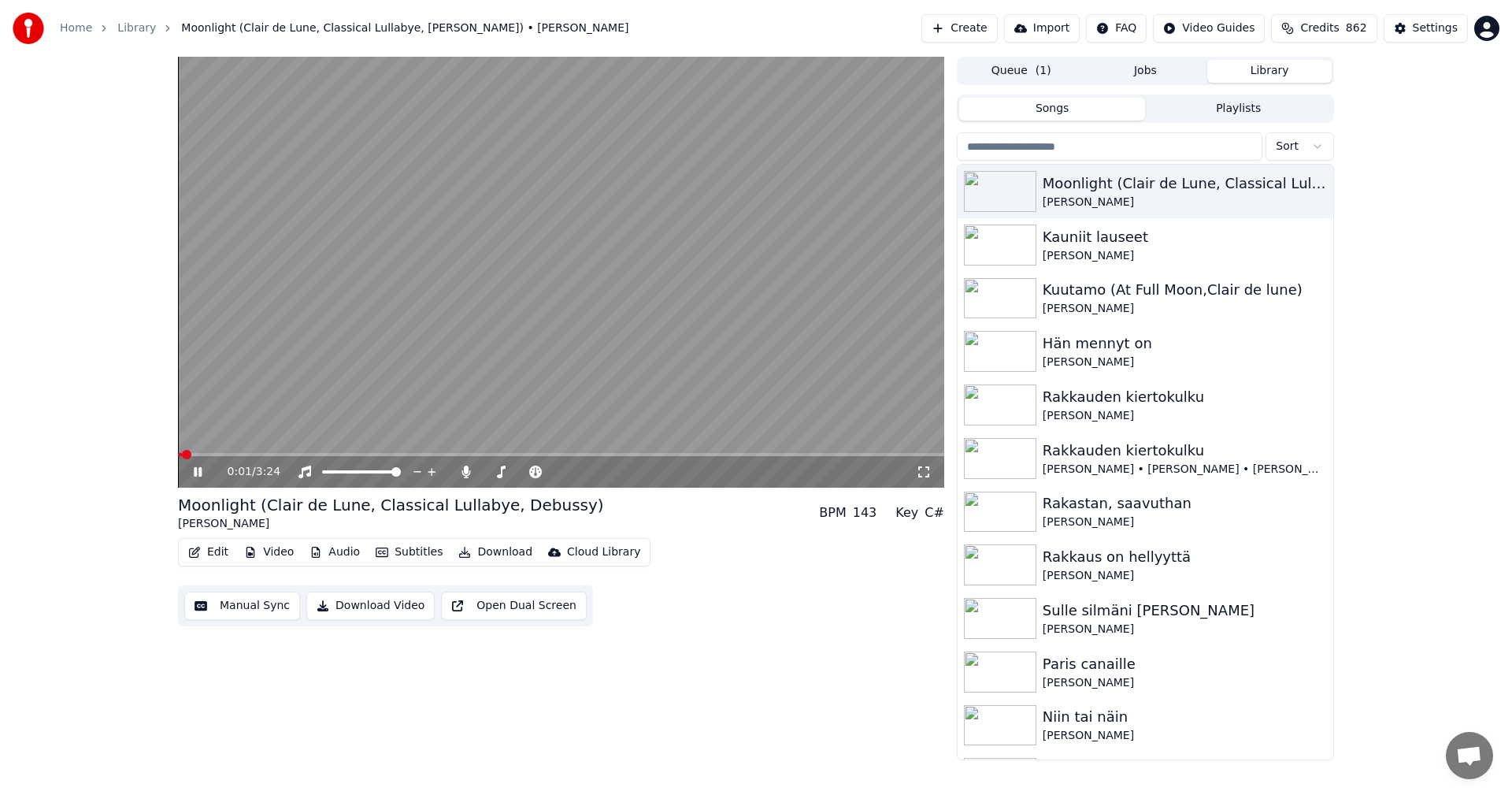
click at [276, 553] on button "Video" at bounding box center [269, 552] width 62 height 22
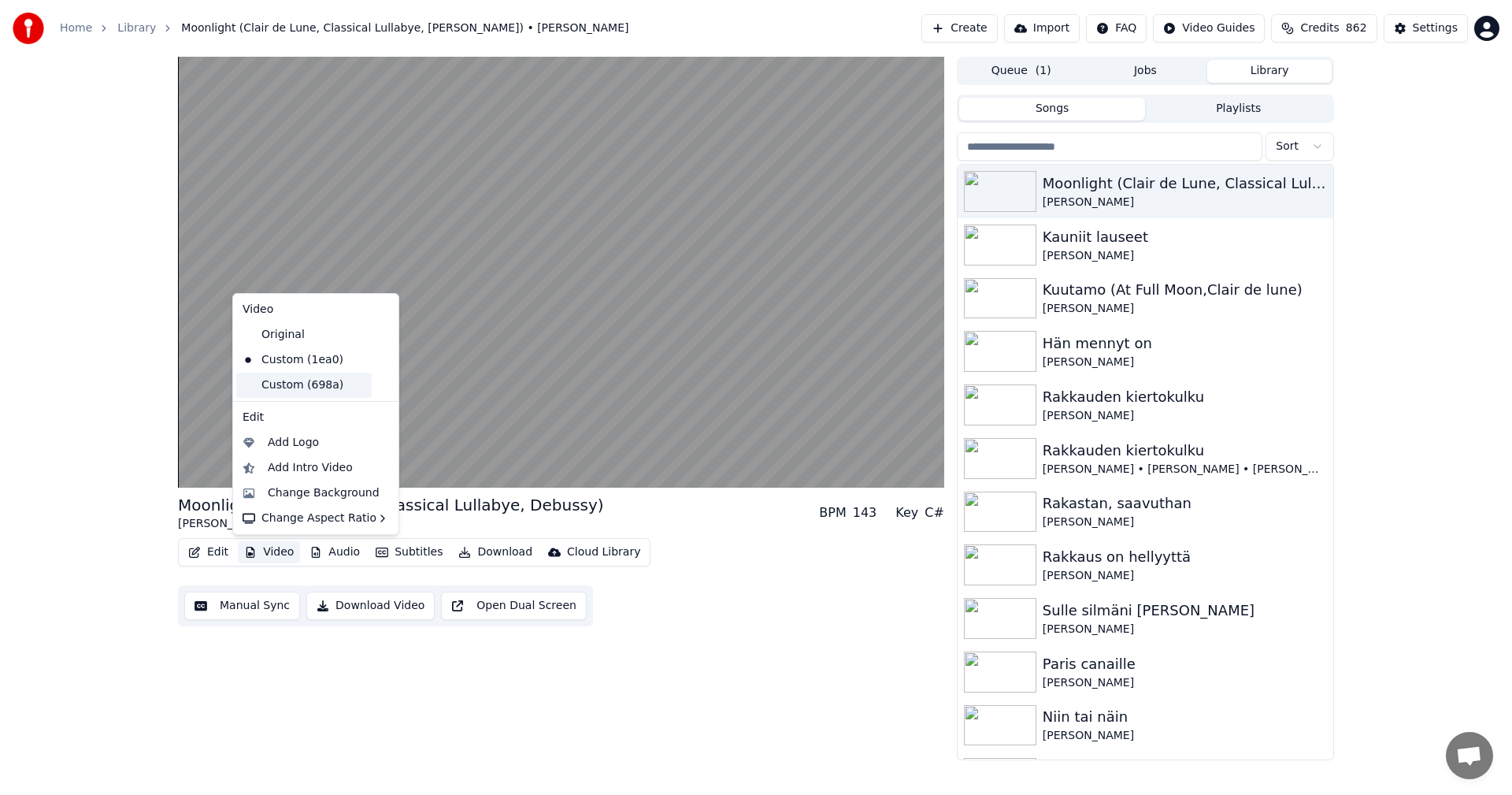
click at [324, 381] on div "Custom (698a)" at bounding box center [303, 385] width 136 height 25
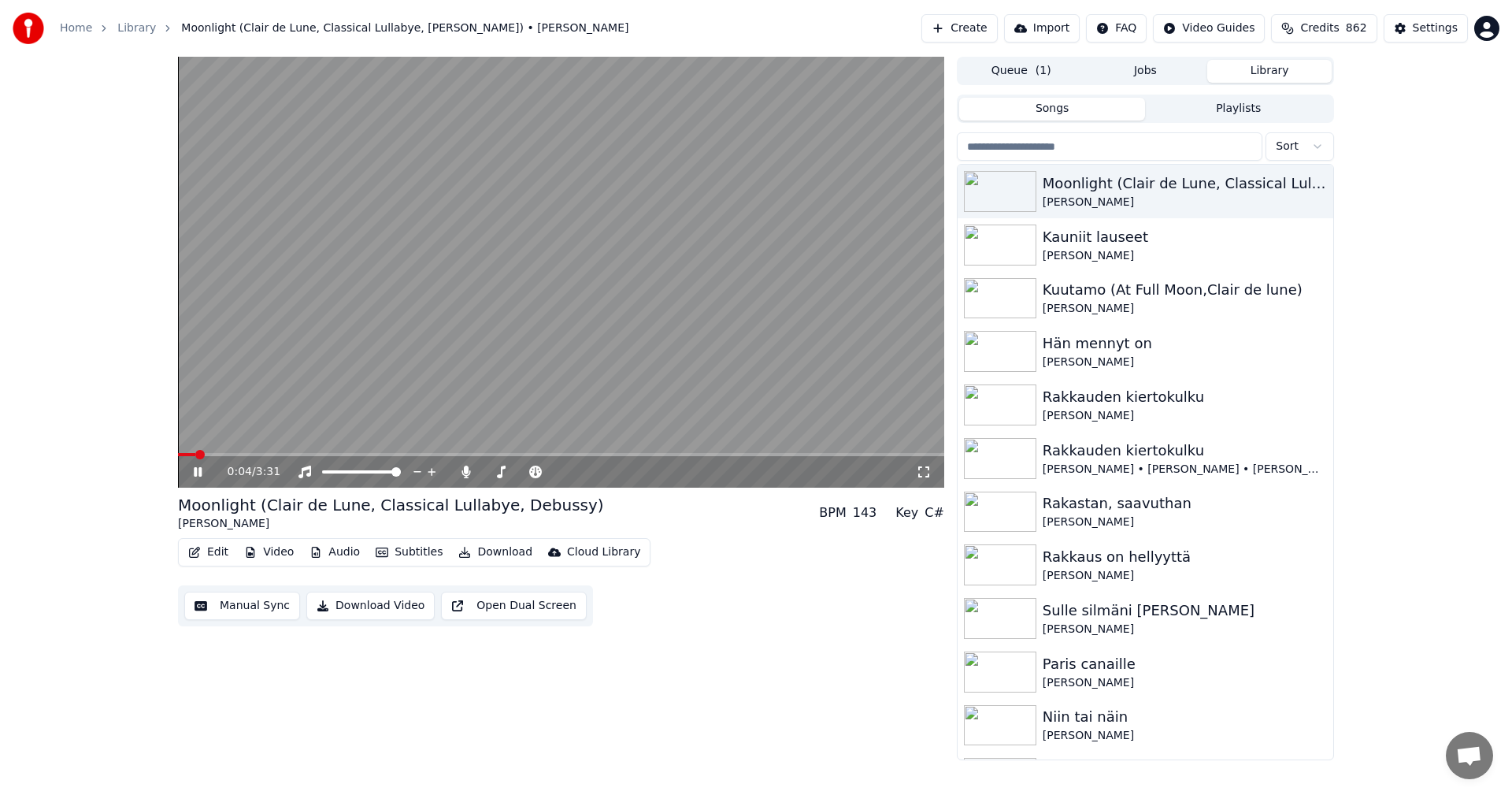
click at [293, 453] on span at bounding box center [561, 454] width 766 height 3
click at [210, 455] on span at bounding box center [243, 454] width 129 height 3
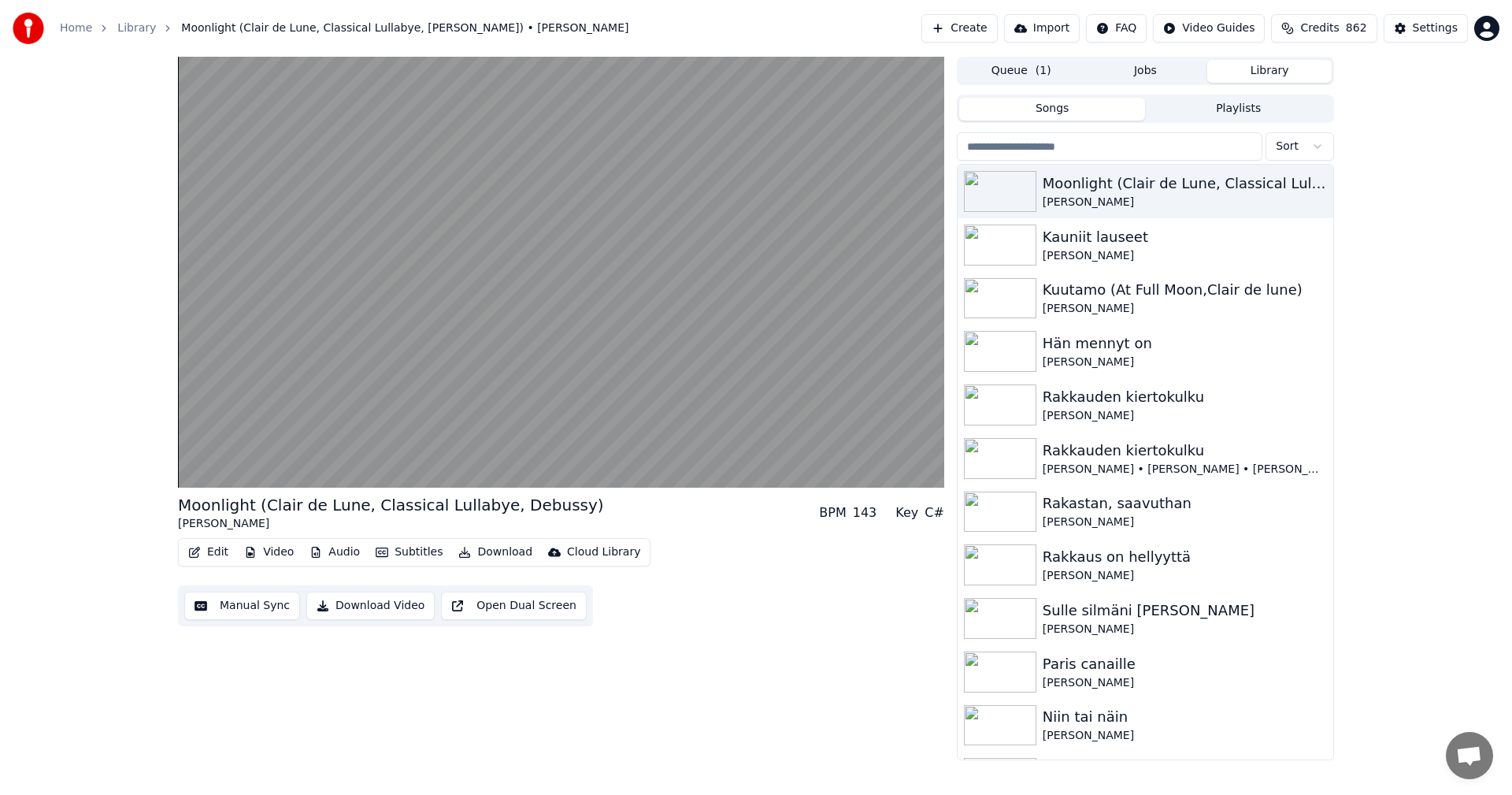
click at [222, 553] on button "Edit" at bounding box center [208, 552] width 53 height 22
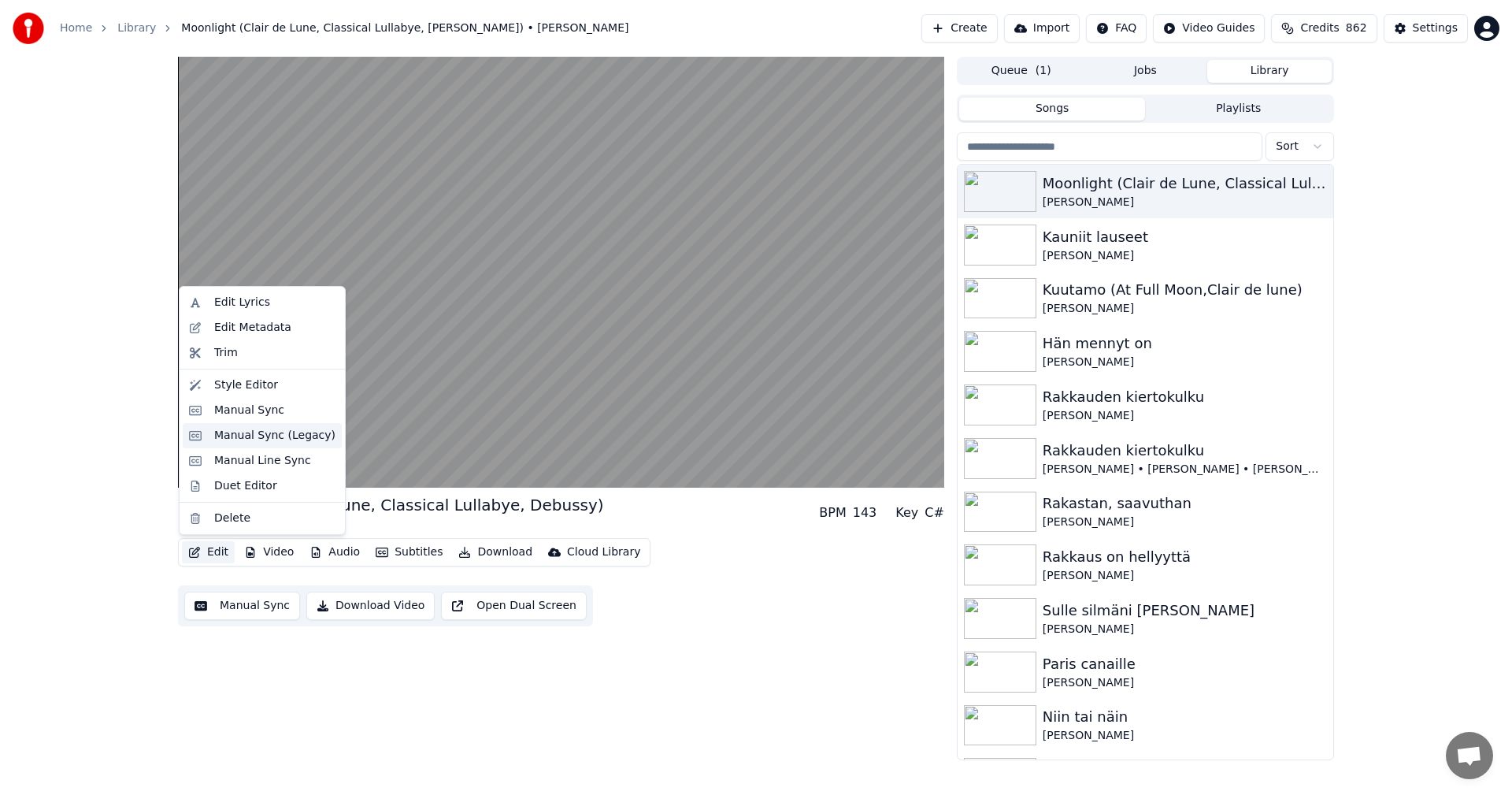
click at [259, 439] on div "Manual Sync (Legacy)" at bounding box center [275, 435] width 121 height 16
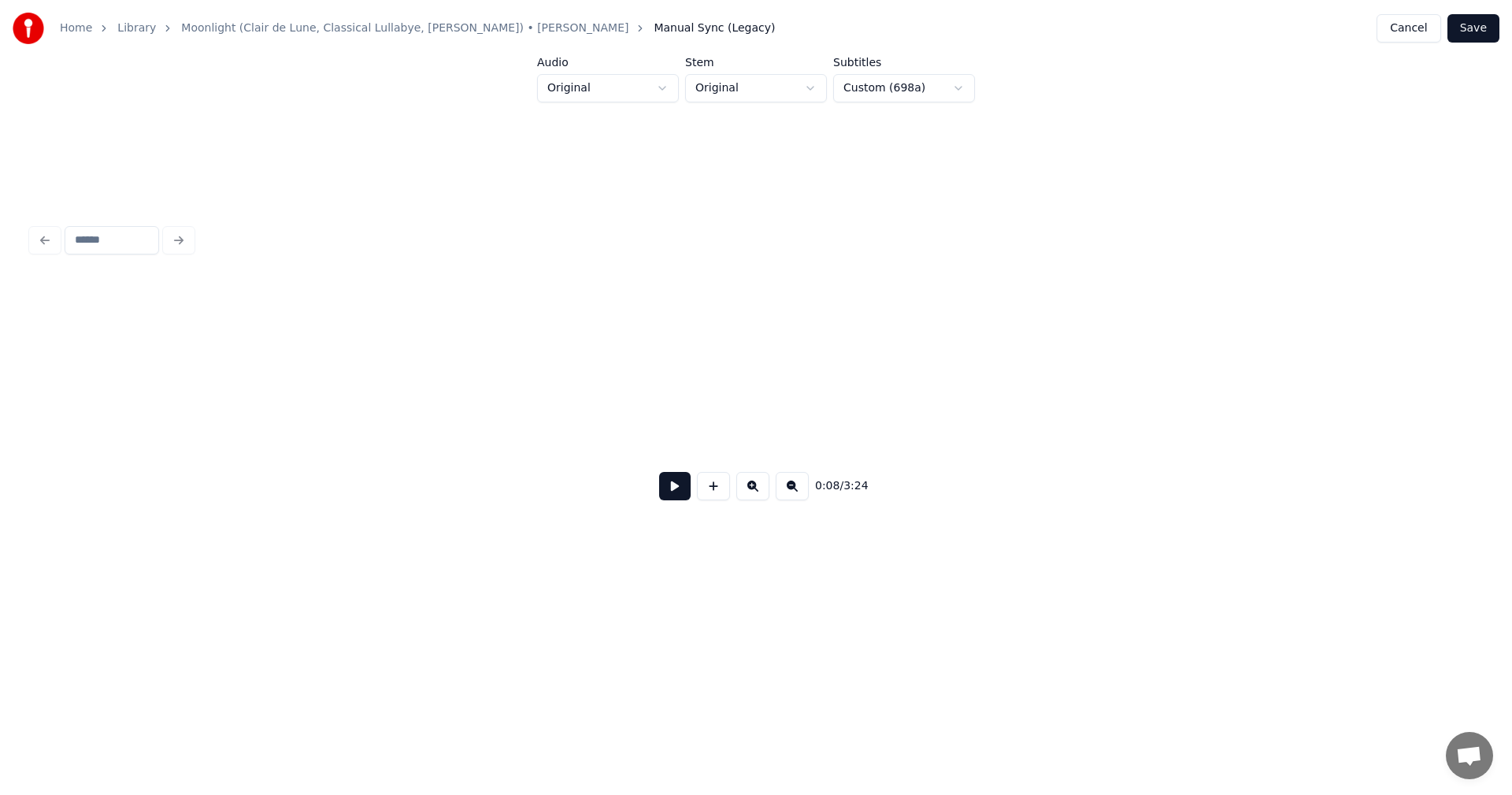
scroll to position [0, 2438]
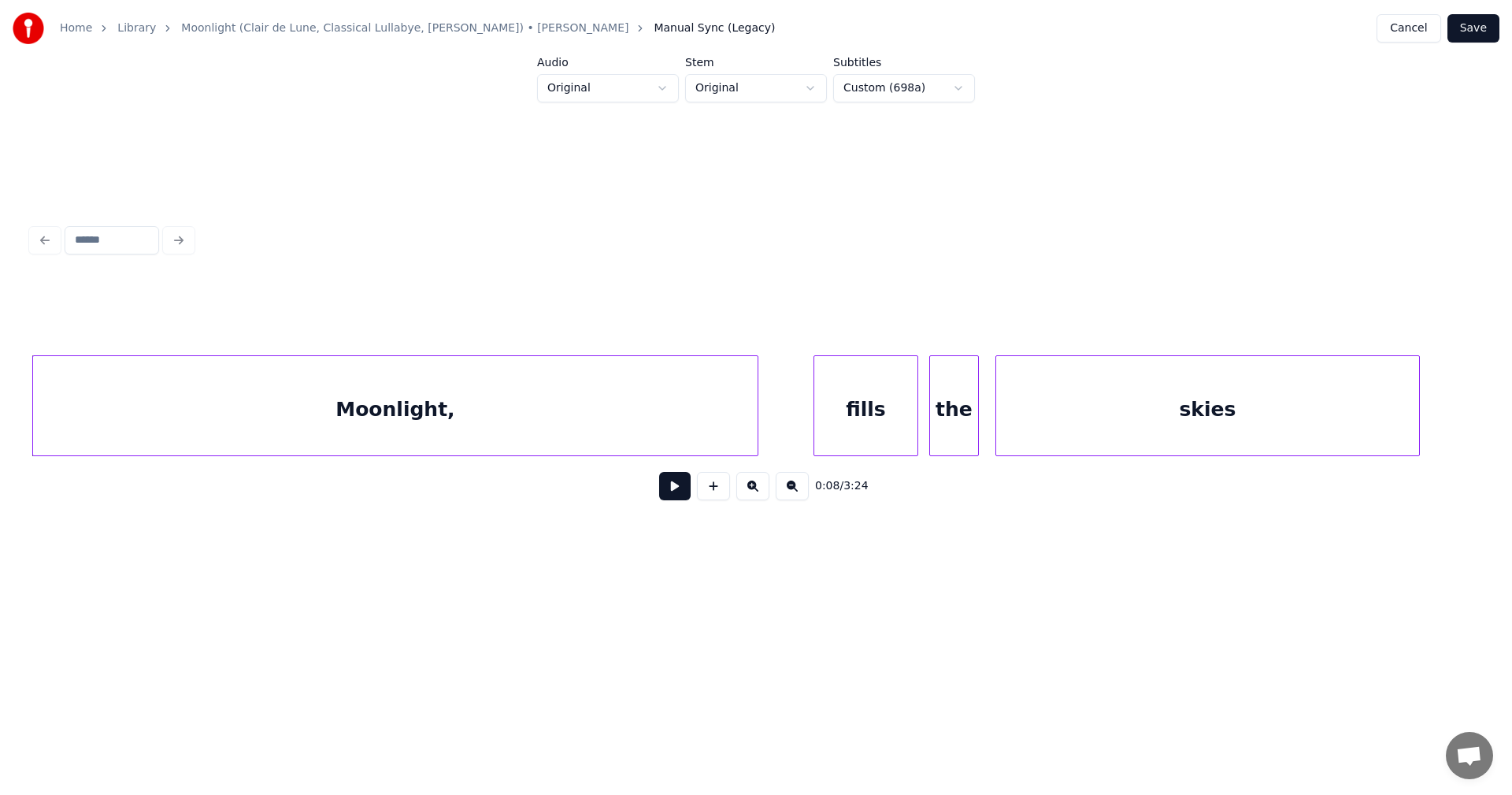
click at [675, 494] on button at bounding box center [675, 486] width 32 height 29
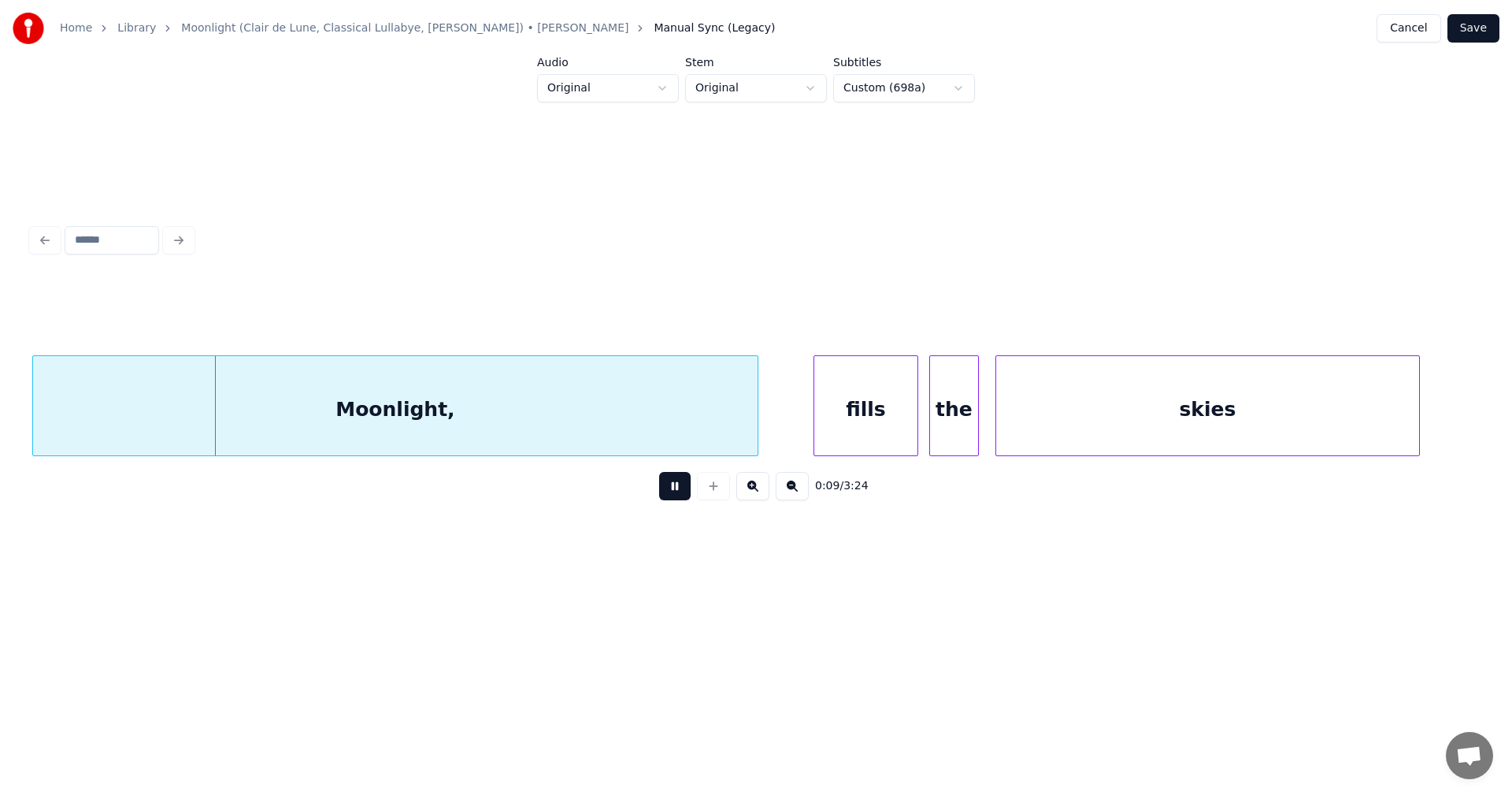
click at [675, 494] on button at bounding box center [675, 486] width 32 height 29
click at [1427, 34] on button "Cancel" at bounding box center [1409, 28] width 63 height 29
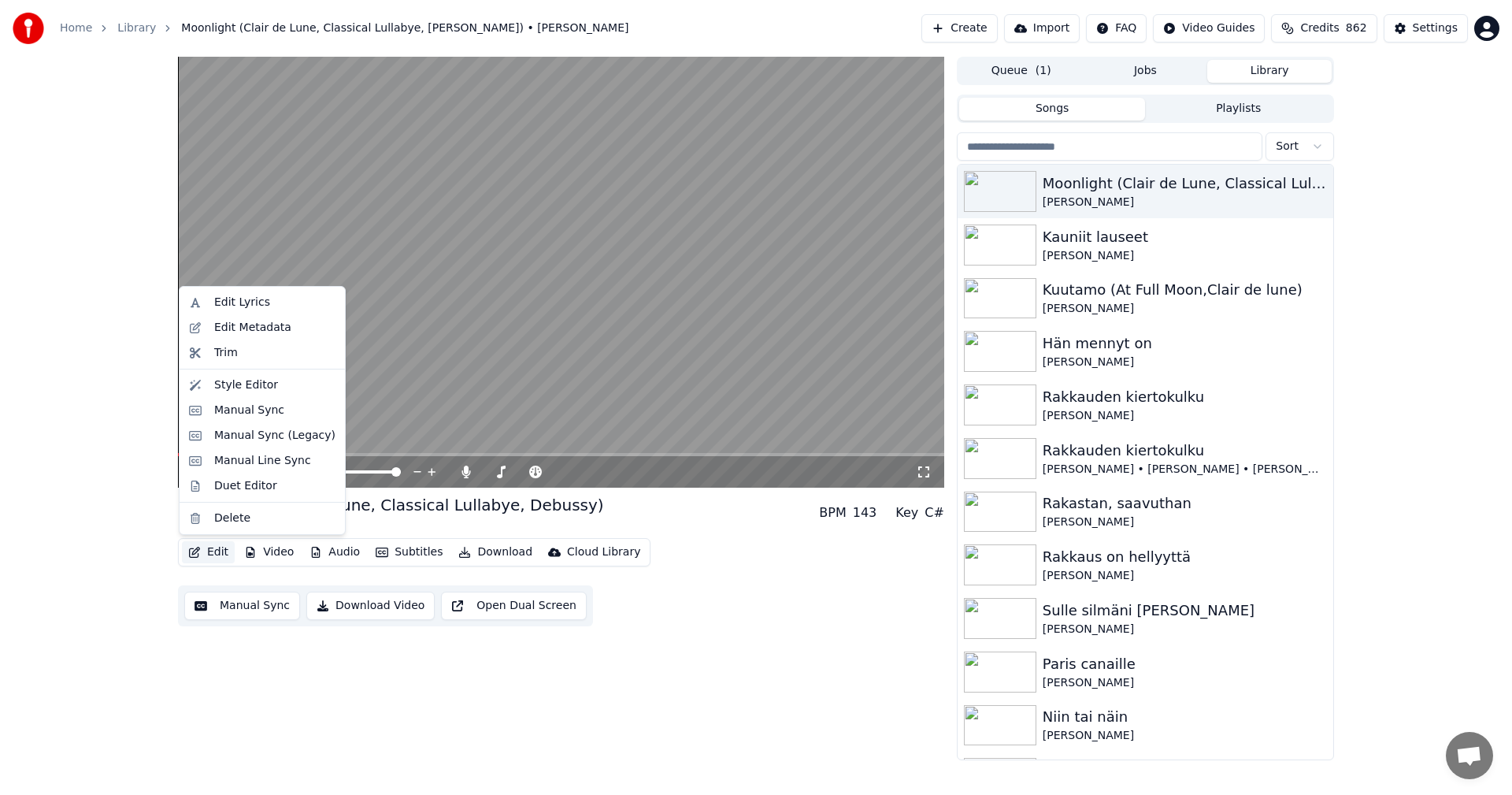
click at [225, 549] on button "Edit" at bounding box center [208, 552] width 53 height 22
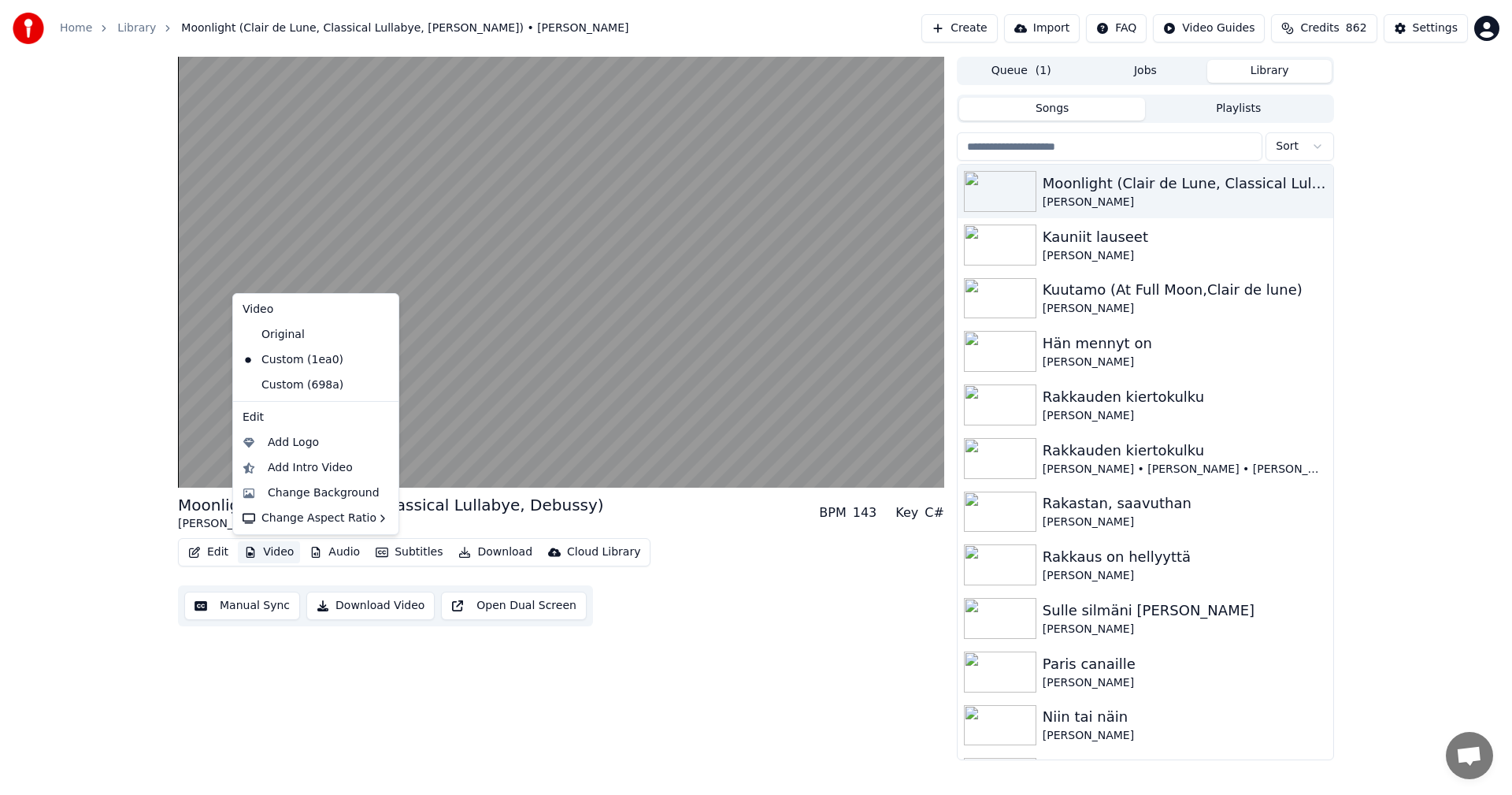
click at [282, 559] on button "Video" at bounding box center [269, 552] width 62 height 22
click at [281, 553] on button "Video" at bounding box center [269, 552] width 62 height 22
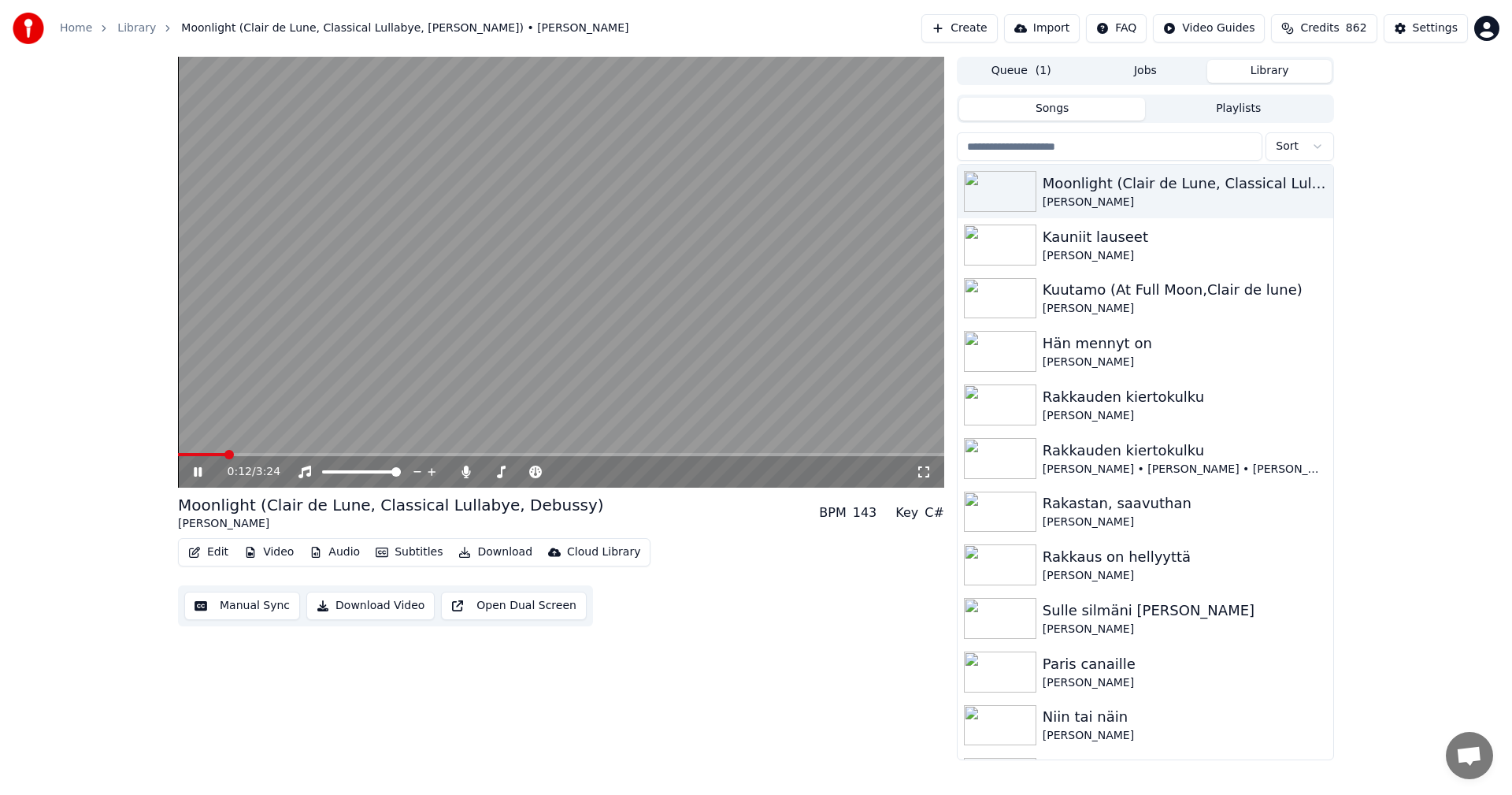
click at [162, 472] on div "0:12 / 3:24 Moonlight (Clair de Lune, Classical Lullabye, Debussy) [PERSON_NAME…" at bounding box center [756, 407] width 1512 height 703
click at [270, 546] on button "Video" at bounding box center [269, 552] width 62 height 22
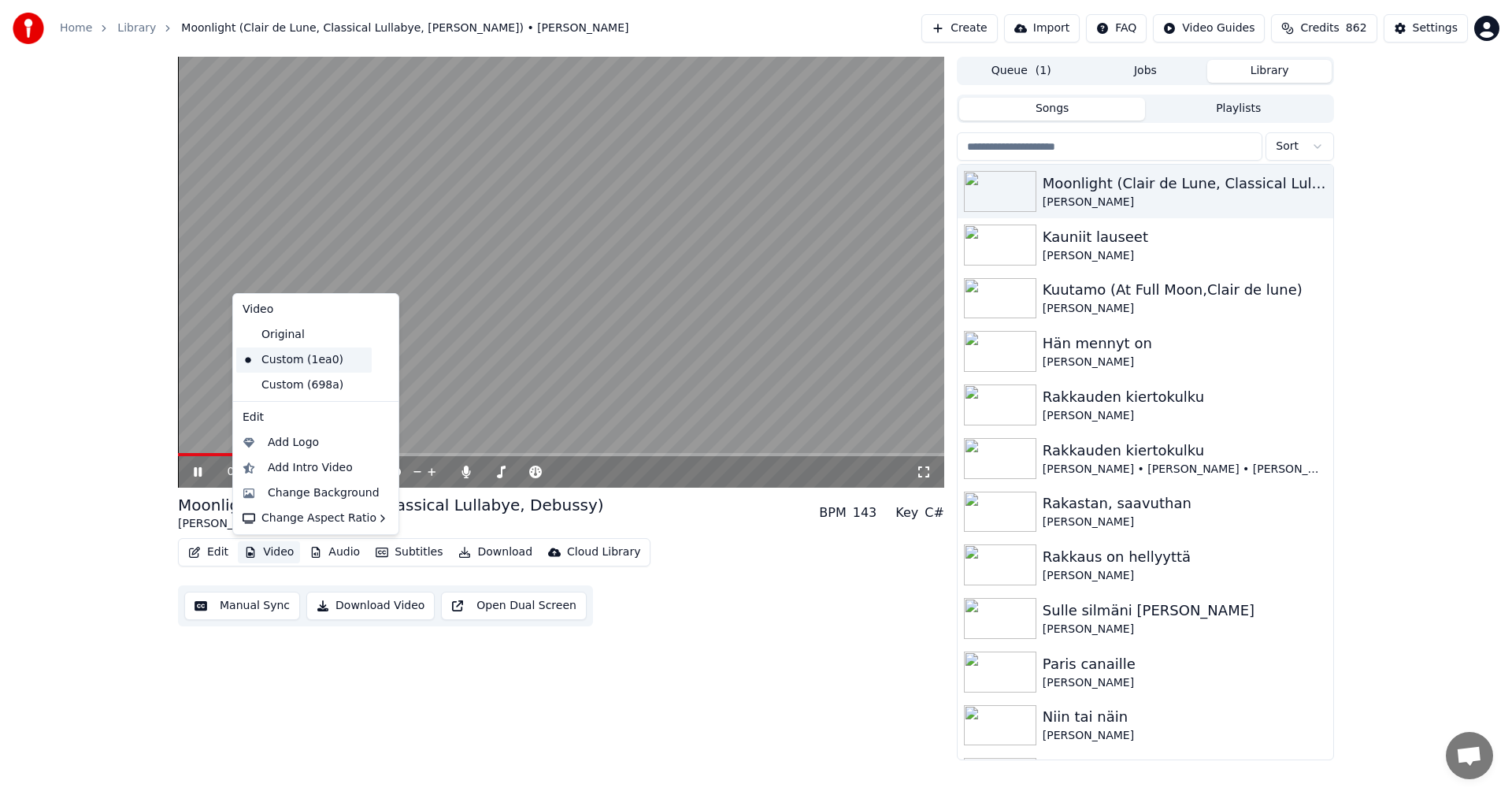
click at [285, 360] on div "Custom (1ea0)" at bounding box center [303, 359] width 136 height 25
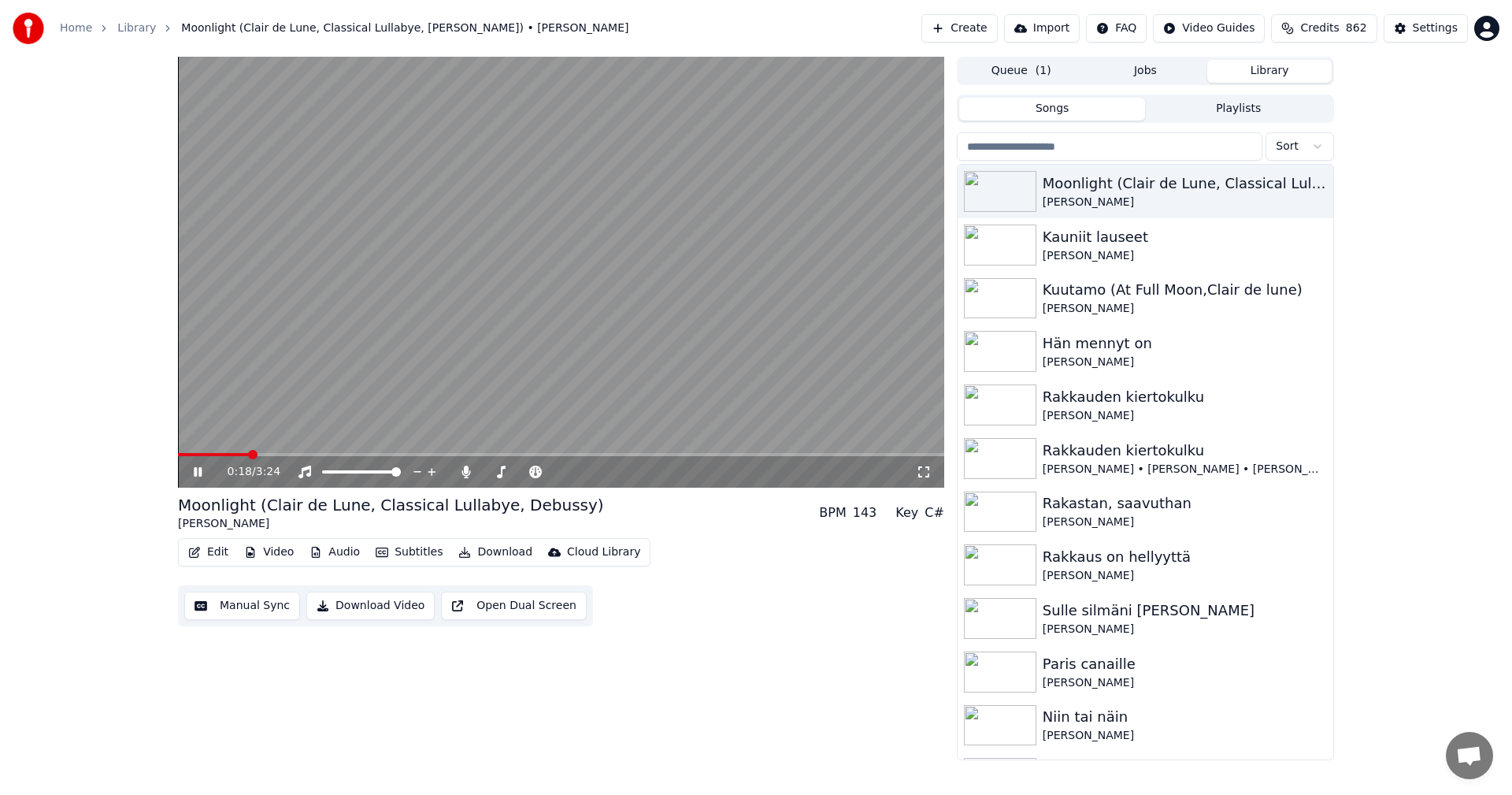
click at [225, 550] on button "Edit" at bounding box center [208, 552] width 53 height 22
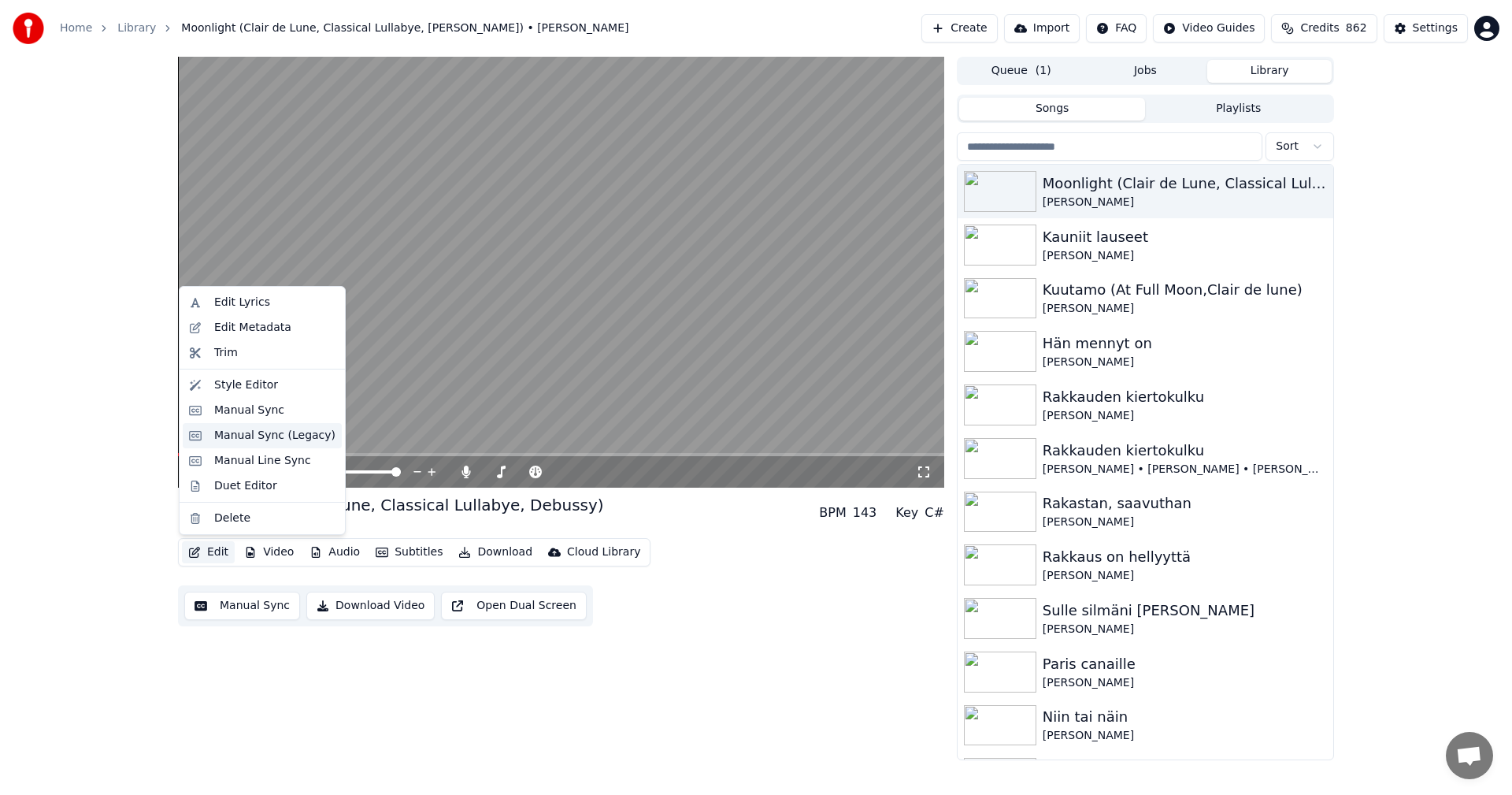
click at [270, 436] on div "Manual Sync (Legacy)" at bounding box center [275, 435] width 121 height 16
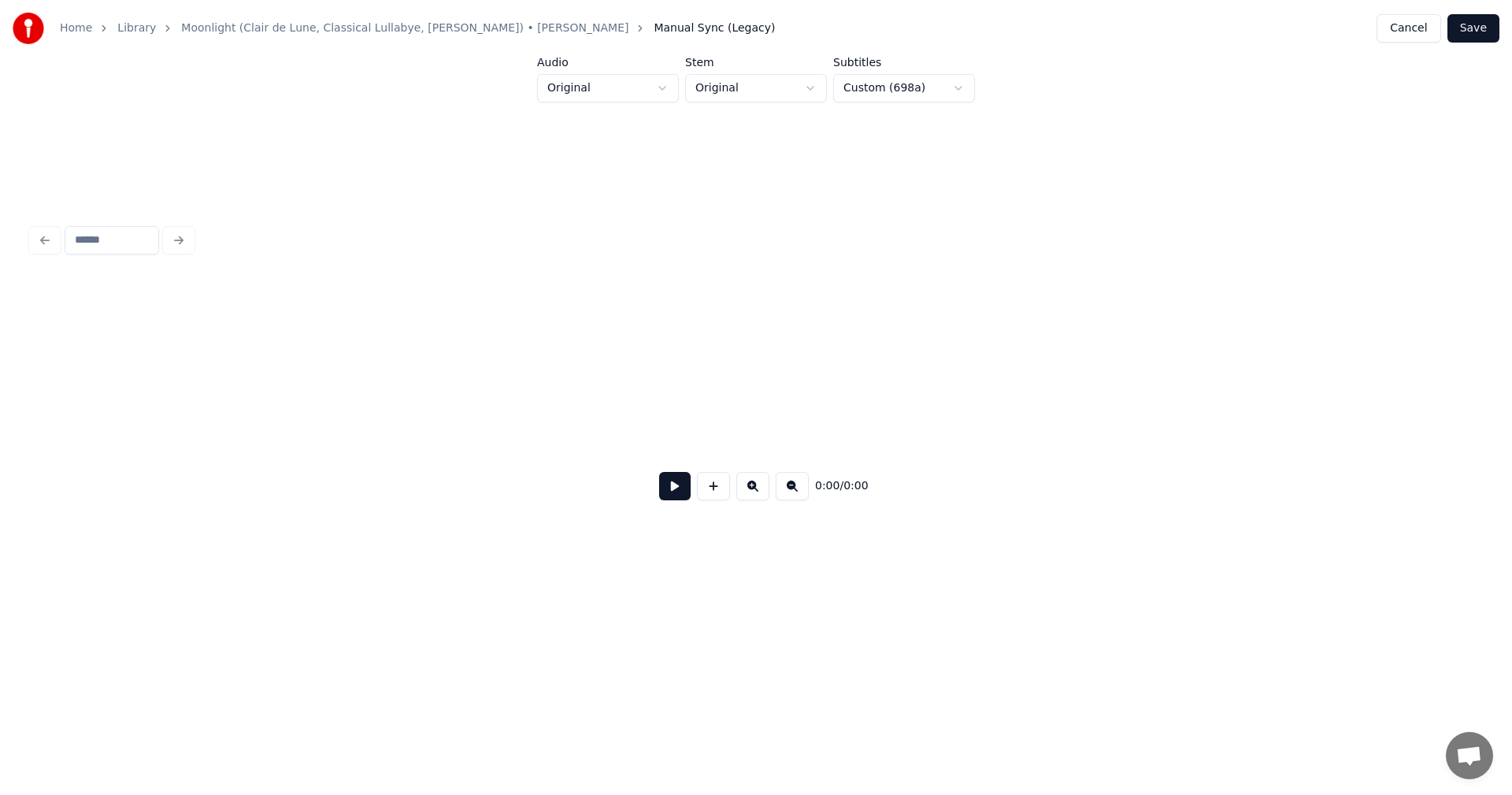
scroll to position [0, 2438]
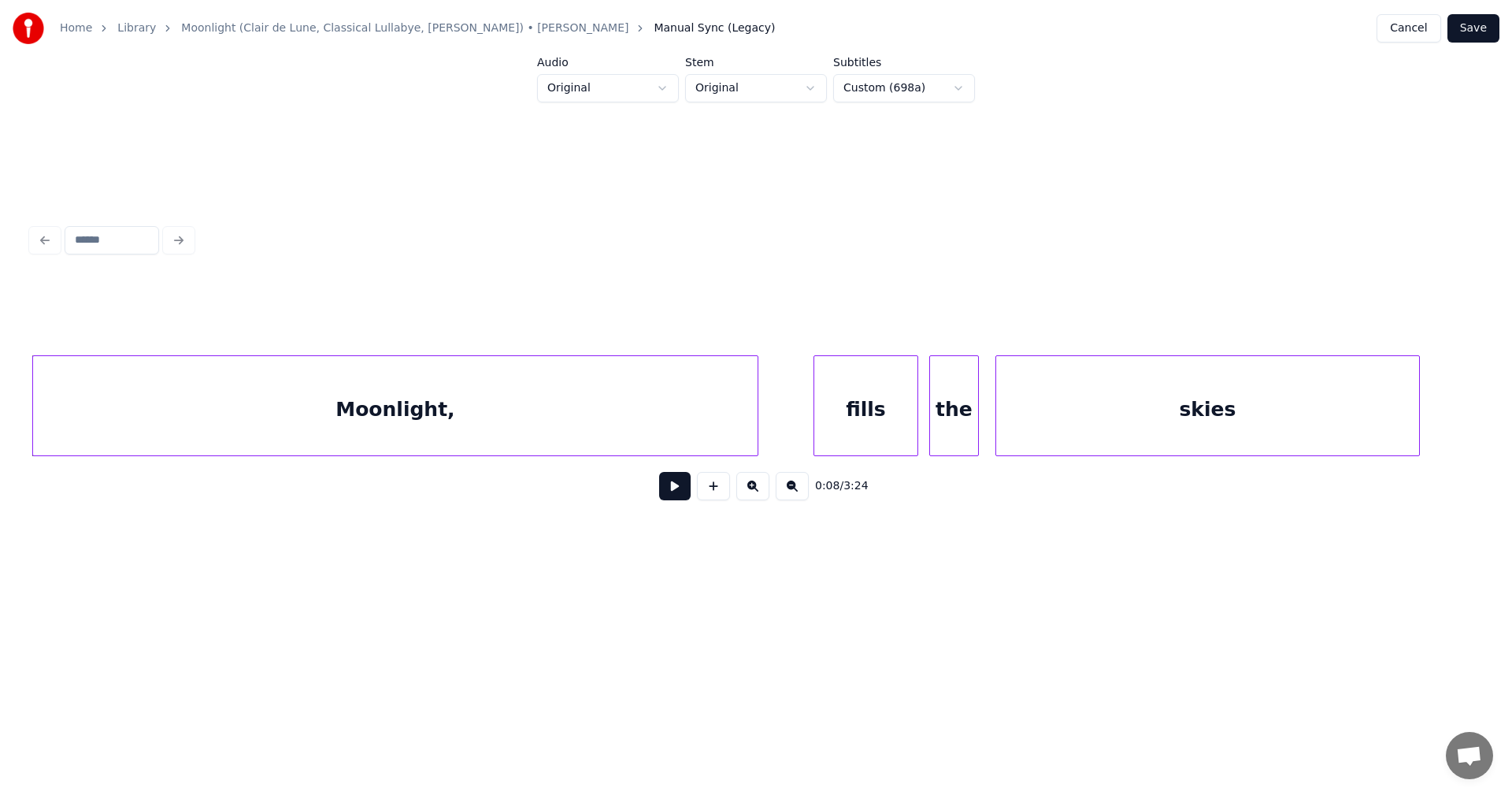
click at [673, 490] on button at bounding box center [675, 486] width 32 height 29
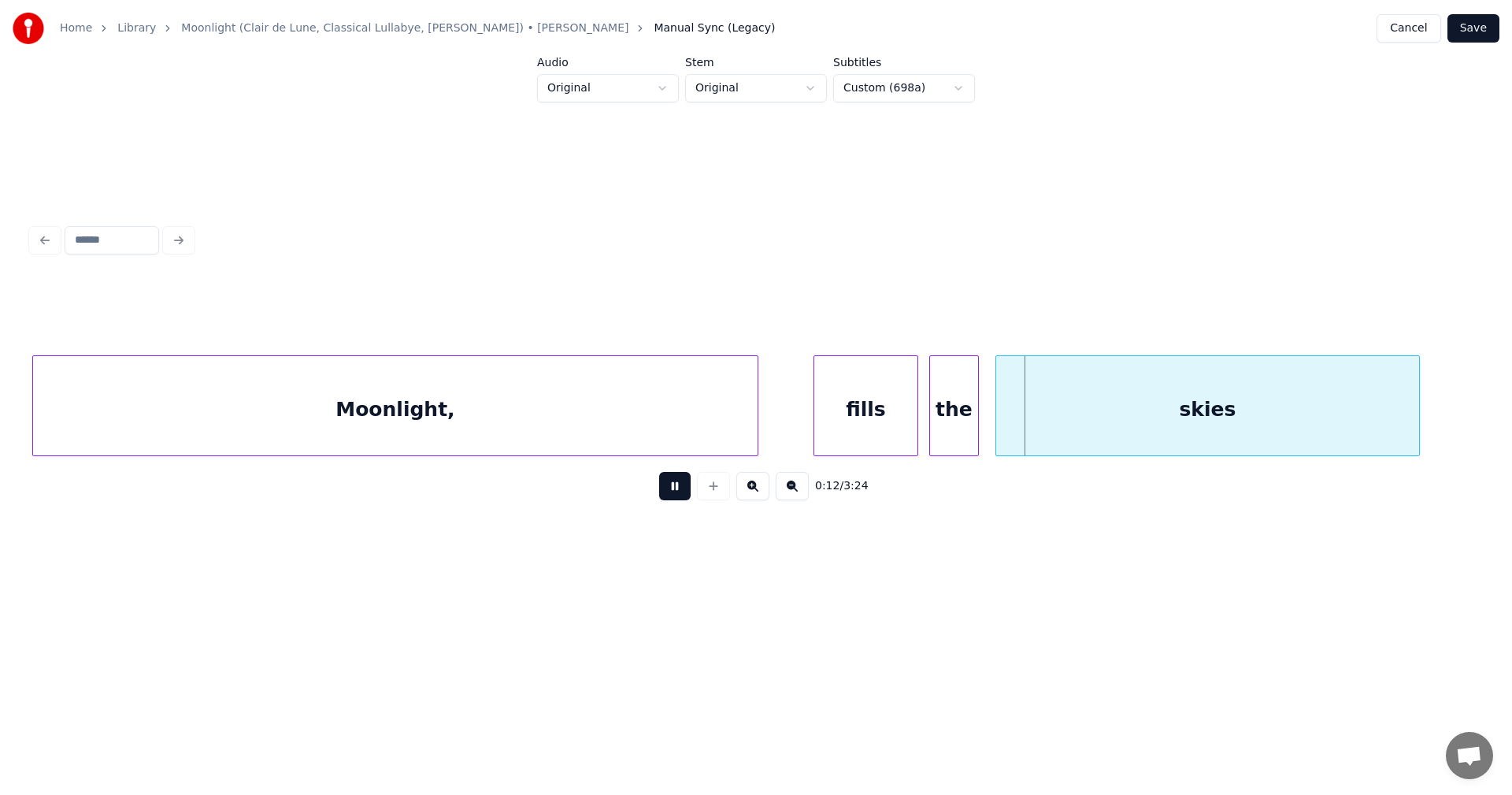
click at [673, 489] on button at bounding box center [675, 486] width 32 height 29
click at [1423, 33] on button "Cancel" at bounding box center [1409, 28] width 63 height 29
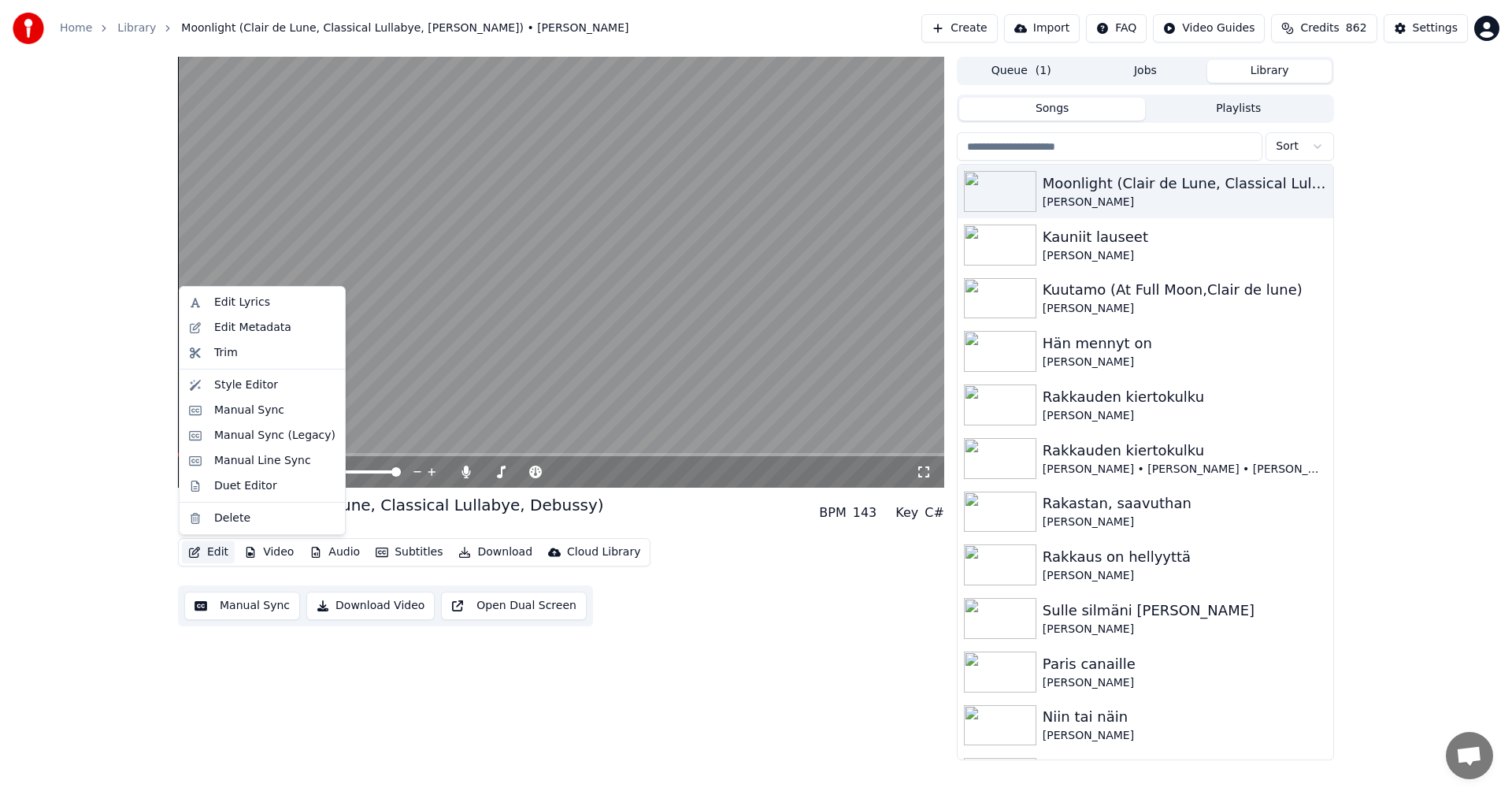
click at [225, 549] on button "Edit" at bounding box center [208, 552] width 53 height 22
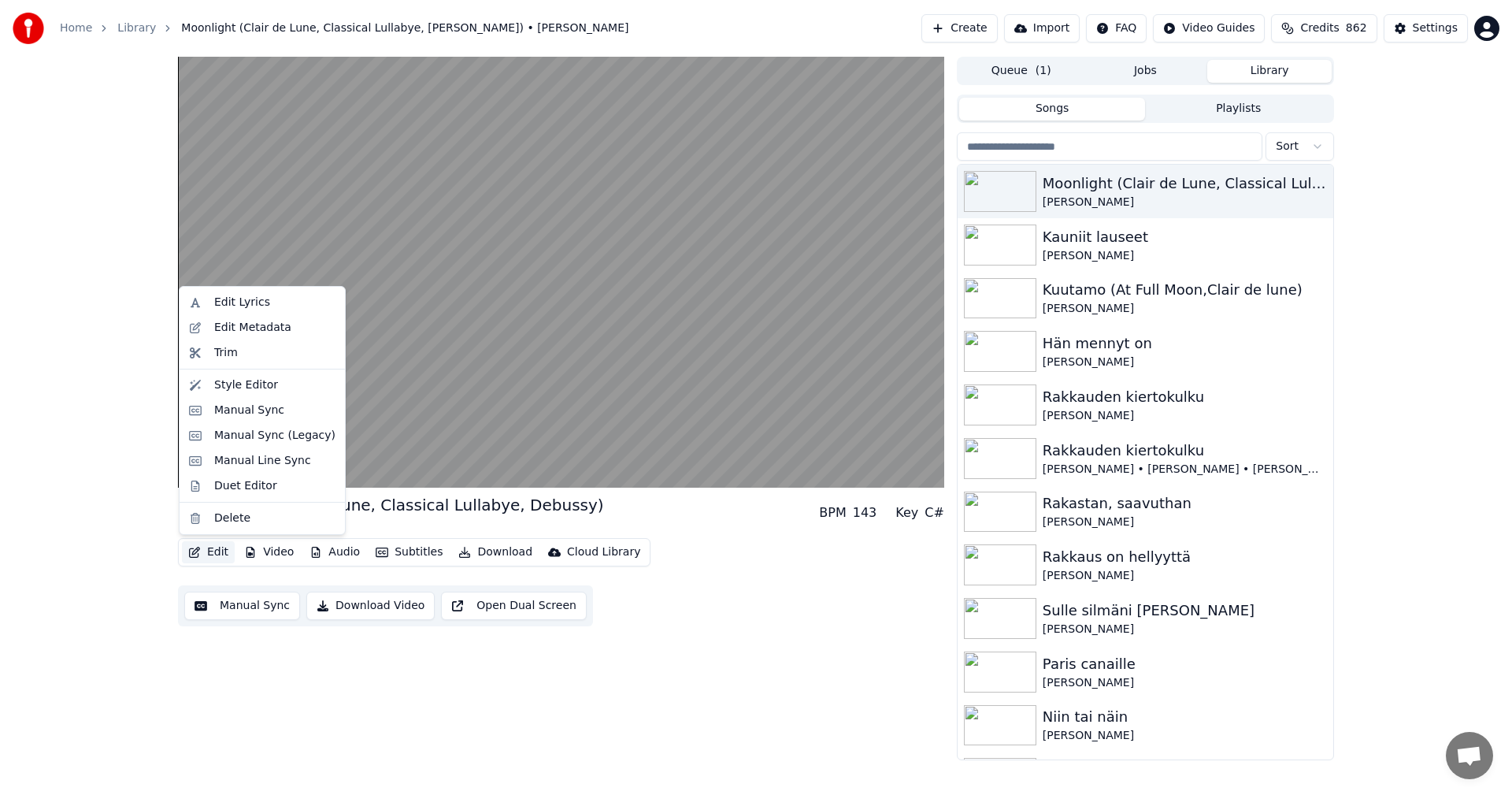
click at [134, 522] on div "Moonlight (Clair de Lune, Classical Lullabye, Debussy) [PERSON_NAME] BPM 143 Ke…" at bounding box center [756, 407] width 1512 height 703
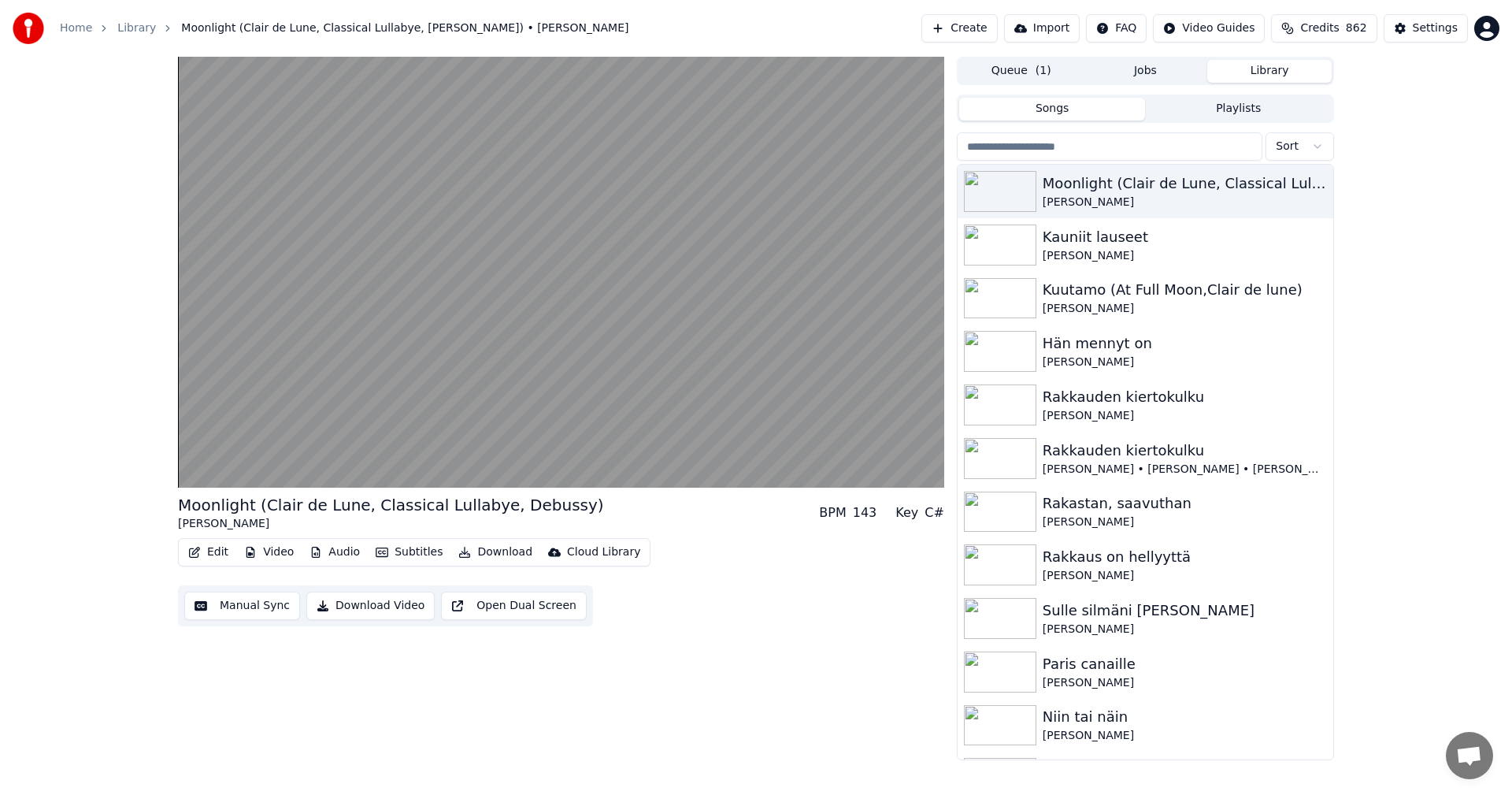
click at [282, 549] on button "Video" at bounding box center [269, 552] width 62 height 22
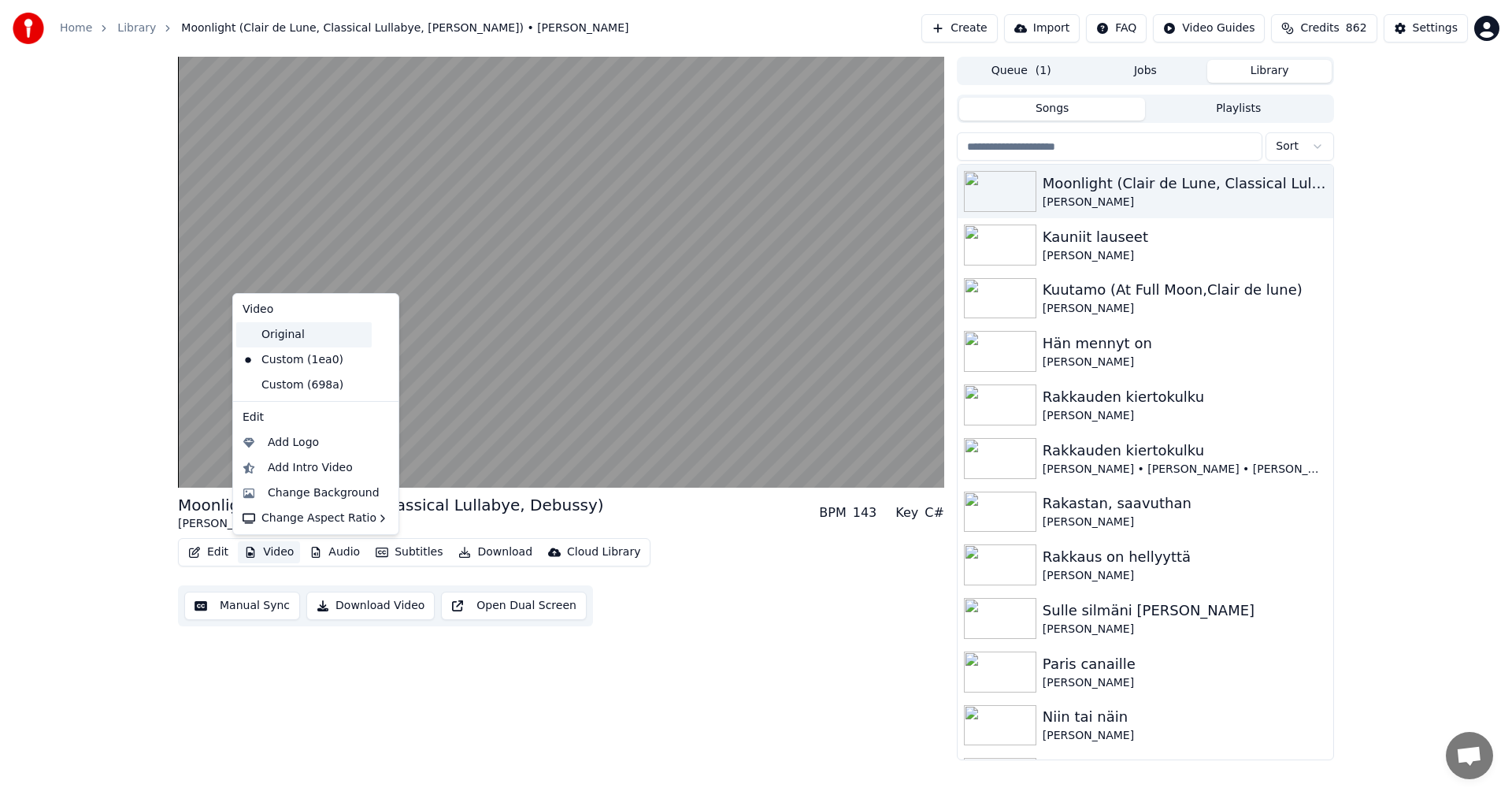
click at [305, 339] on div "Original" at bounding box center [303, 334] width 136 height 25
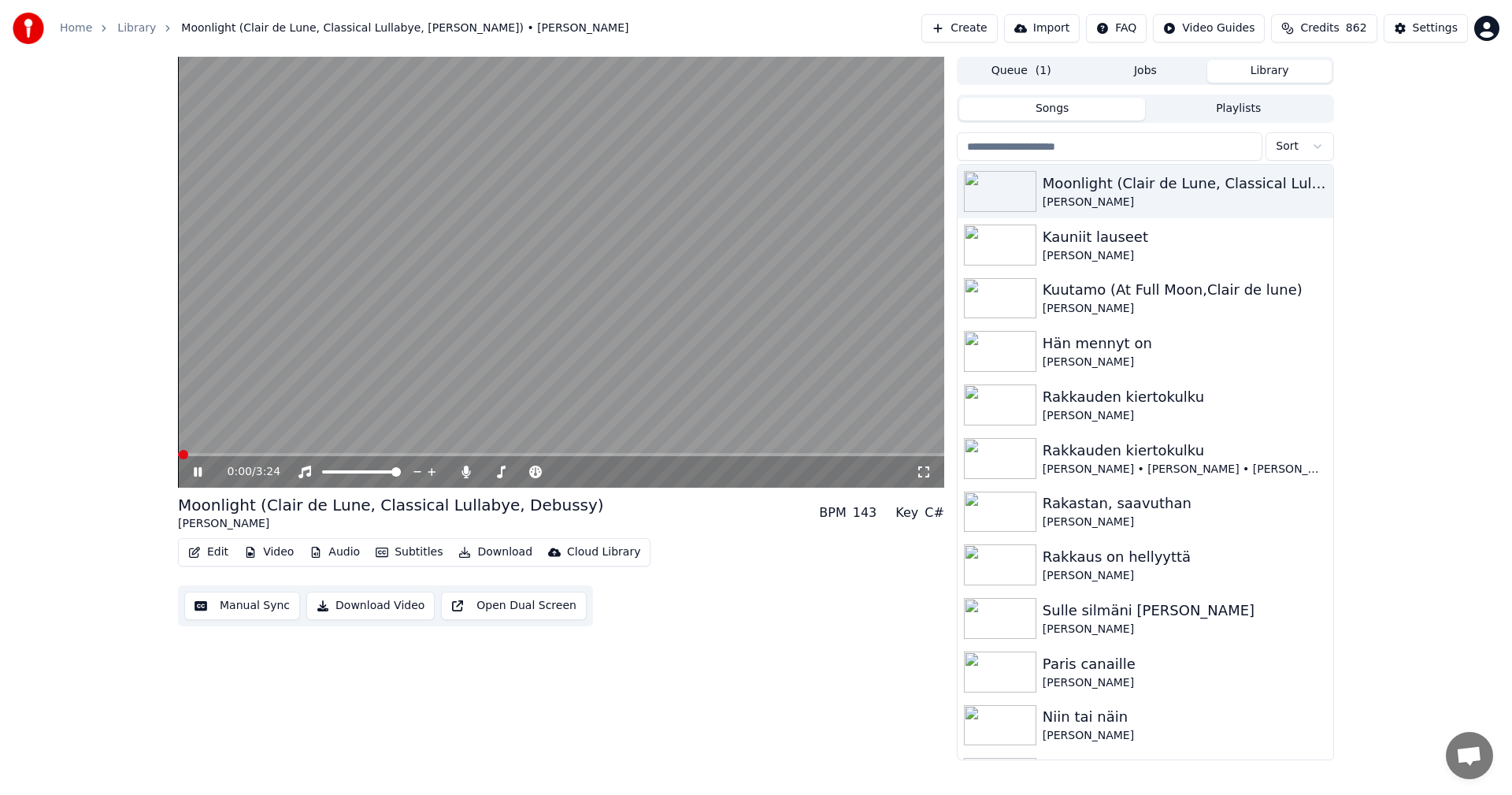
click at [277, 455] on span at bounding box center [561, 454] width 766 height 3
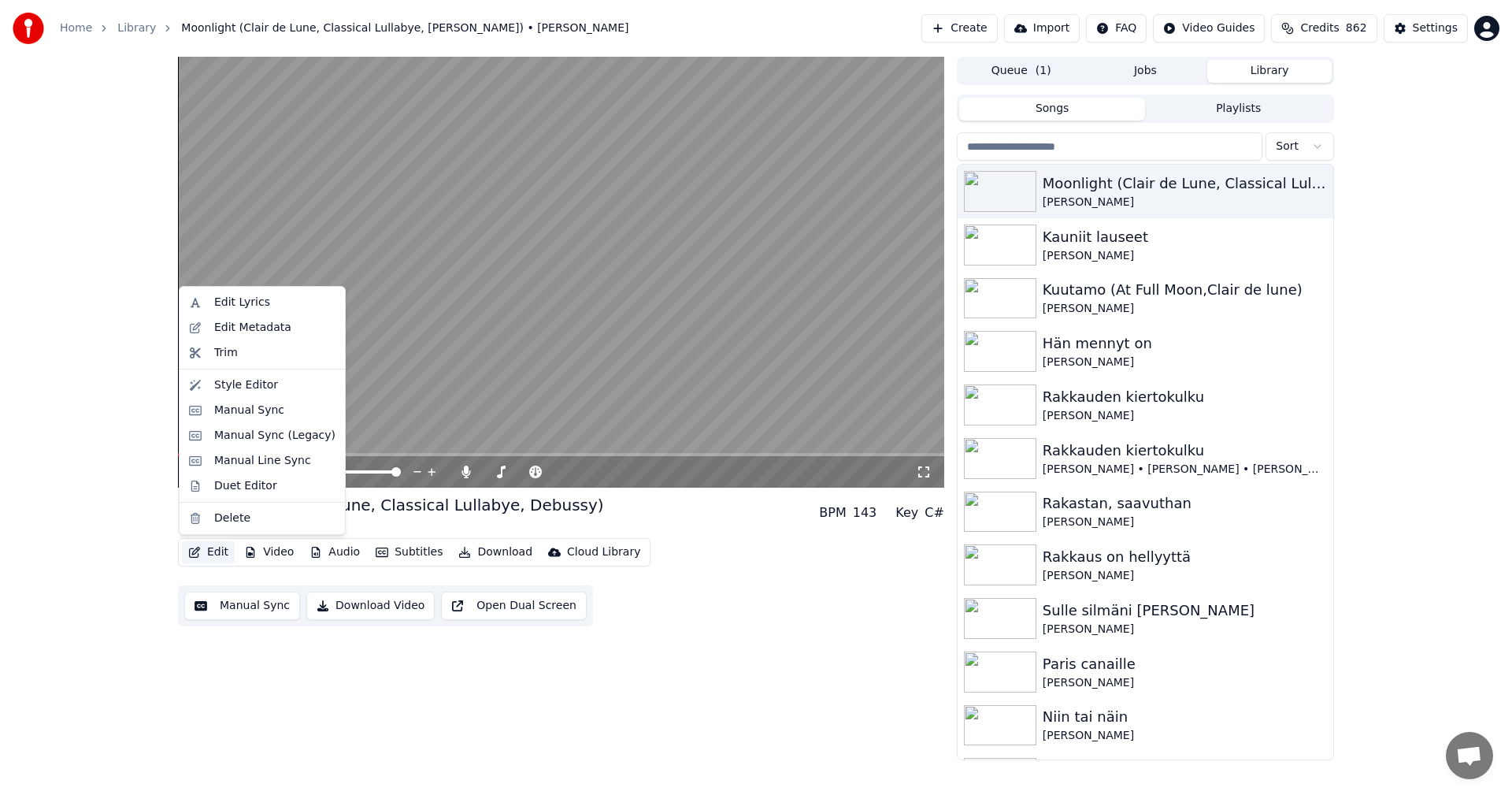
click at [230, 549] on button "Edit" at bounding box center [208, 552] width 53 height 22
click at [291, 440] on div "Manual Sync (Legacy)" at bounding box center [275, 435] width 121 height 16
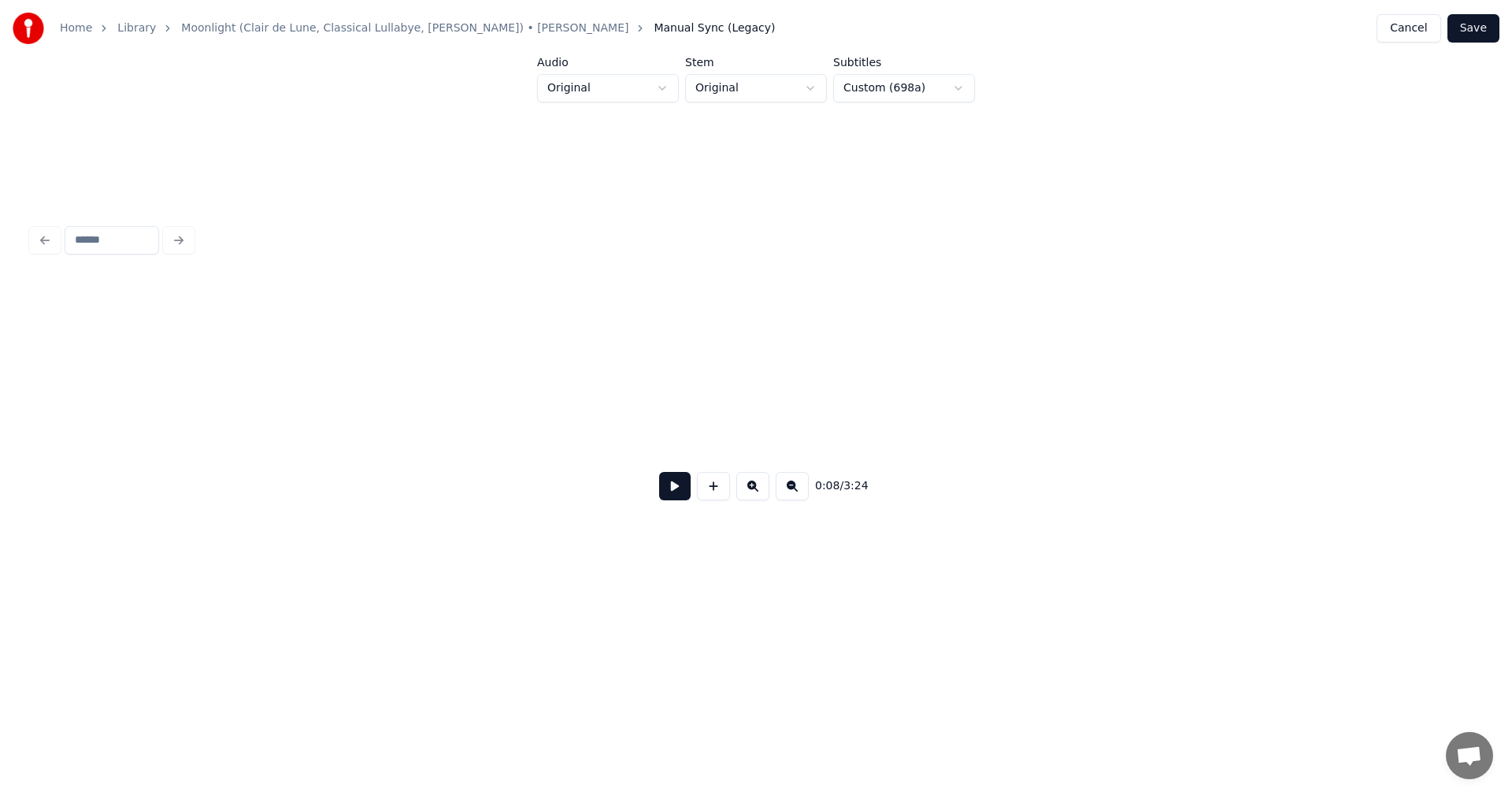
scroll to position [0, 2438]
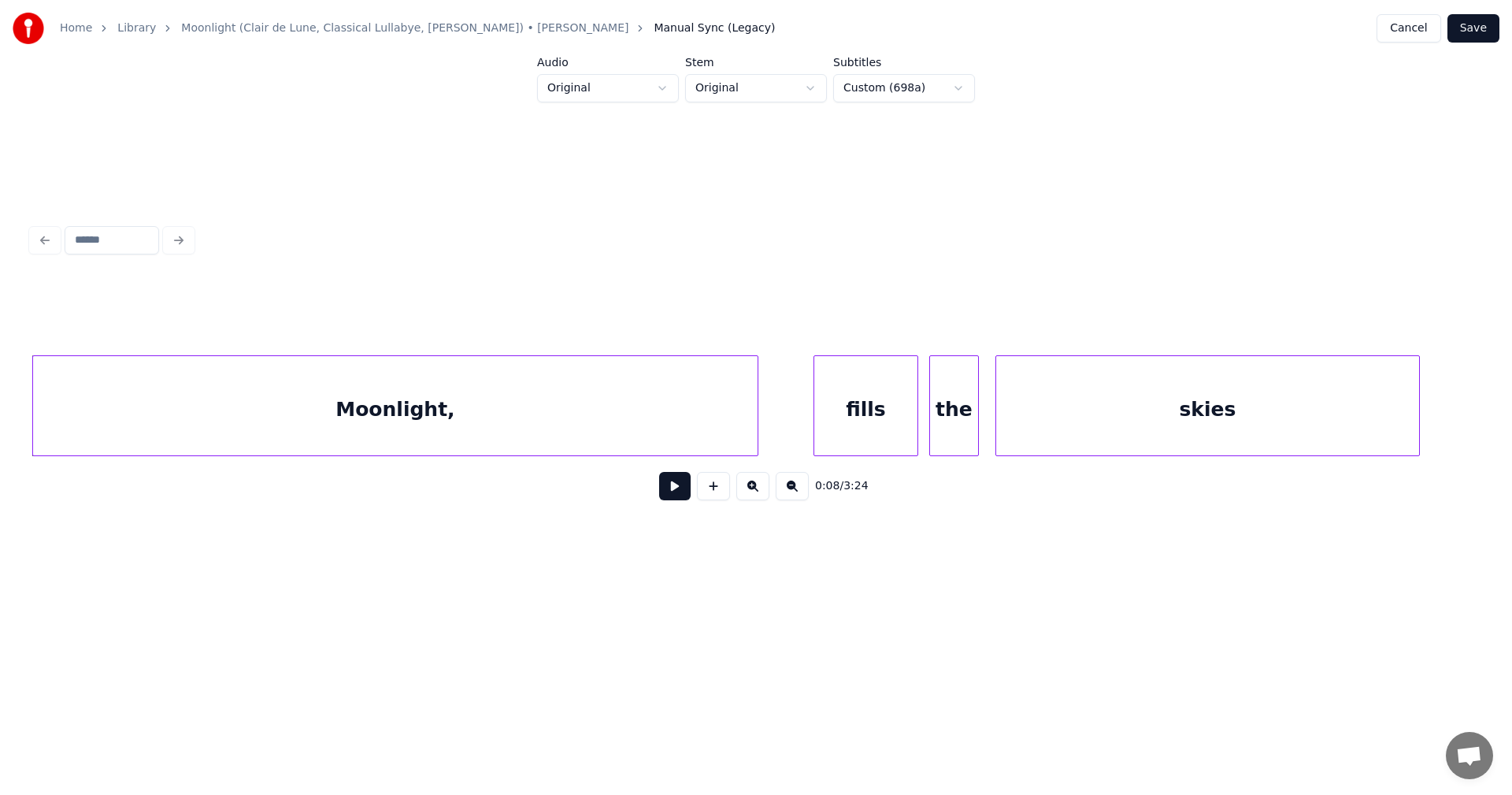
click at [664, 498] on button at bounding box center [675, 486] width 32 height 29
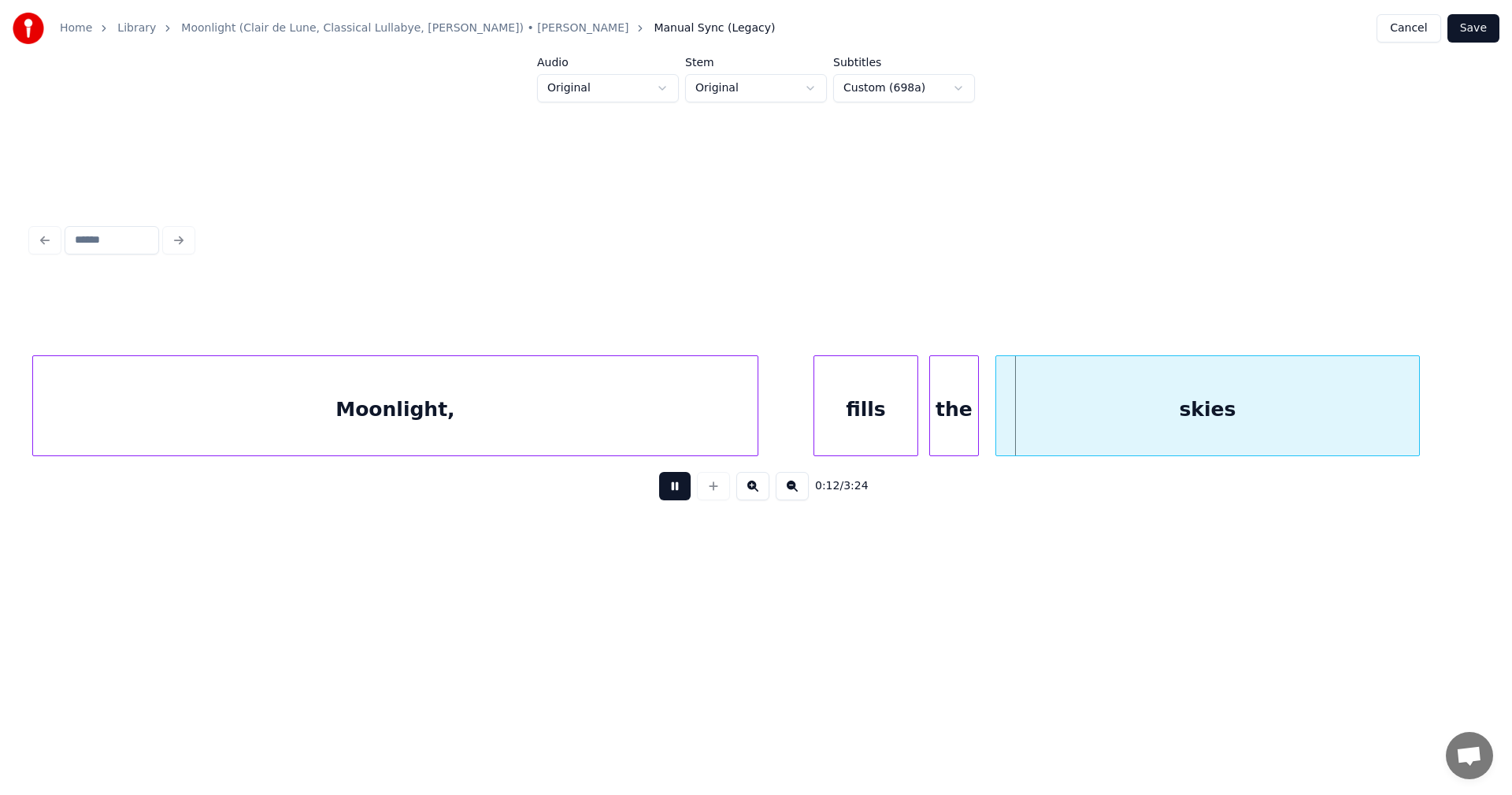
click at [665, 496] on button at bounding box center [675, 486] width 32 height 29
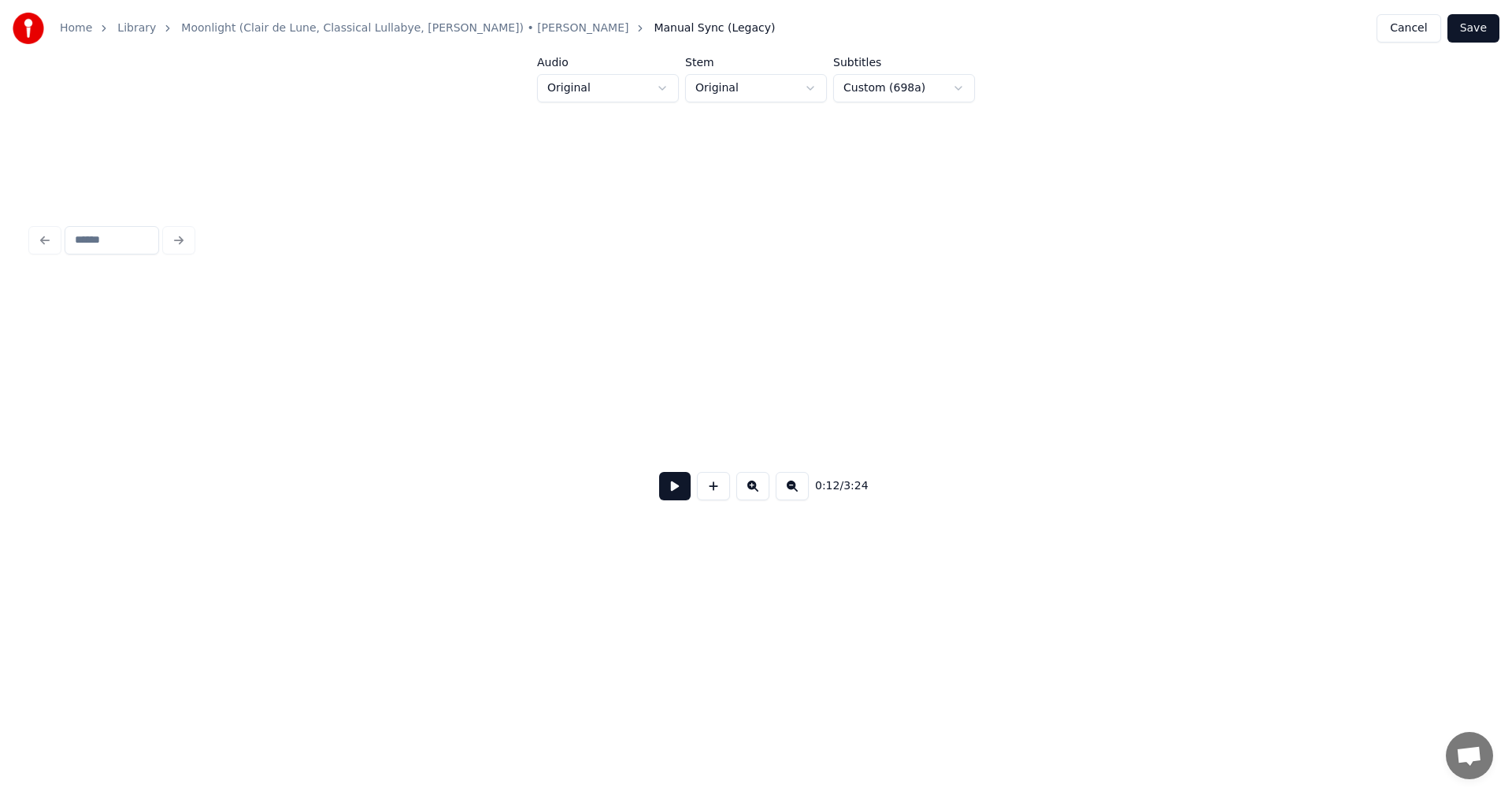
click at [676, 489] on button at bounding box center [675, 486] width 32 height 29
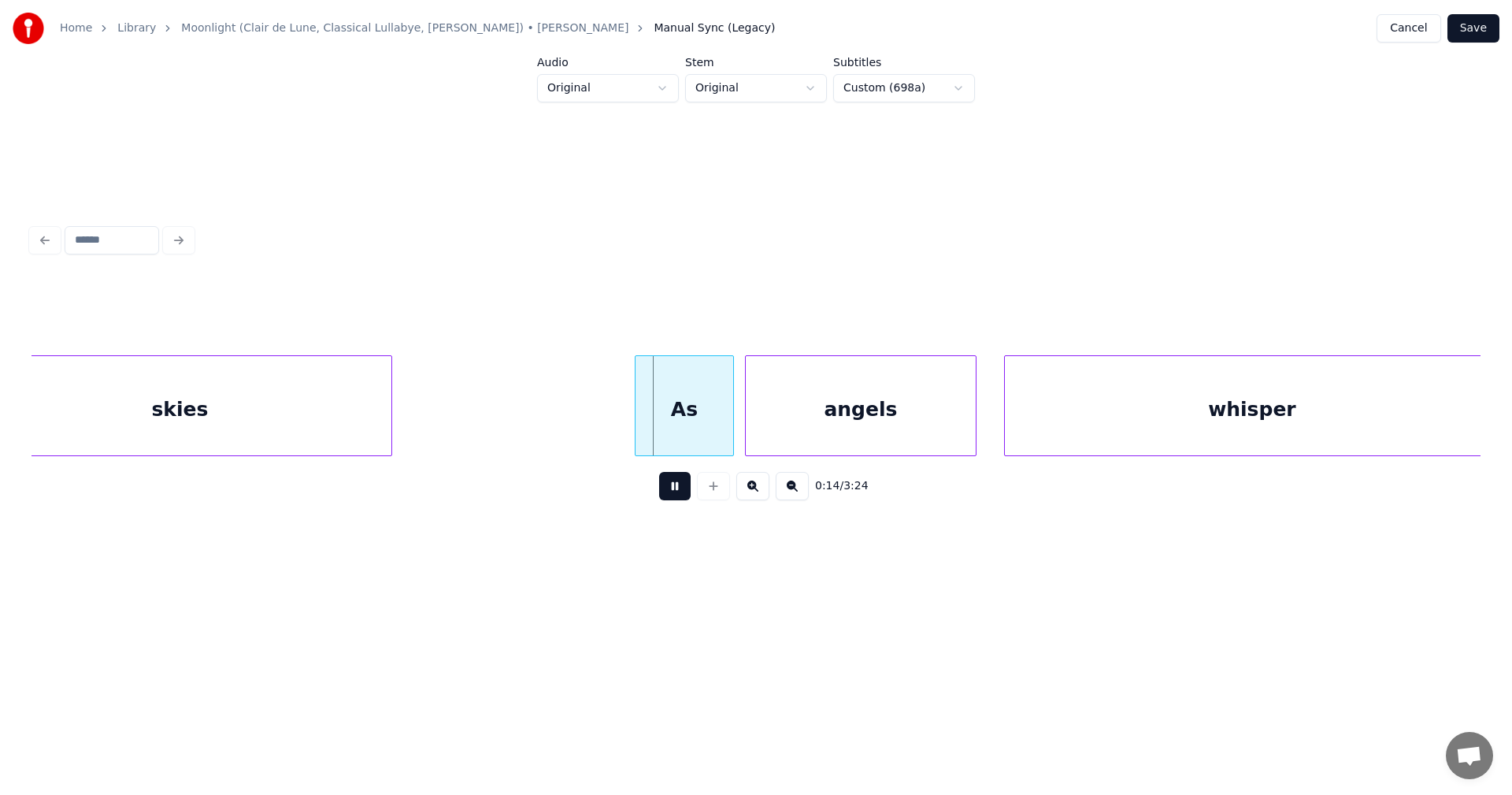
click at [661, 497] on button at bounding box center [675, 486] width 32 height 29
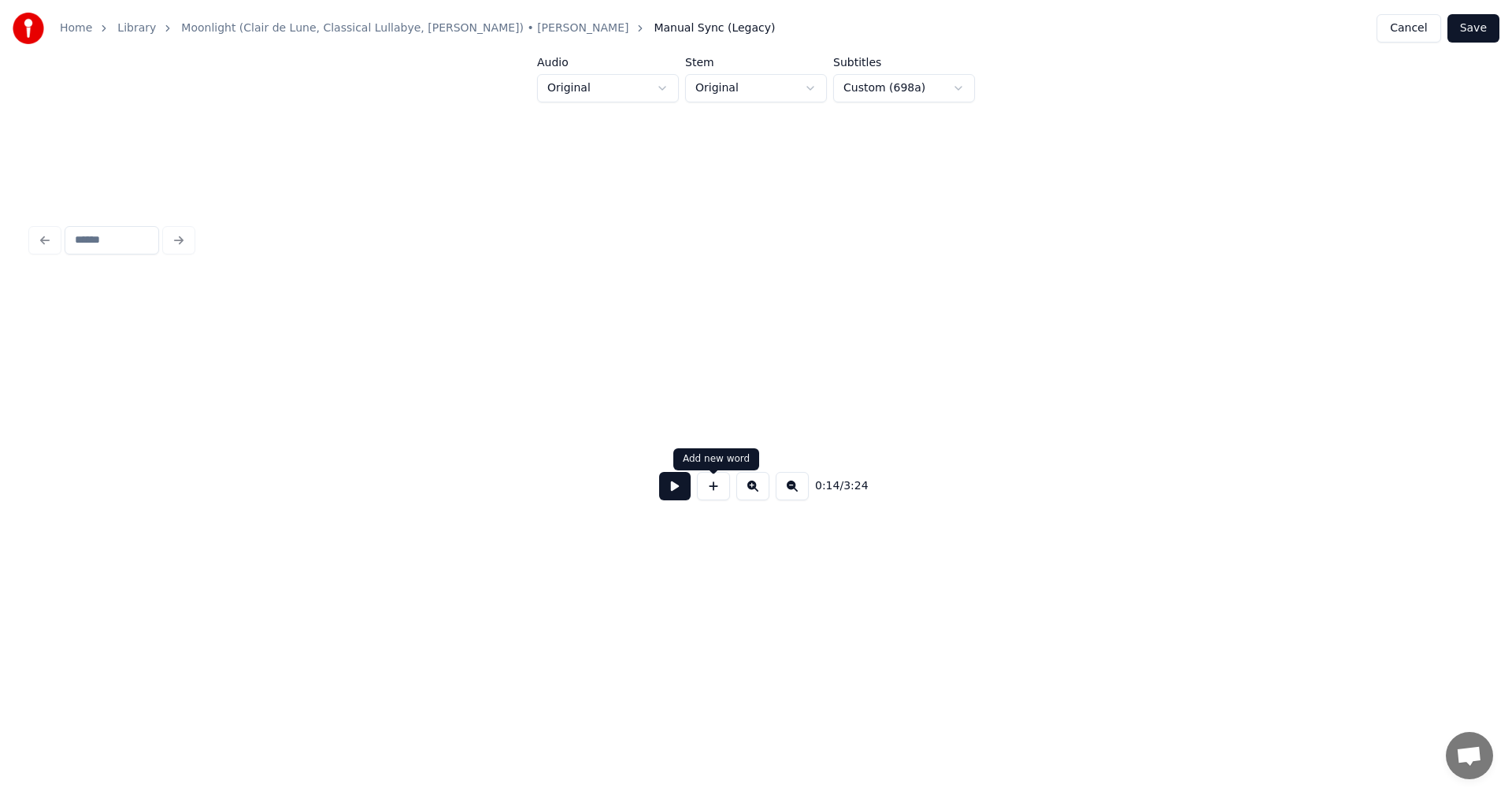
click at [677, 494] on button at bounding box center [675, 486] width 32 height 29
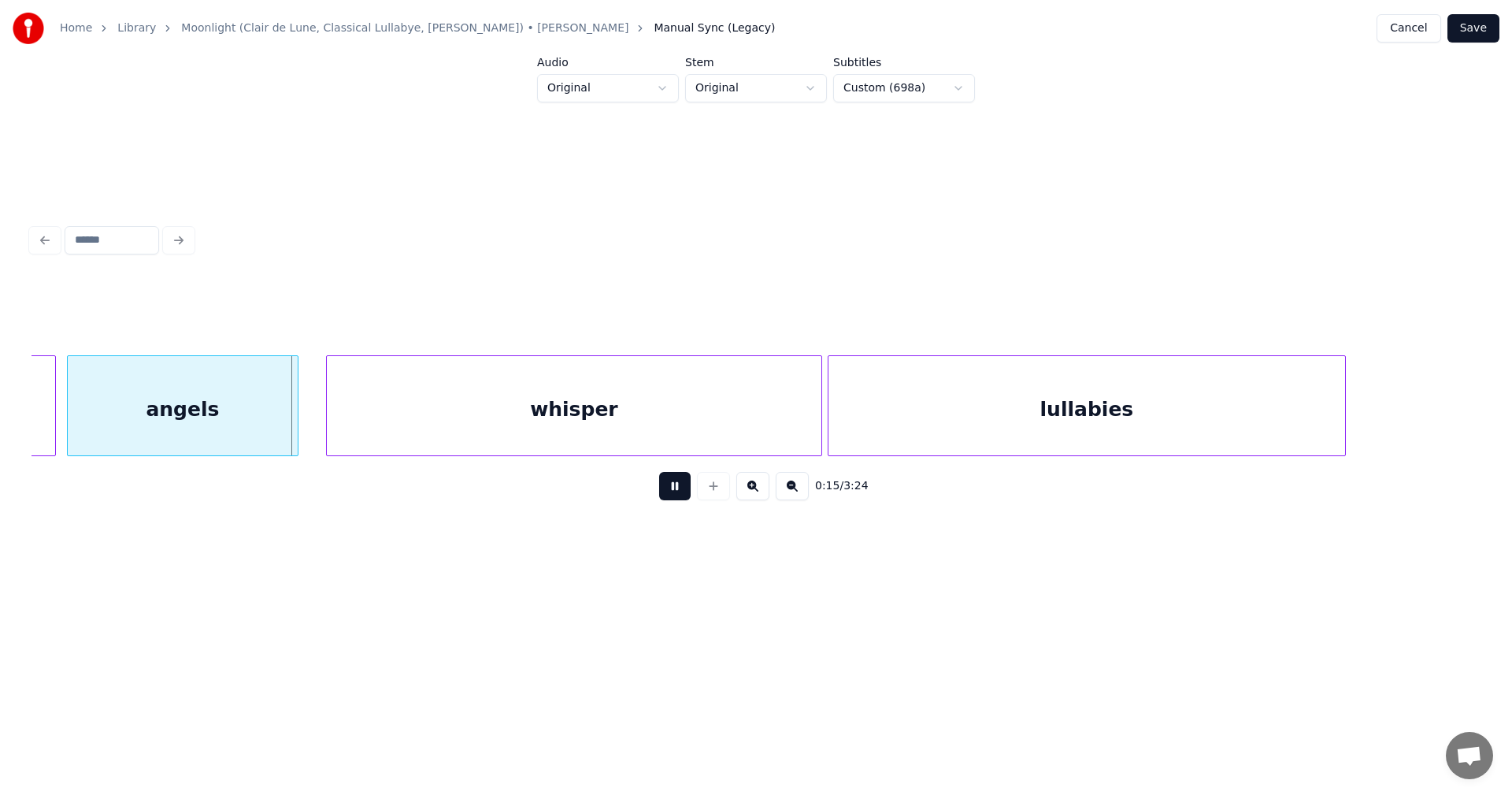
click at [677, 494] on button at bounding box center [675, 486] width 32 height 29
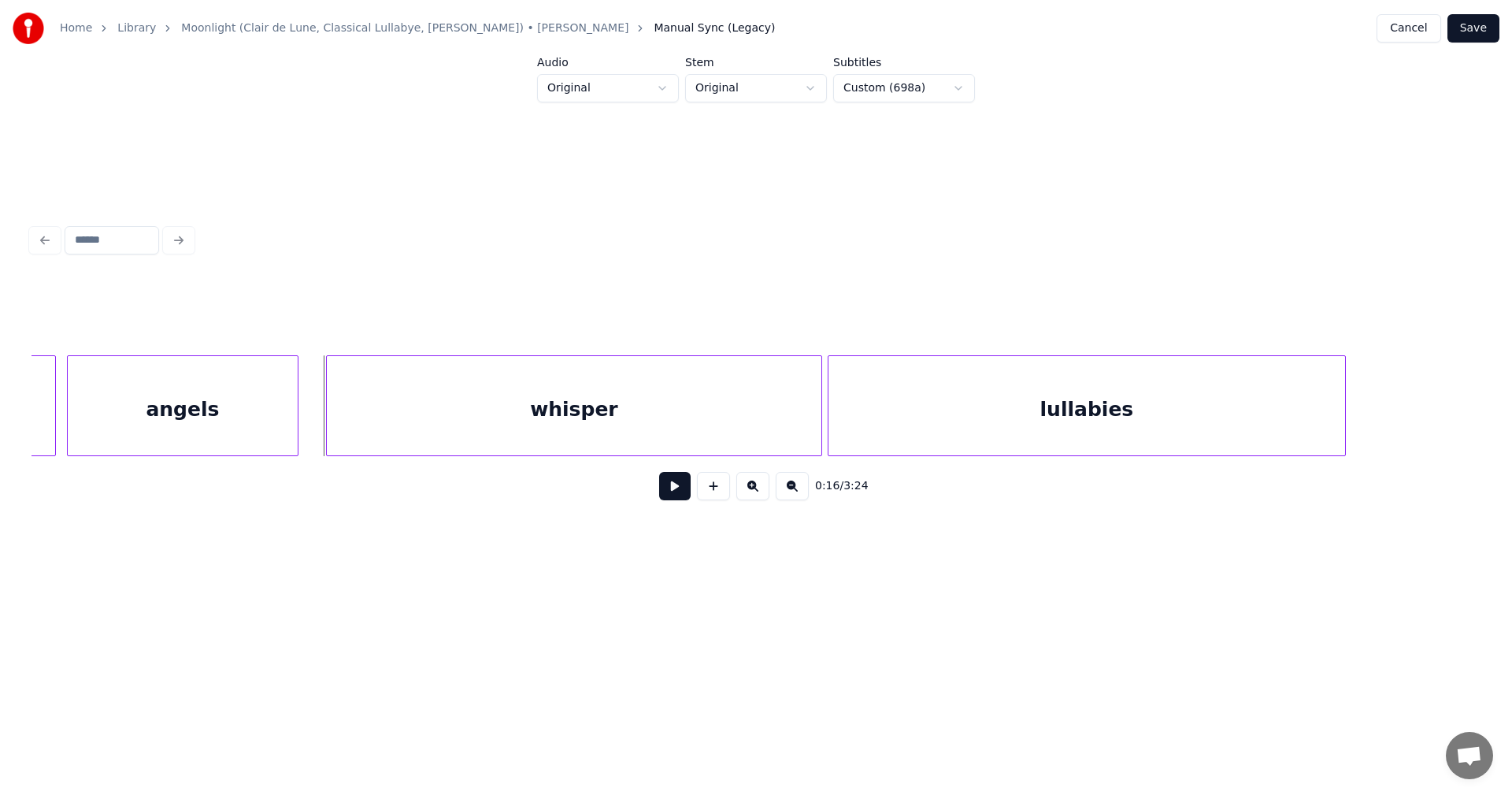
click at [1430, 33] on button "Cancel" at bounding box center [1409, 28] width 63 height 29
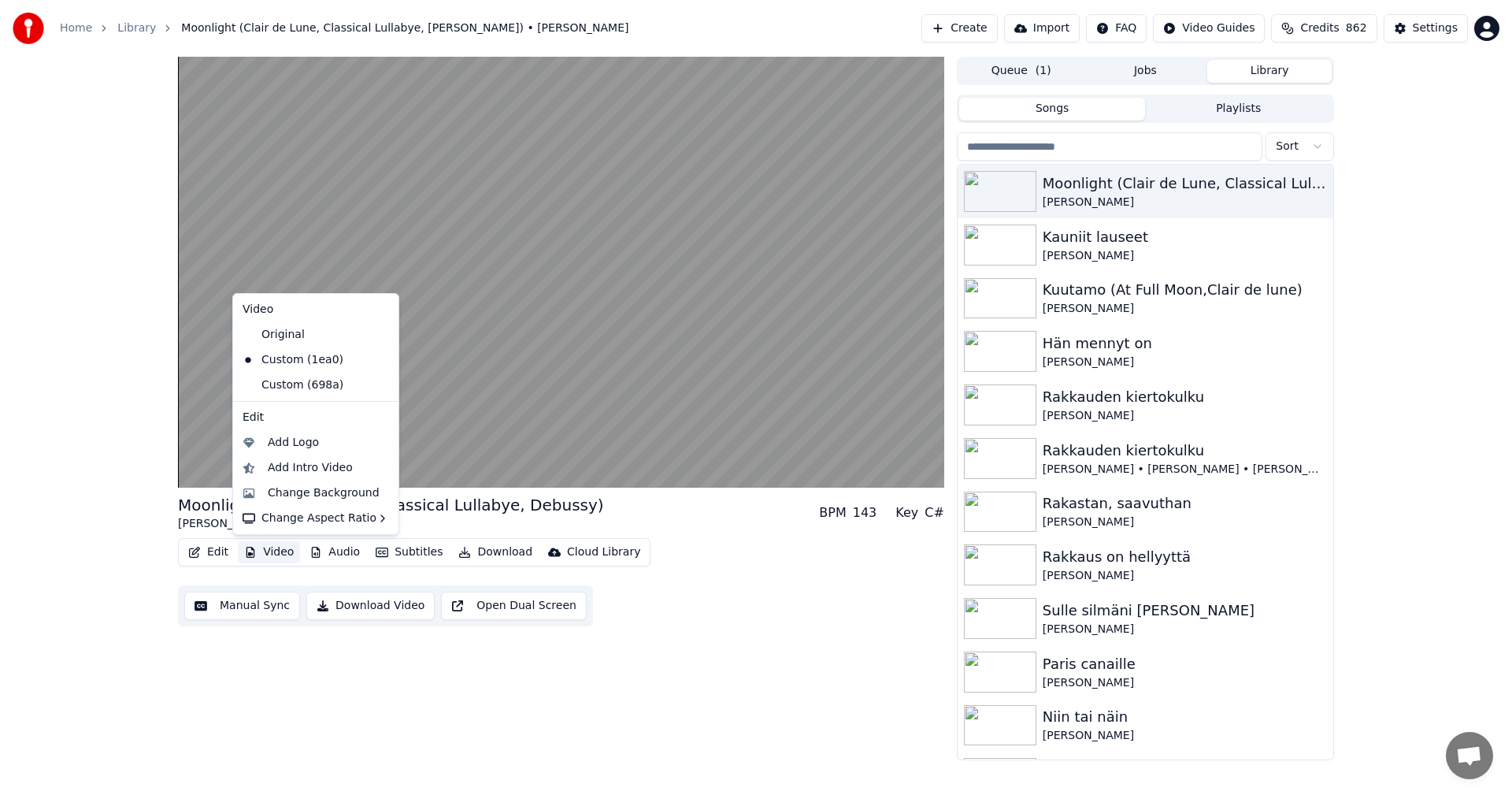
click at [281, 551] on button "Video" at bounding box center [269, 552] width 62 height 22
click at [317, 390] on div "Custom (698a)" at bounding box center [303, 385] width 136 height 25
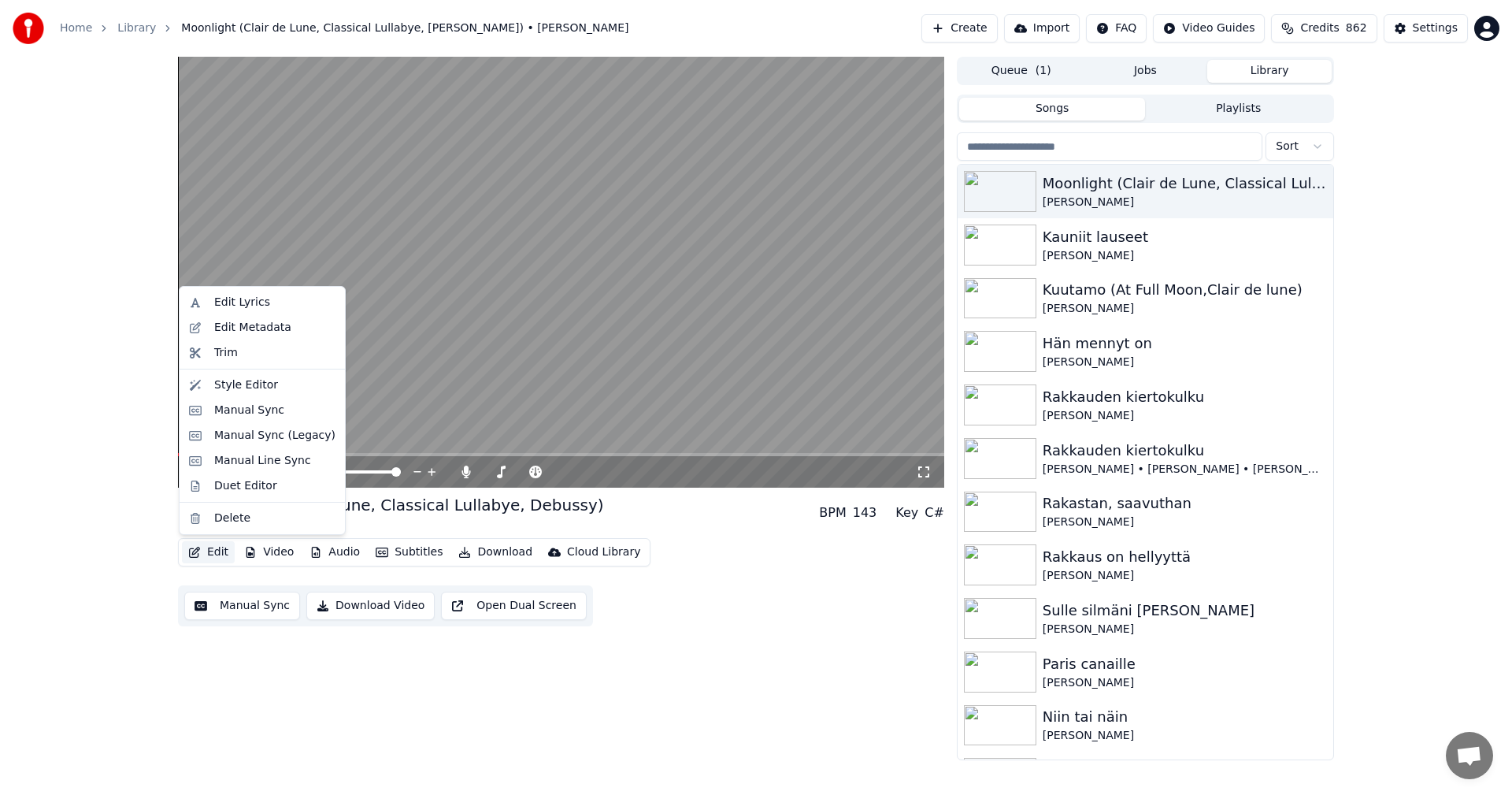
click at [217, 561] on button "Edit" at bounding box center [208, 552] width 53 height 22
click at [268, 440] on div "Manual Sync (Legacy)" at bounding box center [275, 435] width 121 height 16
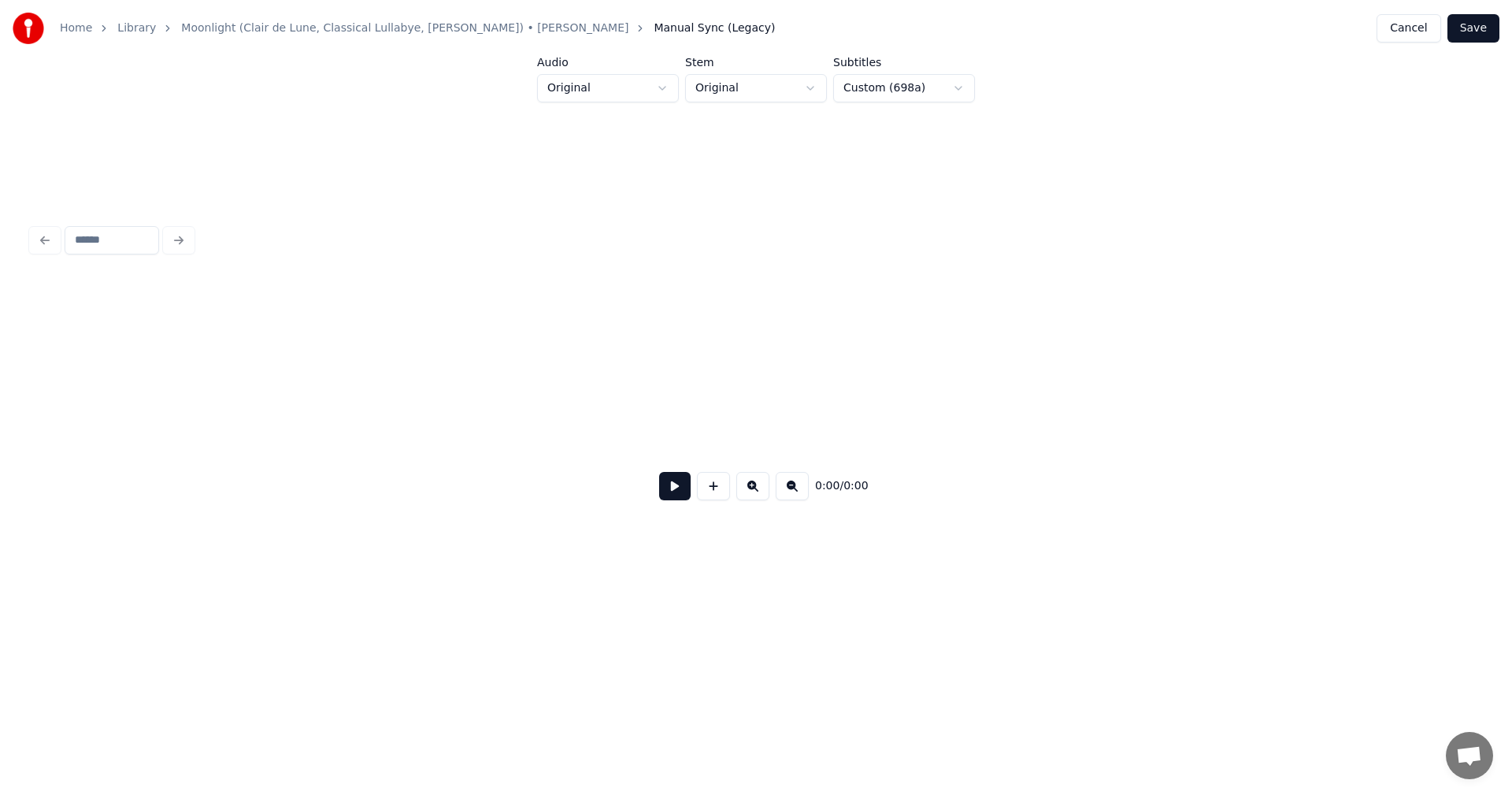
scroll to position [0, 2438]
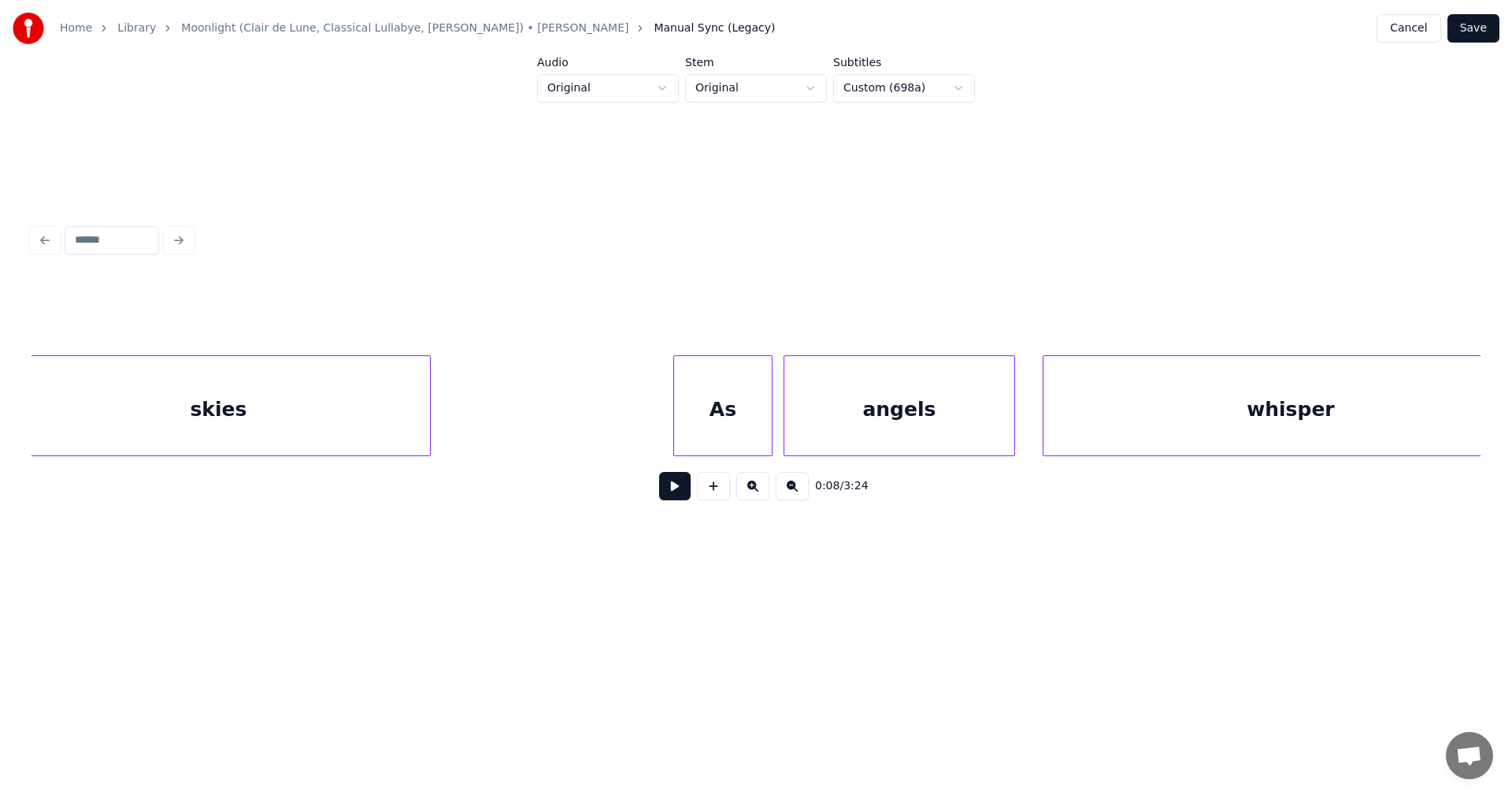
click at [228, 405] on div "skies" at bounding box center [218, 409] width 423 height 107
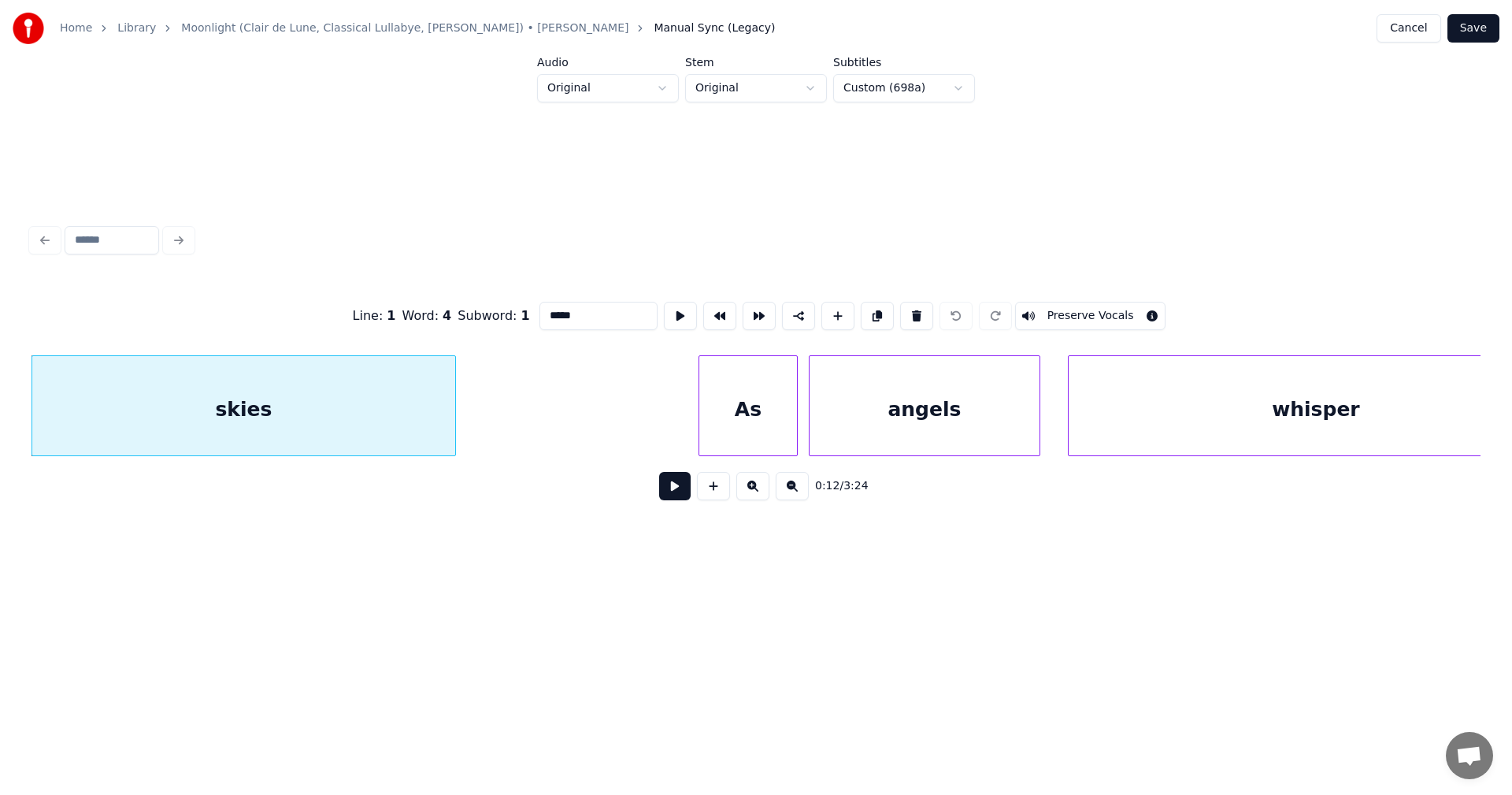
click at [570, 308] on input "*****" at bounding box center [598, 315] width 118 height 29
type input "***"
click at [681, 481] on button at bounding box center [675, 486] width 32 height 29
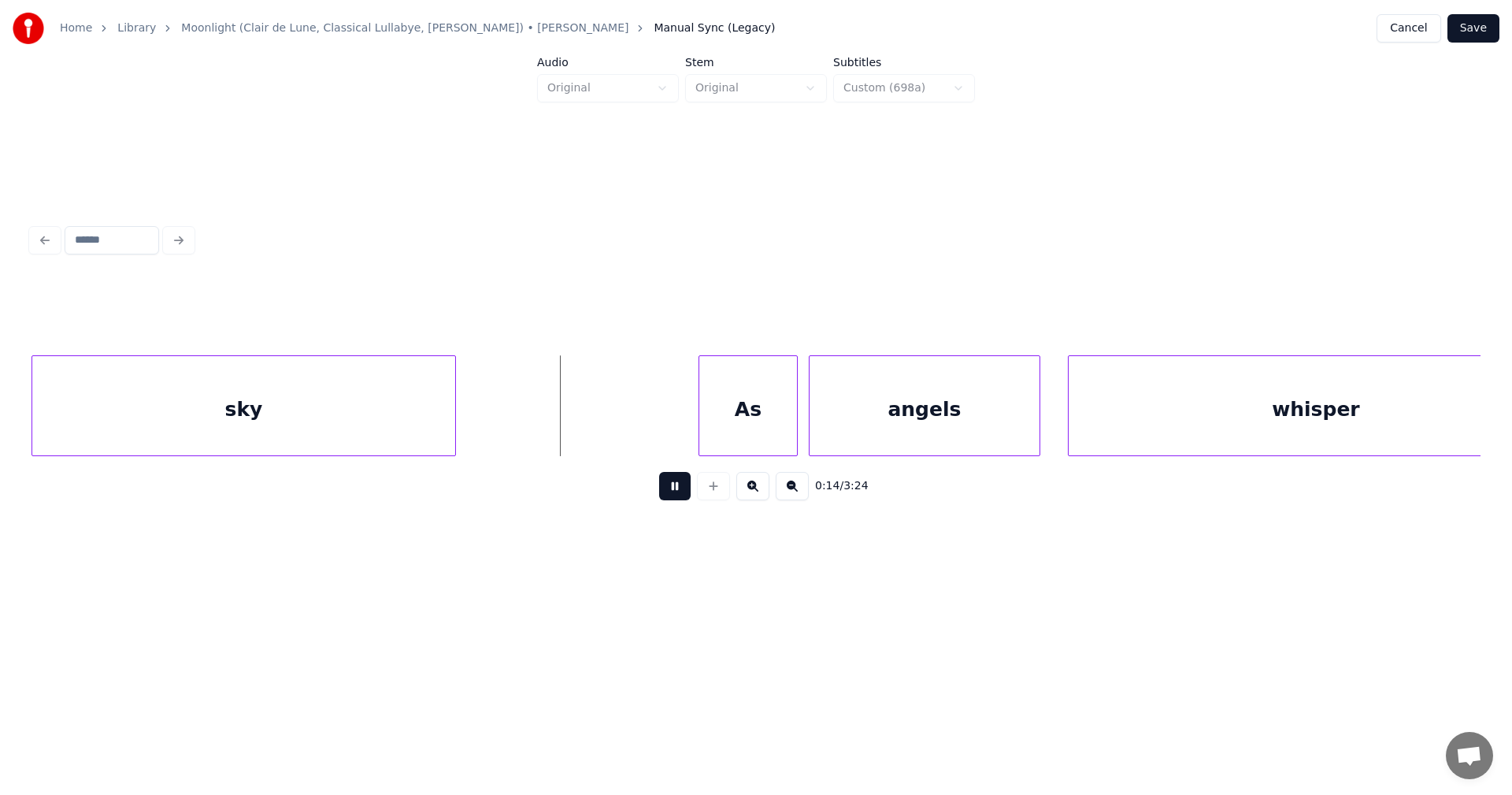
click at [685, 492] on button at bounding box center [675, 486] width 32 height 29
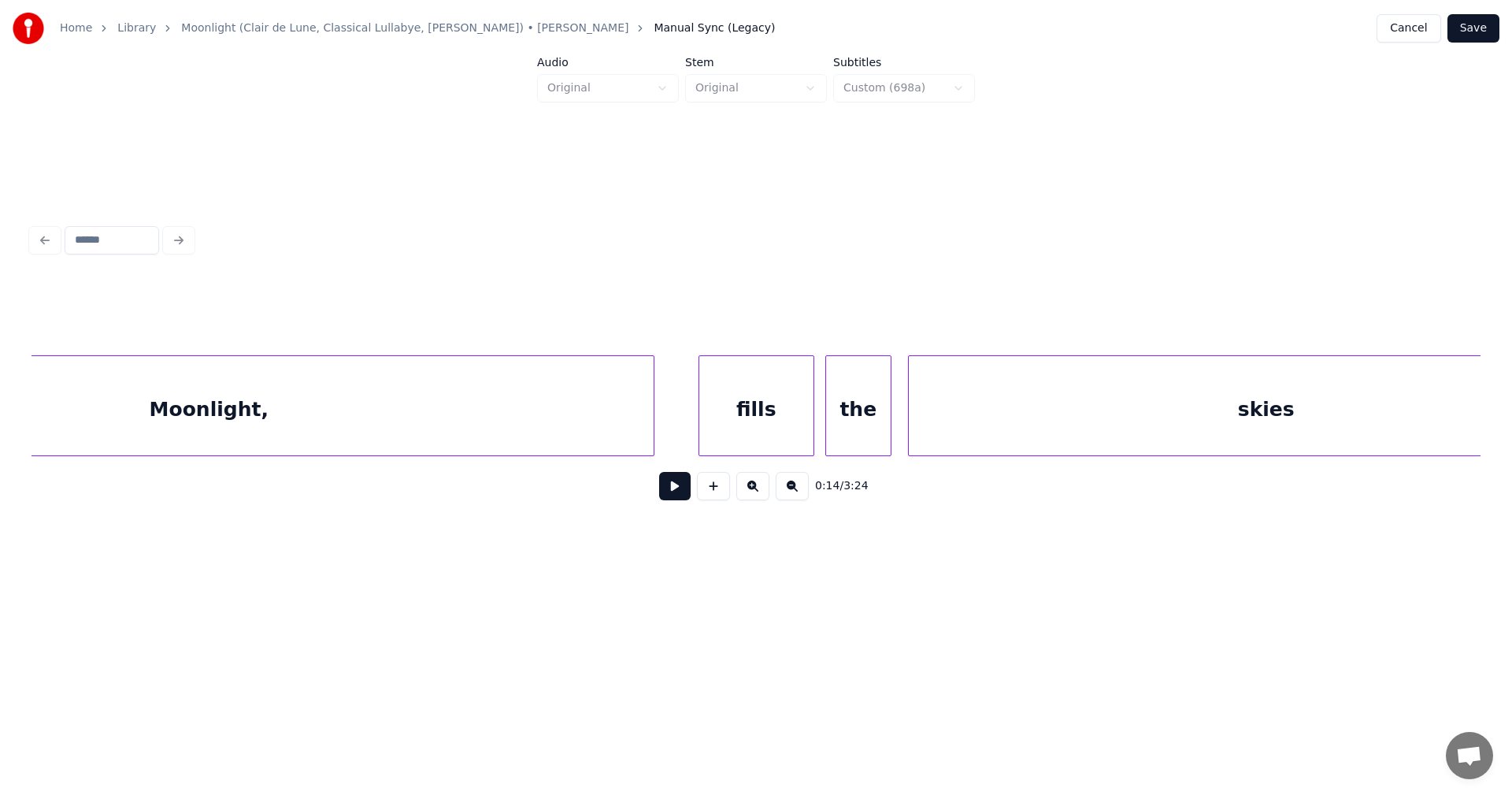
scroll to position [0, 40533]
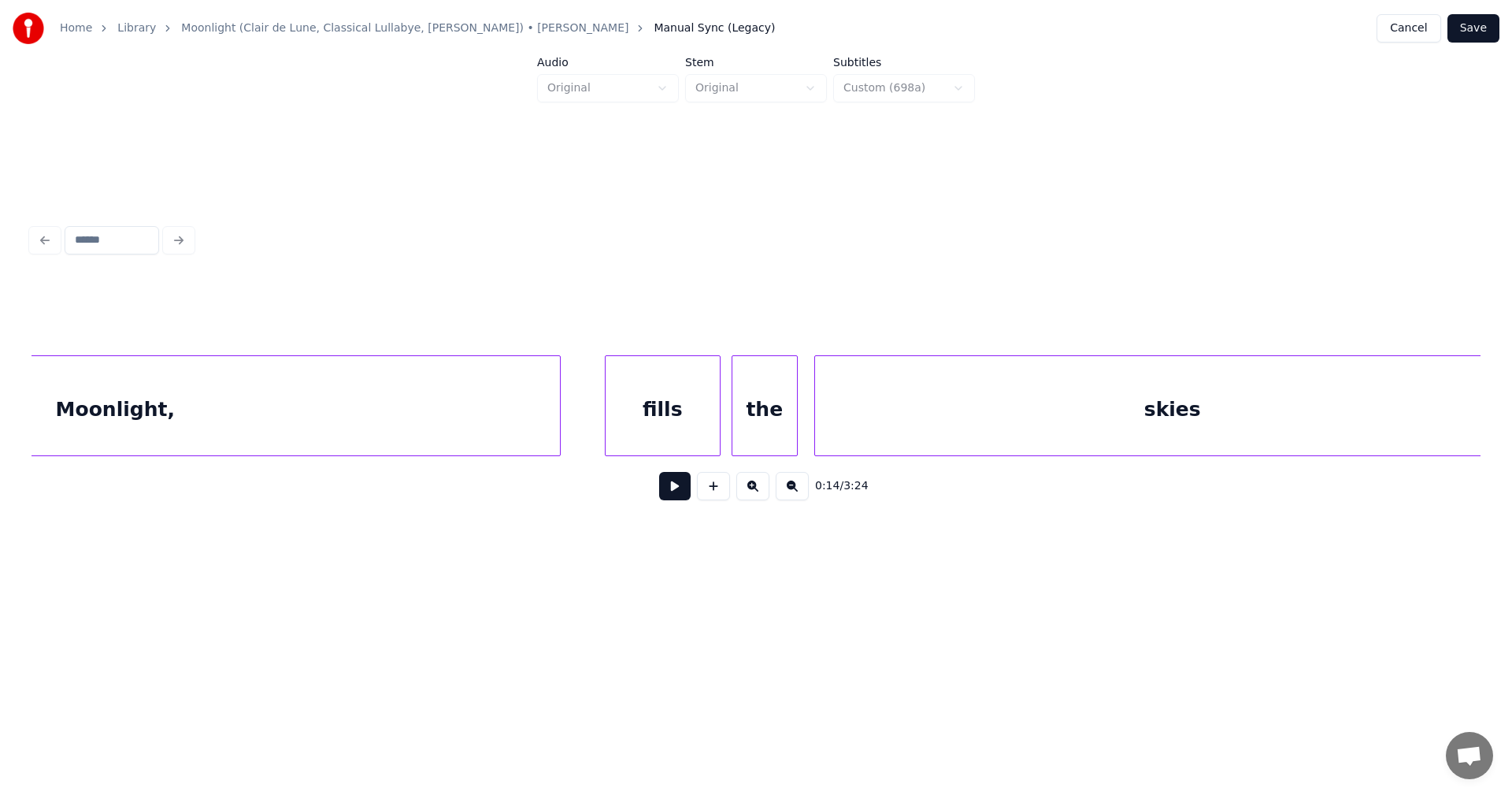
click at [1071, 422] on div "skies" at bounding box center [1172, 409] width 715 height 107
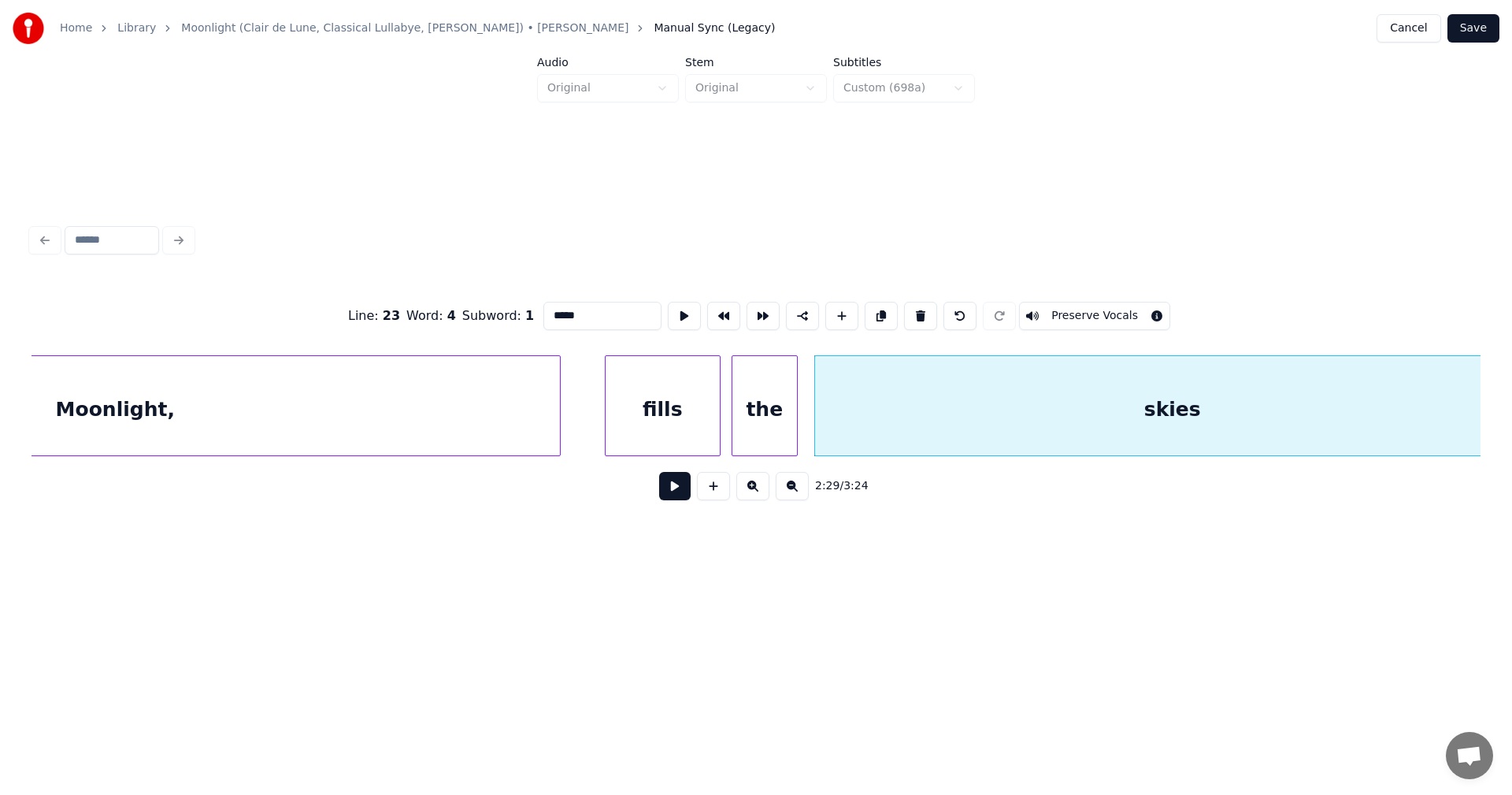
click at [575, 312] on input "*****" at bounding box center [602, 315] width 118 height 29
type input "***"
click at [1479, 21] on button "Save" at bounding box center [1473, 28] width 52 height 29
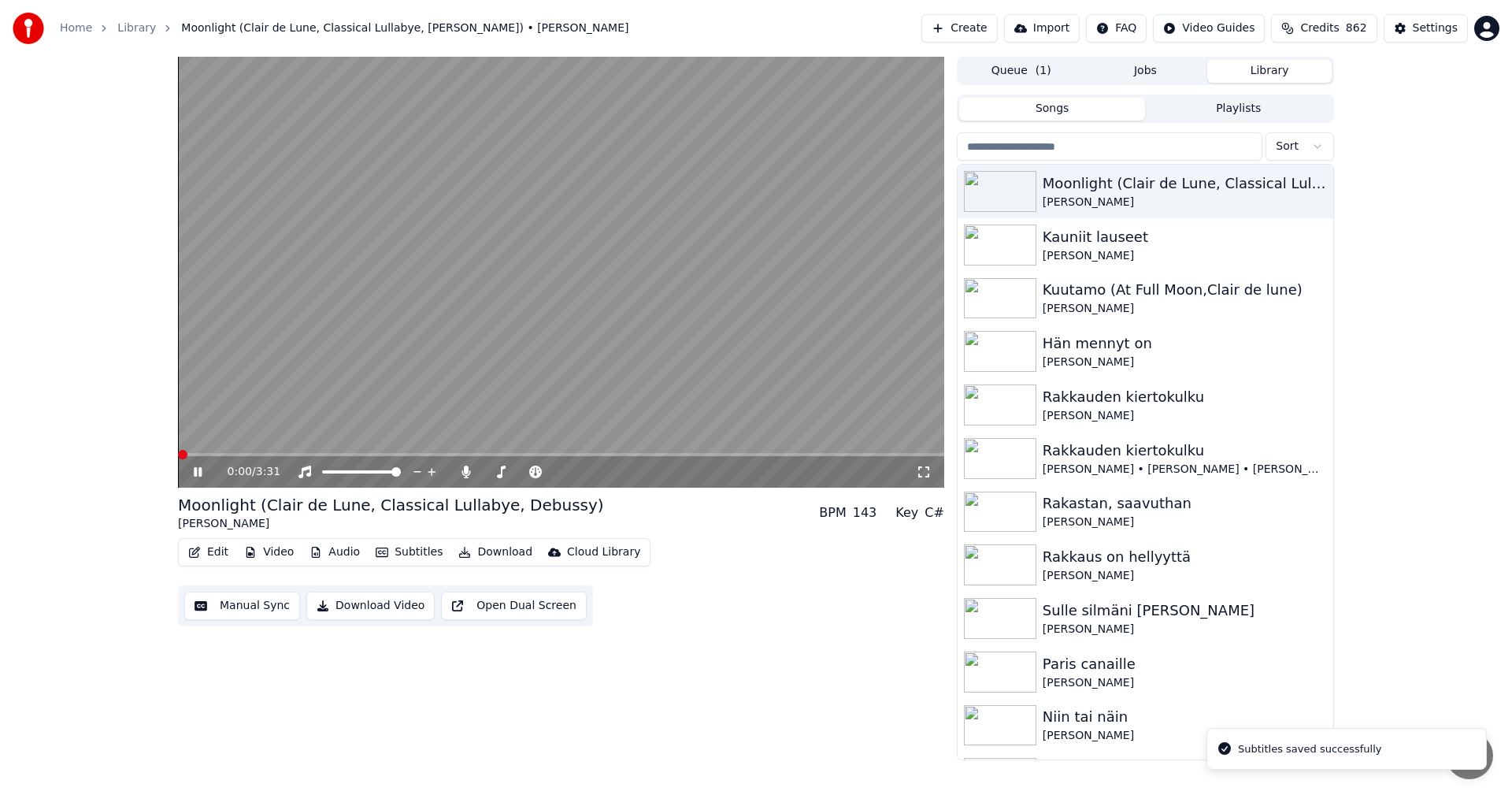
click at [270, 455] on span at bounding box center [561, 454] width 766 height 3
click at [221, 451] on video at bounding box center [561, 272] width 766 height 431
click at [212, 450] on video at bounding box center [561, 272] width 766 height 431
click at [214, 454] on span at bounding box center [227, 454] width 98 height 3
drag, startPoint x: 193, startPoint y: 474, endPoint x: 206, endPoint y: 522, distance: 49.7
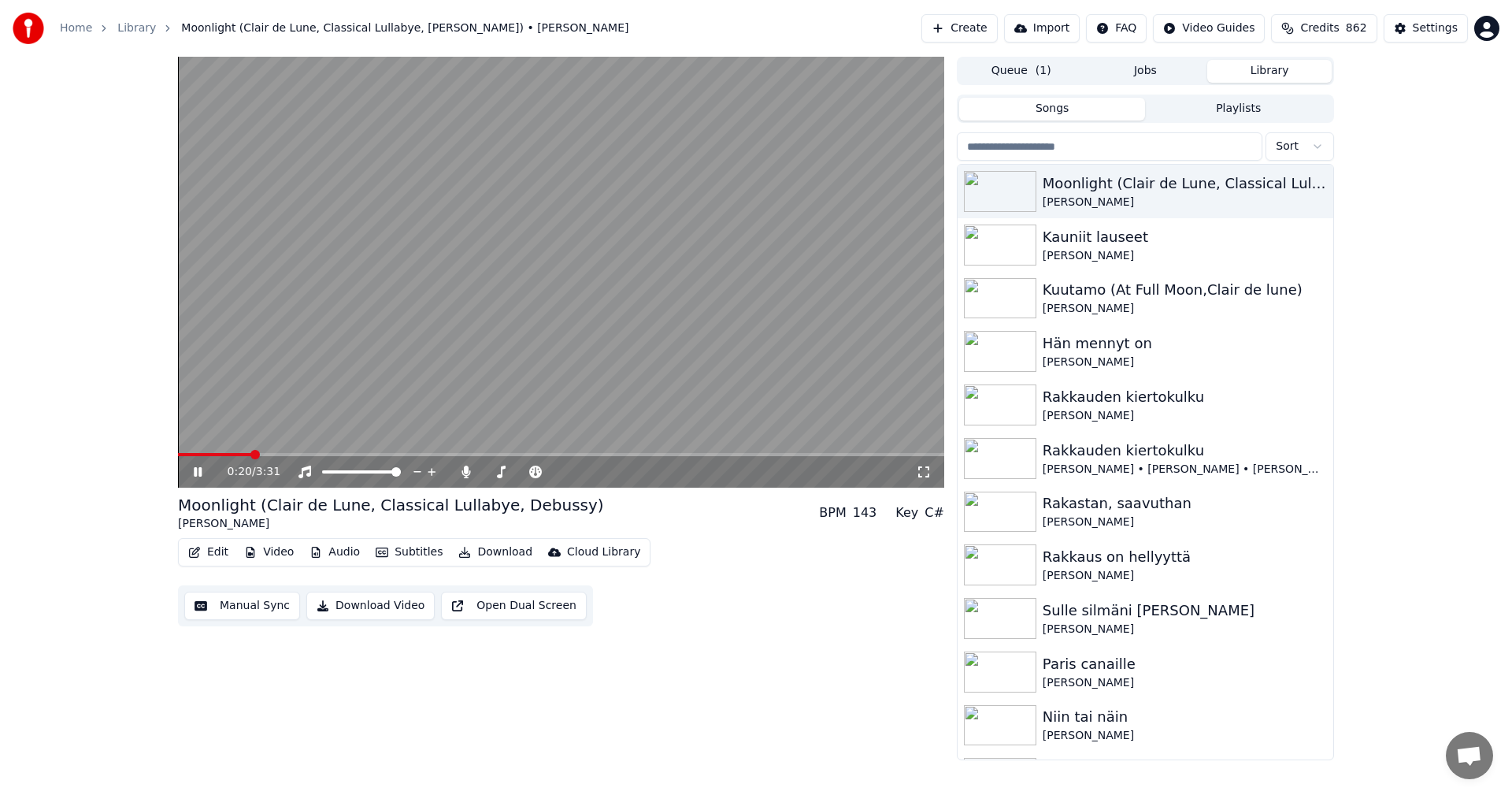
click at [193, 474] on icon at bounding box center [208, 471] width 37 height 13
click at [212, 546] on button "Edit" at bounding box center [208, 552] width 53 height 22
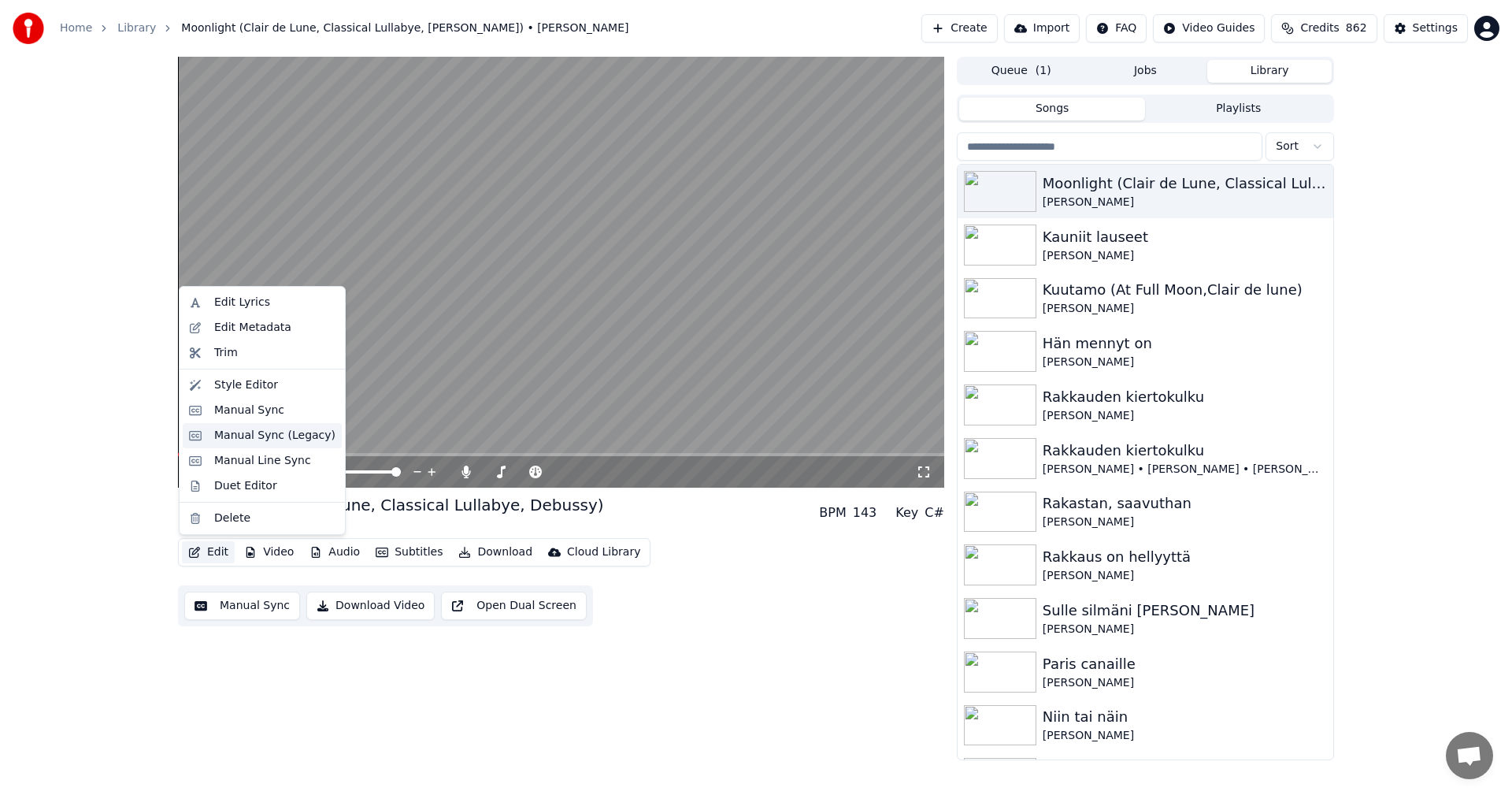
click at [268, 431] on div "Manual Sync (Legacy)" at bounding box center [275, 435] width 121 height 16
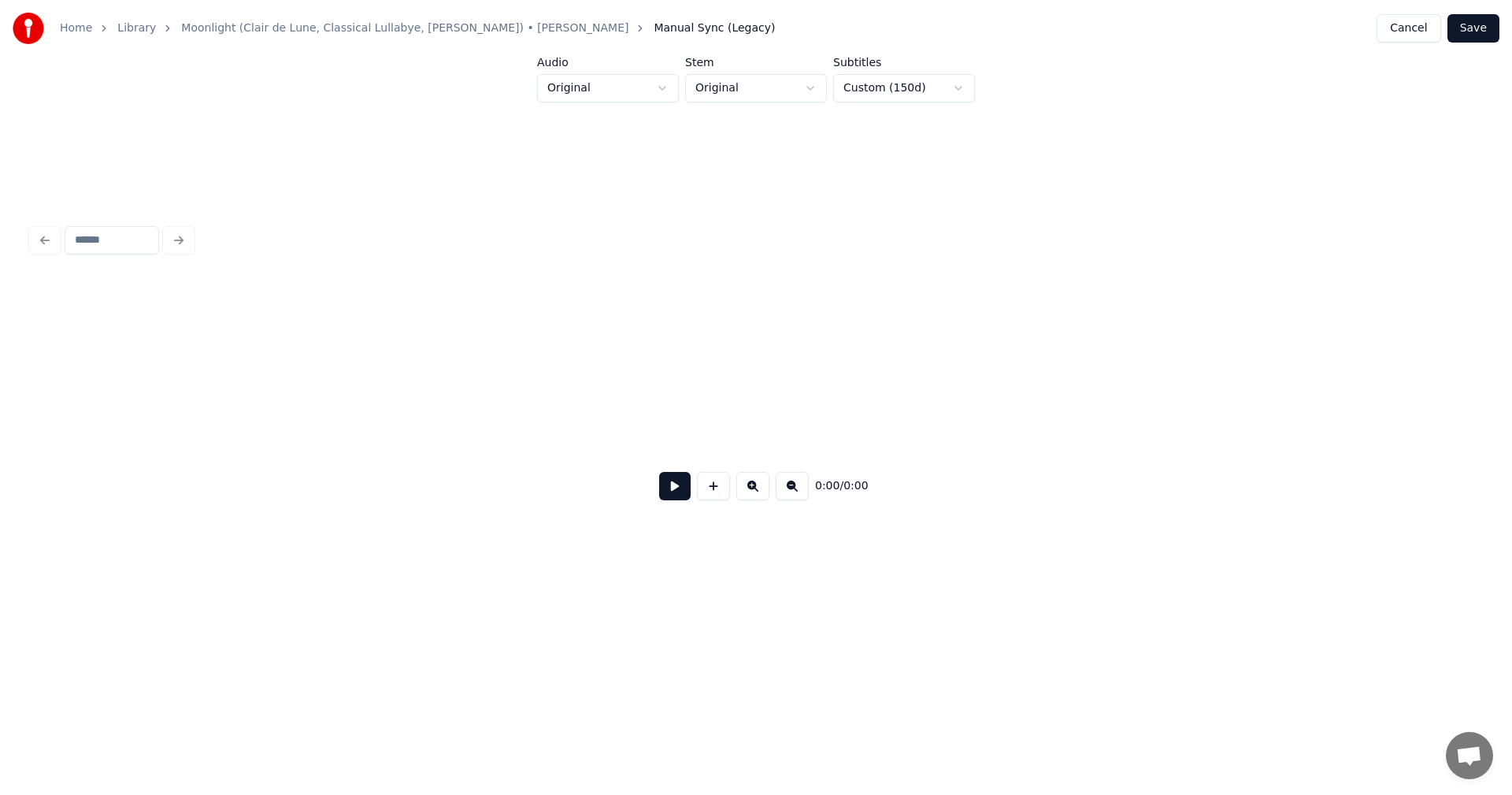
scroll to position [0, 2438]
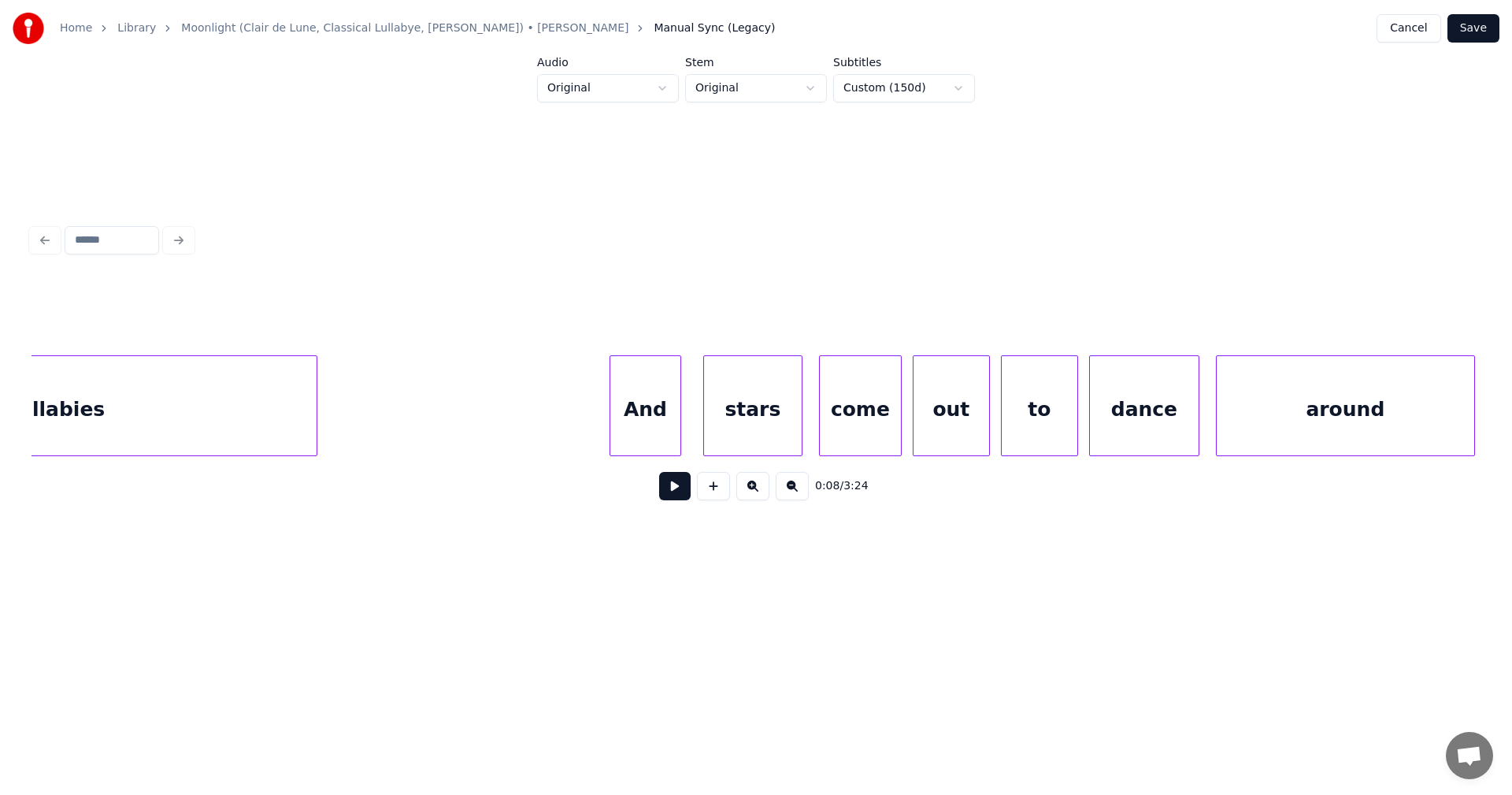
click at [219, 420] on div "lullabies" at bounding box center [58, 409] width 517 height 107
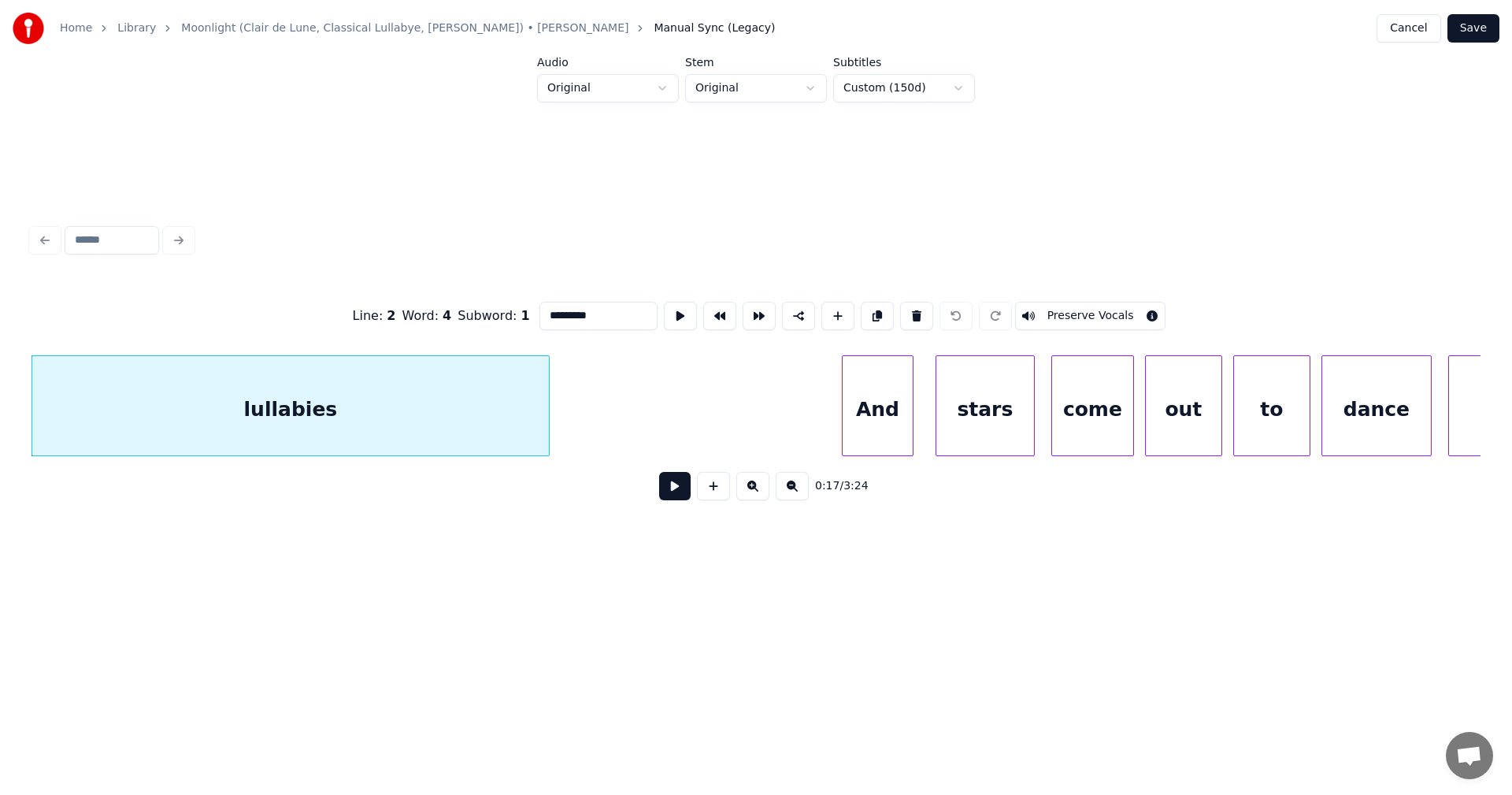
click at [590, 307] on input "*********" at bounding box center [598, 315] width 118 height 29
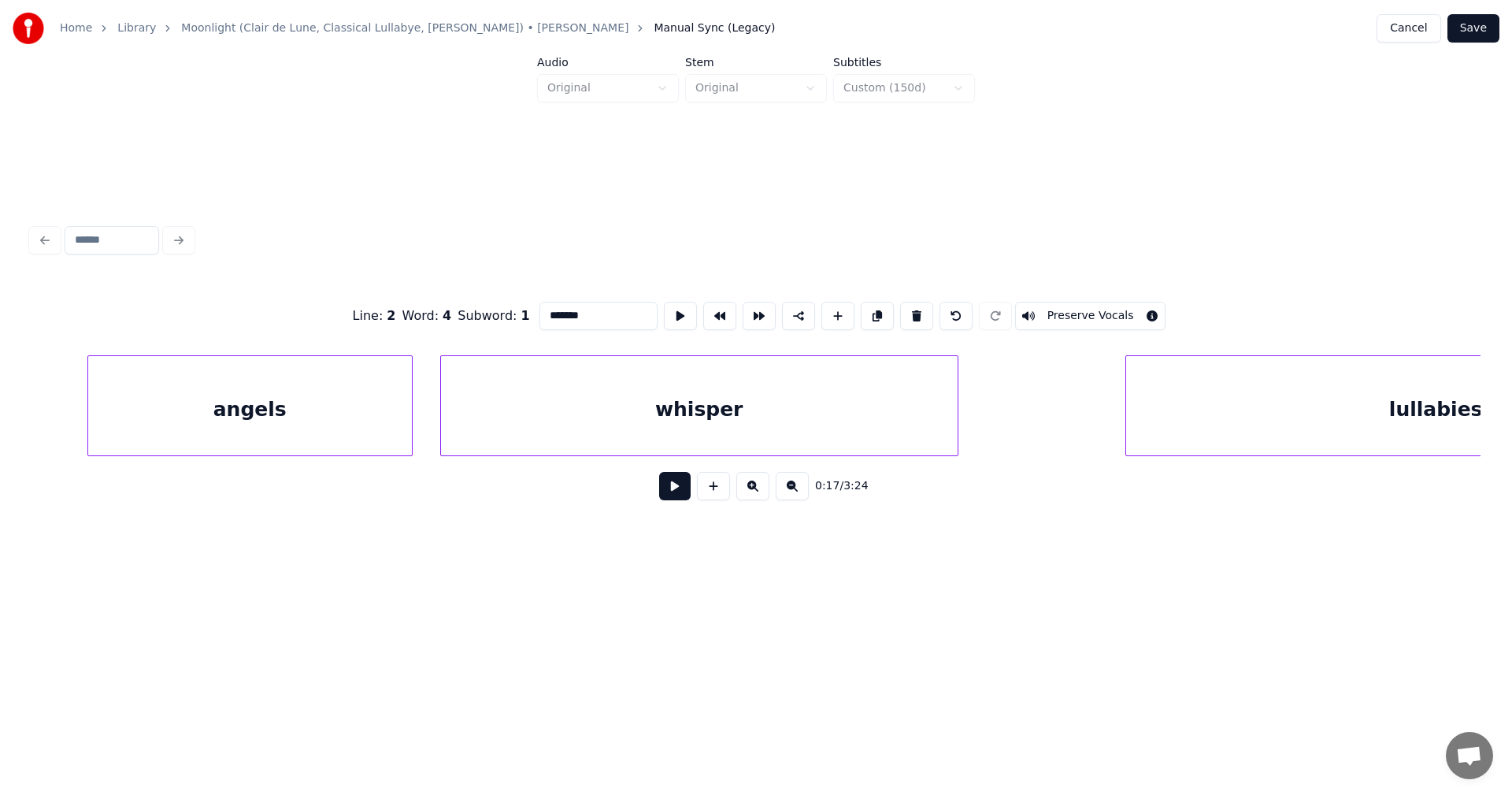
scroll to position [0, 42745]
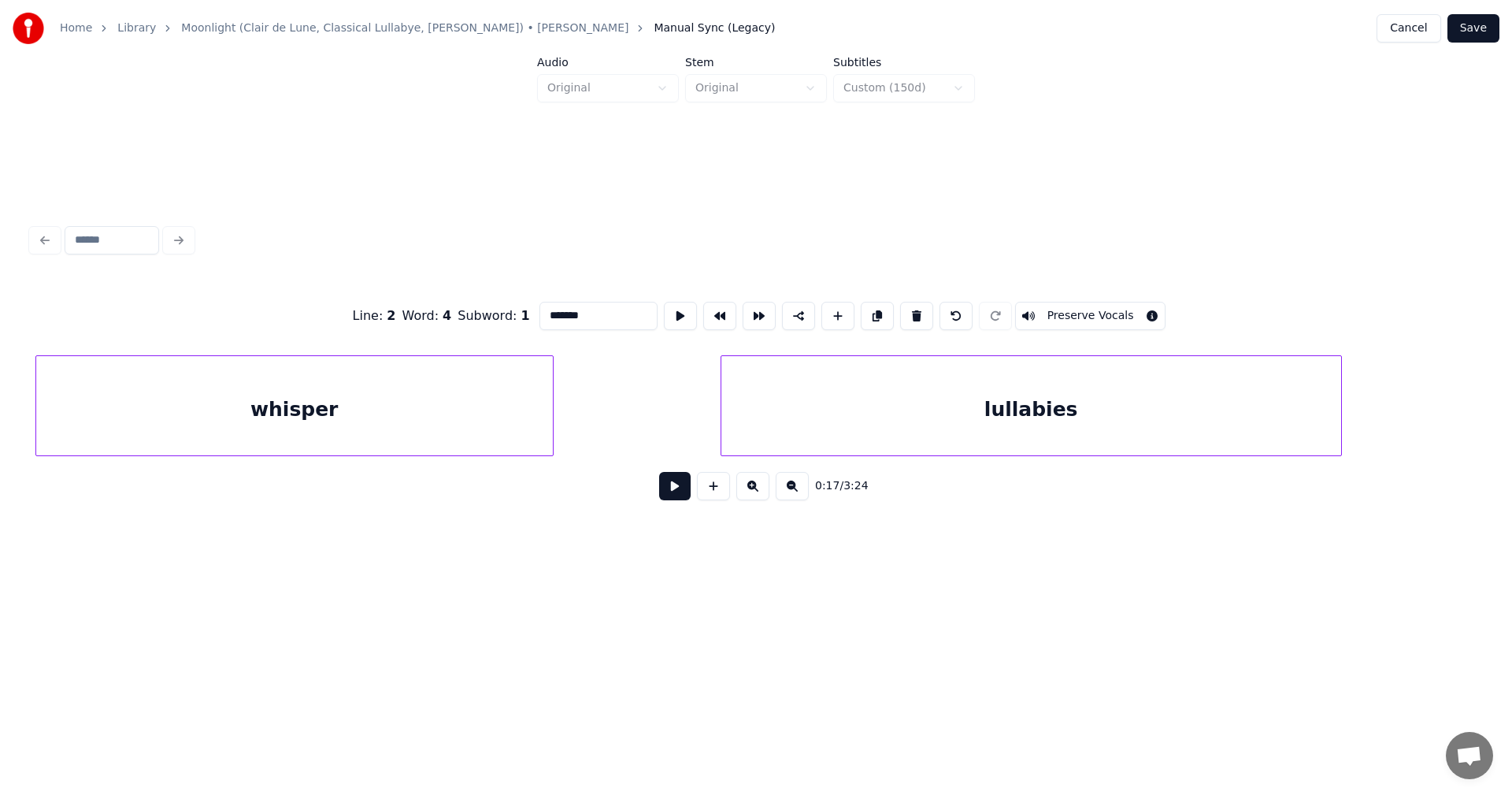
click at [1078, 410] on div "lullabies" at bounding box center [1031, 409] width 620 height 107
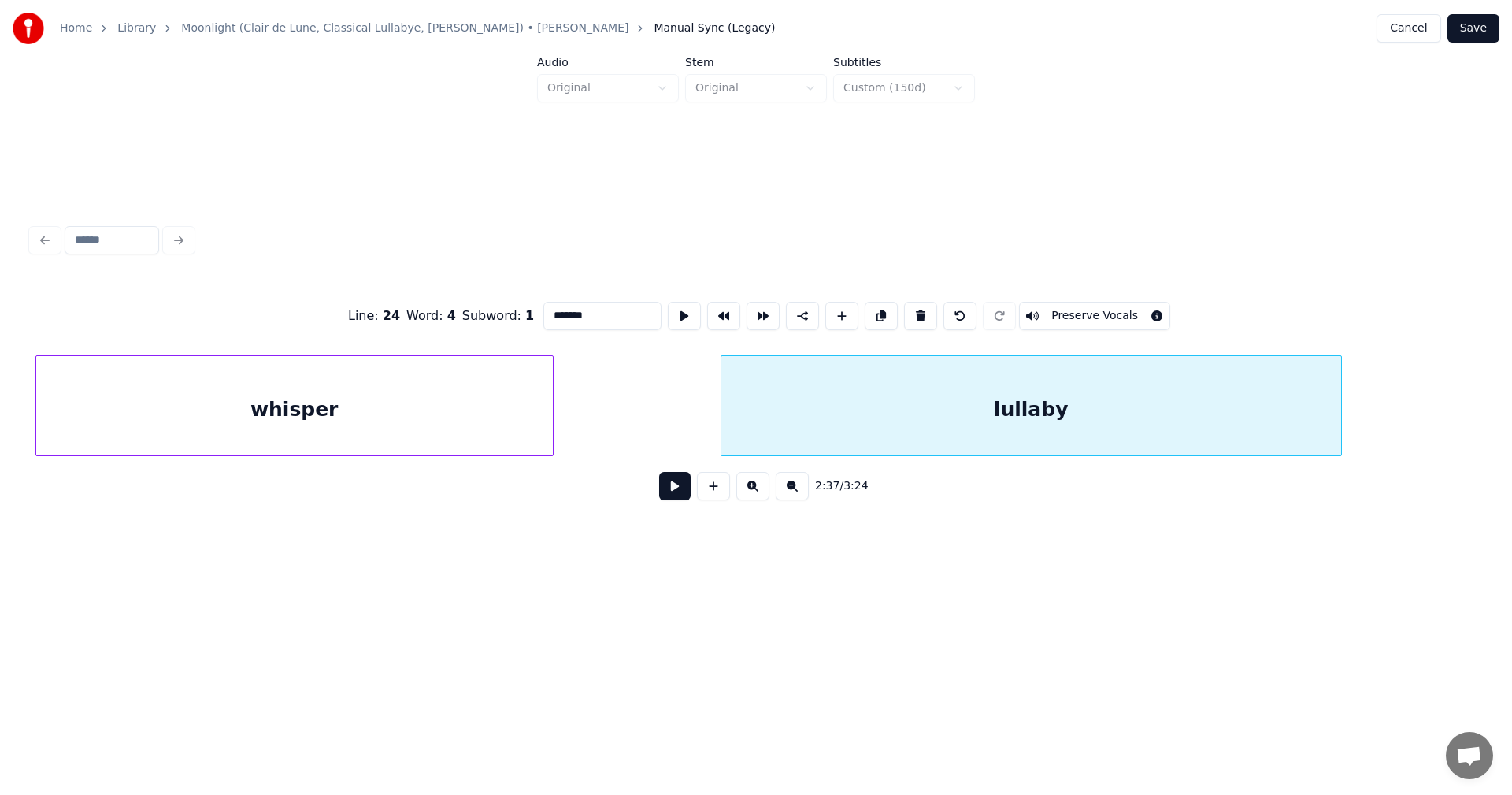
type input "*******"
click at [1484, 25] on button "Save" at bounding box center [1473, 28] width 52 height 29
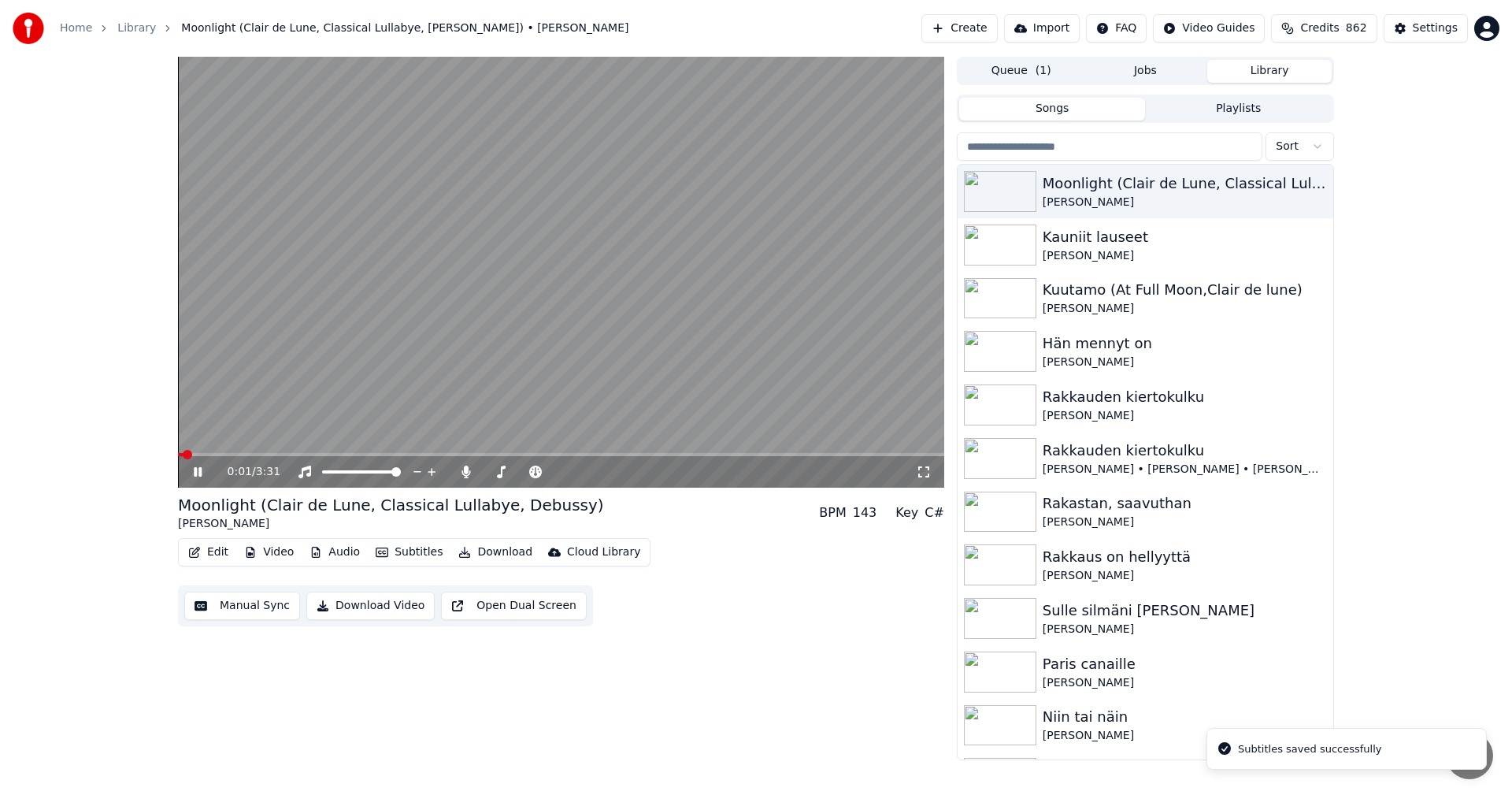
click at [216, 453] on span at bounding box center [561, 454] width 766 height 3
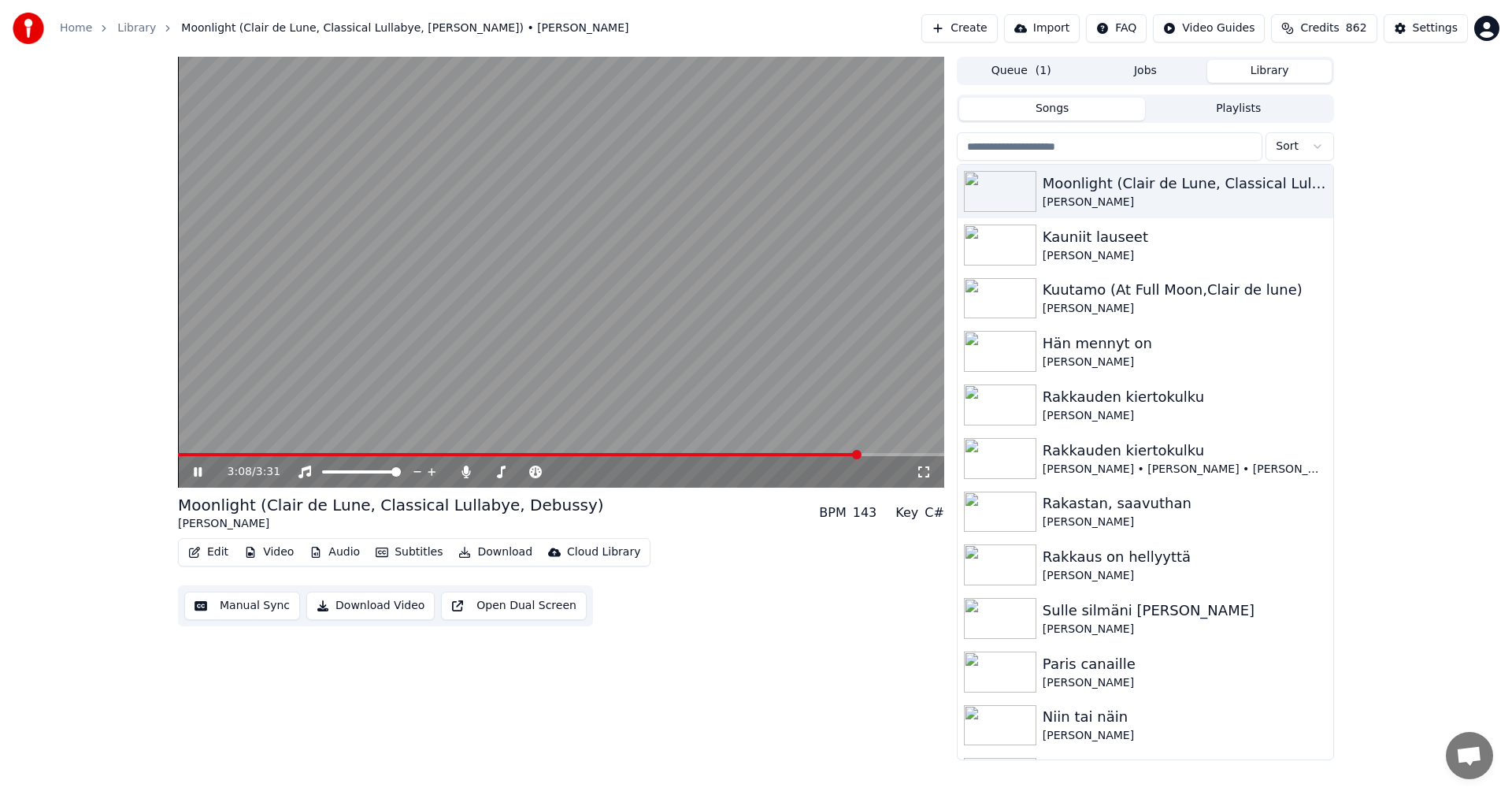
click at [860, 455] on span at bounding box center [561, 454] width 766 height 3
click at [734, 454] on span at bounding box center [456, 454] width 555 height 3
click at [197, 469] on icon at bounding box center [197, 472] width 8 height 10
click at [224, 552] on button "Edit" at bounding box center [208, 552] width 53 height 22
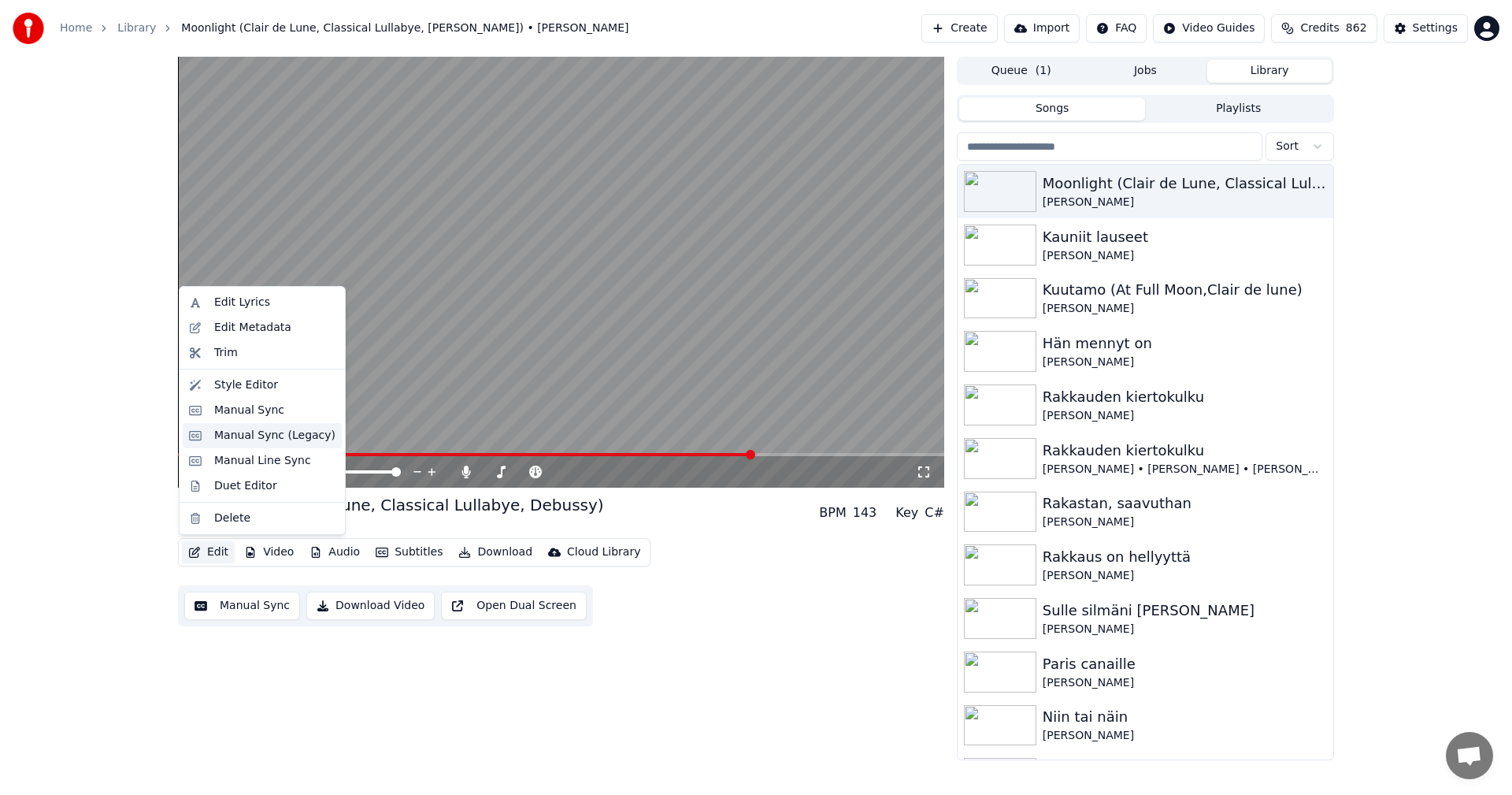
click at [247, 434] on div "Manual Sync (Legacy)" at bounding box center [275, 435] width 121 height 16
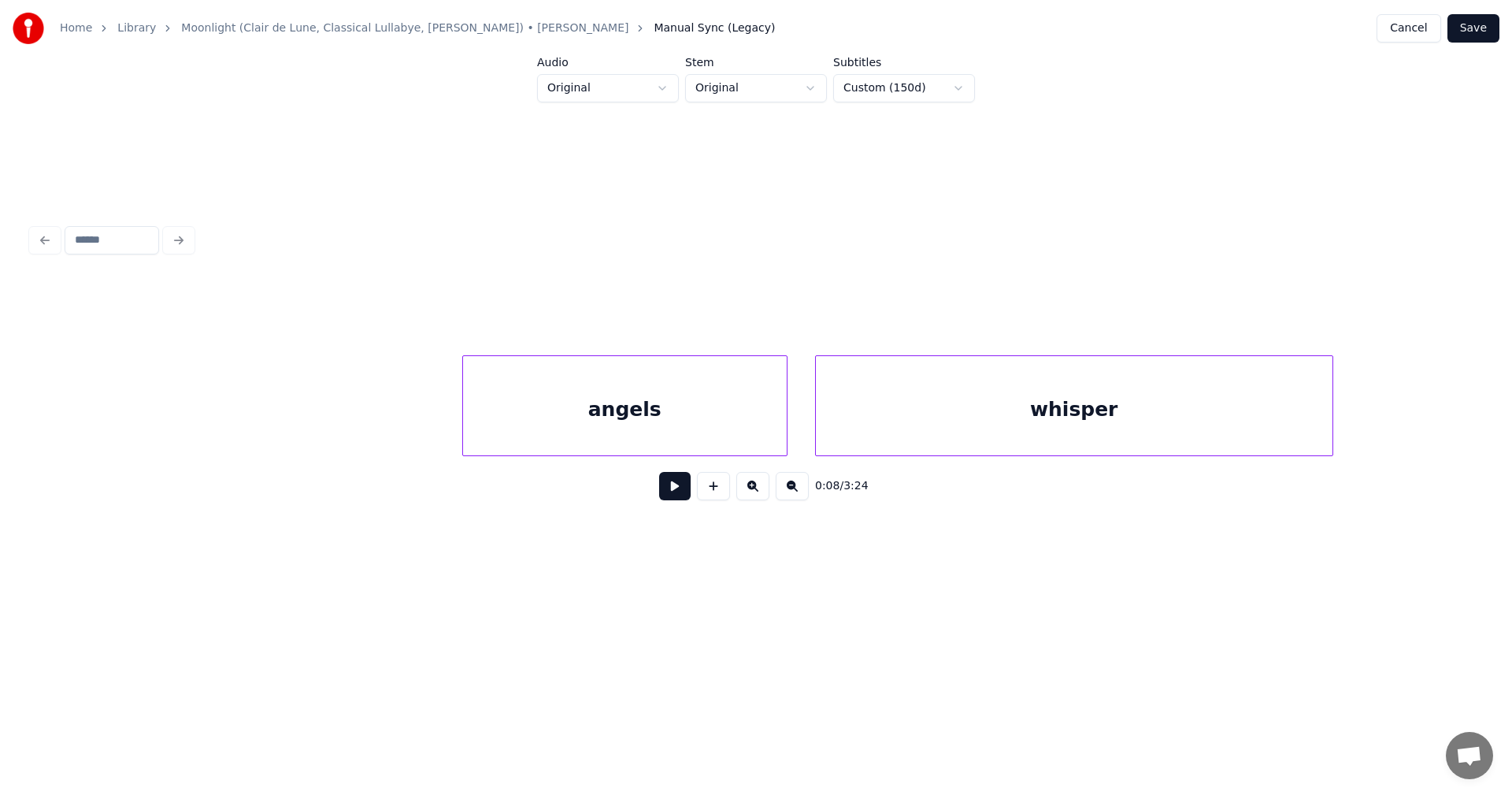
scroll to position [0, 42402]
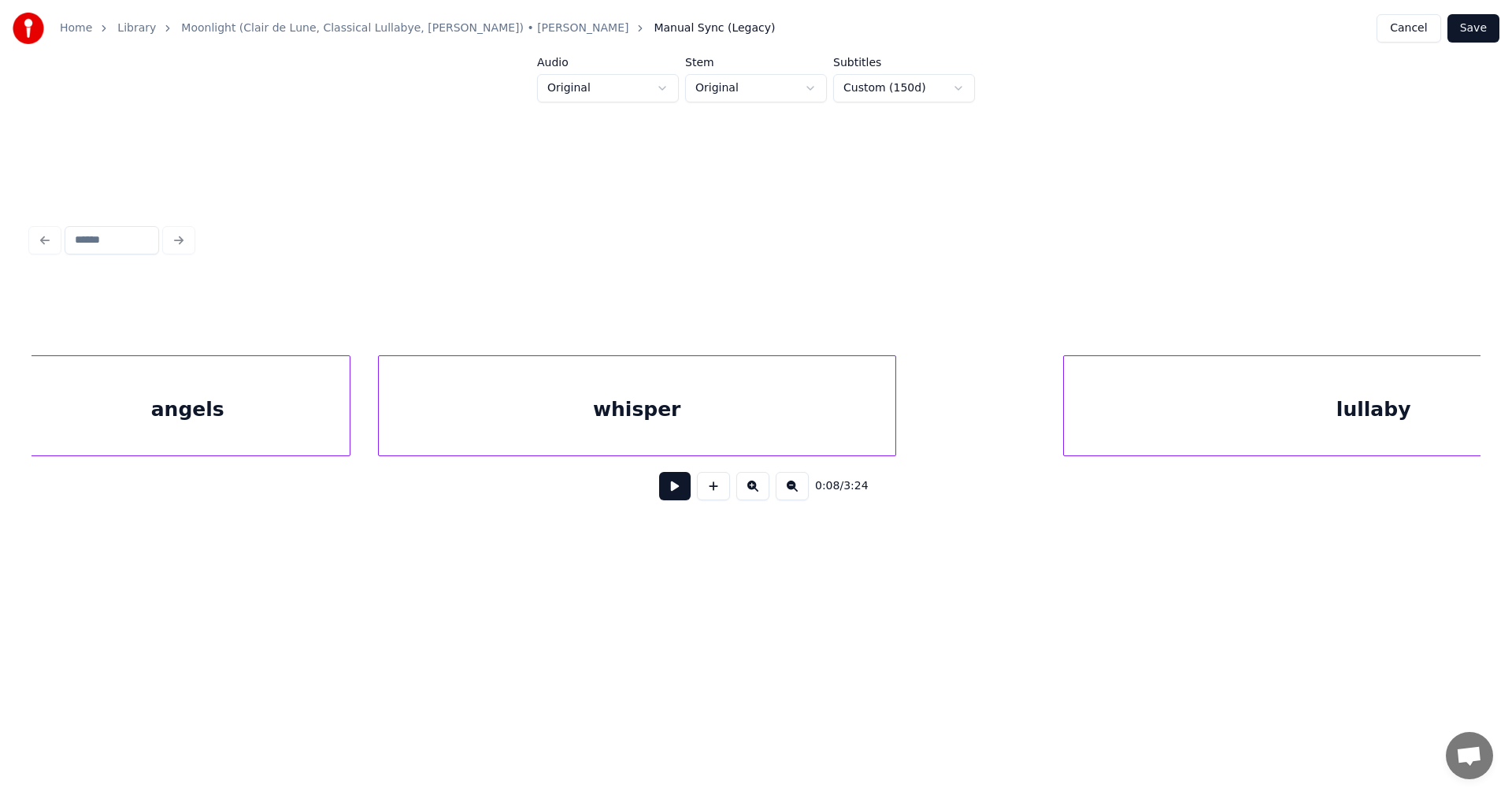
click at [771, 399] on div "whisper" at bounding box center [637, 409] width 517 height 107
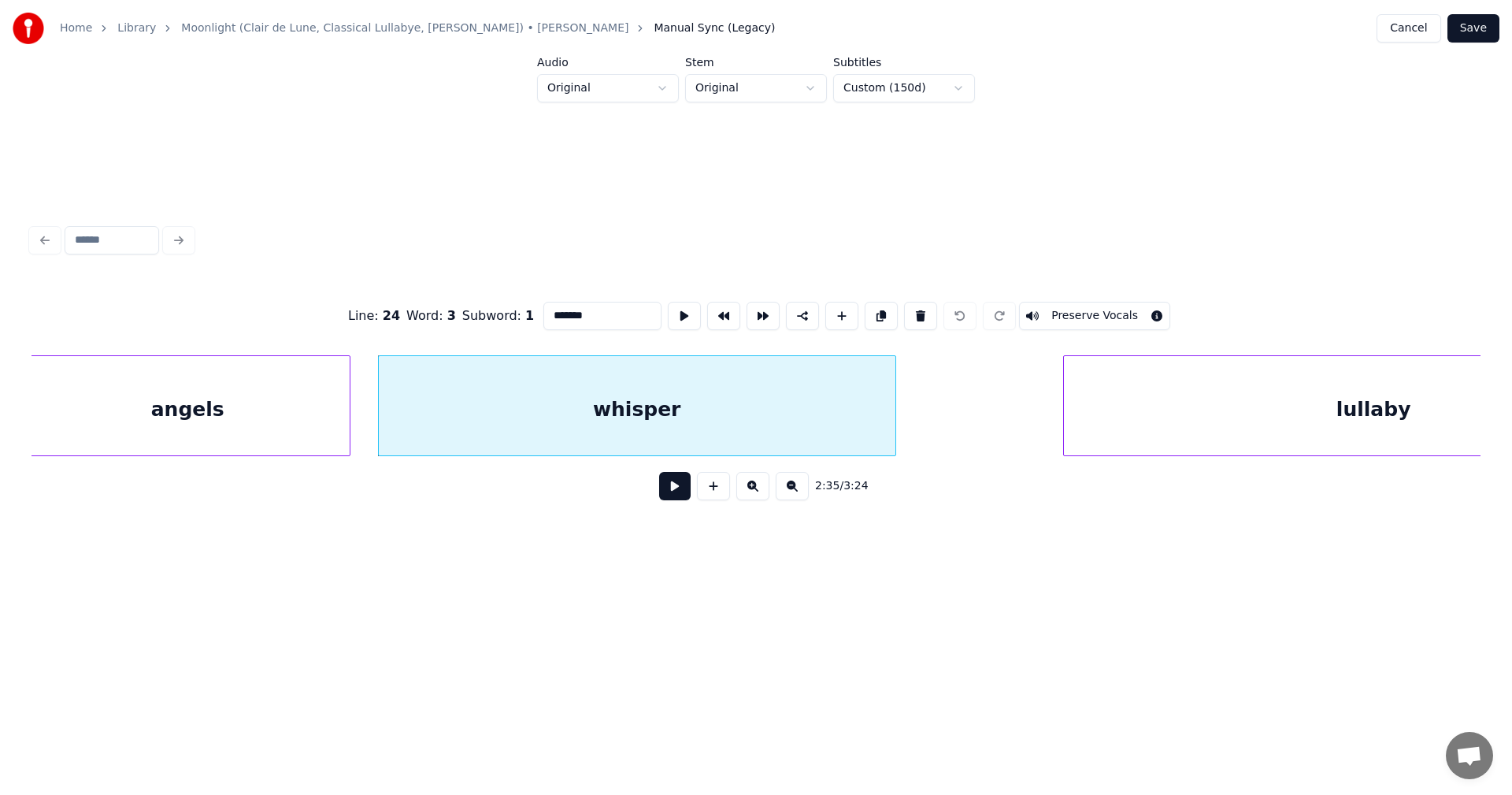
click at [587, 319] on input "*******" at bounding box center [602, 315] width 118 height 29
type input "********"
click at [1490, 21] on button "Save" at bounding box center [1473, 28] width 52 height 29
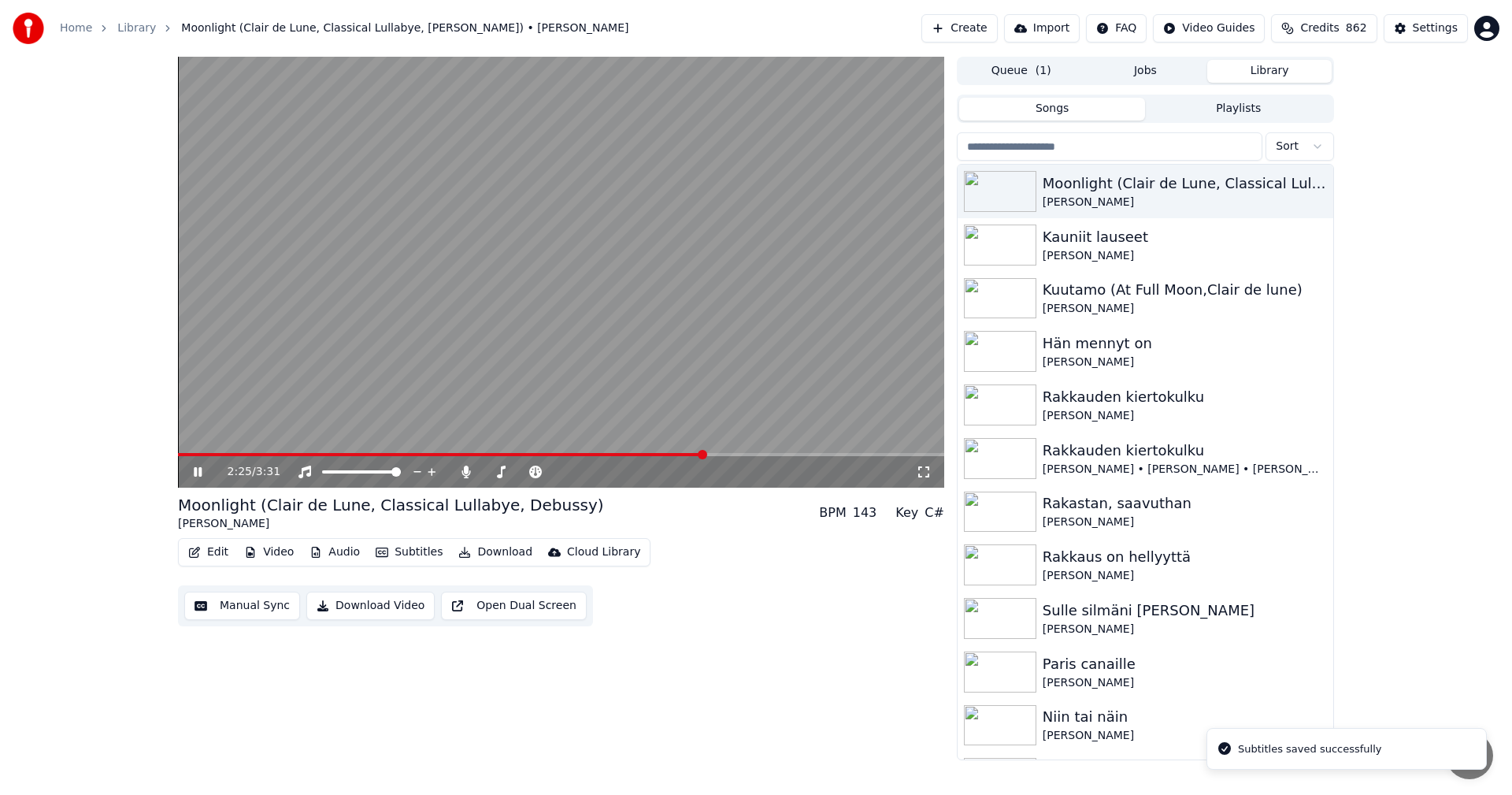
click at [703, 455] on span at bounding box center [561, 454] width 766 height 3
click at [236, 454] on span at bounding box center [207, 454] width 58 height 3
click at [197, 473] on icon at bounding box center [208, 471] width 37 height 13
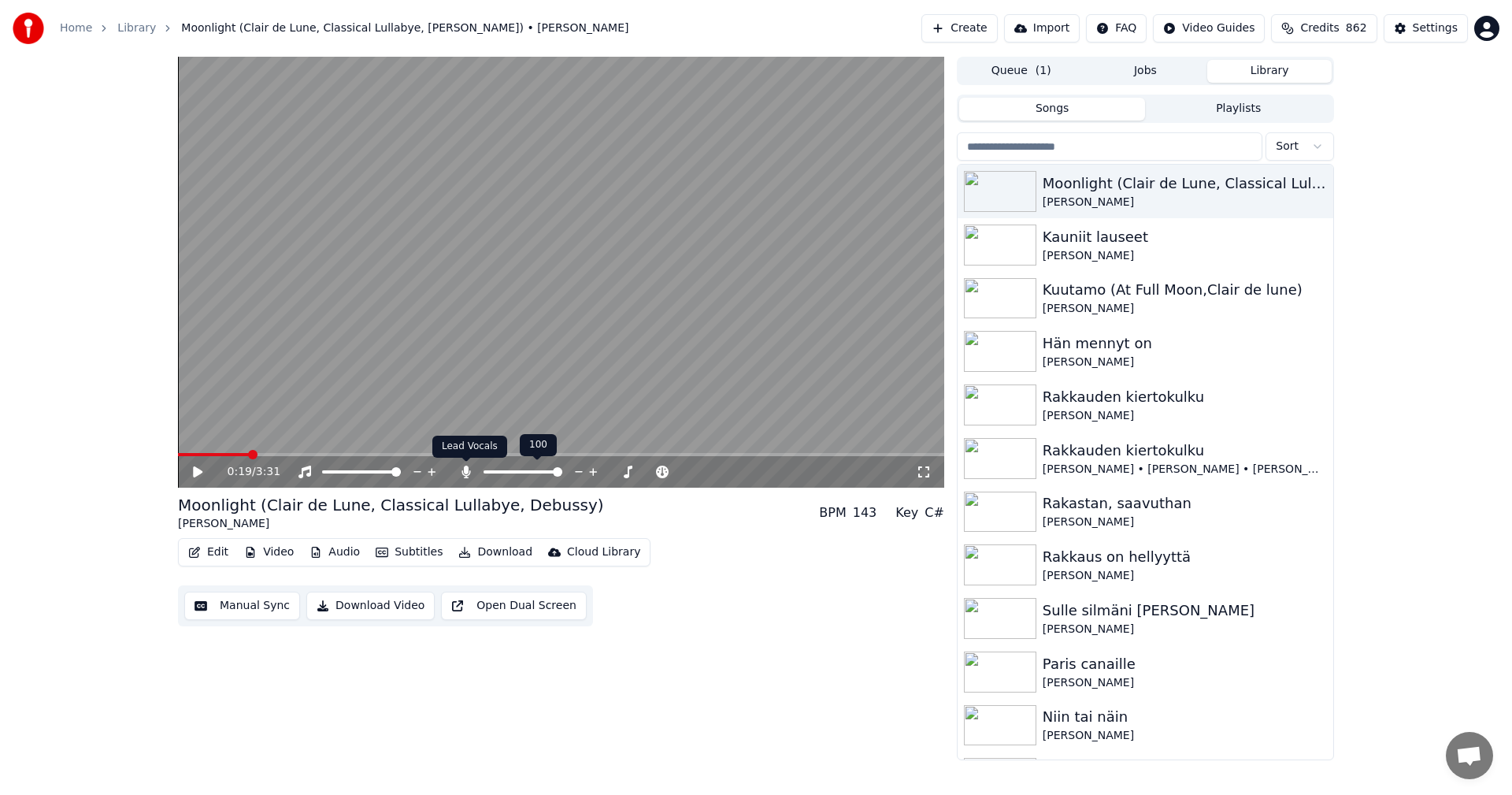
click at [463, 475] on icon at bounding box center [466, 471] width 9 height 13
click at [469, 475] on icon at bounding box center [466, 471] width 16 height 13
click at [538, 474] on span at bounding box center [536, 472] width 10 height 10
click at [201, 473] on icon at bounding box center [198, 471] width 10 height 11
click at [531, 452] on video at bounding box center [561, 272] width 766 height 431
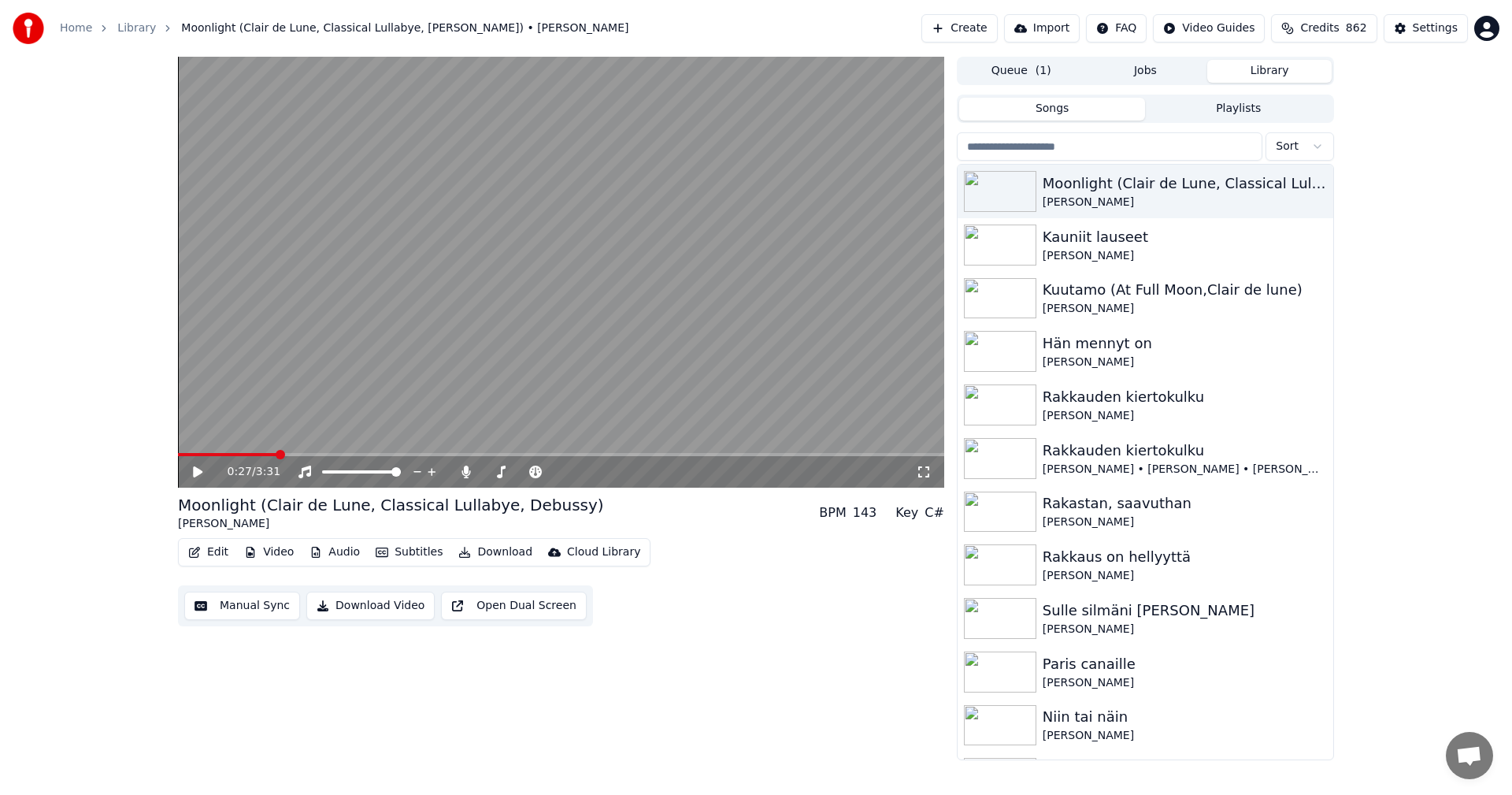
click at [528, 454] on span at bounding box center [561, 454] width 766 height 3
click at [194, 470] on icon at bounding box center [198, 471] width 10 height 11
click at [604, 454] on span at bounding box center [561, 454] width 766 height 3
click at [530, 473] on span at bounding box center [529, 472] width 10 height 10
click at [526, 473] on span at bounding box center [526, 472] width 10 height 10
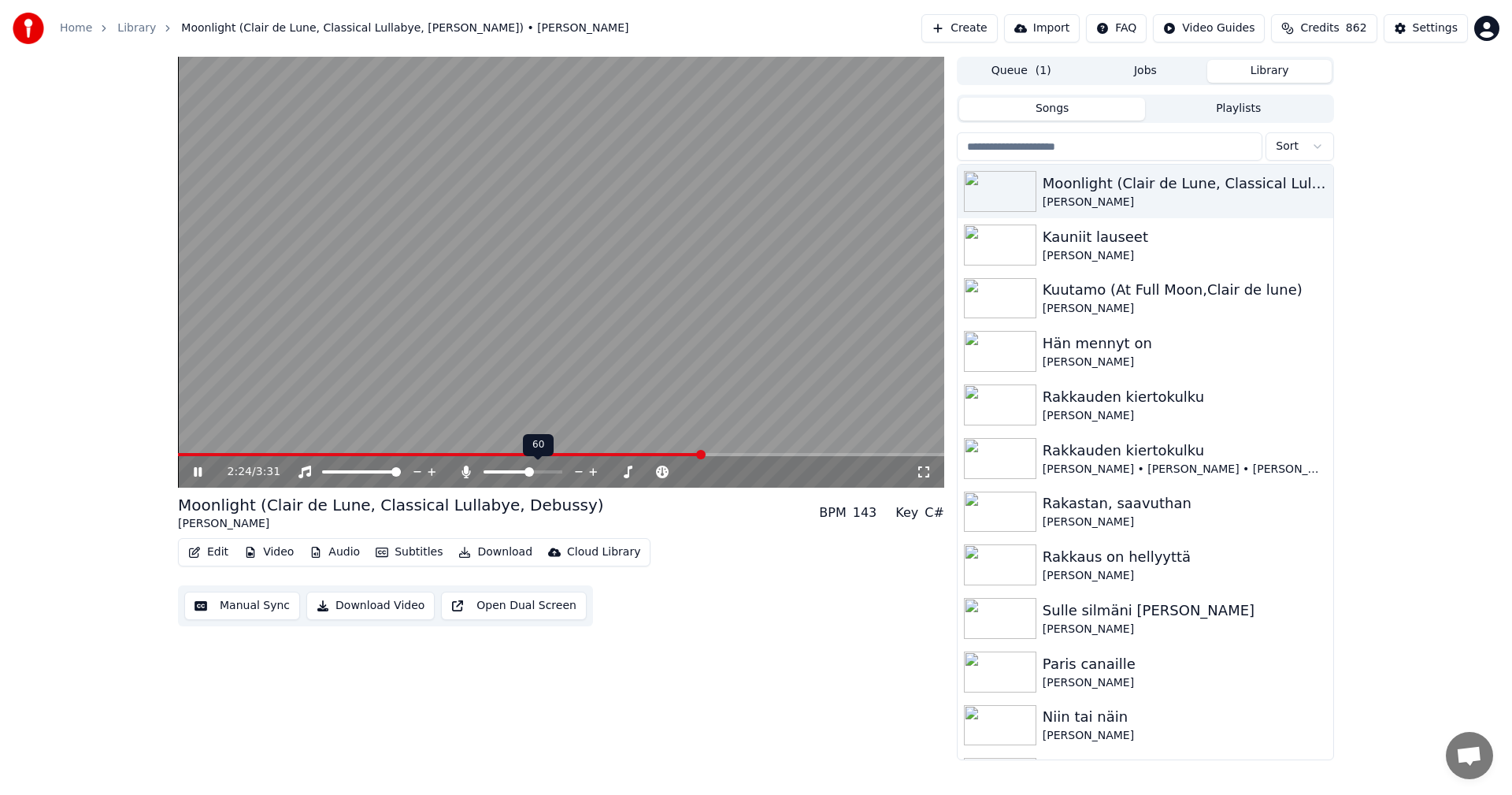
click at [530, 473] on span at bounding box center [529, 472] width 10 height 10
click at [201, 476] on icon at bounding box center [197, 472] width 8 height 10
click at [485, 550] on button "Download" at bounding box center [495, 552] width 86 height 22
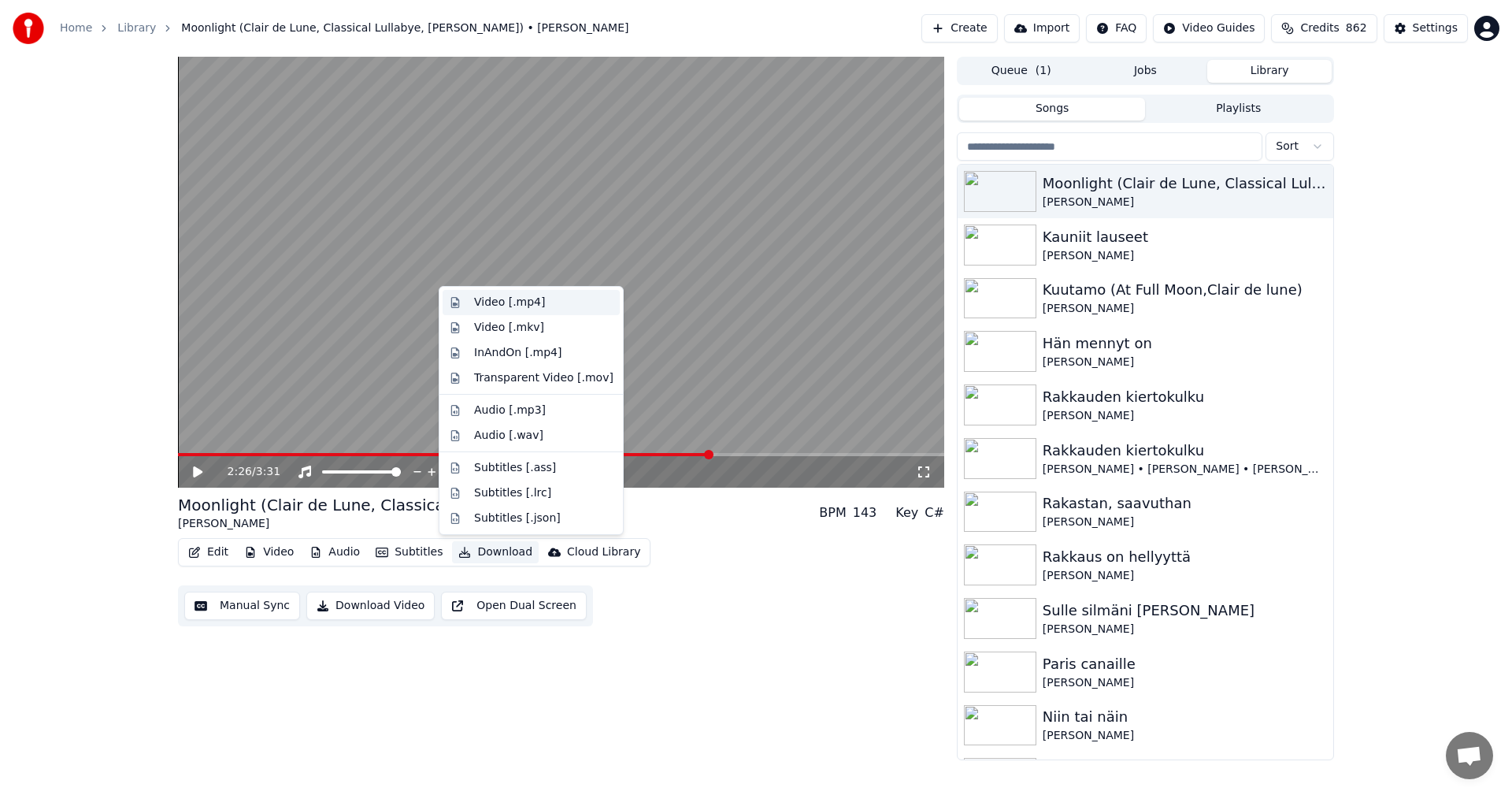
click at [520, 305] on div "Video [.mp4]" at bounding box center [509, 302] width 70 height 16
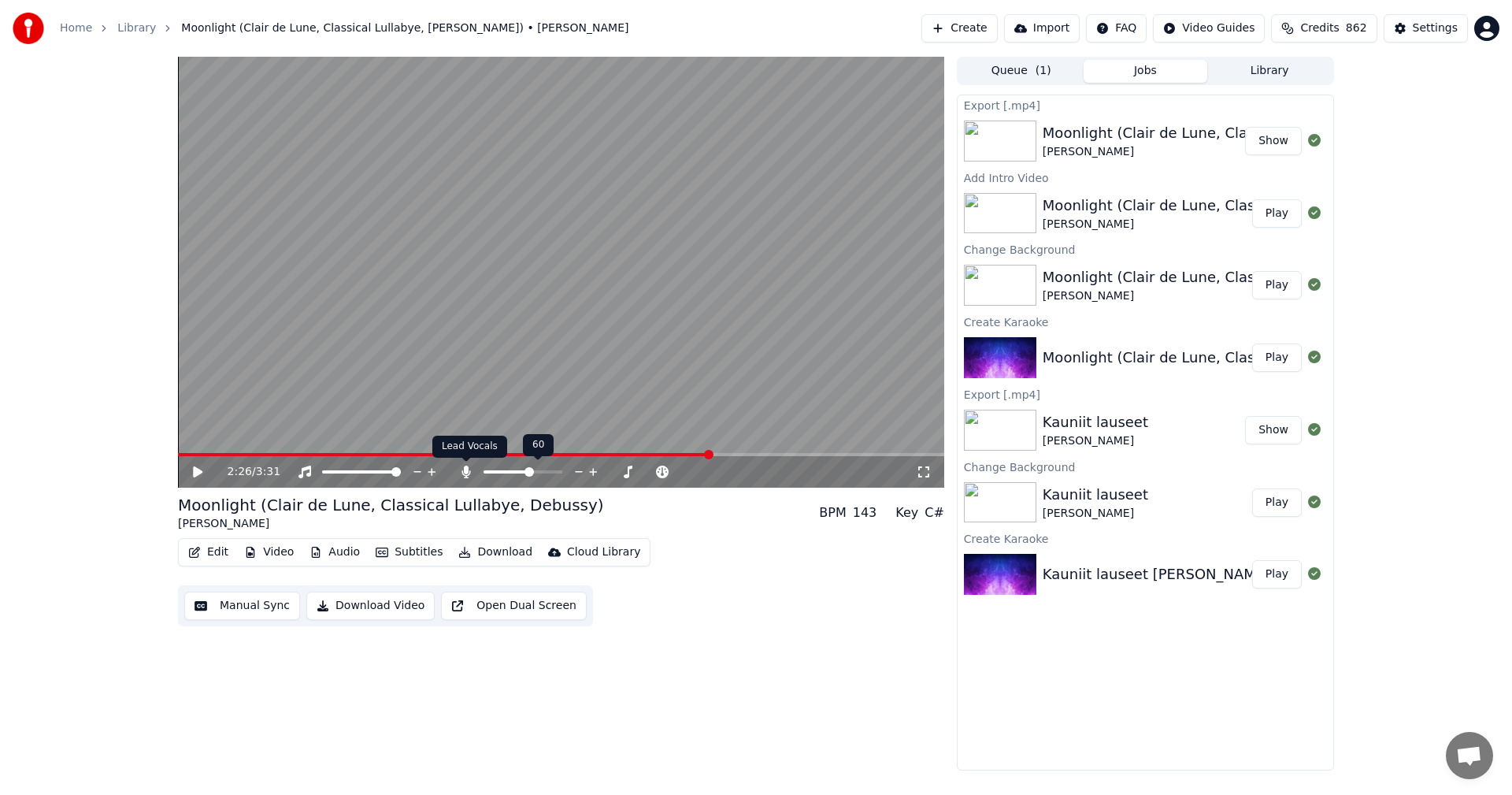
click at [469, 470] on icon at bounding box center [466, 471] width 16 height 13
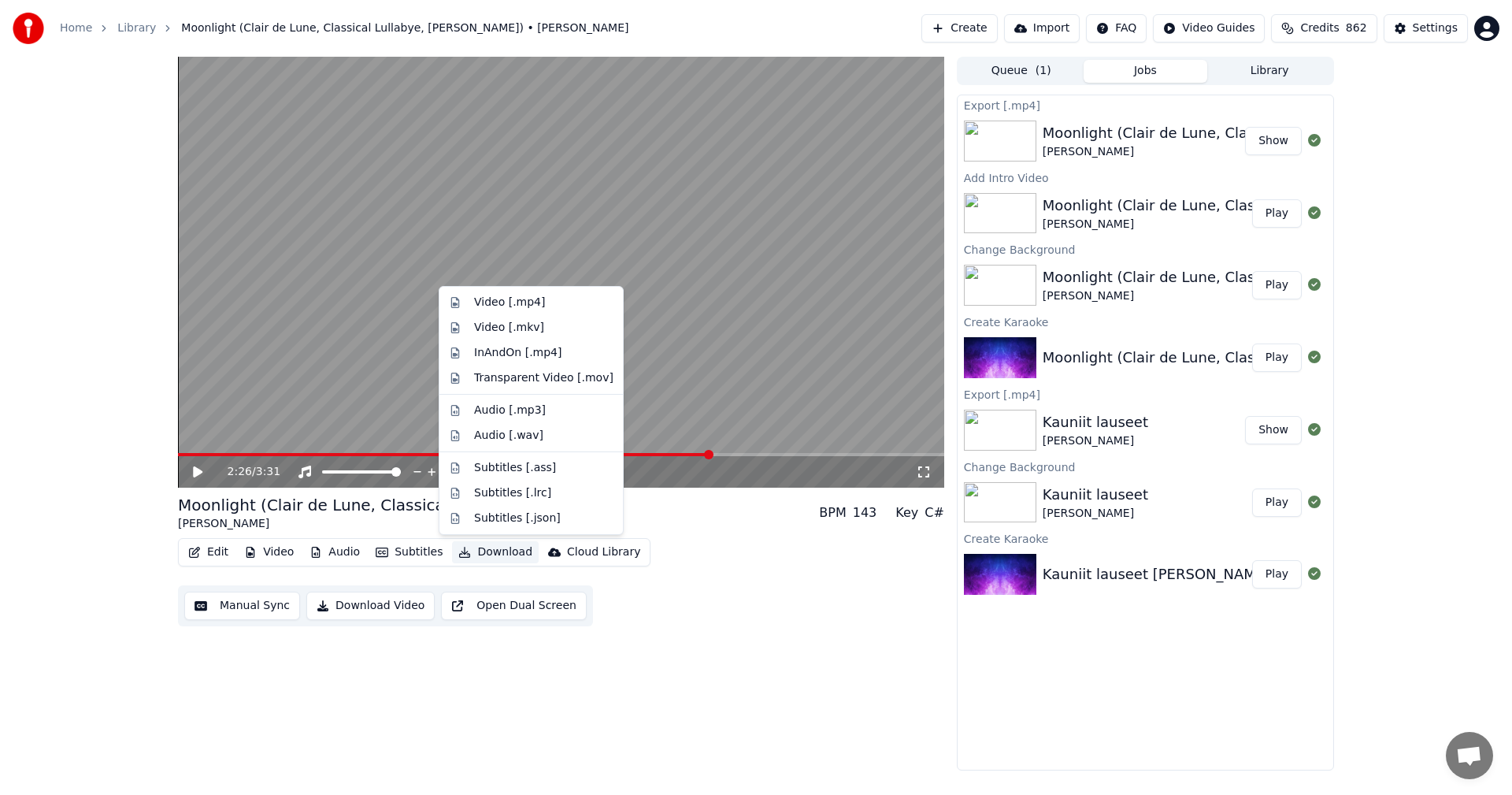
click at [474, 556] on button "Download" at bounding box center [495, 552] width 86 height 22
click at [529, 304] on div "Video [.mp4]" at bounding box center [509, 302] width 70 height 16
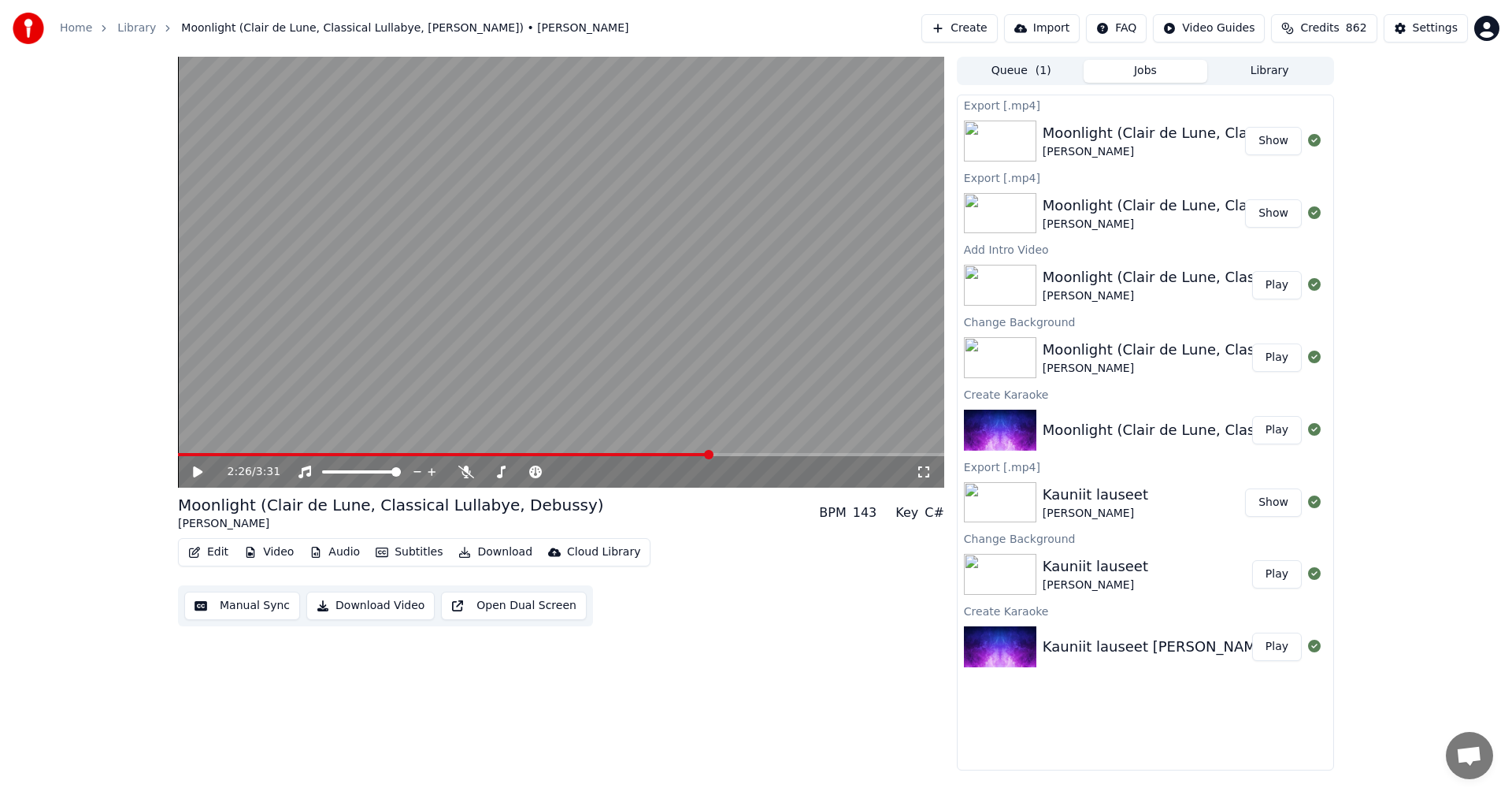
click at [925, 474] on icon at bounding box center [924, 471] width 16 height 13
click at [285, 549] on button "Video" at bounding box center [269, 552] width 62 height 22
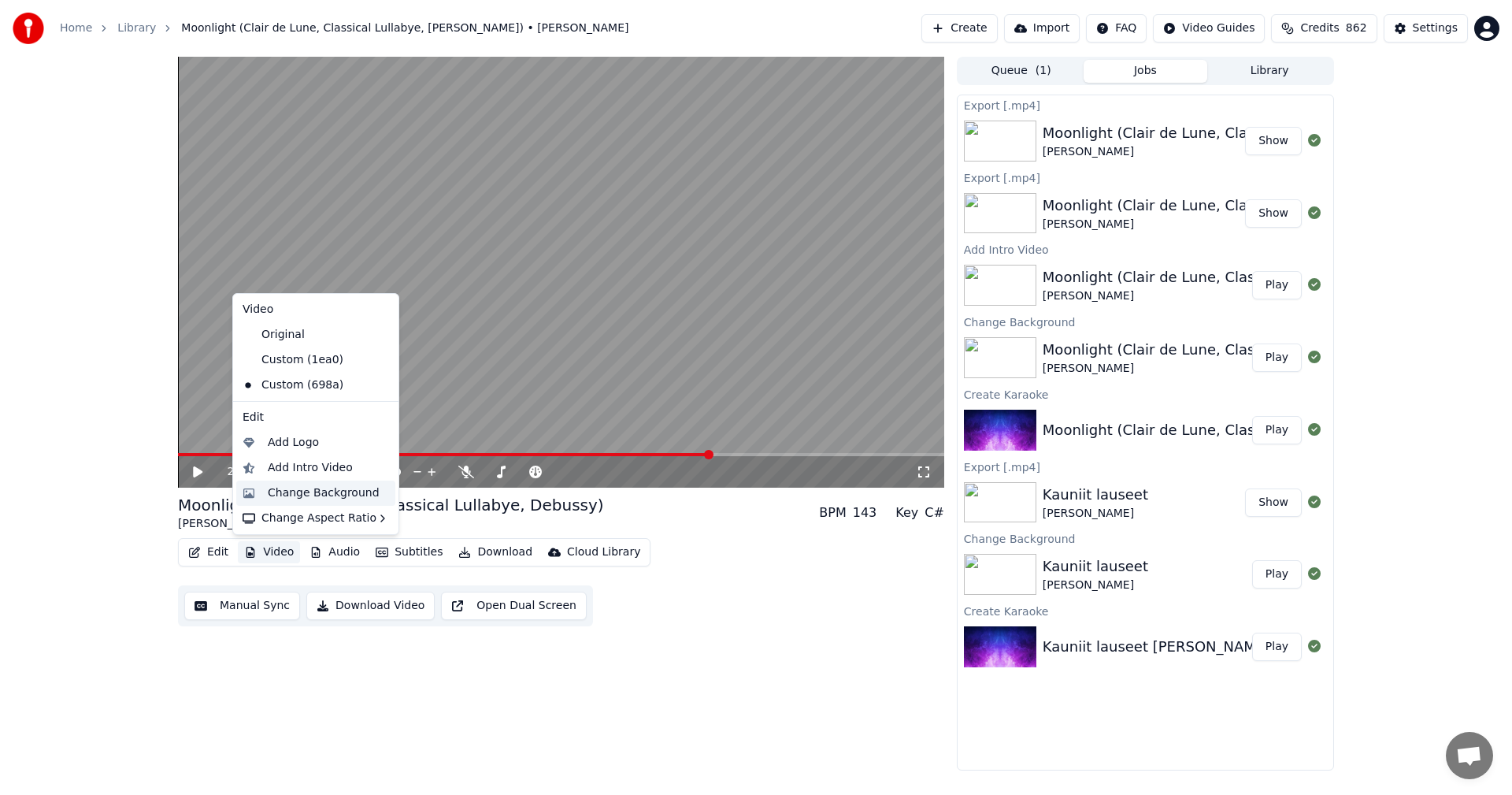
click at [316, 489] on div "Change Background" at bounding box center [323, 493] width 112 height 16
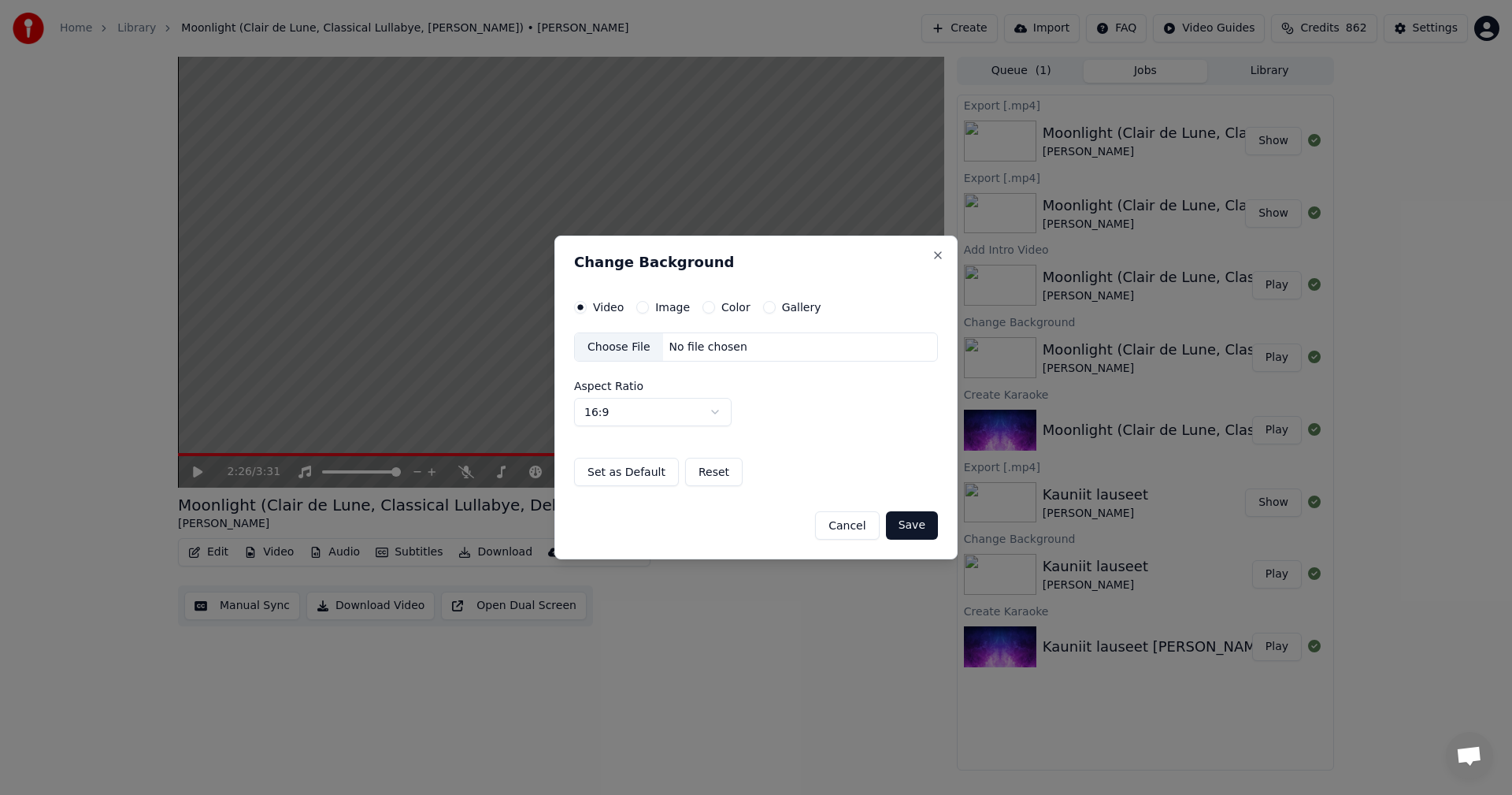
click at [641, 304] on button "Image" at bounding box center [642, 306] width 13 height 13
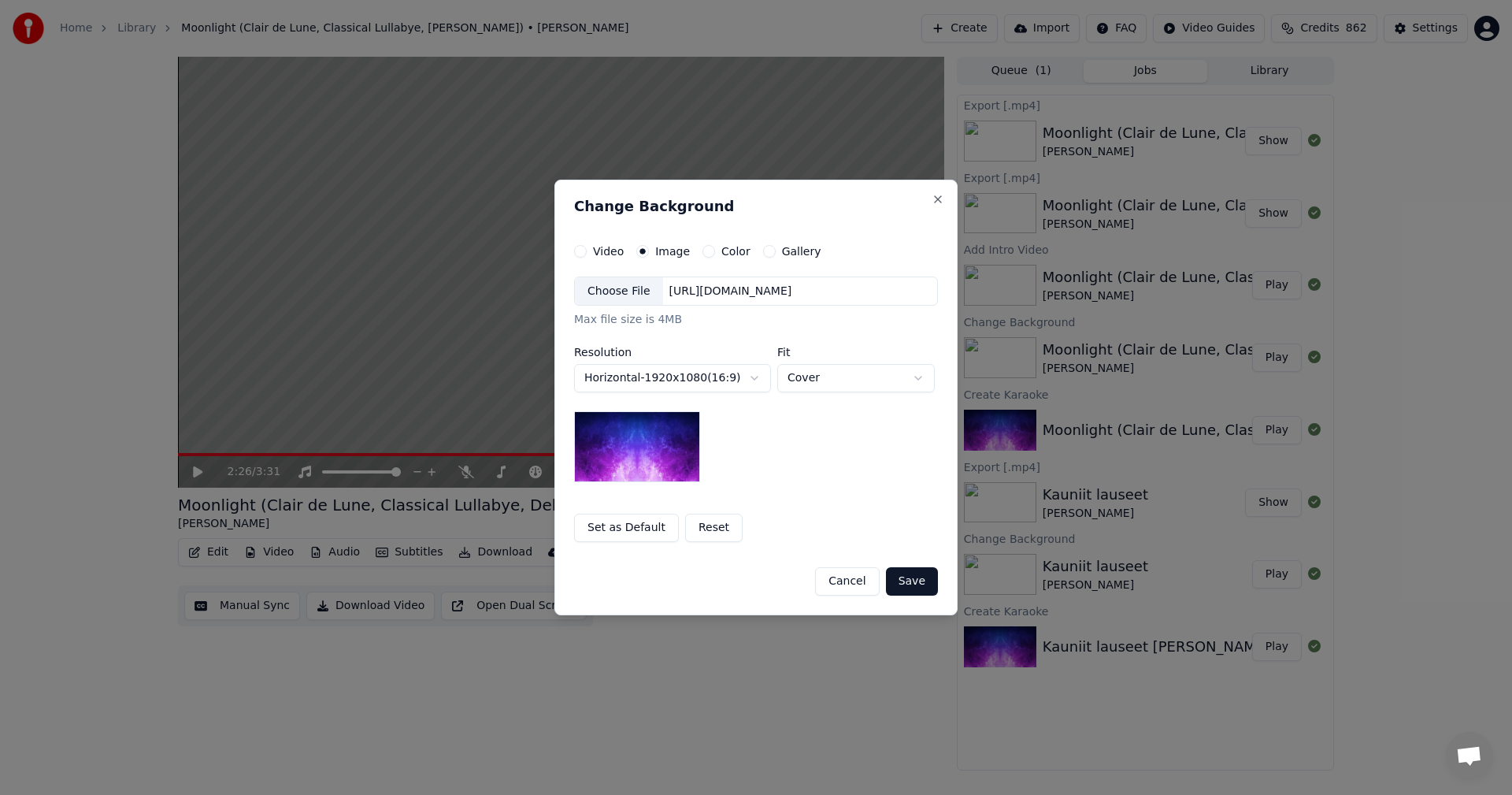
click at [632, 295] on div "Choose File" at bounding box center [619, 291] width 88 height 29
click at [908, 589] on button "Save" at bounding box center [912, 581] width 52 height 29
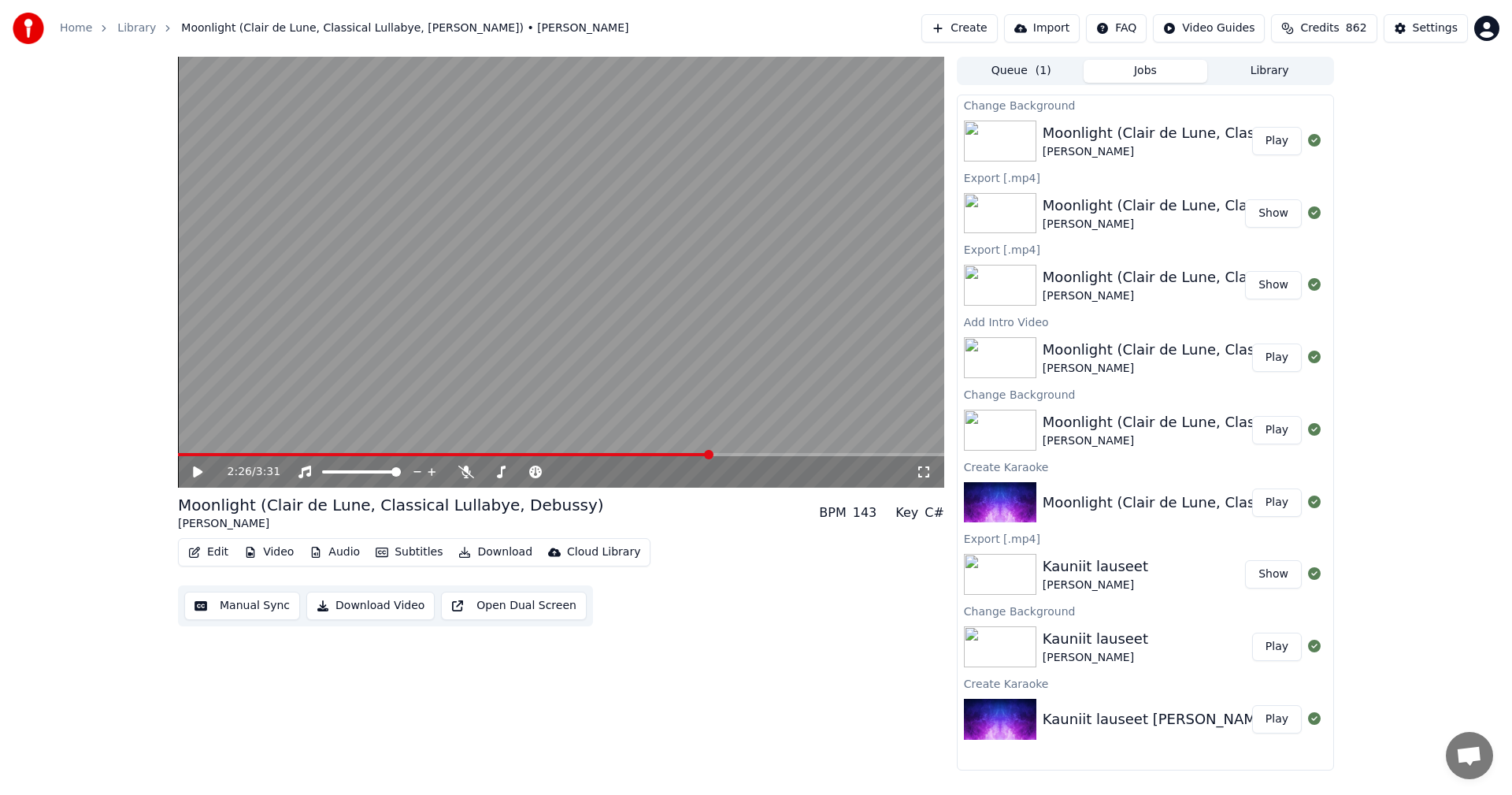
click at [1277, 144] on button "Play" at bounding box center [1277, 141] width 50 height 29
click at [202, 474] on icon at bounding box center [208, 471] width 37 height 13
click at [498, 547] on button "Download" at bounding box center [495, 552] width 86 height 22
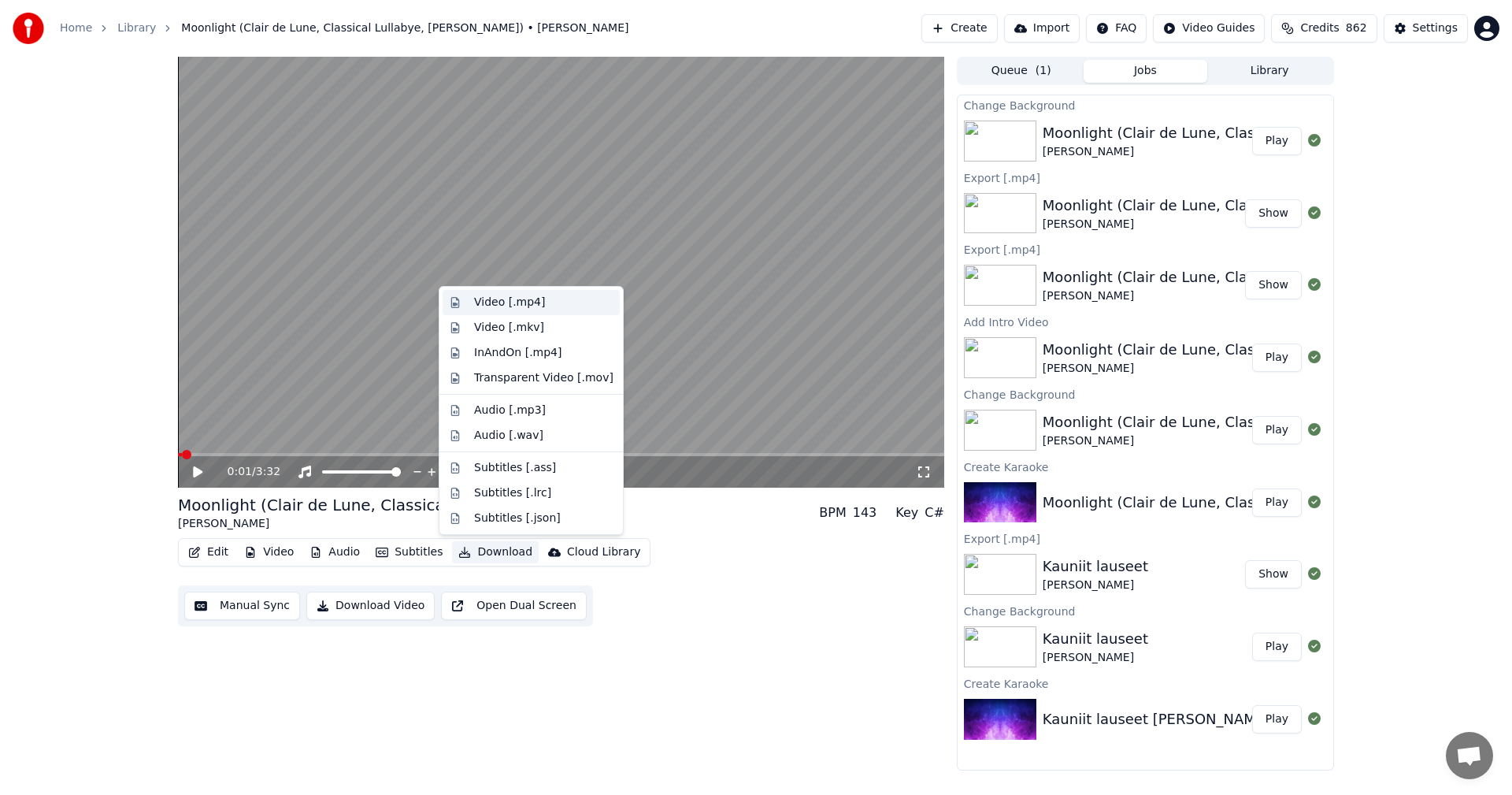
click at [520, 305] on div "Video [.mp4]" at bounding box center [509, 302] width 70 height 16
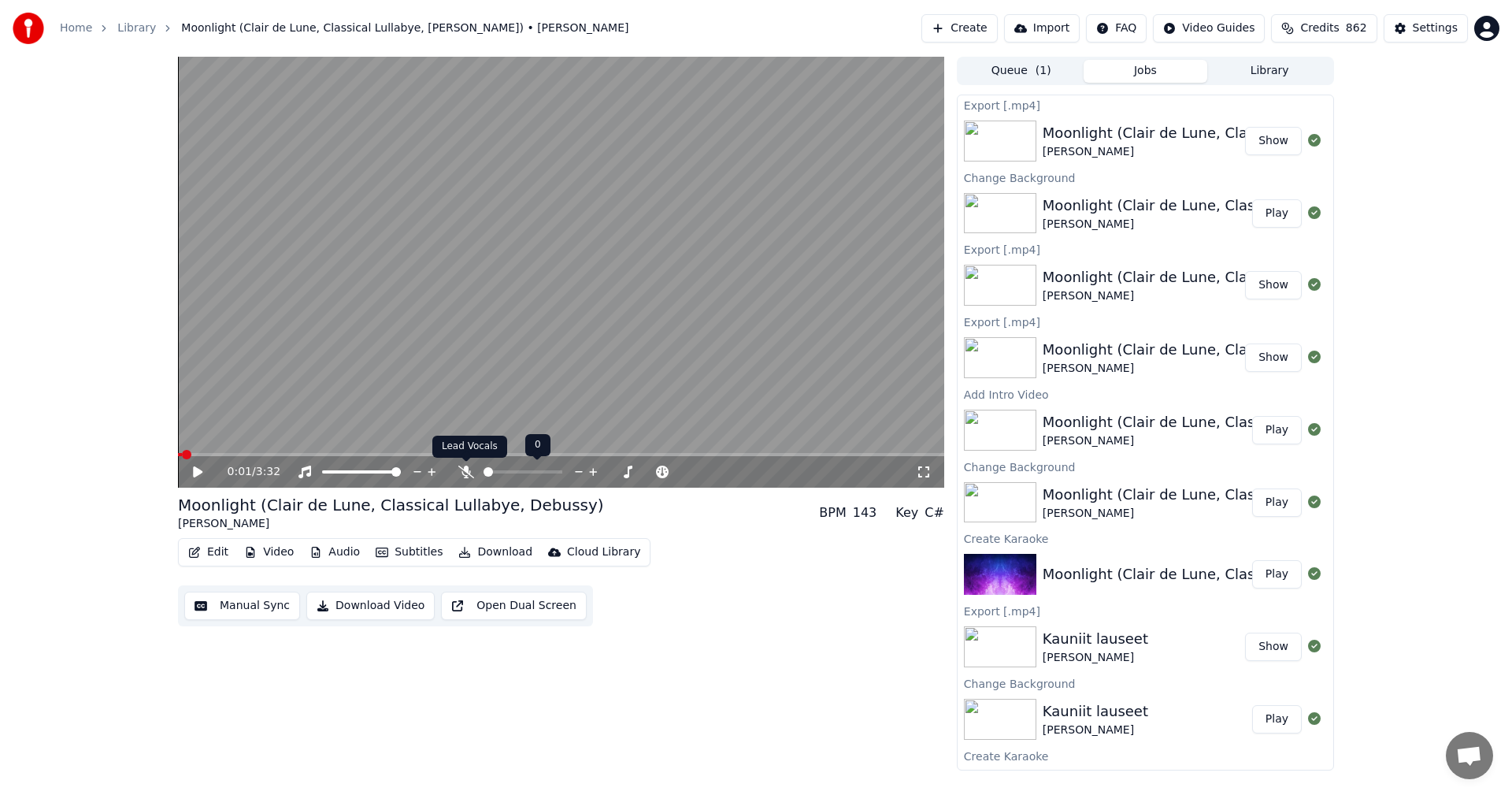
click at [471, 474] on icon at bounding box center [466, 471] width 16 height 13
click at [530, 471] on span at bounding box center [529, 472] width 10 height 10
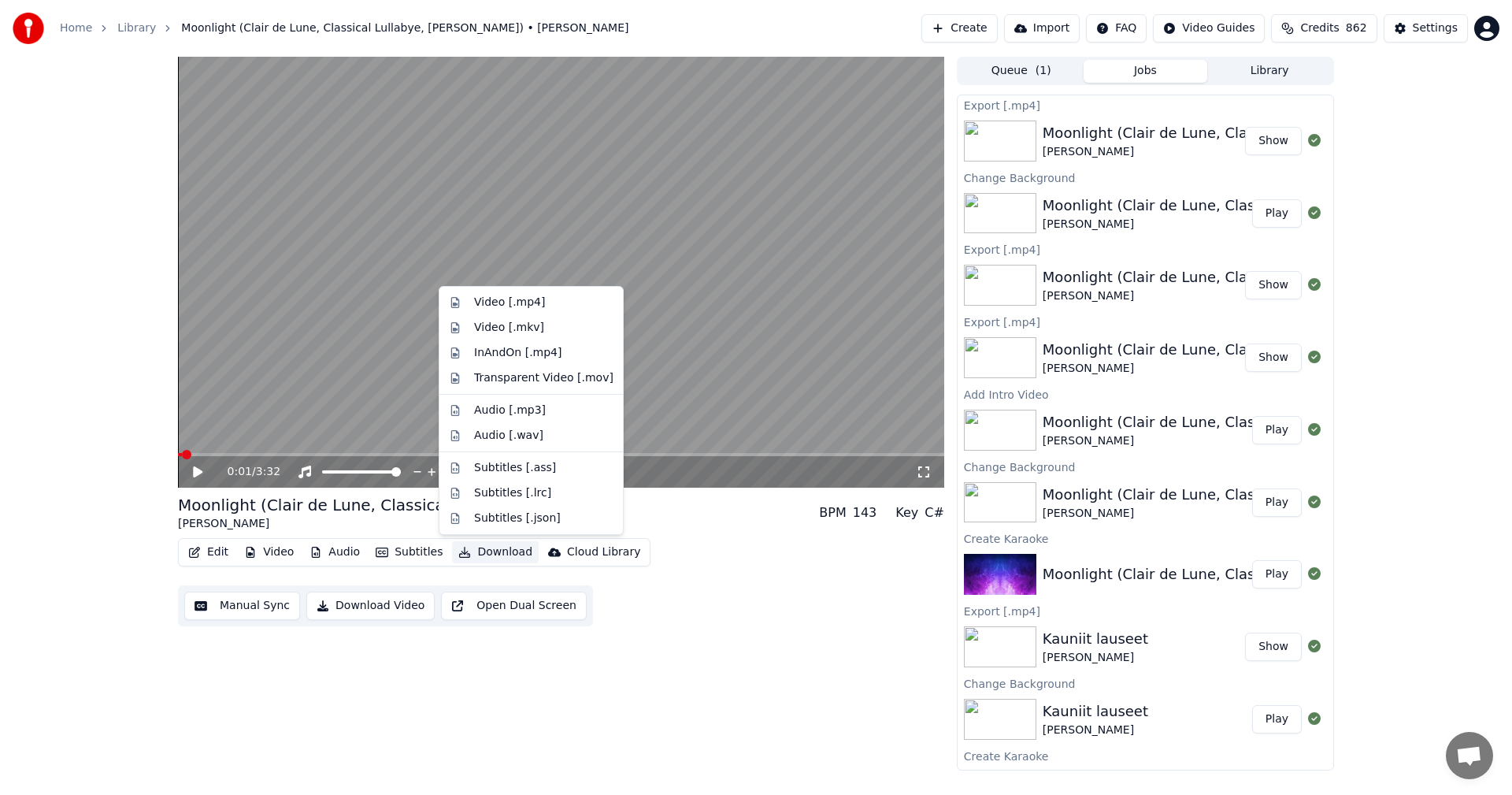
click at [511, 554] on button "Download" at bounding box center [495, 552] width 86 height 22
click at [523, 307] on div "Video [.mp4]" at bounding box center [509, 302] width 70 height 16
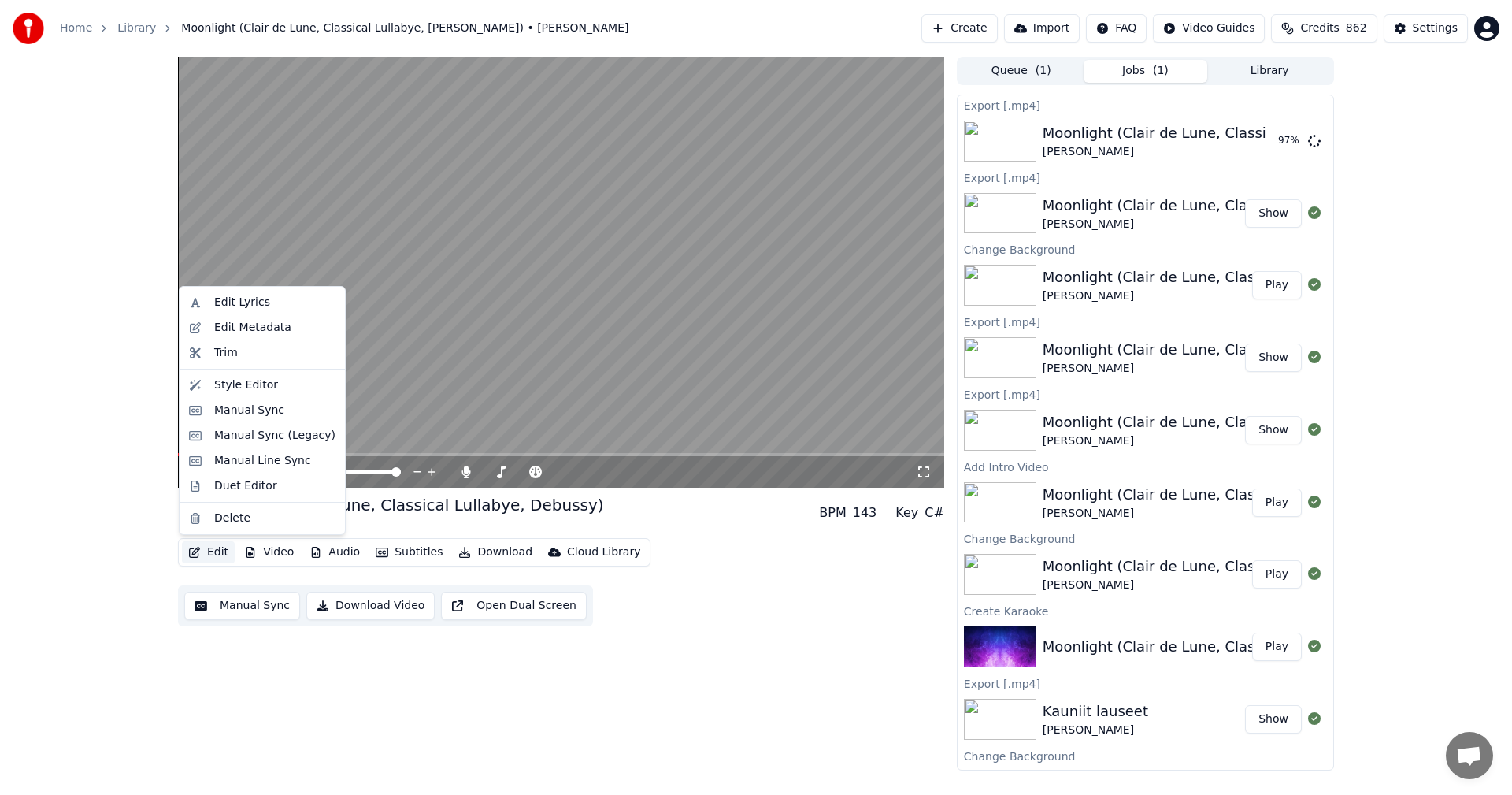
click at [212, 556] on button "Edit" at bounding box center [208, 552] width 53 height 22
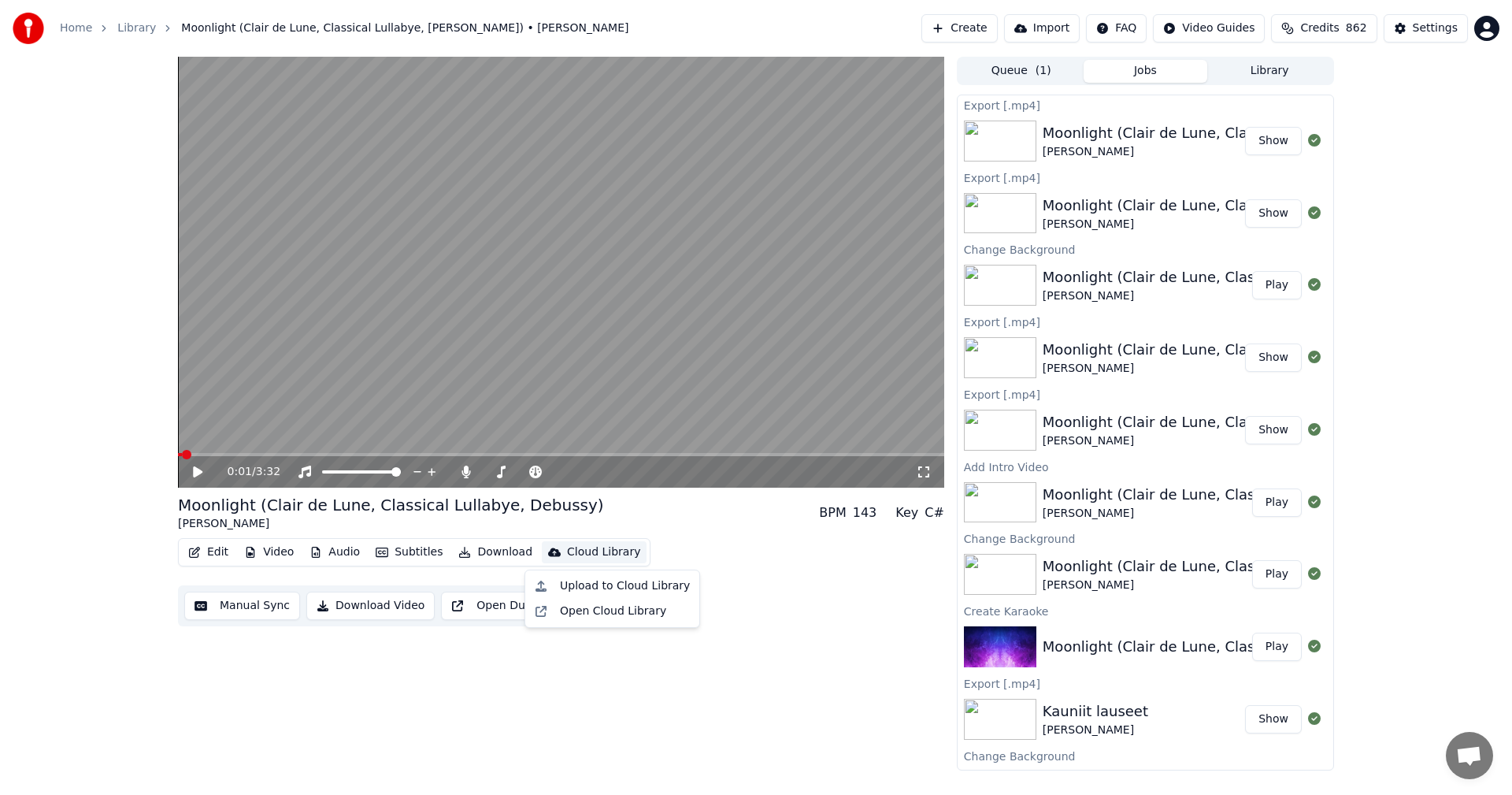
drag, startPoint x: 734, startPoint y: 550, endPoint x: 678, endPoint y: 543, distance: 56.4
click at [734, 550] on div "Edit Video Audio Subtitles Download Cloud Library Manual Sync Download Video Op…" at bounding box center [561, 582] width 766 height 88
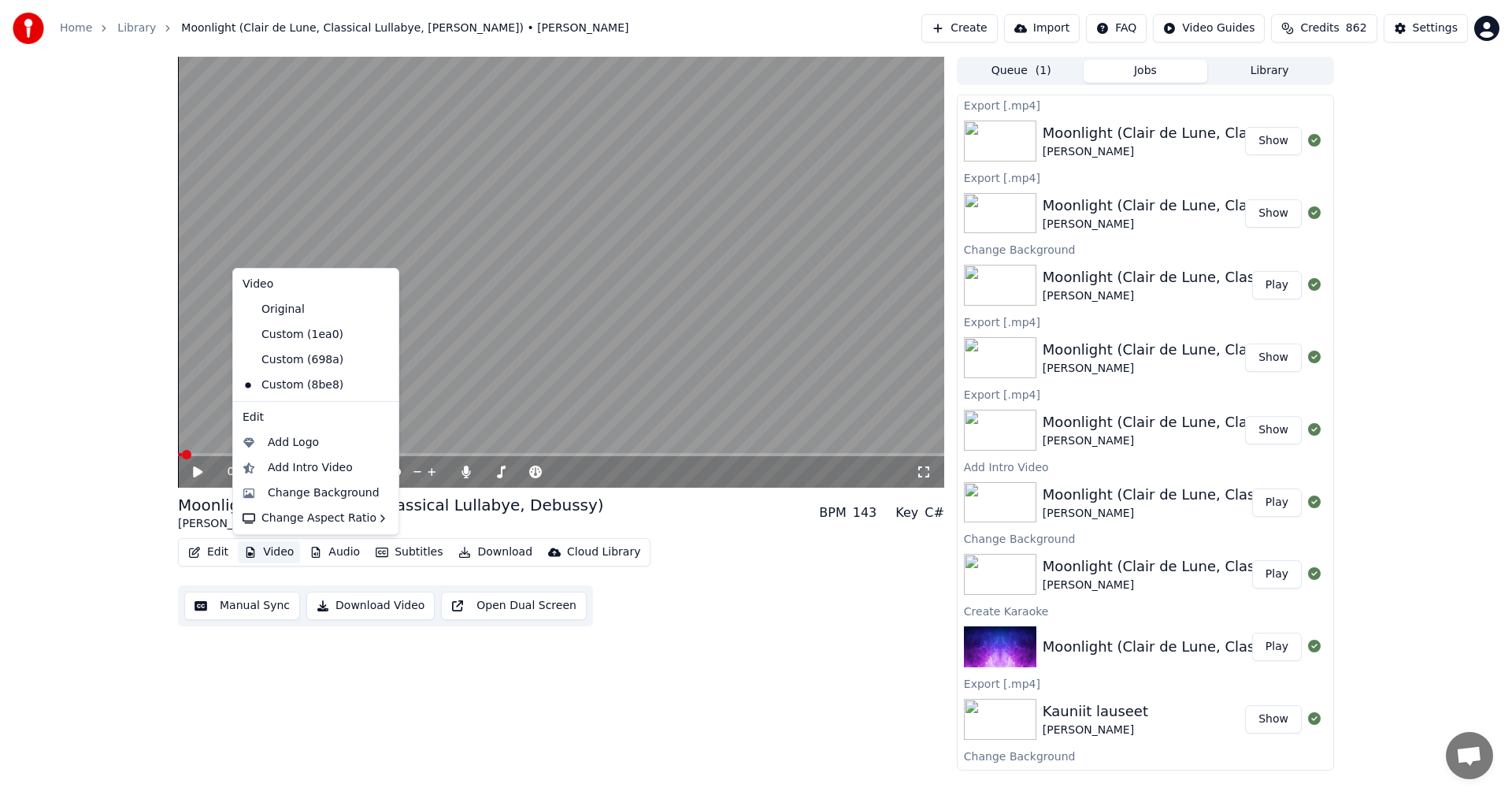
click at [290, 549] on button "Video" at bounding box center [269, 552] width 62 height 22
click at [323, 496] on div "Change Background" at bounding box center [323, 493] width 112 height 16
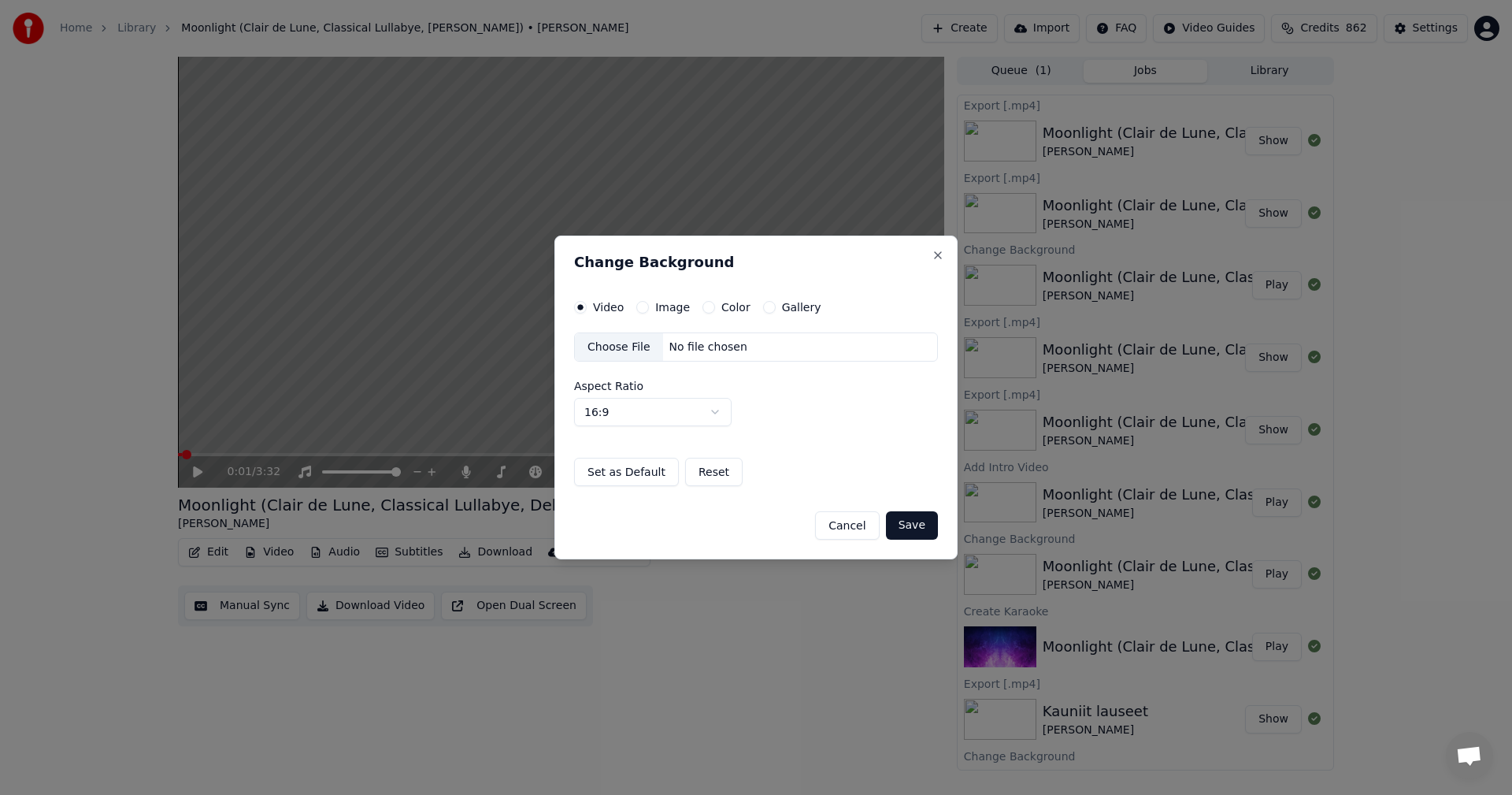
click at [640, 309] on button "Image" at bounding box center [642, 306] width 13 height 13
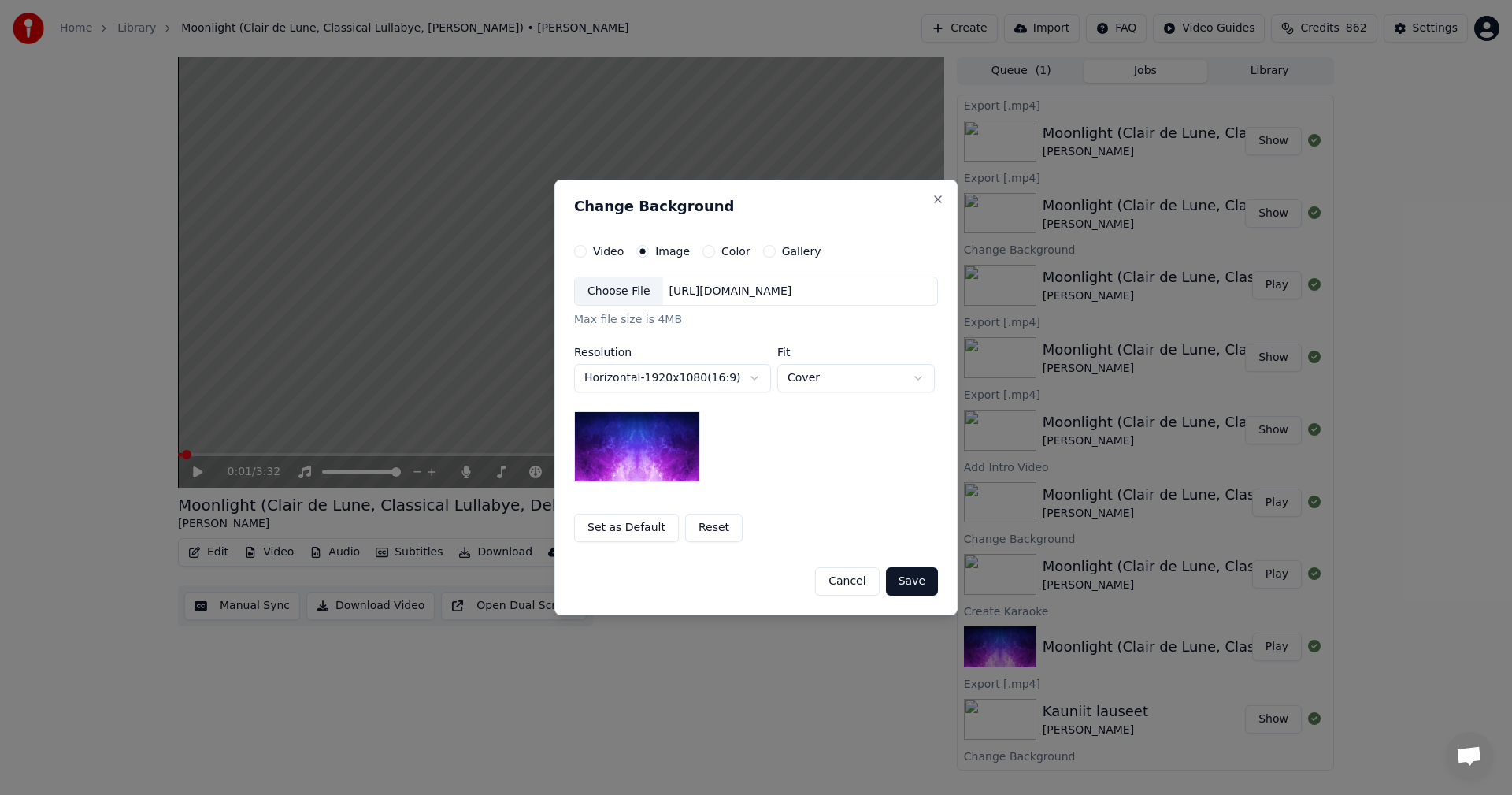
click at [638, 293] on div "Choose File" at bounding box center [619, 291] width 88 height 29
click at [913, 576] on button "Save" at bounding box center [912, 581] width 52 height 29
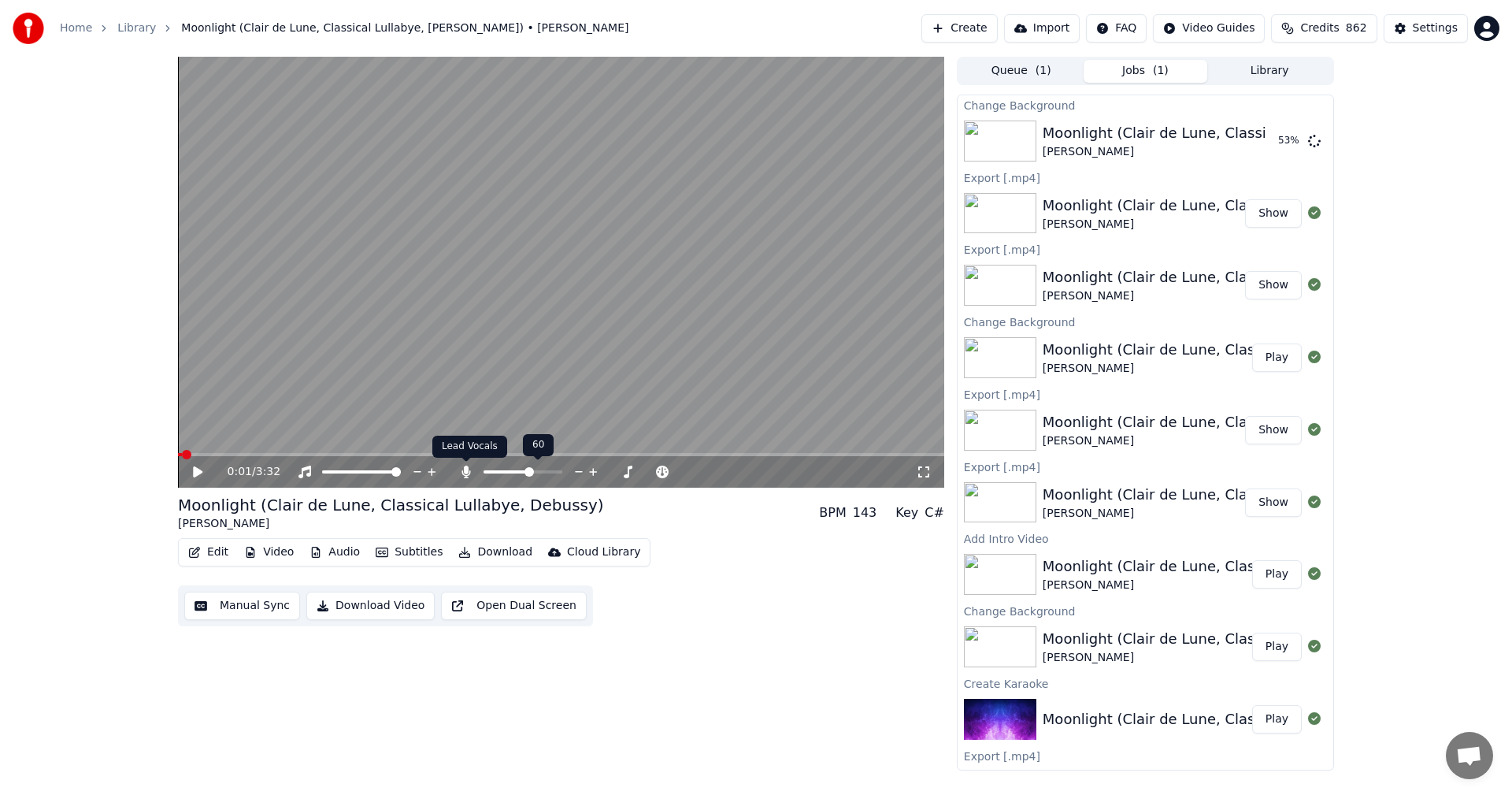
click at [471, 472] on icon at bounding box center [466, 471] width 16 height 13
click at [1267, 137] on button "Play" at bounding box center [1277, 141] width 50 height 29
click at [197, 474] on icon at bounding box center [197, 472] width 8 height 10
click at [484, 553] on button "Download" at bounding box center [495, 552] width 86 height 22
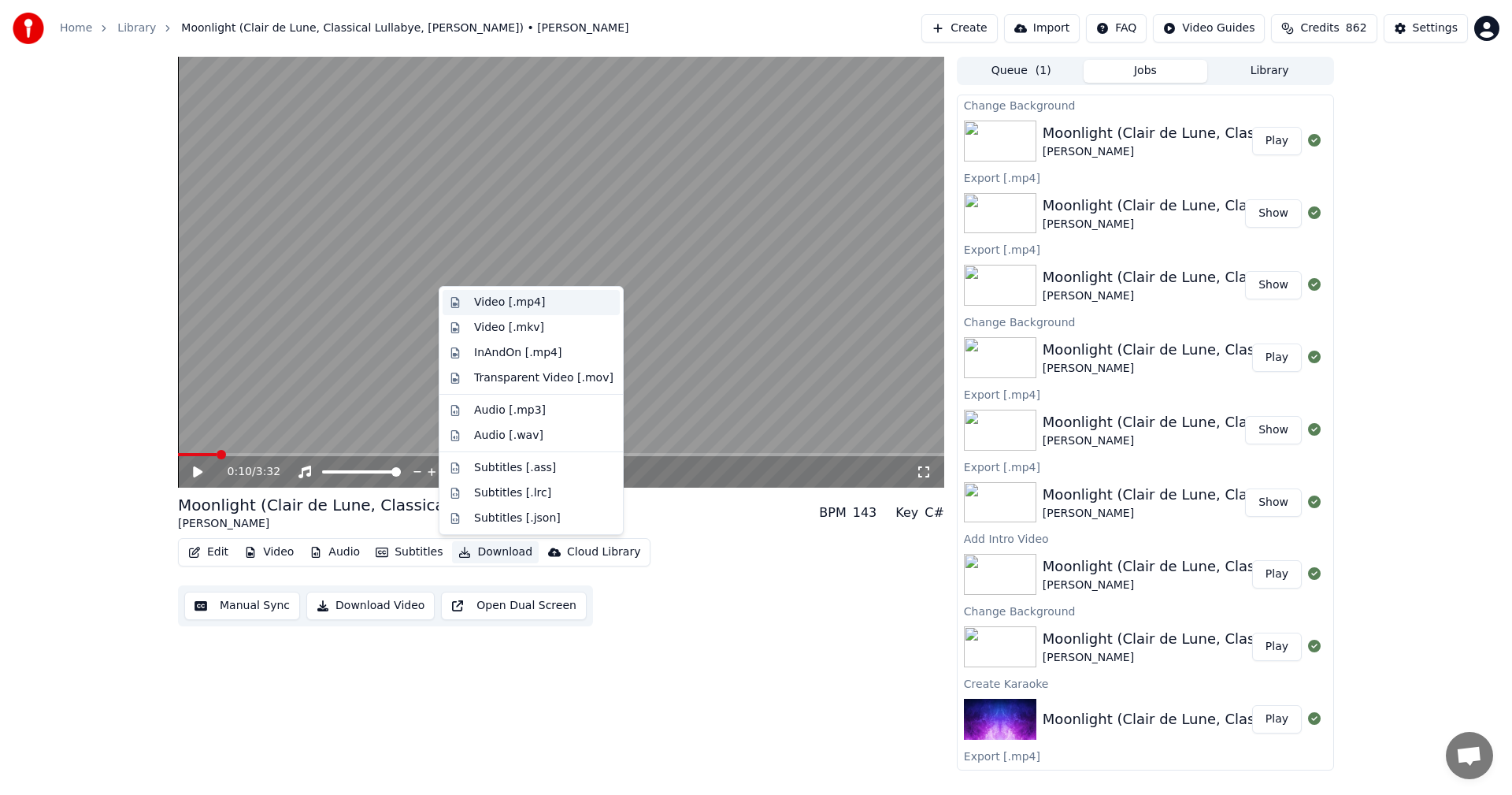
click at [526, 308] on div "Video [.mp4]" at bounding box center [509, 302] width 70 height 16
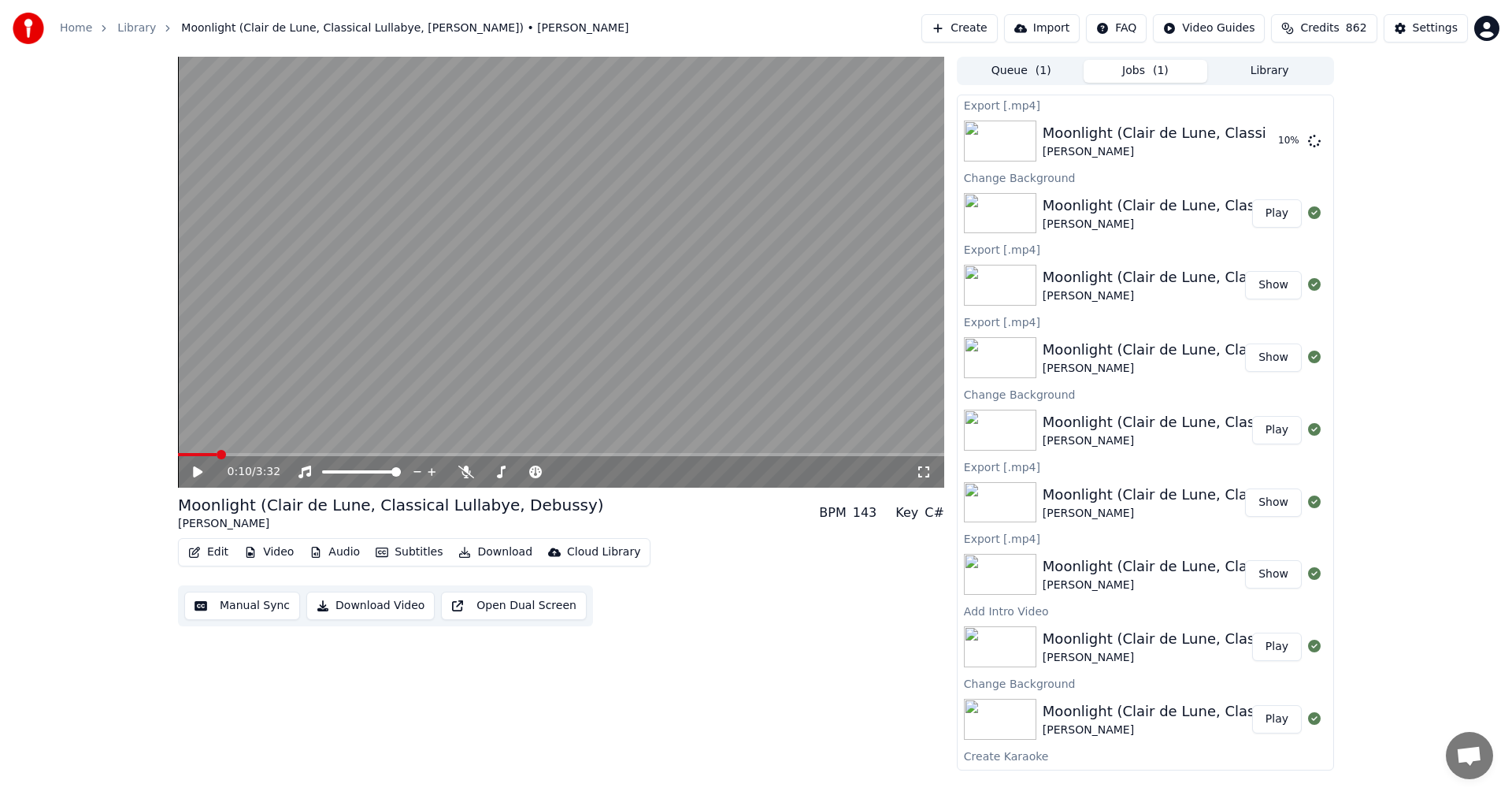
click at [925, 471] on icon at bounding box center [924, 471] width 16 height 13
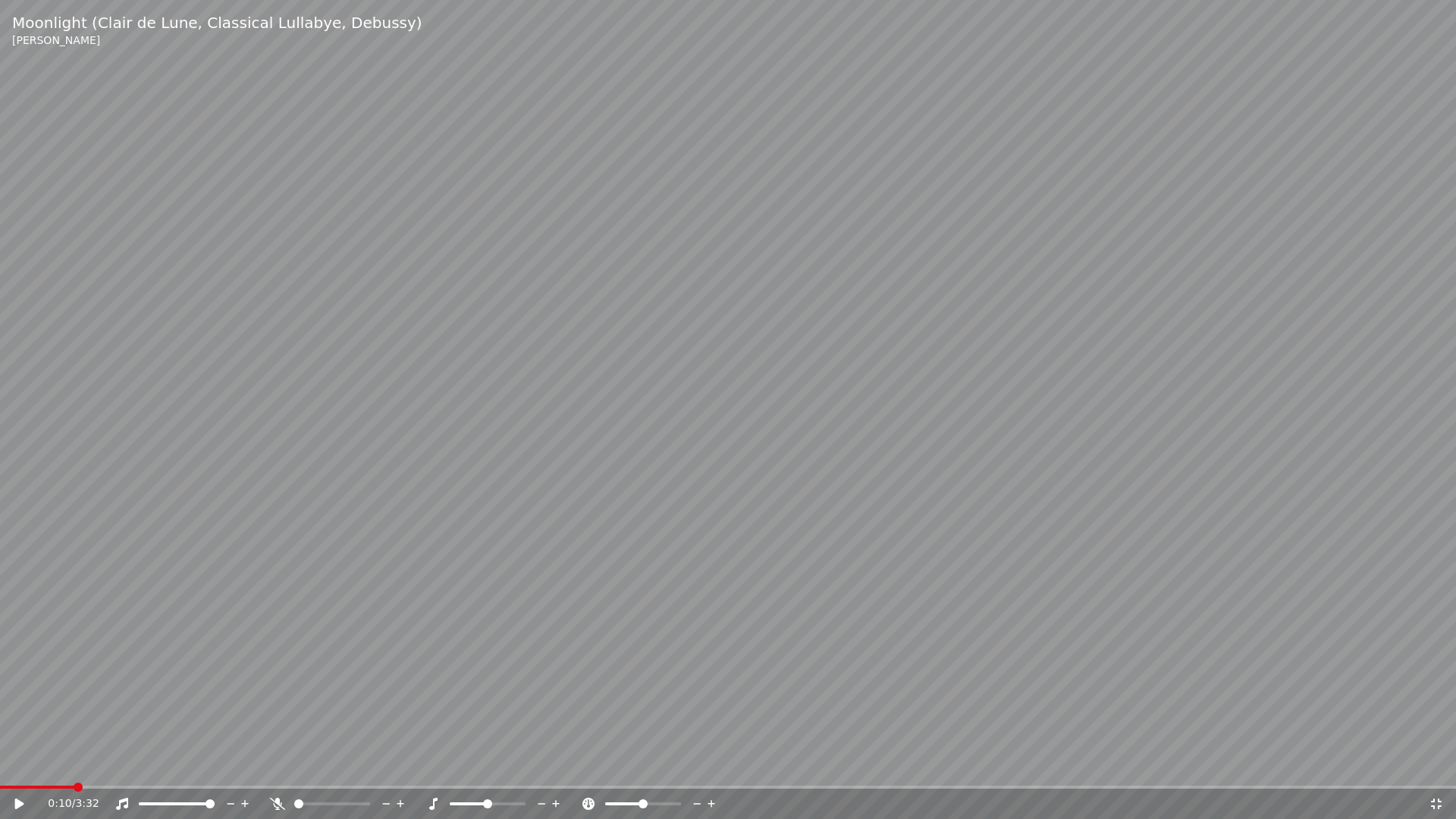
click at [22, 765] on icon at bounding box center [20, 803] width 10 height 10
click at [22, 765] on icon at bounding box center [20, 804] width 8 height 10
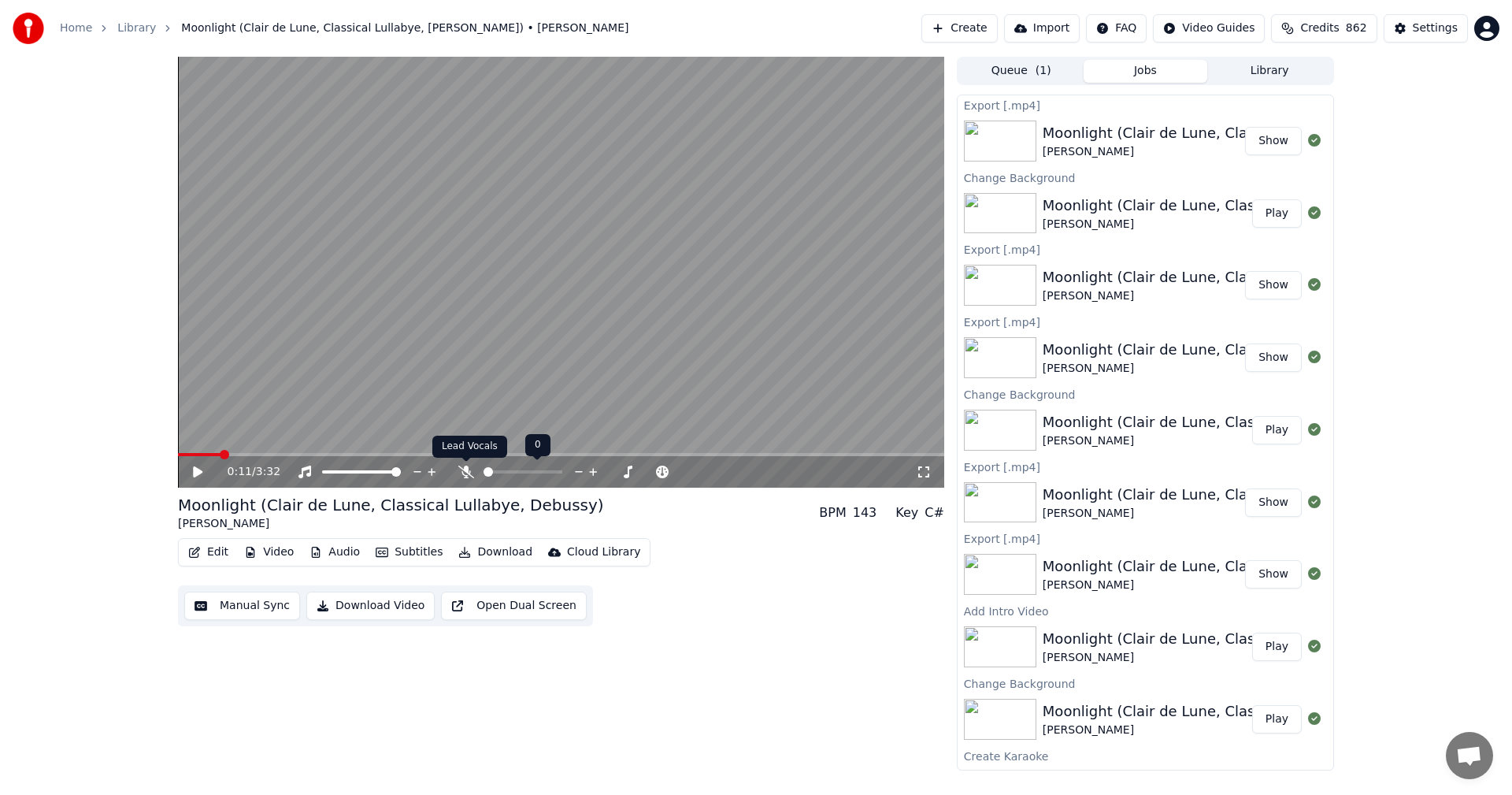
click at [474, 474] on div at bounding box center [537, 472] width 127 height 16
click at [530, 470] on span at bounding box center [529, 472] width 10 height 10
click at [490, 553] on button "Download" at bounding box center [495, 552] width 86 height 22
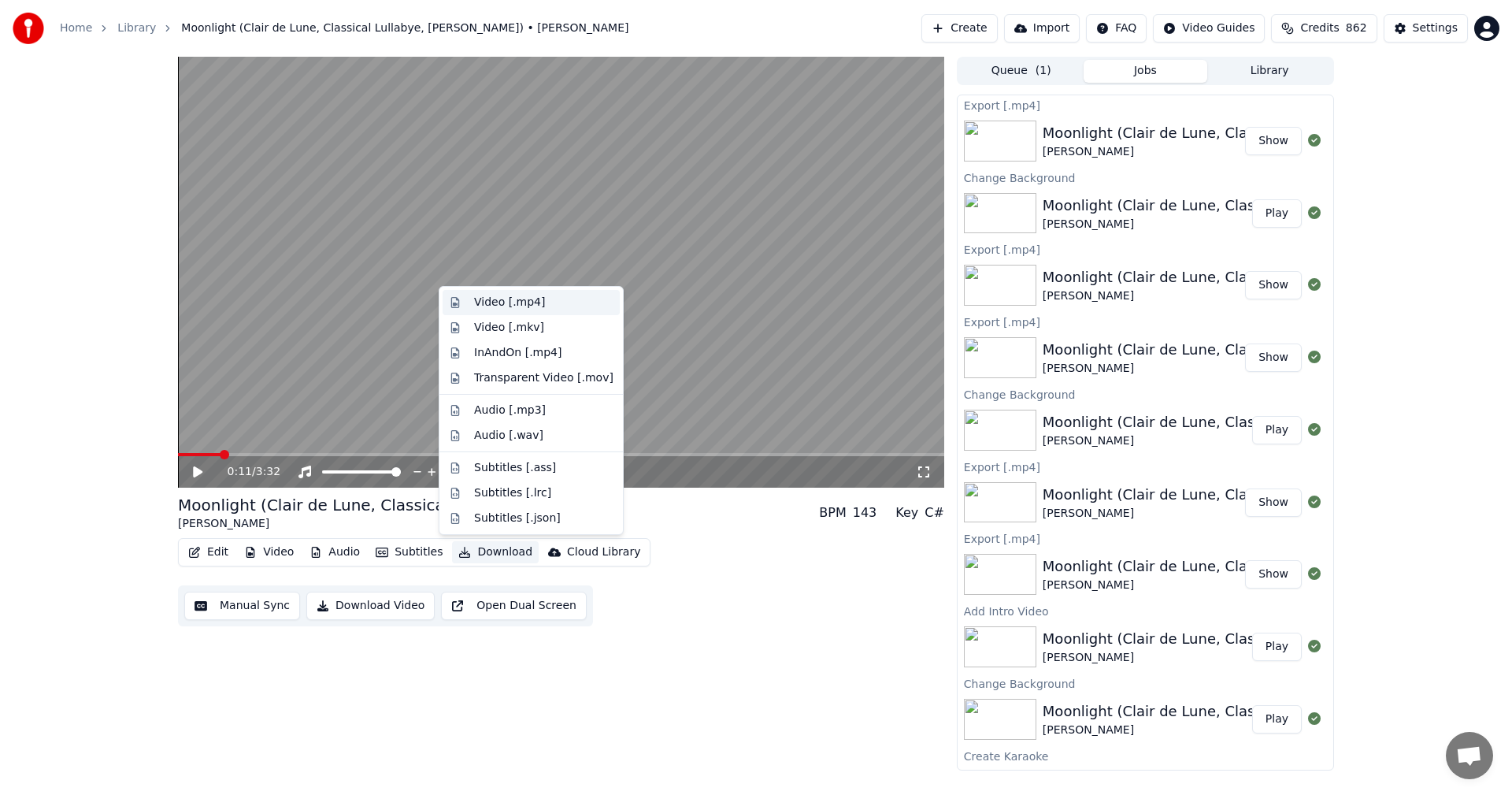
click at [520, 300] on div "Video [.mp4]" at bounding box center [509, 302] width 70 height 16
